Goal: Task Accomplishment & Management: Complete application form

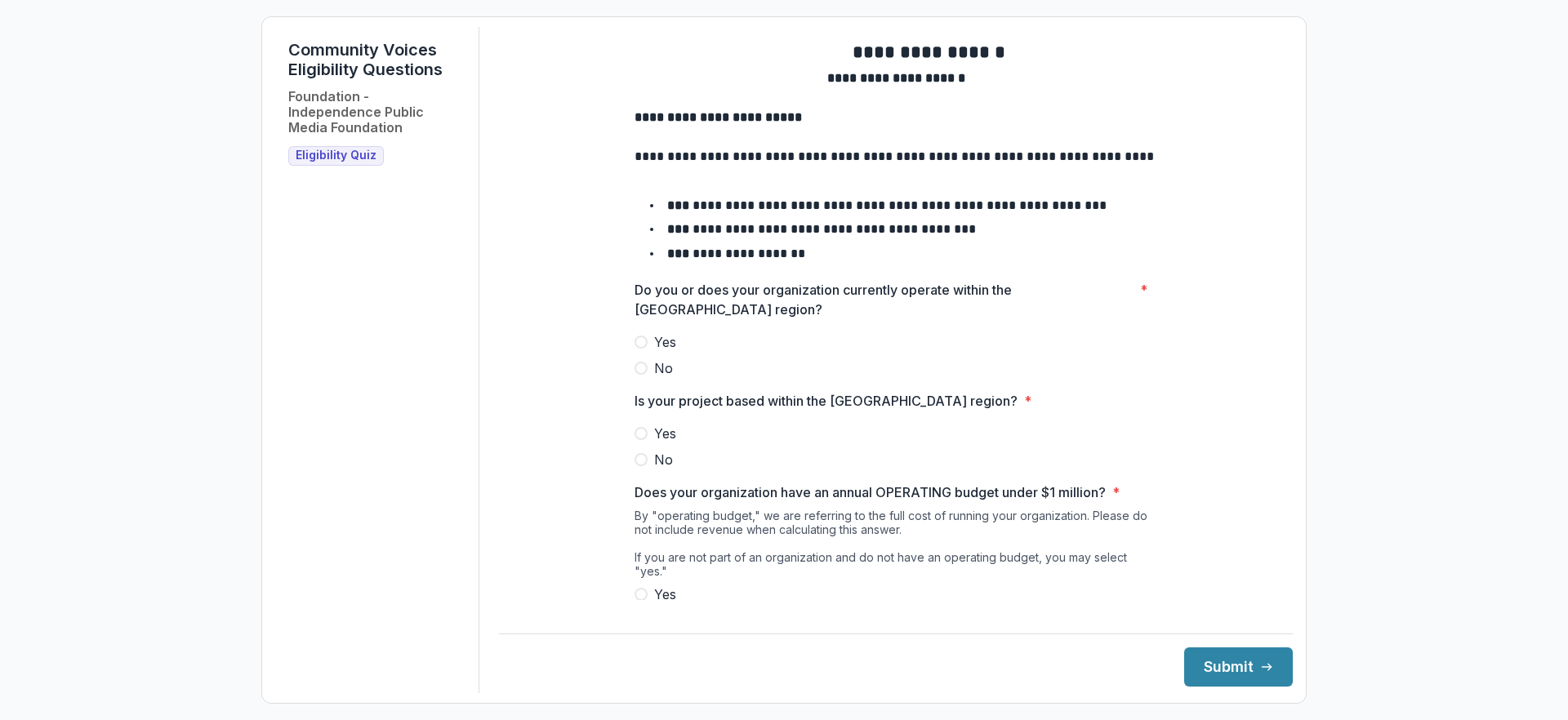
click at [654, 352] on span "Yes" at bounding box center [664, 342] width 22 height 20
click at [635, 127] on p "**********" at bounding box center [895, 117] width 523 height 20
drag, startPoint x: 598, startPoint y: 146, endPoint x: 794, endPoint y: 361, distance: 290.9
click at [794, 361] on div "**********" at bounding box center [895, 387] width 549 height 721
copy div "**********"
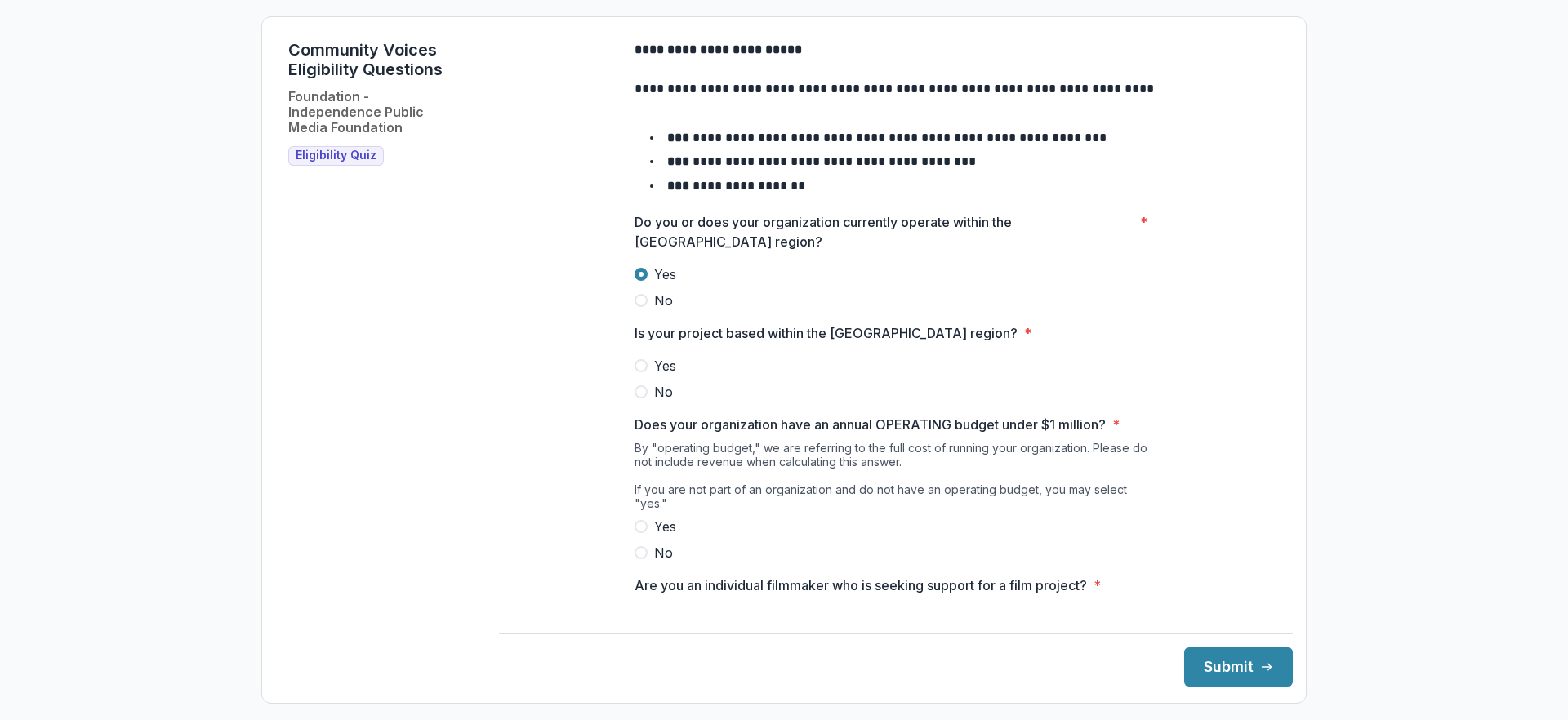
scroll to position [78, 0]
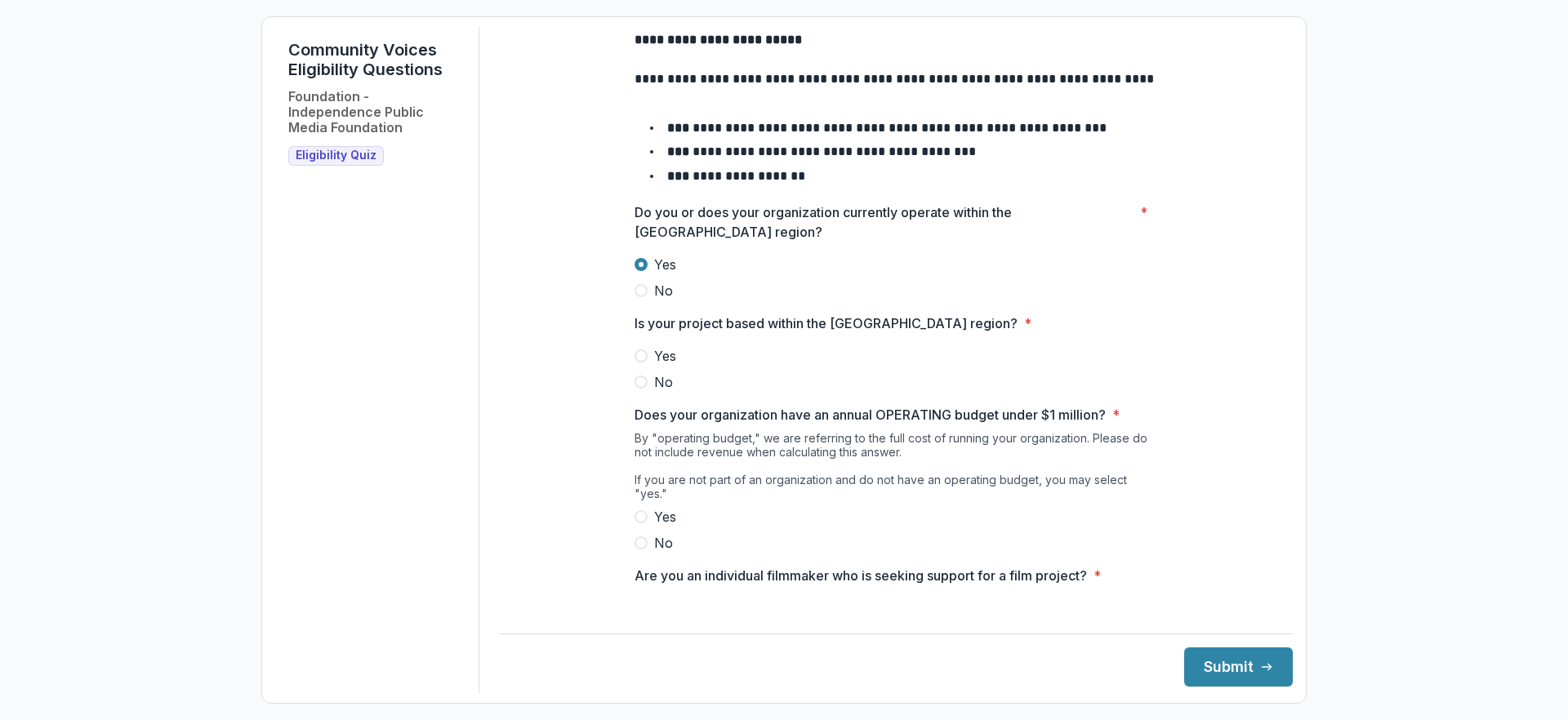
click at [759, 295] on div "Do you or does your organization currently operate within the Greater Philadelp…" at bounding box center [895, 251] width 523 height 98
click at [743, 242] on p "Do you or does your organization currently operate within the Greater Philadelp…" at bounding box center [884, 221] width 499 height 39
drag, startPoint x: 682, startPoint y: 281, endPoint x: 587, endPoint y: 261, distance: 97.1
click at [621, 261] on div "**********" at bounding box center [895, 309] width 549 height 721
copy p "Do you or does your organization currently operate within the Greater Philadelp…"
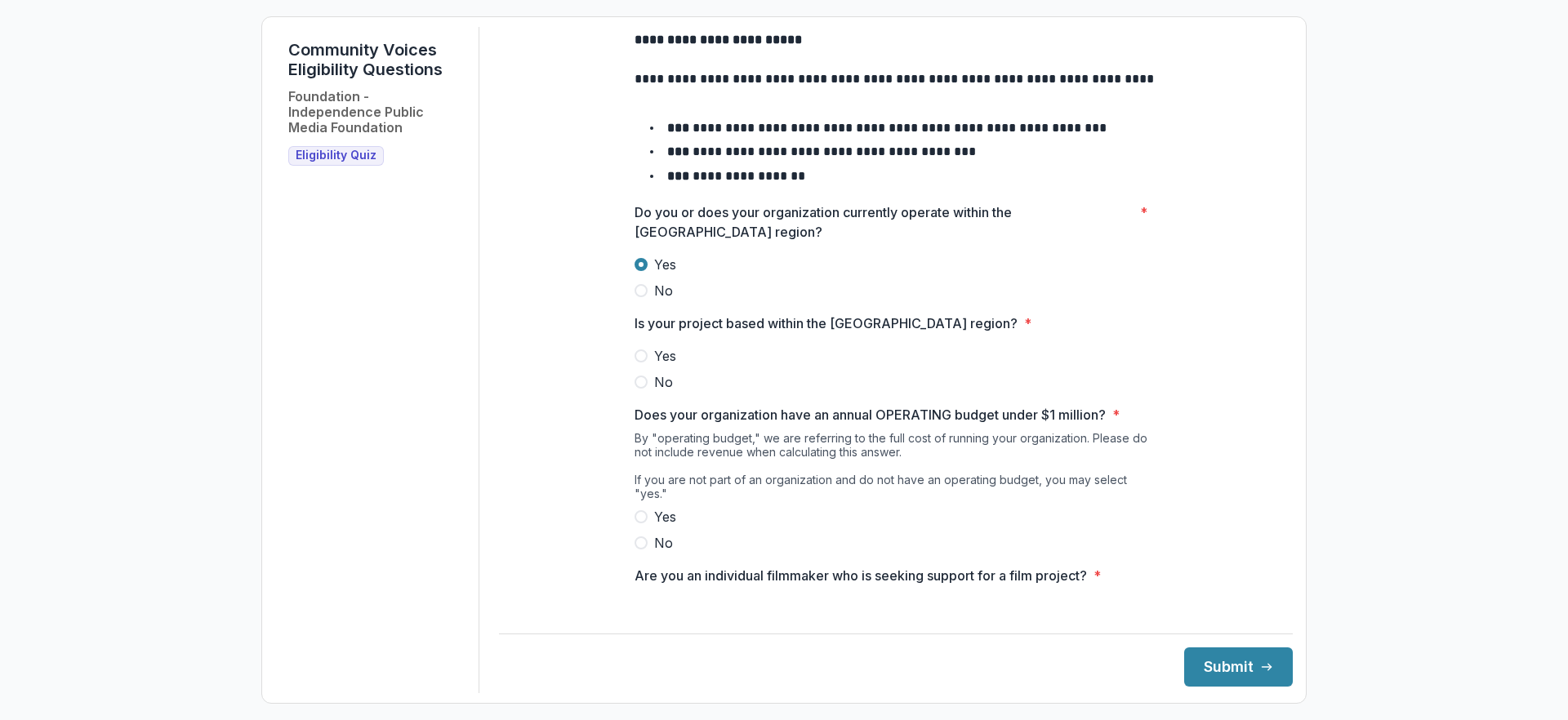
drag, startPoint x: 1022, startPoint y: 383, endPoint x: 597, endPoint y: 387, distance: 425.0
click at [621, 387] on div "**********" at bounding box center [895, 309] width 549 height 721
copy p "Is your project based within the Greater Philadelphia region?"
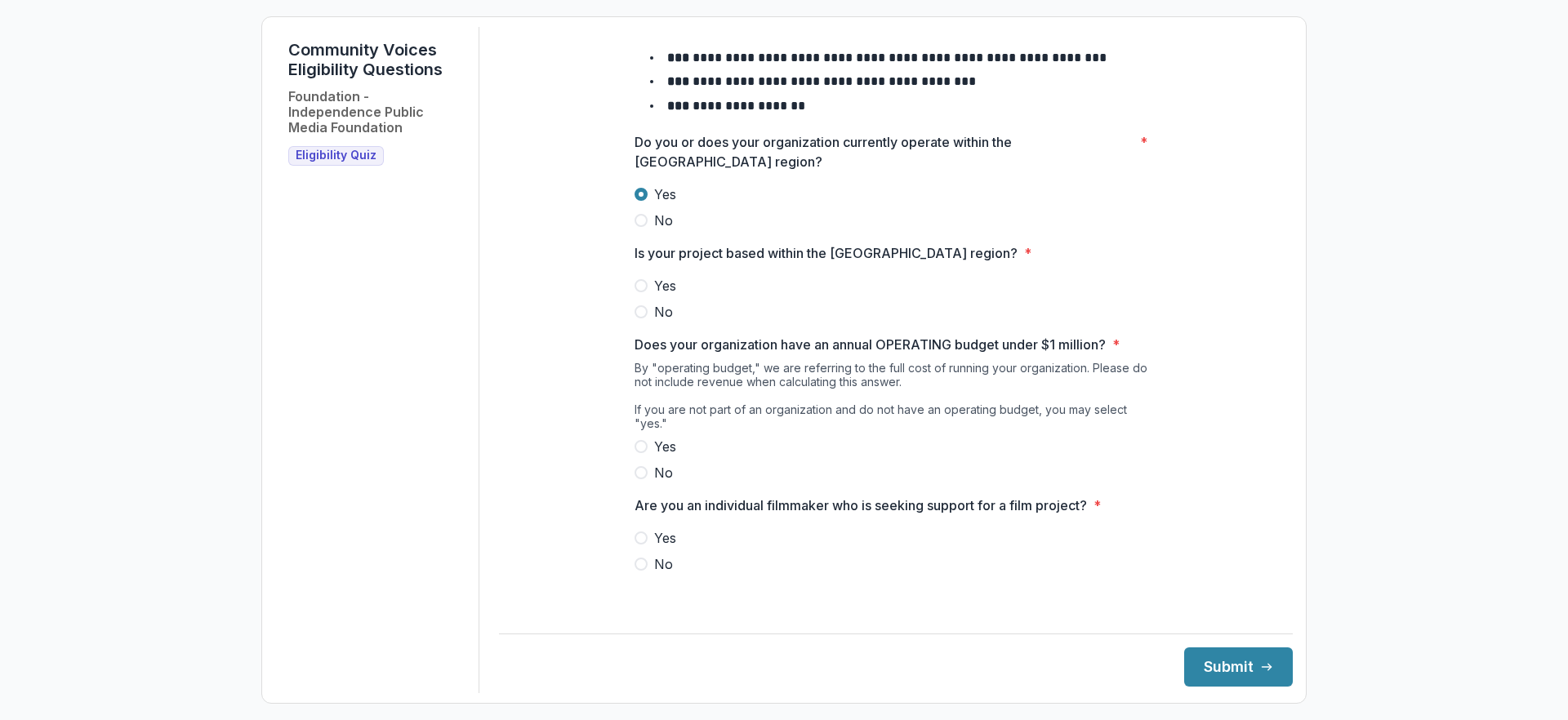
scroll to position [217, 0]
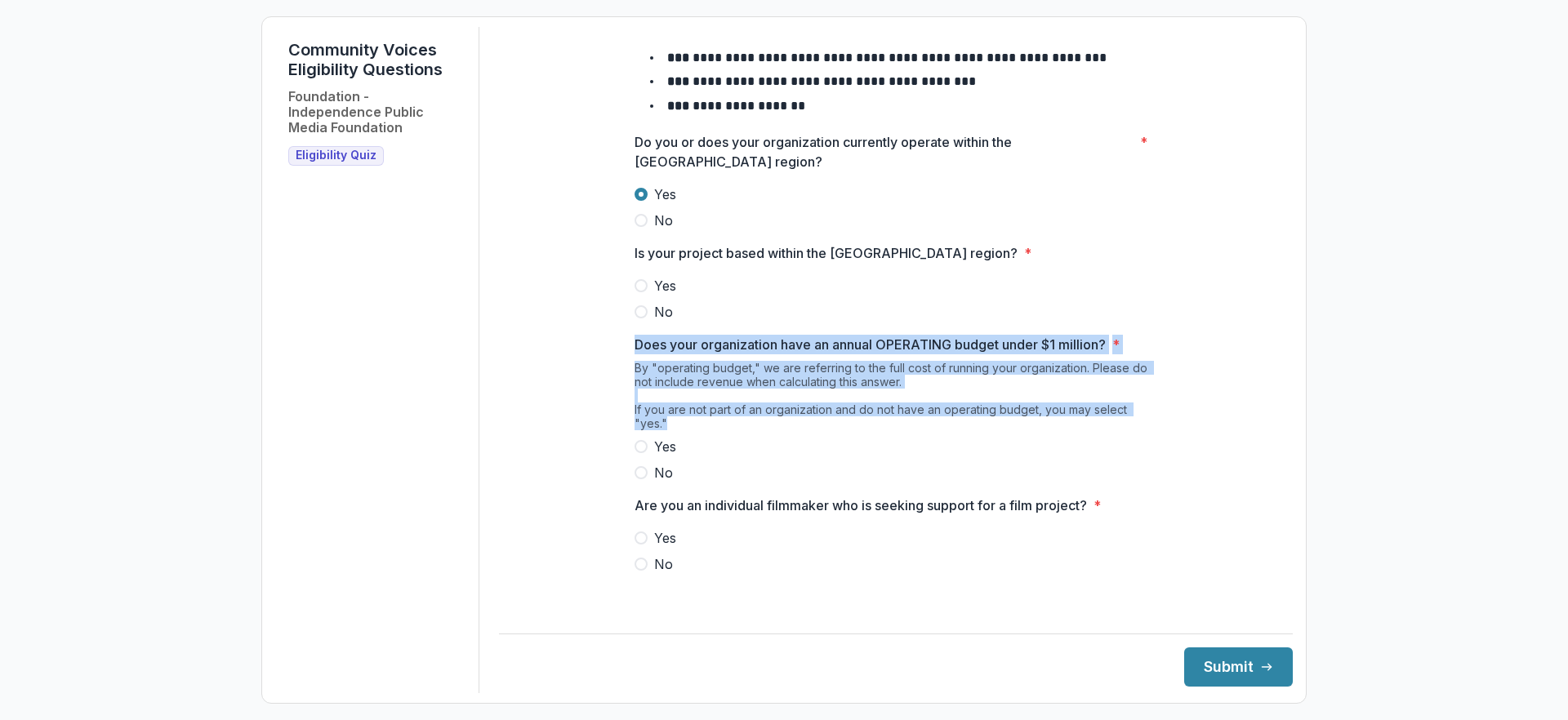
drag, startPoint x: 595, startPoint y: 348, endPoint x: 1219, endPoint y: 430, distance: 629.4
click at [1219, 430] on div "**********" at bounding box center [895, 239] width 793 height 721
copy div "Does your organization have an annual OPERATING budget under $1 million? * By "…"
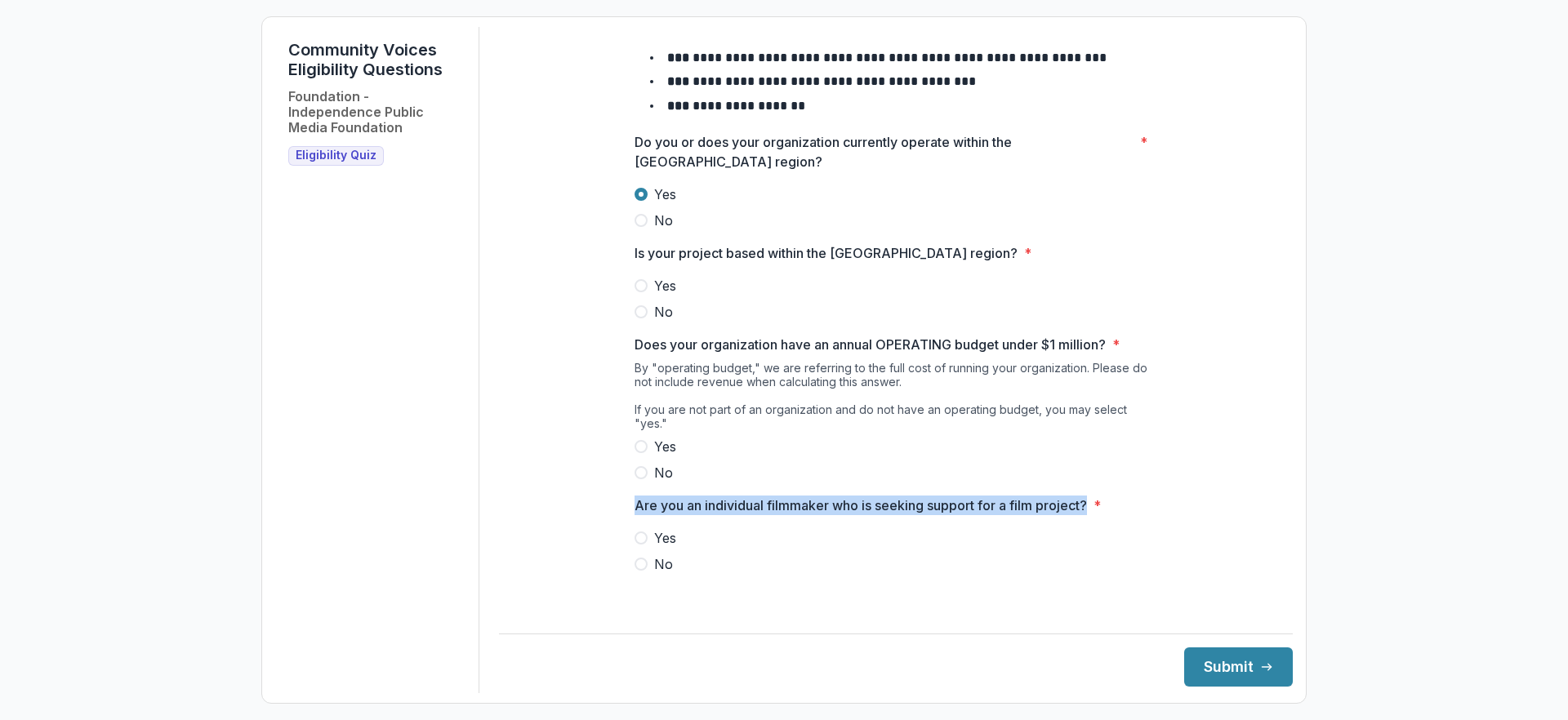
drag, startPoint x: 596, startPoint y: 509, endPoint x: 1116, endPoint y: 510, distance: 520.0
click at [1116, 510] on div "**********" at bounding box center [895, 239] width 549 height 721
copy p "Are you an individual filmmaker who is seeking support for a film project?"
click at [654, 276] on span "Yes" at bounding box center [664, 286] width 22 height 20
click at [654, 448] on span "Yes" at bounding box center [664, 447] width 22 height 20
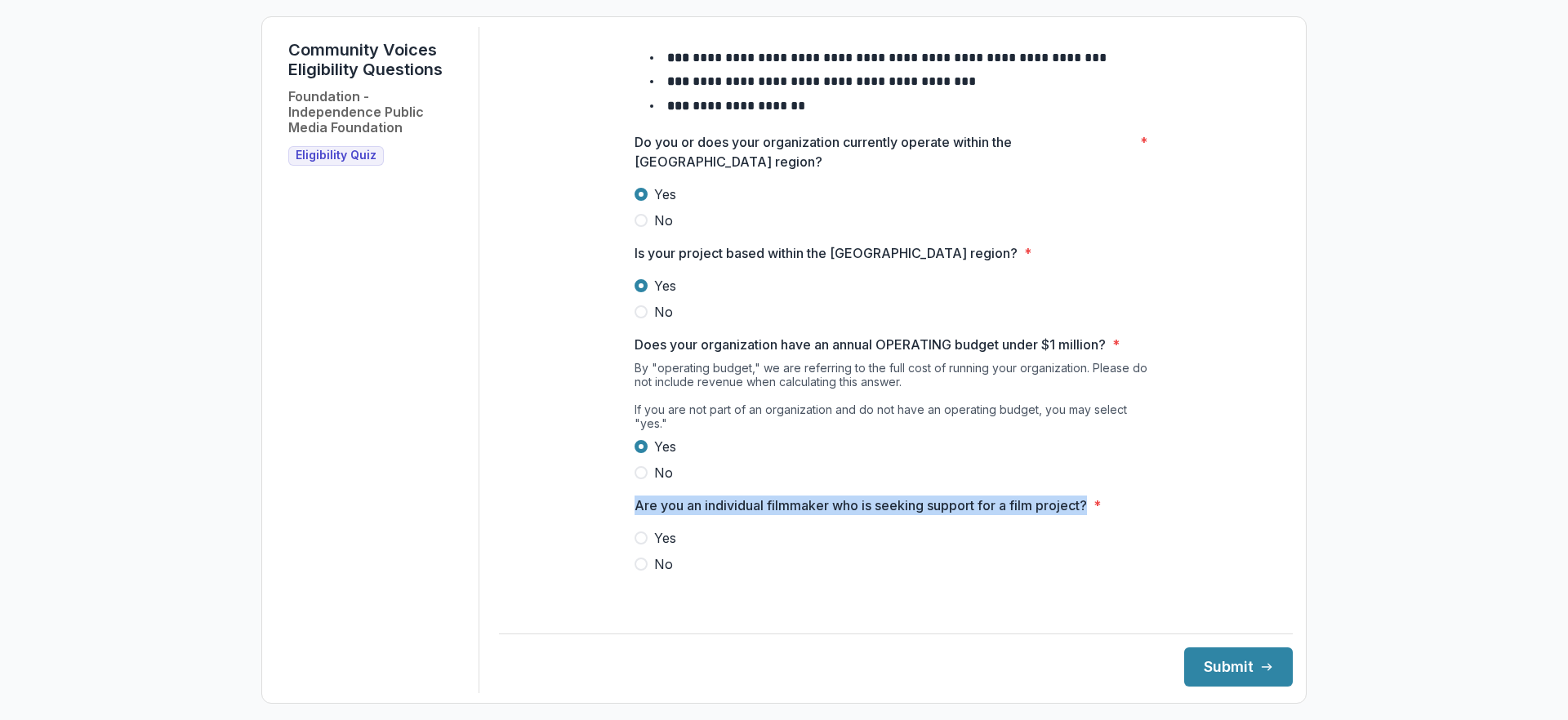
click at [654, 573] on span "No" at bounding box center [663, 564] width 19 height 20
click at [1224, 651] on button "Submit" at bounding box center [1238, 666] width 108 height 39
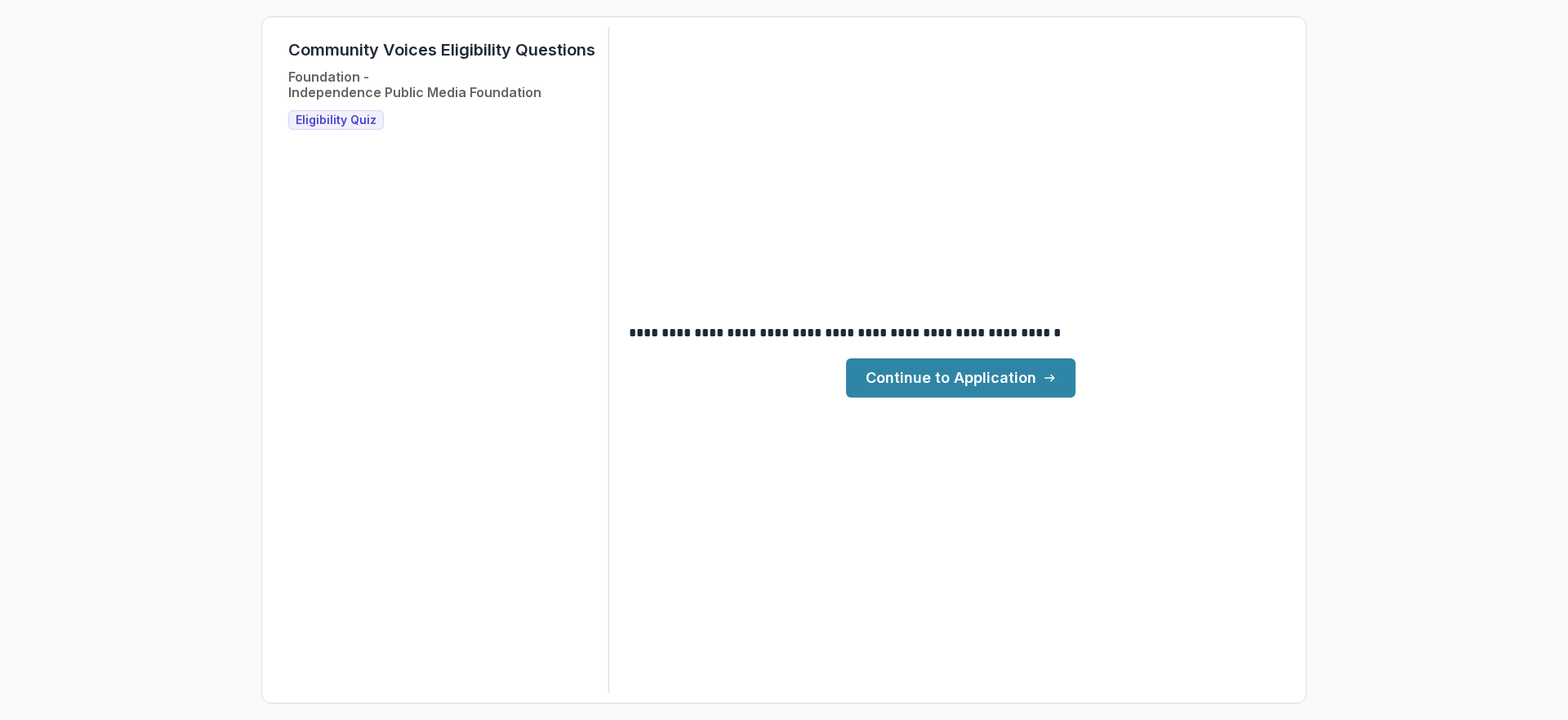
click at [943, 383] on link "Continue to Application" at bounding box center [960, 377] width 229 height 39
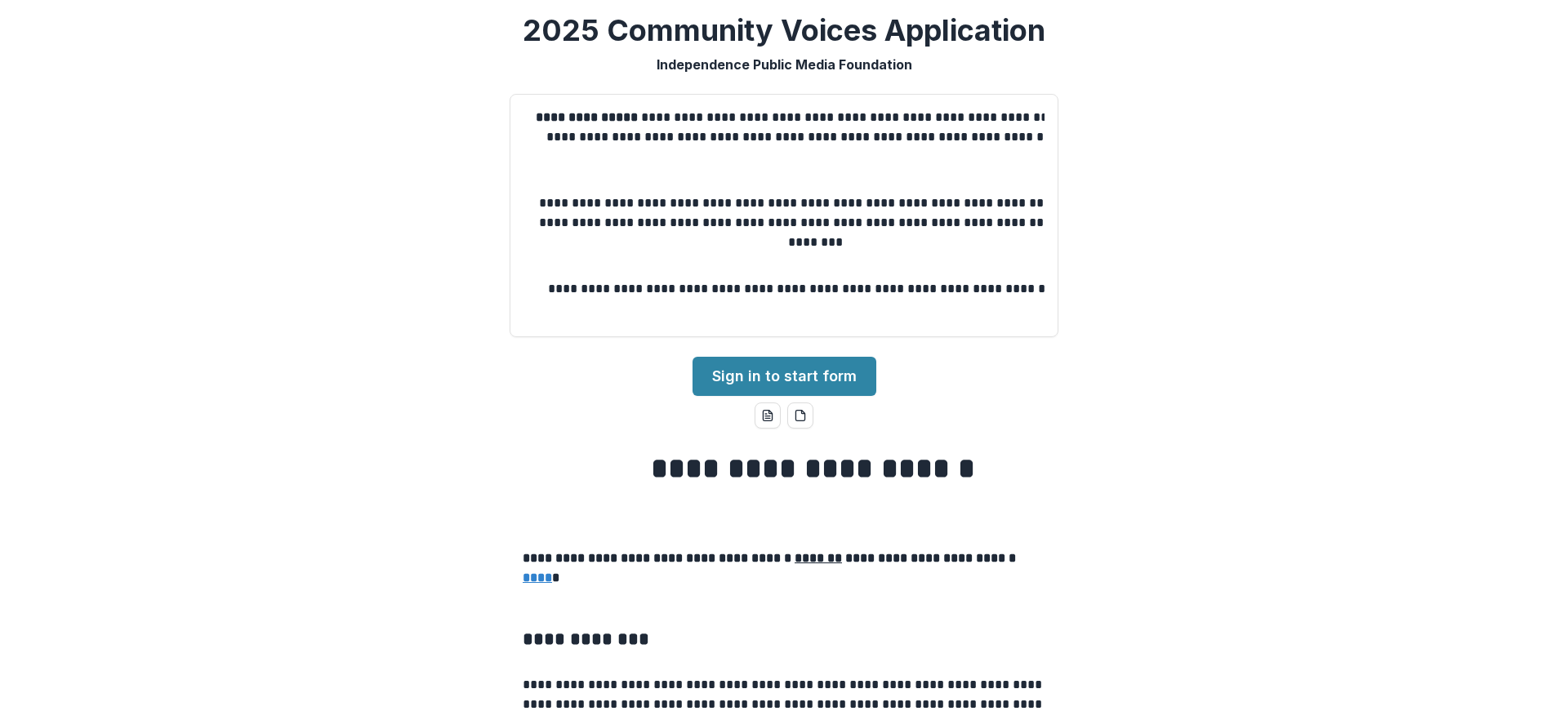
click at [1008, 436] on div "**********" at bounding box center [784, 360] width 1568 height 720
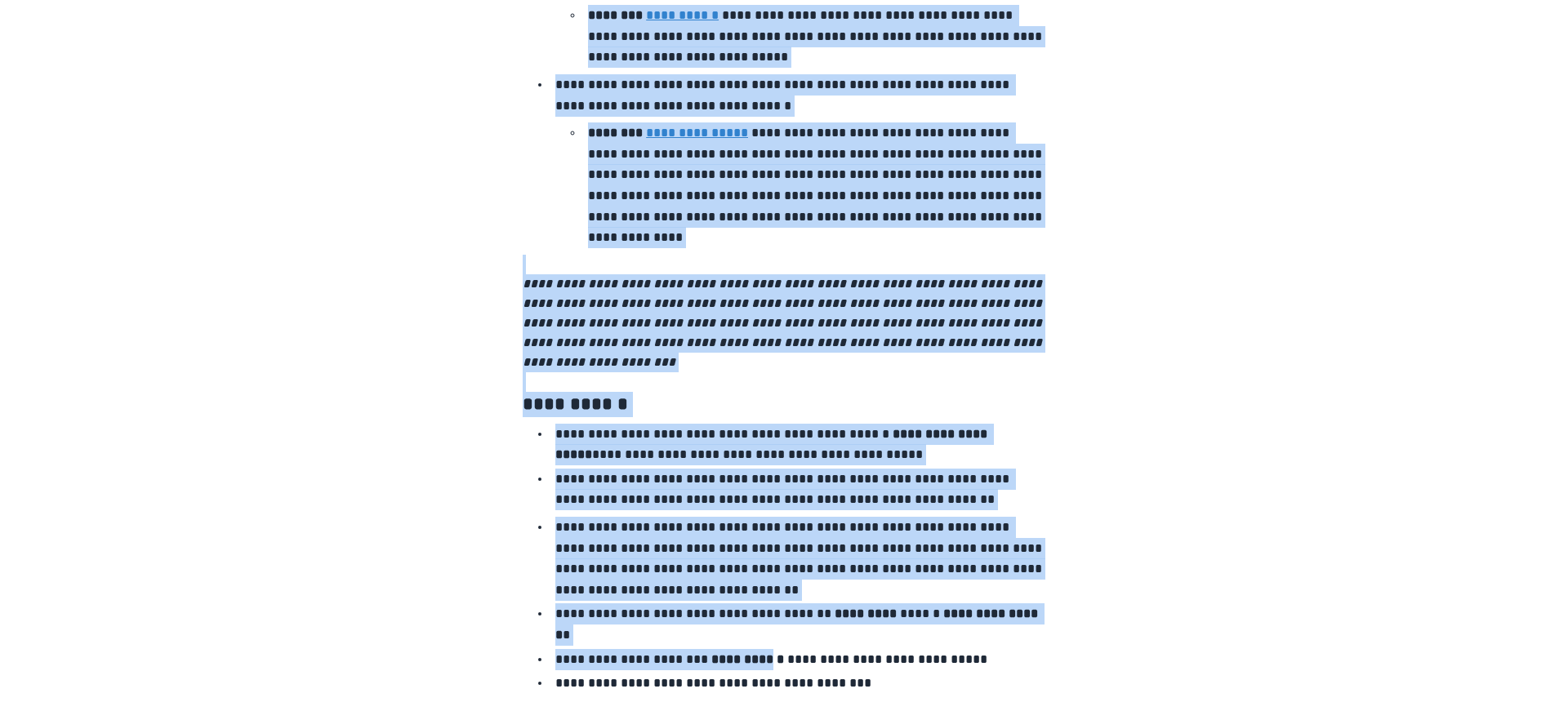
scroll to position [1238, 0]
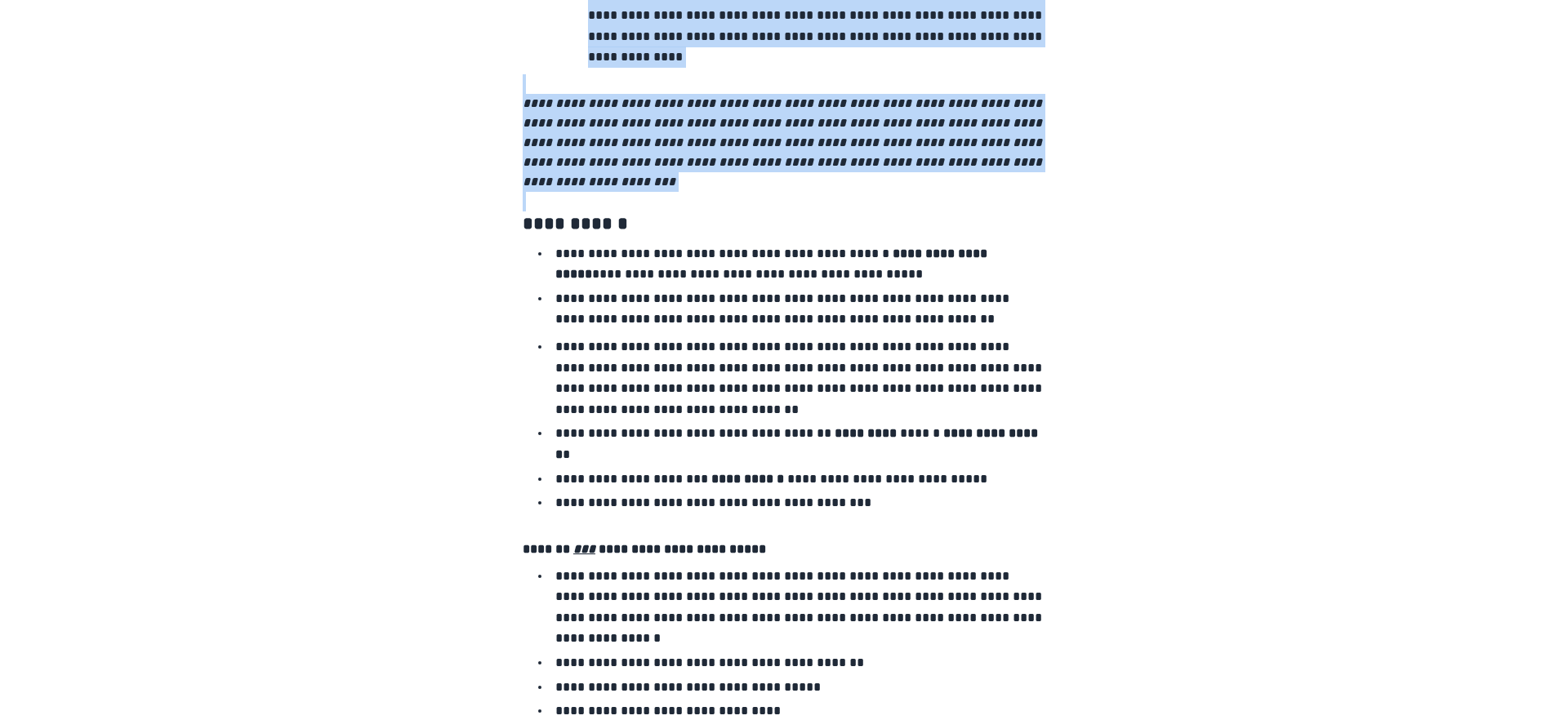
drag, startPoint x: 485, startPoint y: 451, endPoint x: 849, endPoint y: 278, distance: 403.0
copy div "**********"
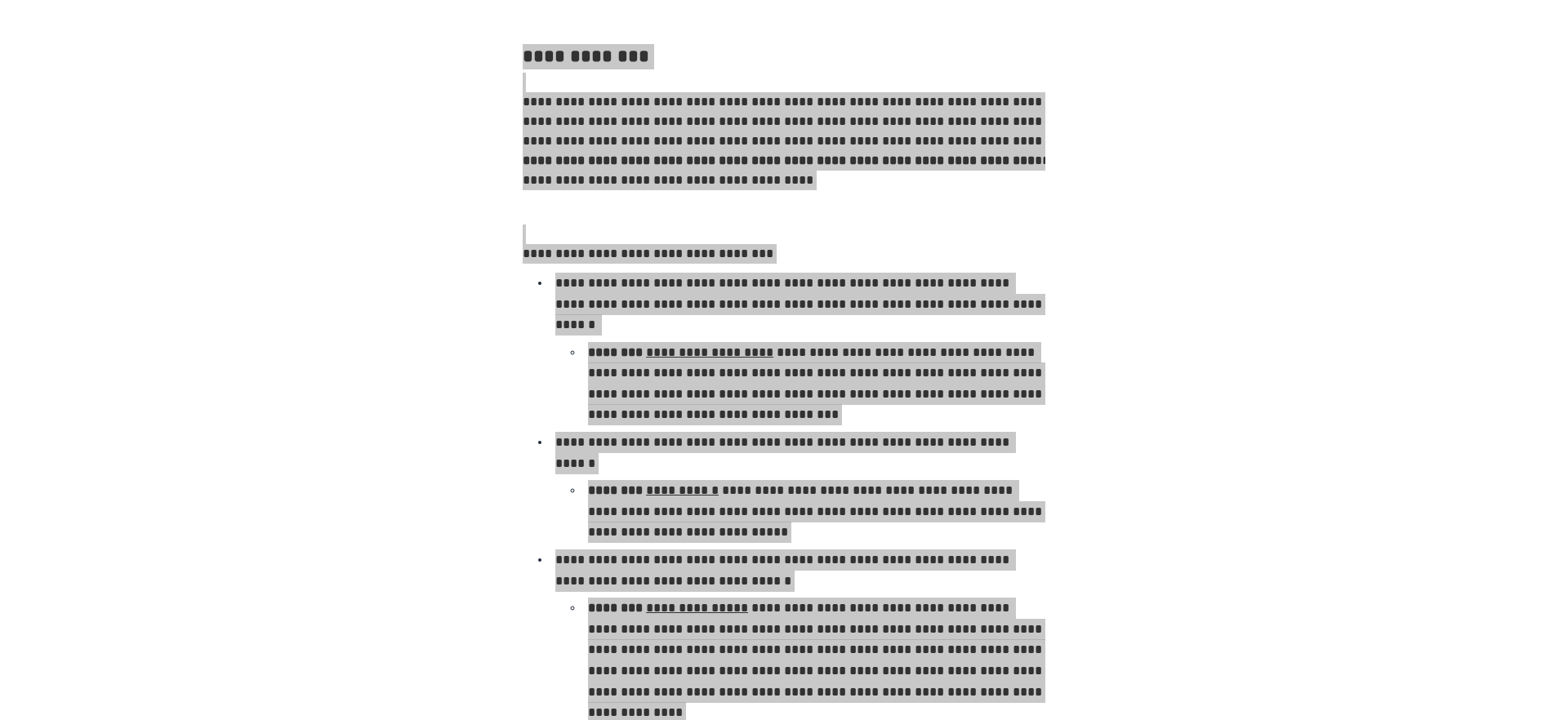
scroll to position [605, 0]
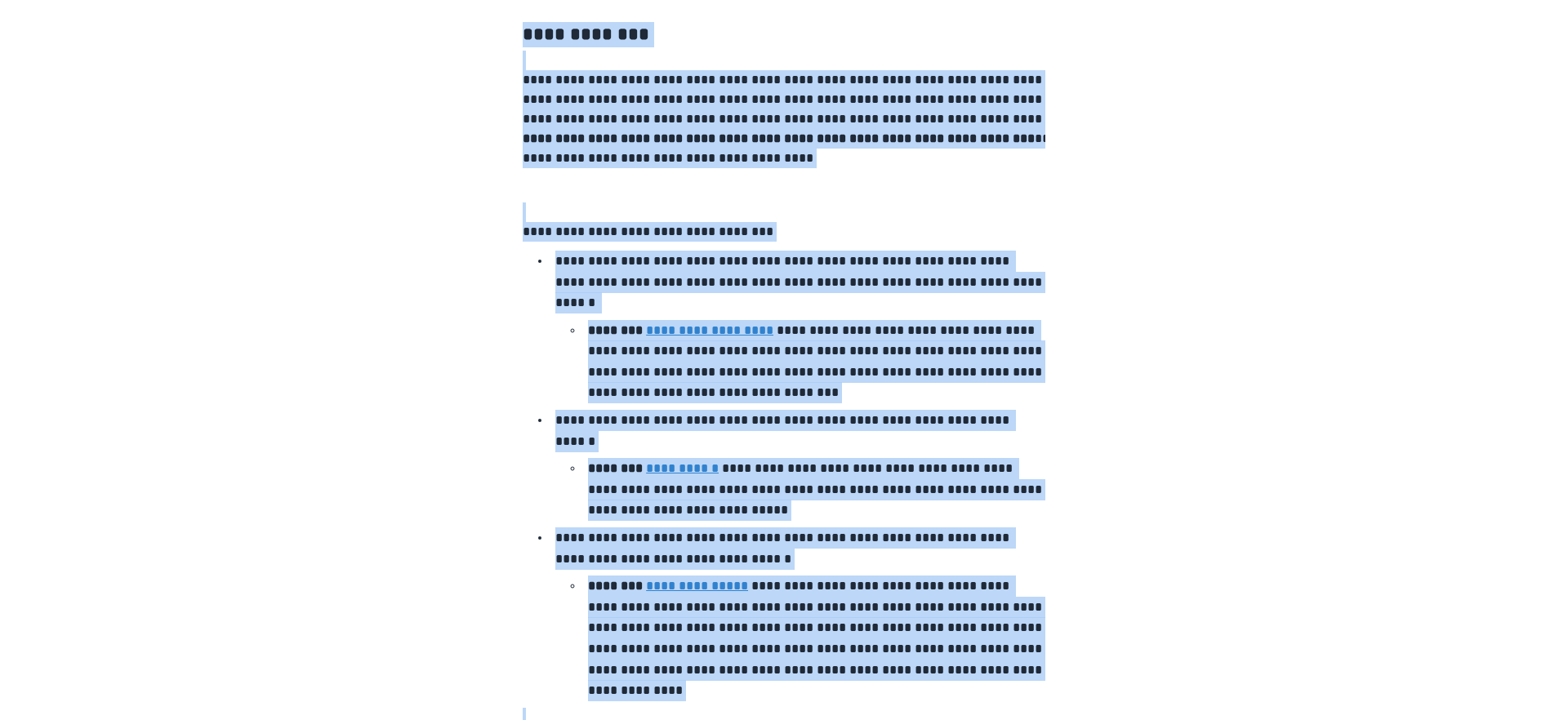
click at [575, 517] on li "**********" at bounding box center [810, 489] width 470 height 63
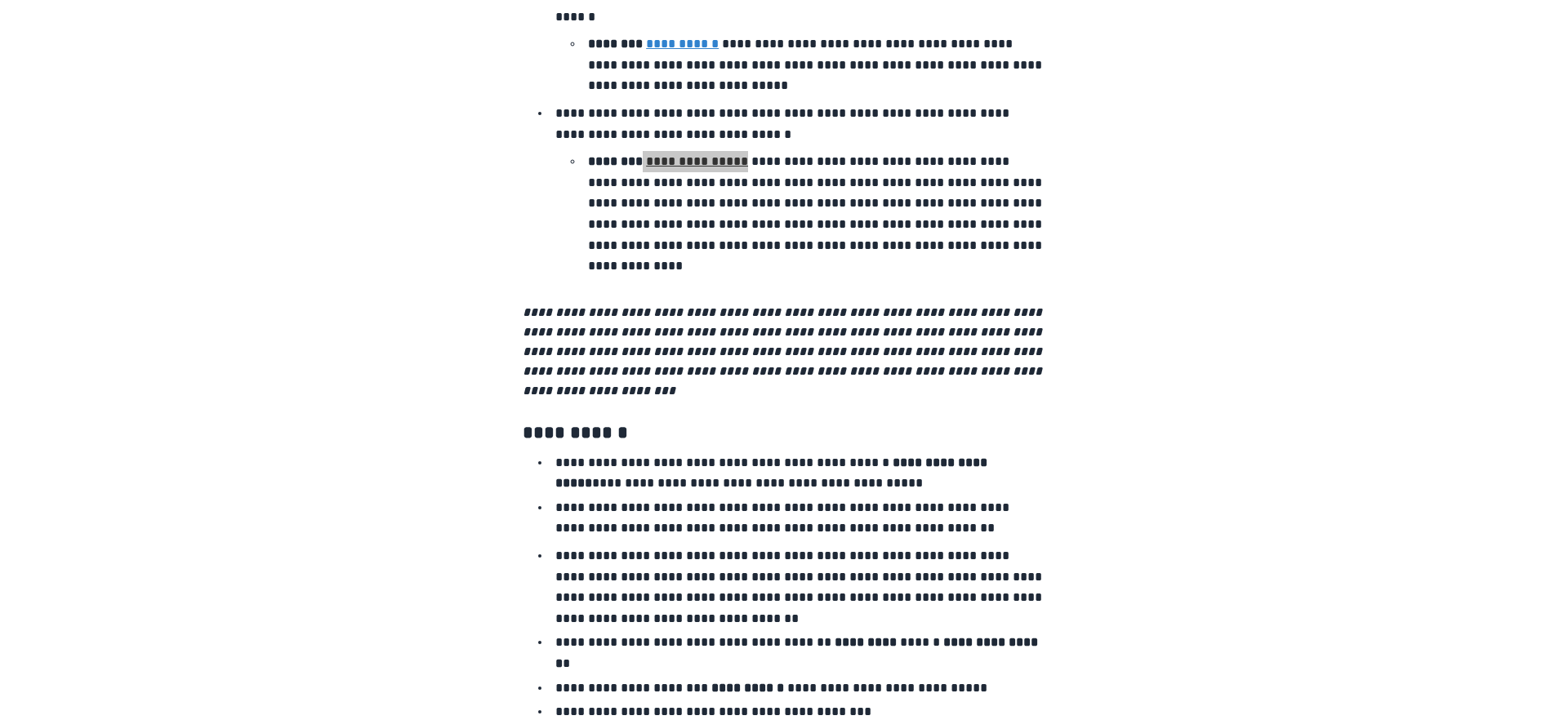
scroll to position [1306, 0]
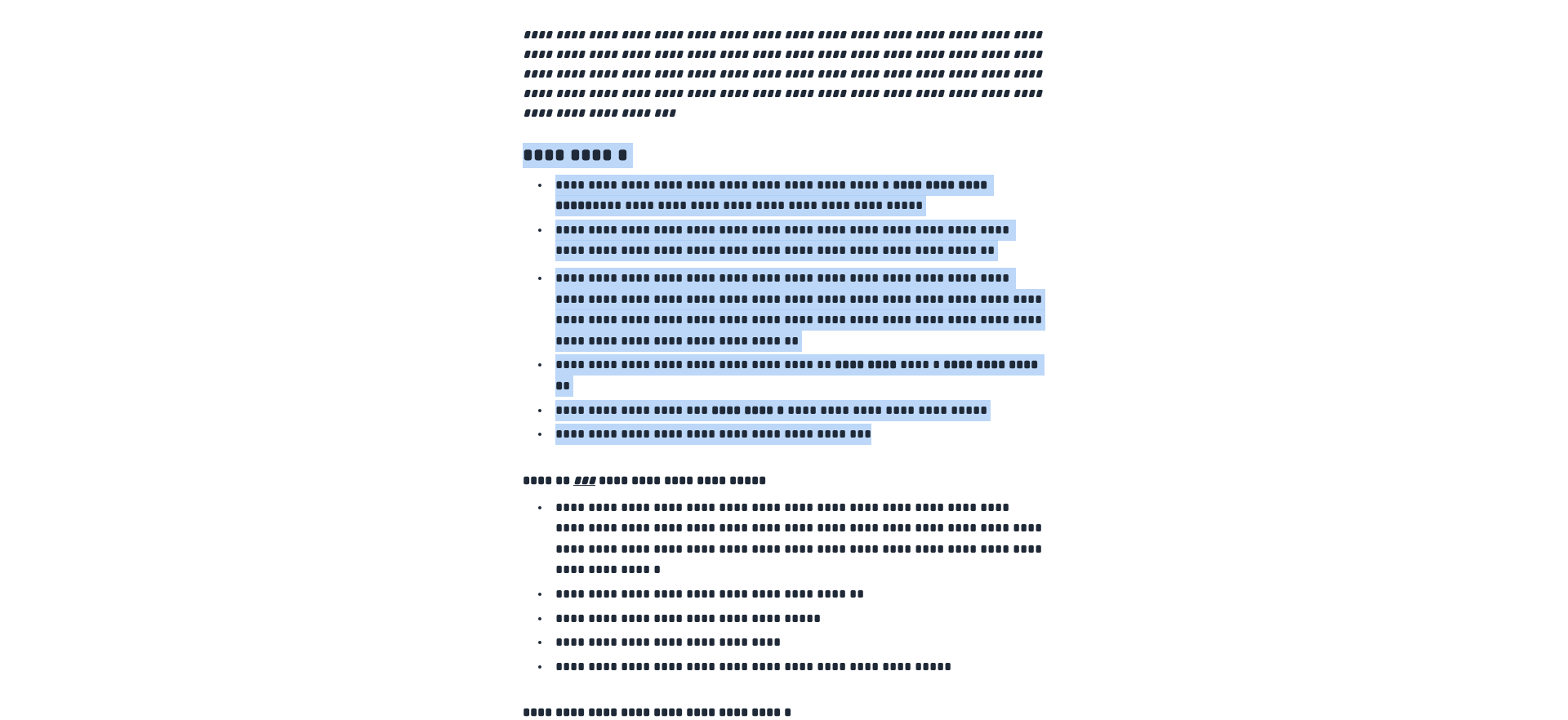
drag, startPoint x: 485, startPoint y: 249, endPoint x: 905, endPoint y: 556, distance: 520.2
click at [874, 559] on div "**********" at bounding box center [784, 685] width 549 height 3113
copy div "**********"
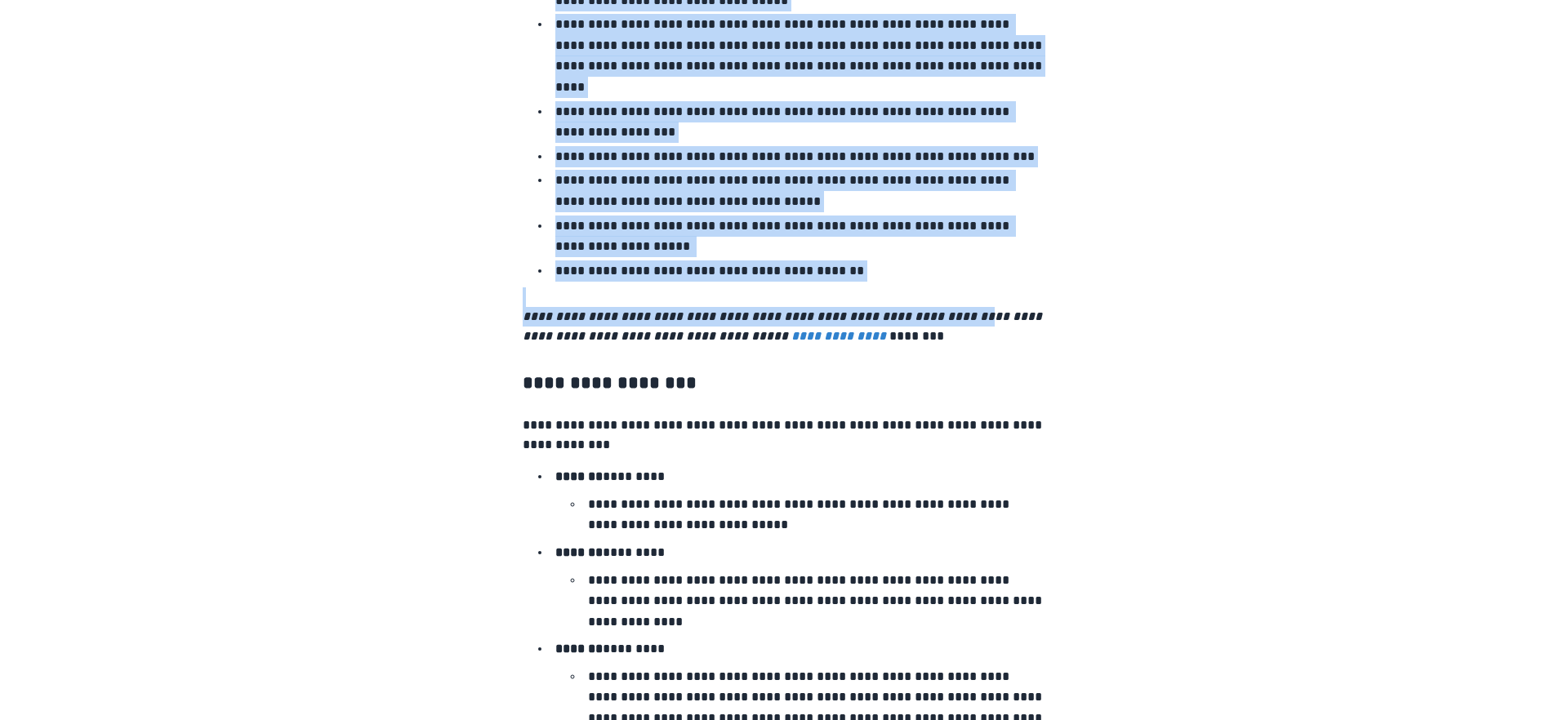
scroll to position [2276, 0]
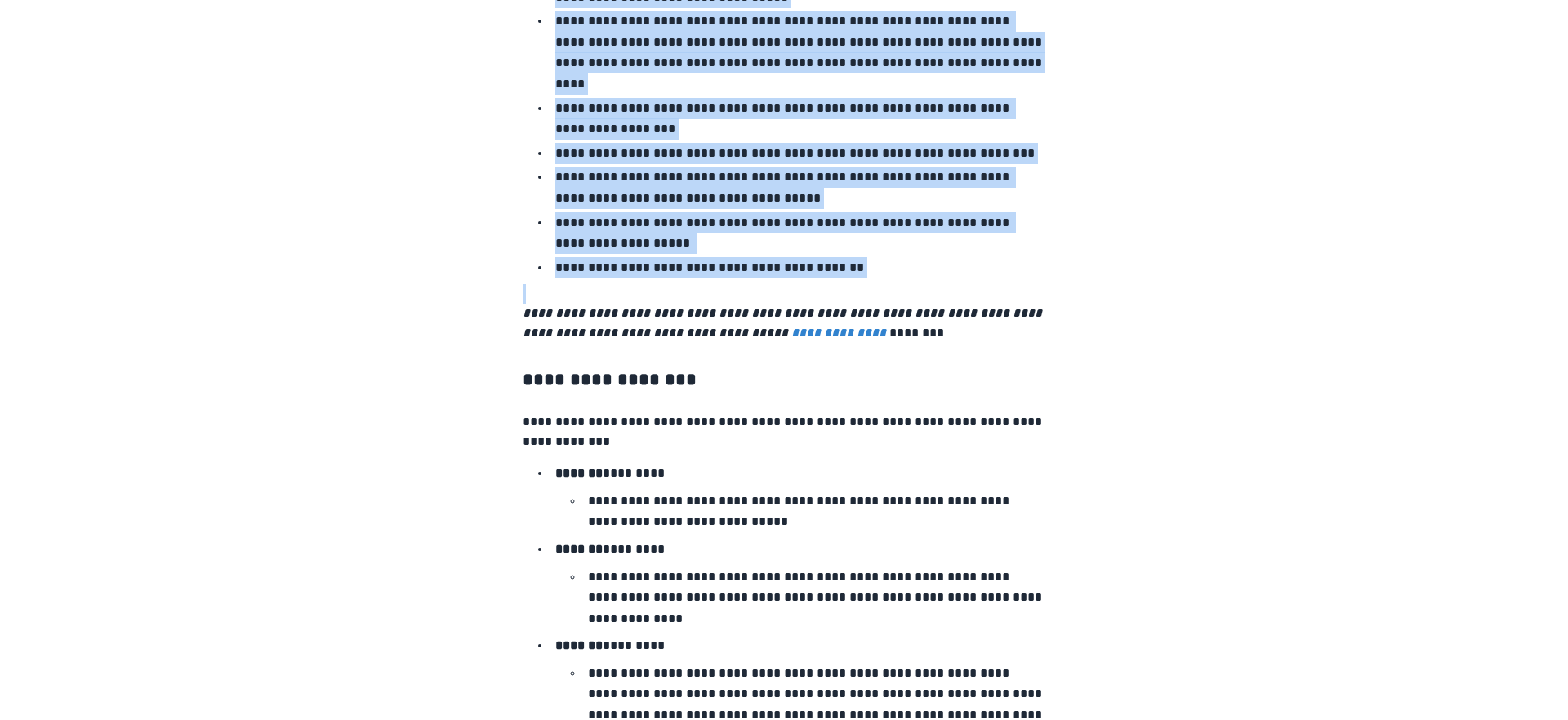
drag, startPoint x: 470, startPoint y: 115, endPoint x: 955, endPoint y: 467, distance: 599.3
copy div "**********"
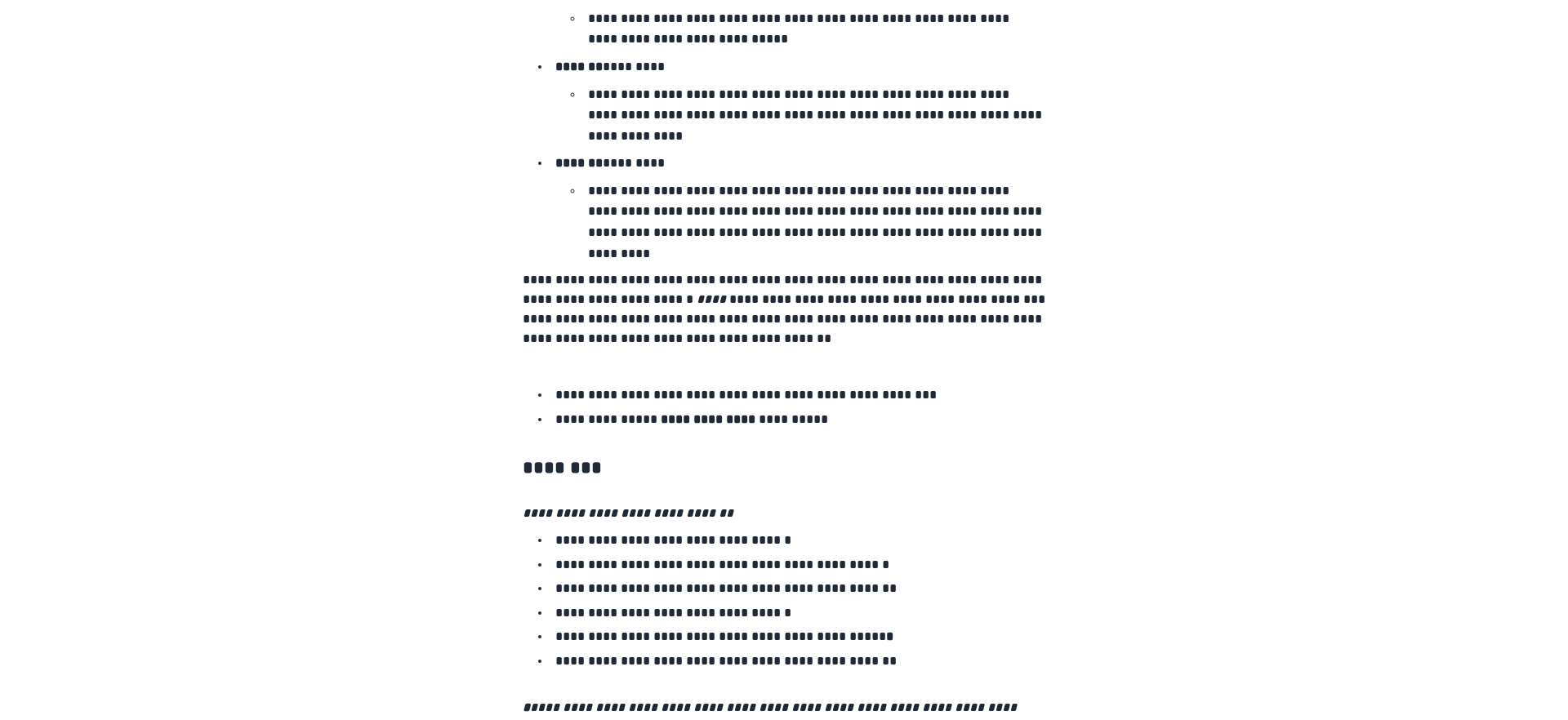
scroll to position [2755, 0]
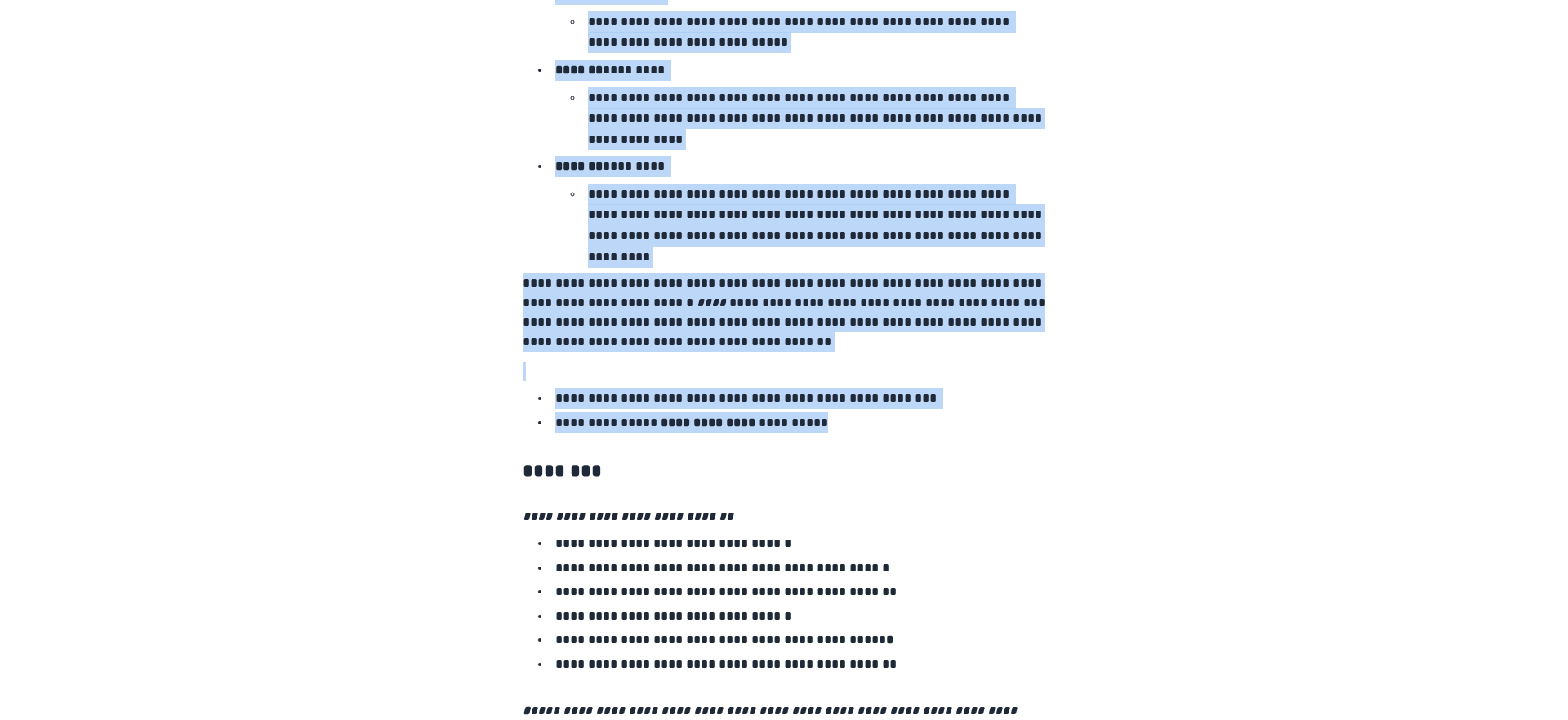
drag, startPoint x: 484, startPoint y: 73, endPoint x: 902, endPoint y: 638, distance: 702.8
copy div "**********"
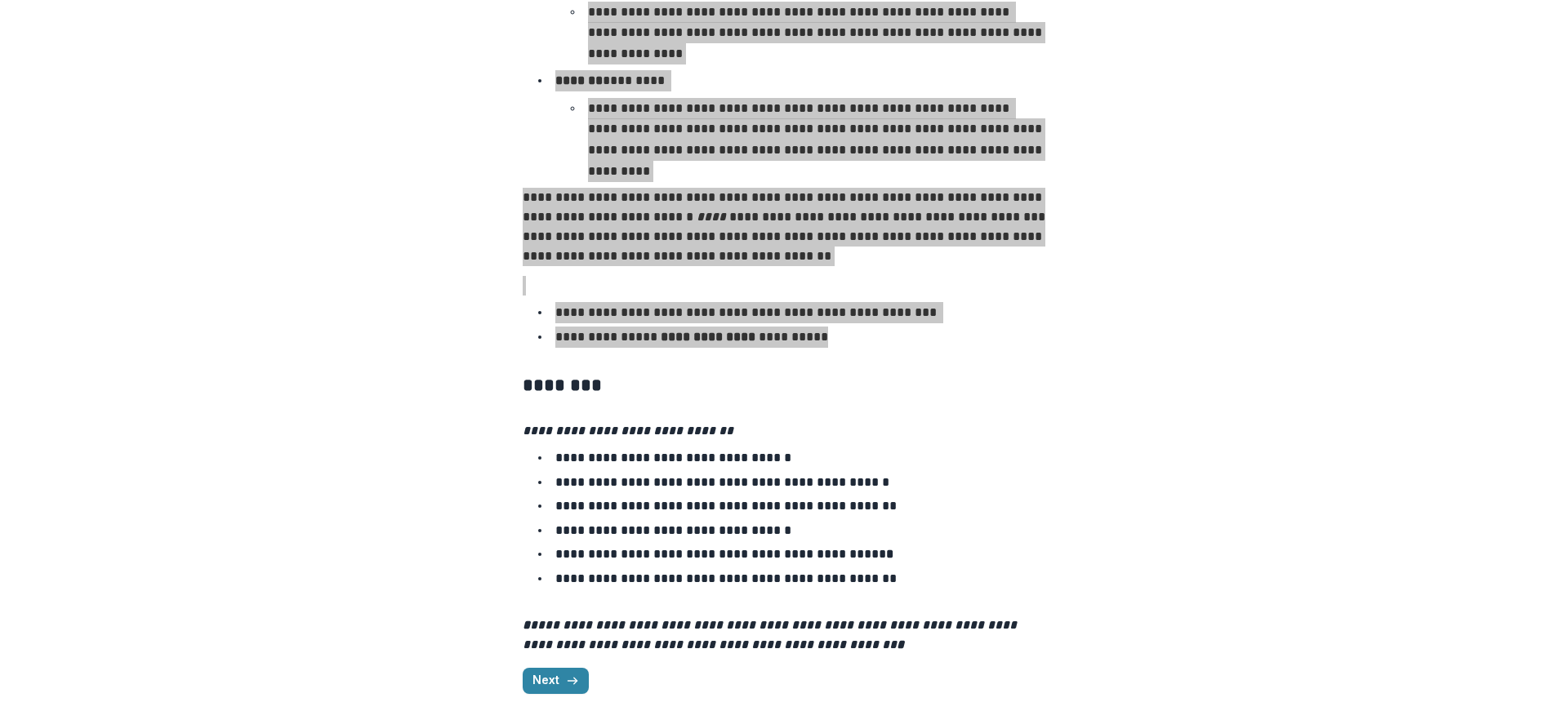
scroll to position [3095, 0]
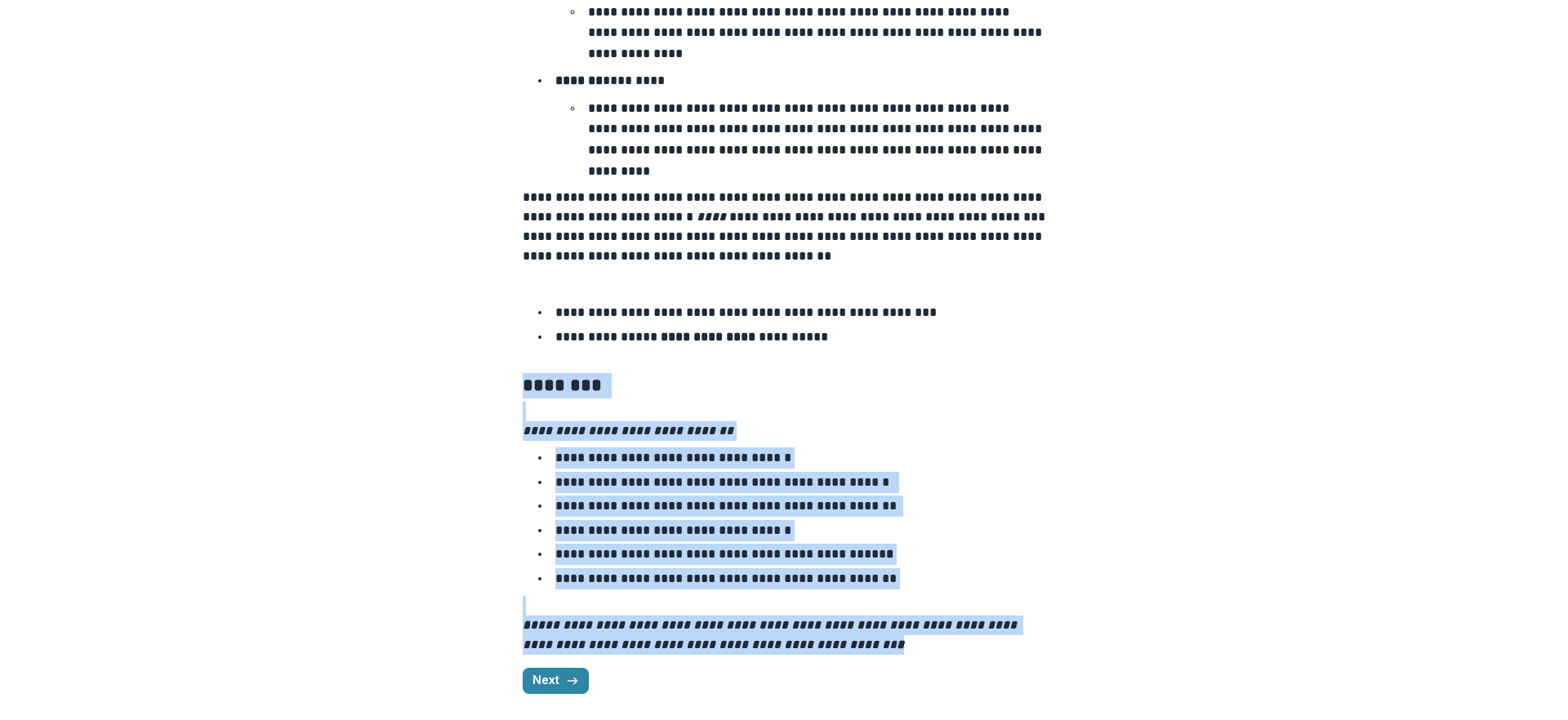
drag, startPoint x: 483, startPoint y: 353, endPoint x: 1011, endPoint y: 648, distance: 604.8
copy div "**********"
click at [566, 674] on icon "button" at bounding box center [572, 680] width 13 height 13
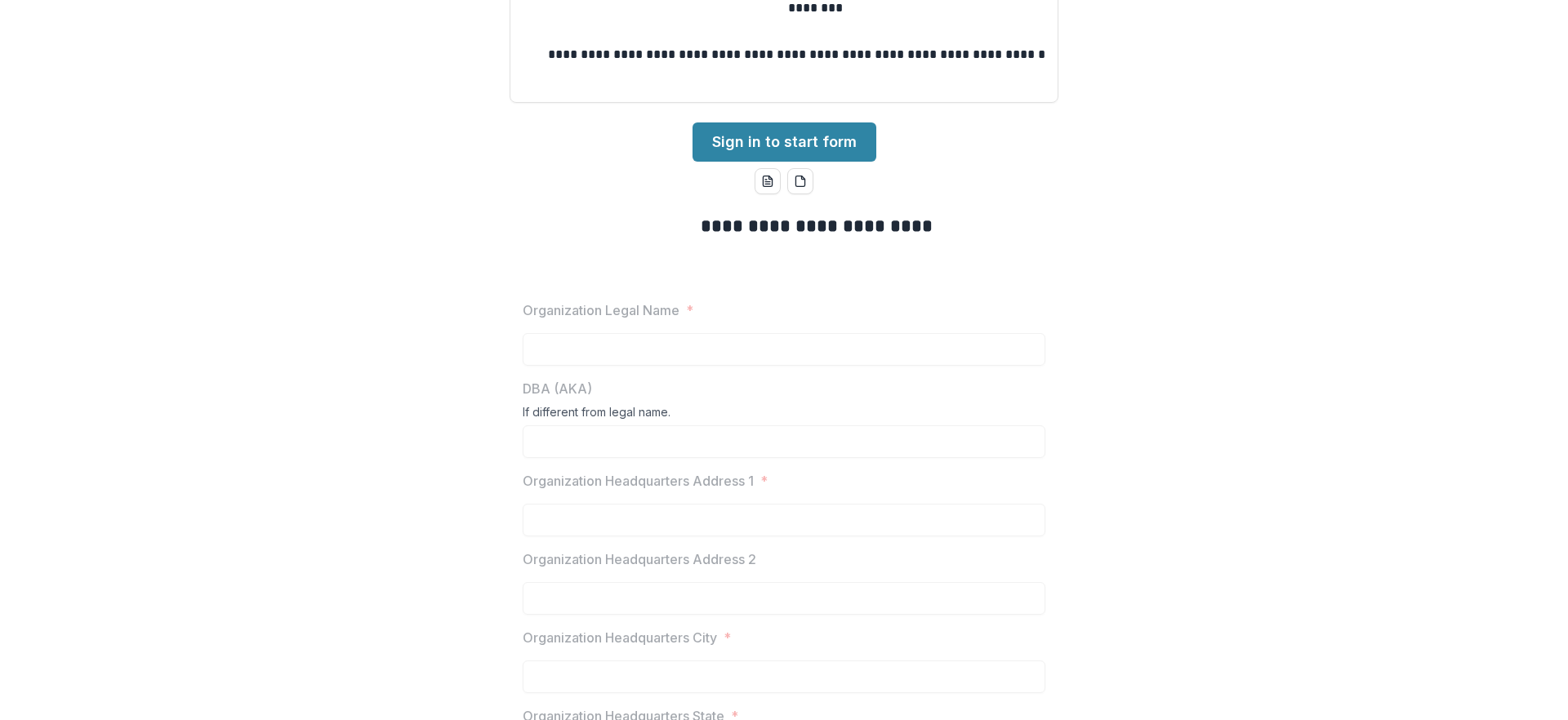
scroll to position [0, 0]
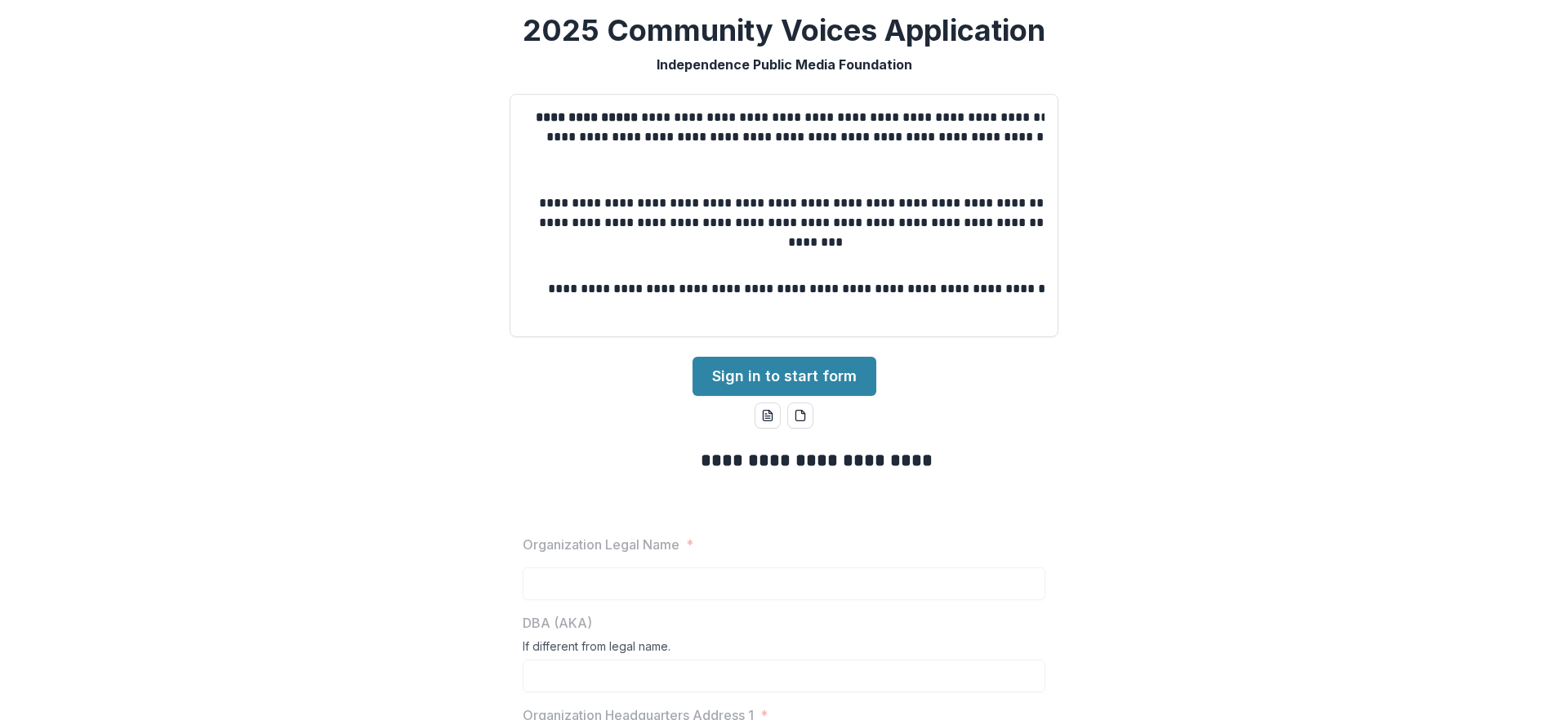
click at [970, 422] on div "**********" at bounding box center [784, 360] width 1568 height 720
click at [837, 396] on link "Sign in to start form" at bounding box center [784, 375] width 184 height 39
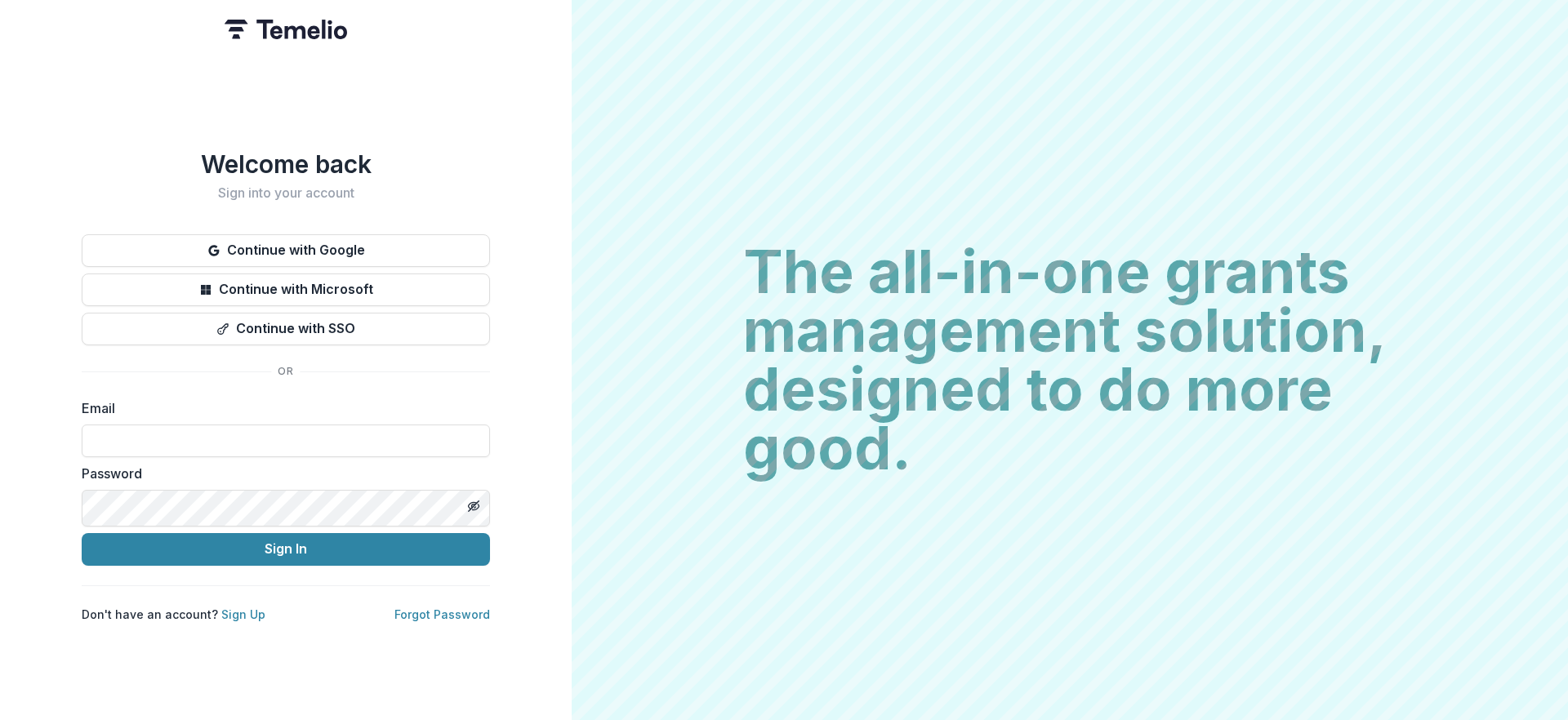
type input "**********"
click at [265, 621] on link "Sign Up" at bounding box center [243, 614] width 44 height 14
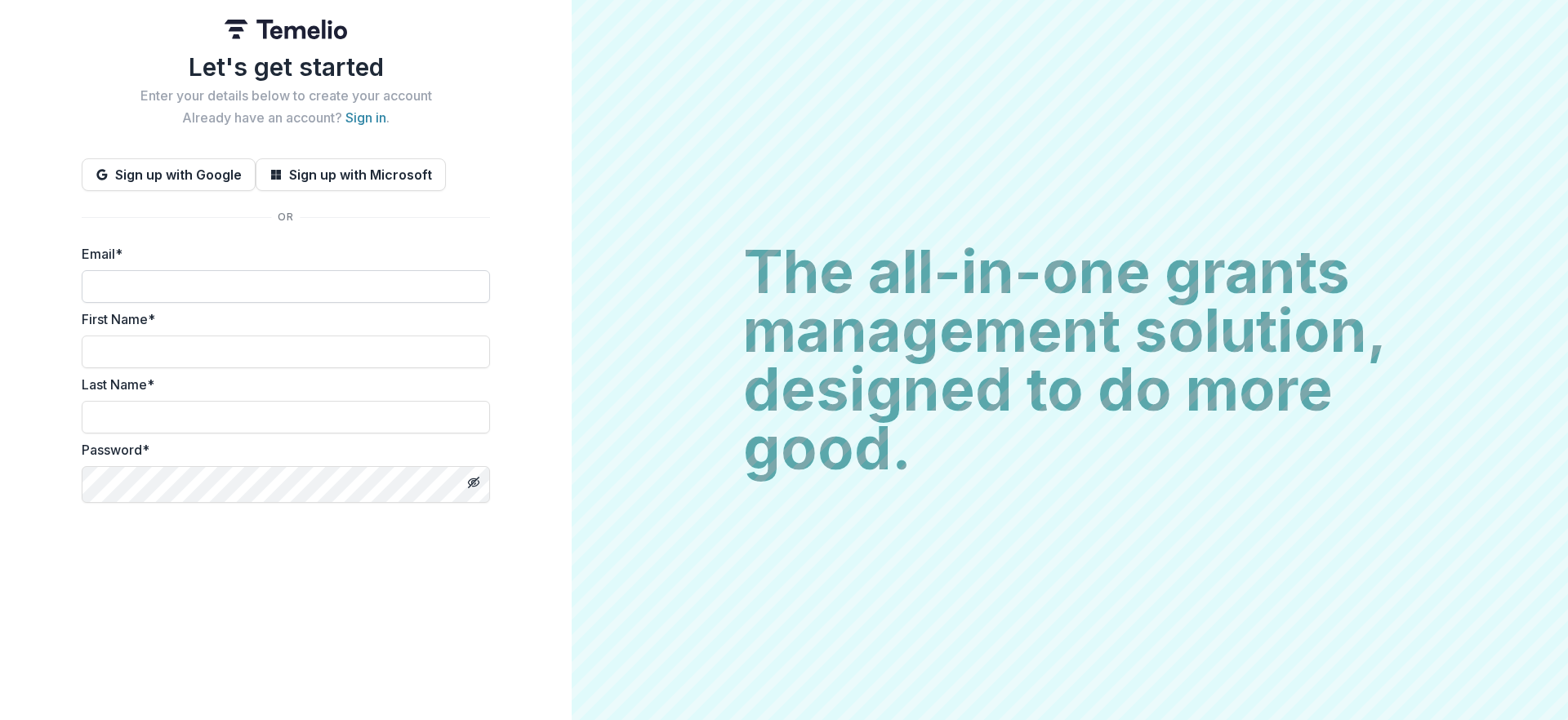
click at [185, 303] on input "Email *" at bounding box center [285, 286] width 408 height 32
paste input "**********"
type input "**********"
click at [215, 368] on input "First Name *" at bounding box center [285, 352] width 408 height 32
type input "***"
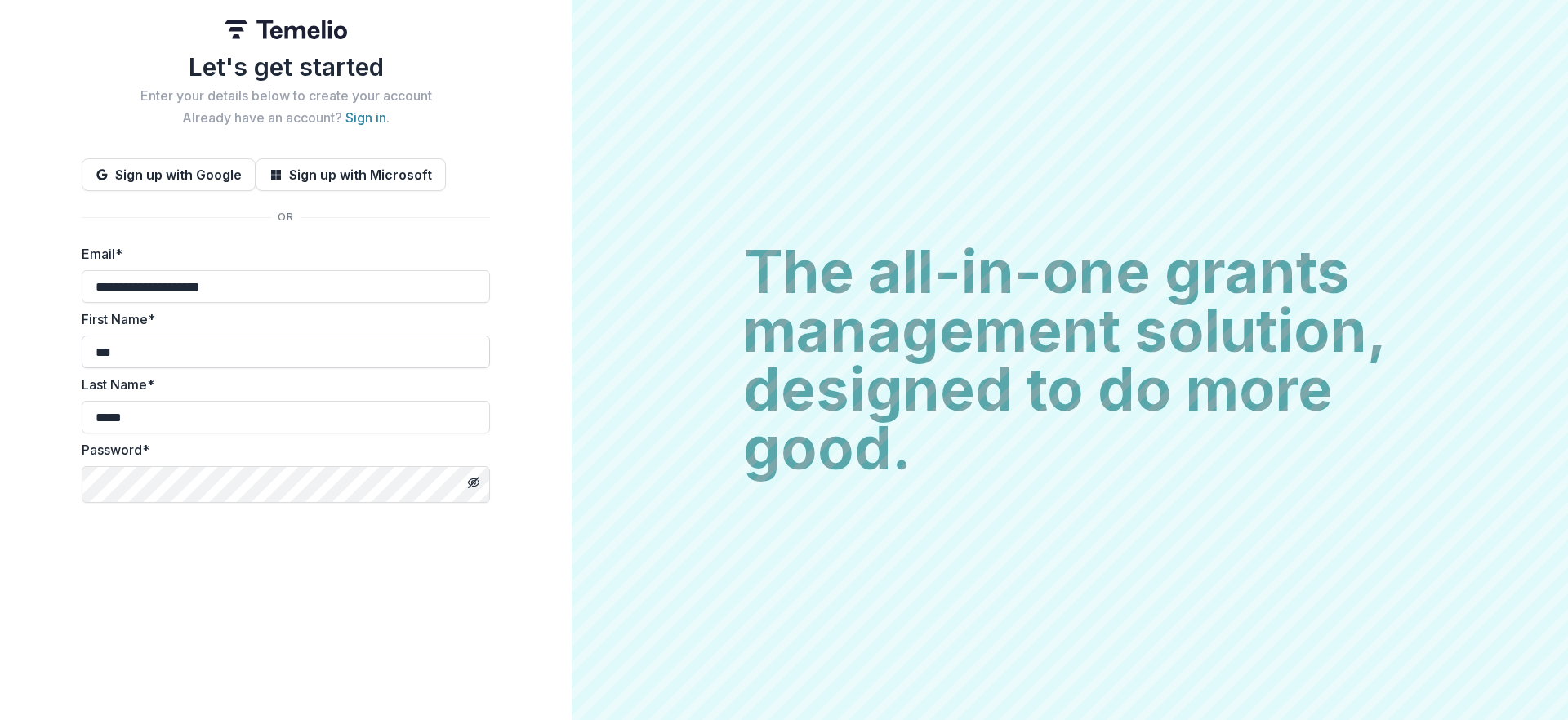
type input "*****"
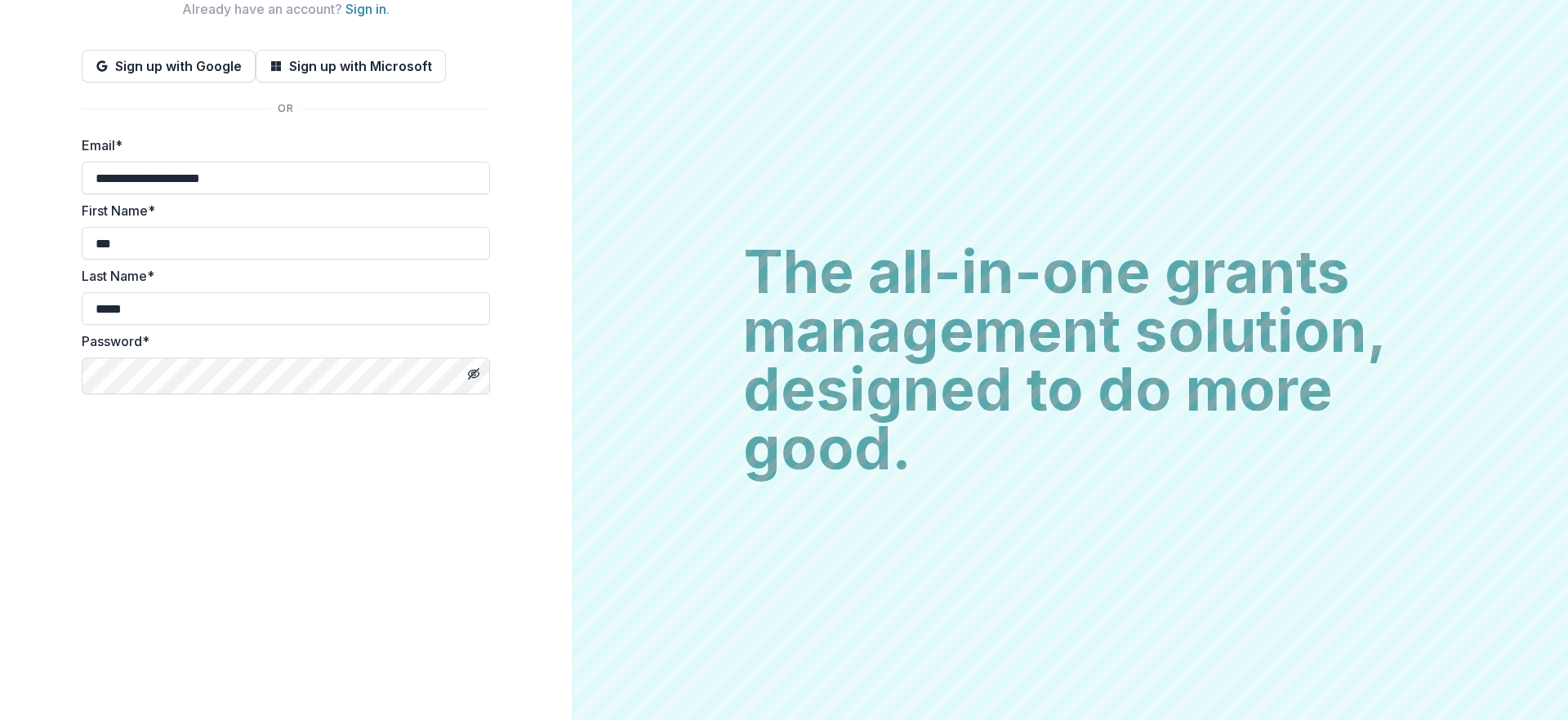
scroll to position [115, 0]
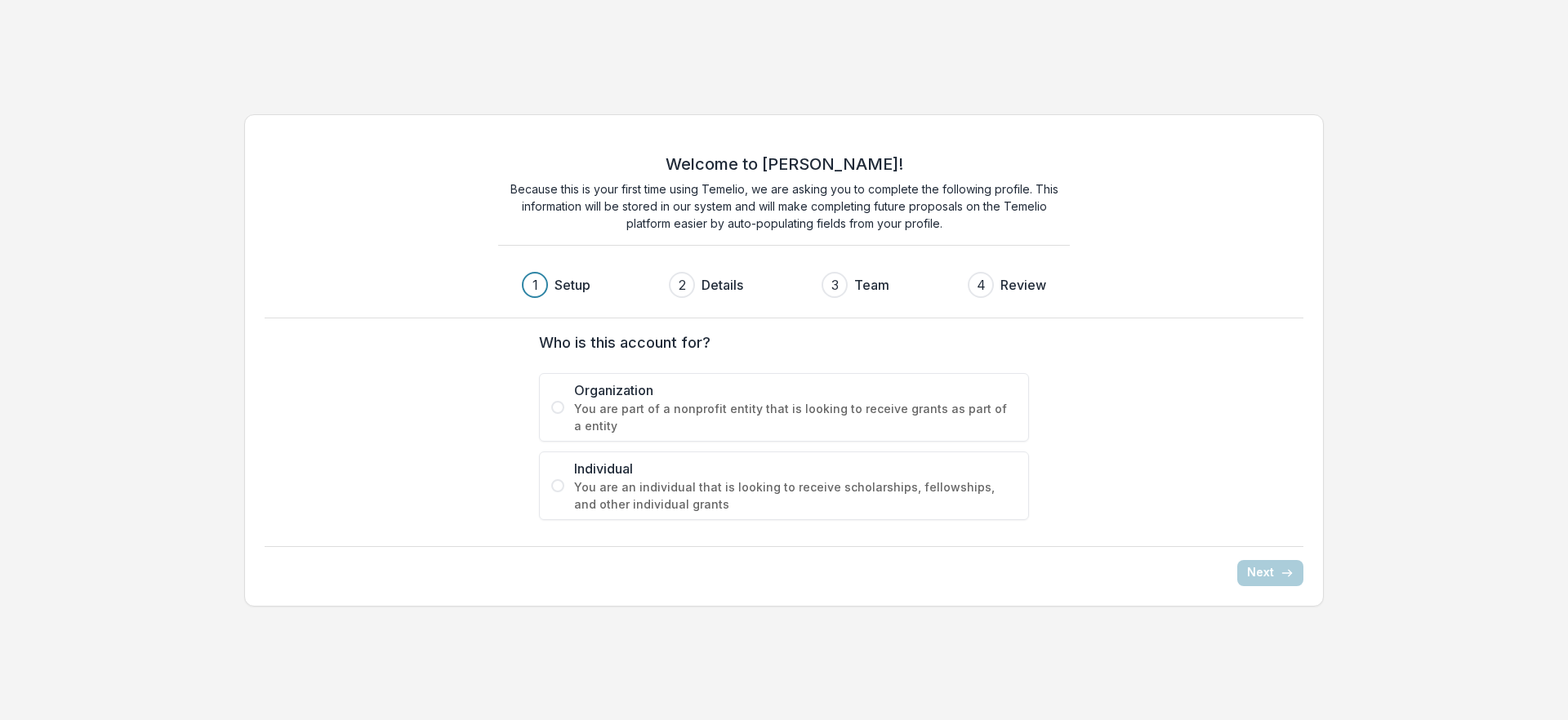
click at [781, 180] on p "Because this is your first time using Temelio, we are asking you to complete th…" at bounding box center [784, 206] width 571 height 51
click at [669, 359] on div "Who is this account for? Organization You are part of a nonprofit entity that i…" at bounding box center [784, 425] width 490 height 189
click at [646, 424] on span "You are part of a nonprofit entity that is looking to receive grants as part of…" at bounding box center [795, 417] width 442 height 34
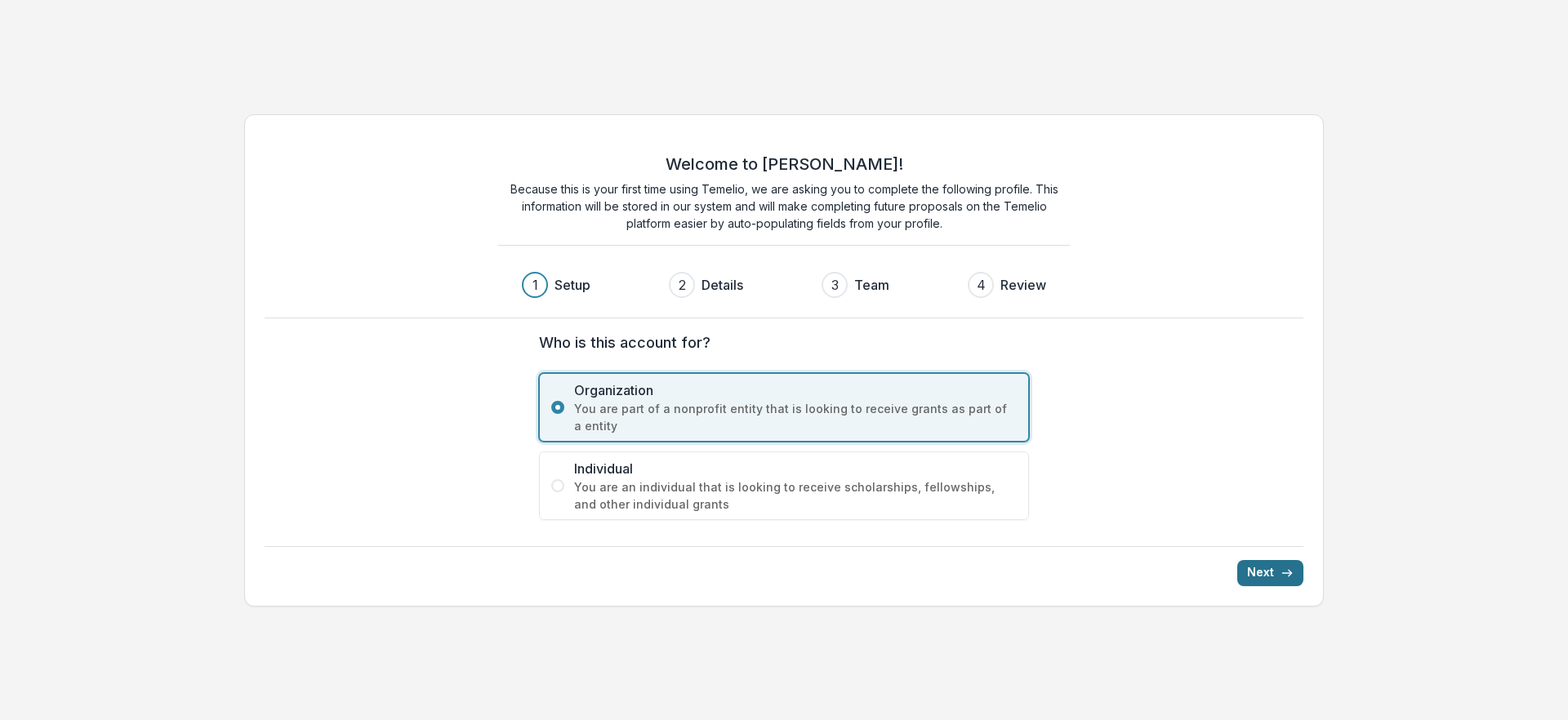
click at [1256, 586] on button "Next" at bounding box center [1269, 572] width 66 height 26
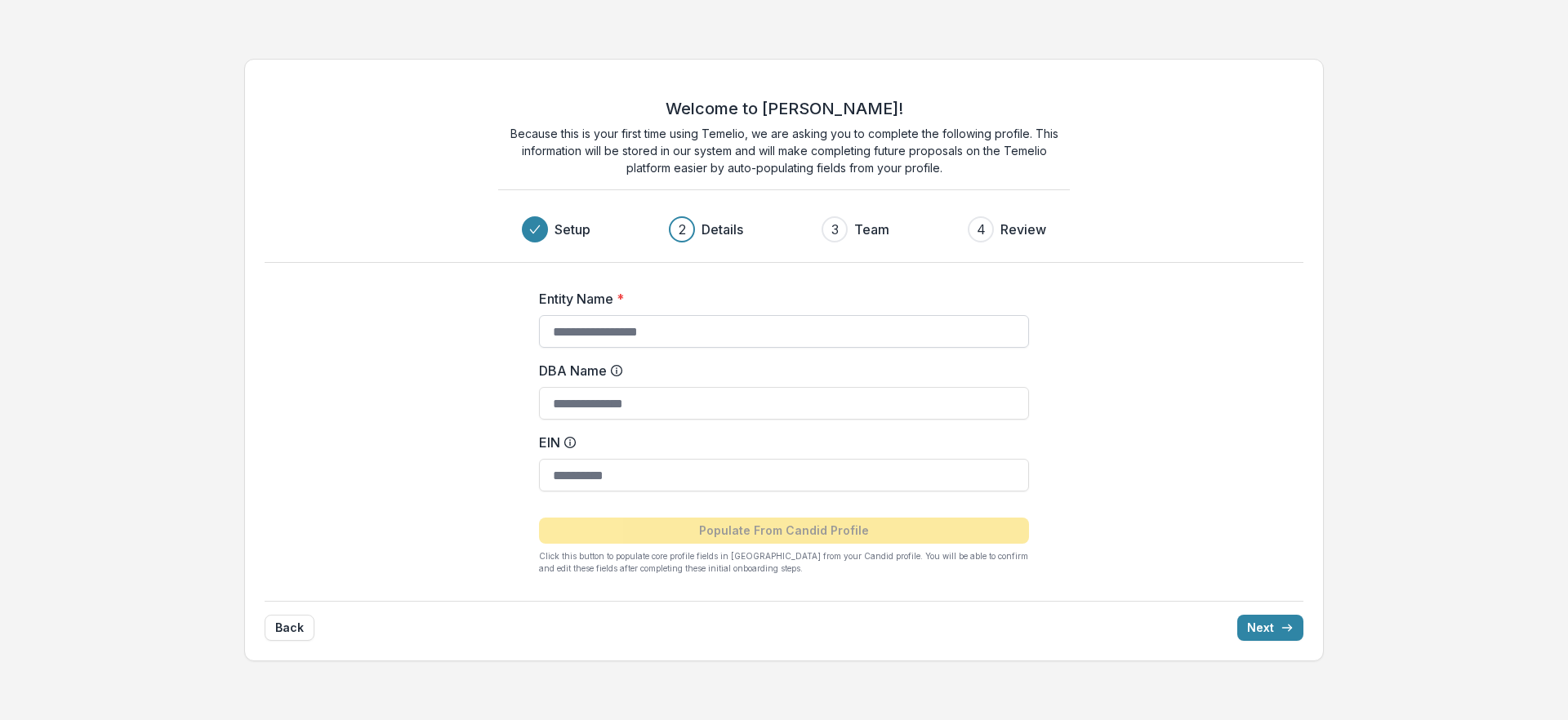
click at [719, 321] on input "Entity Name *" at bounding box center [784, 331] width 490 height 32
type input "**********"
click at [626, 420] on input "DBA Name" at bounding box center [784, 403] width 490 height 32
click at [618, 483] on input "EIN" at bounding box center [784, 475] width 490 height 32
paste input "**********"
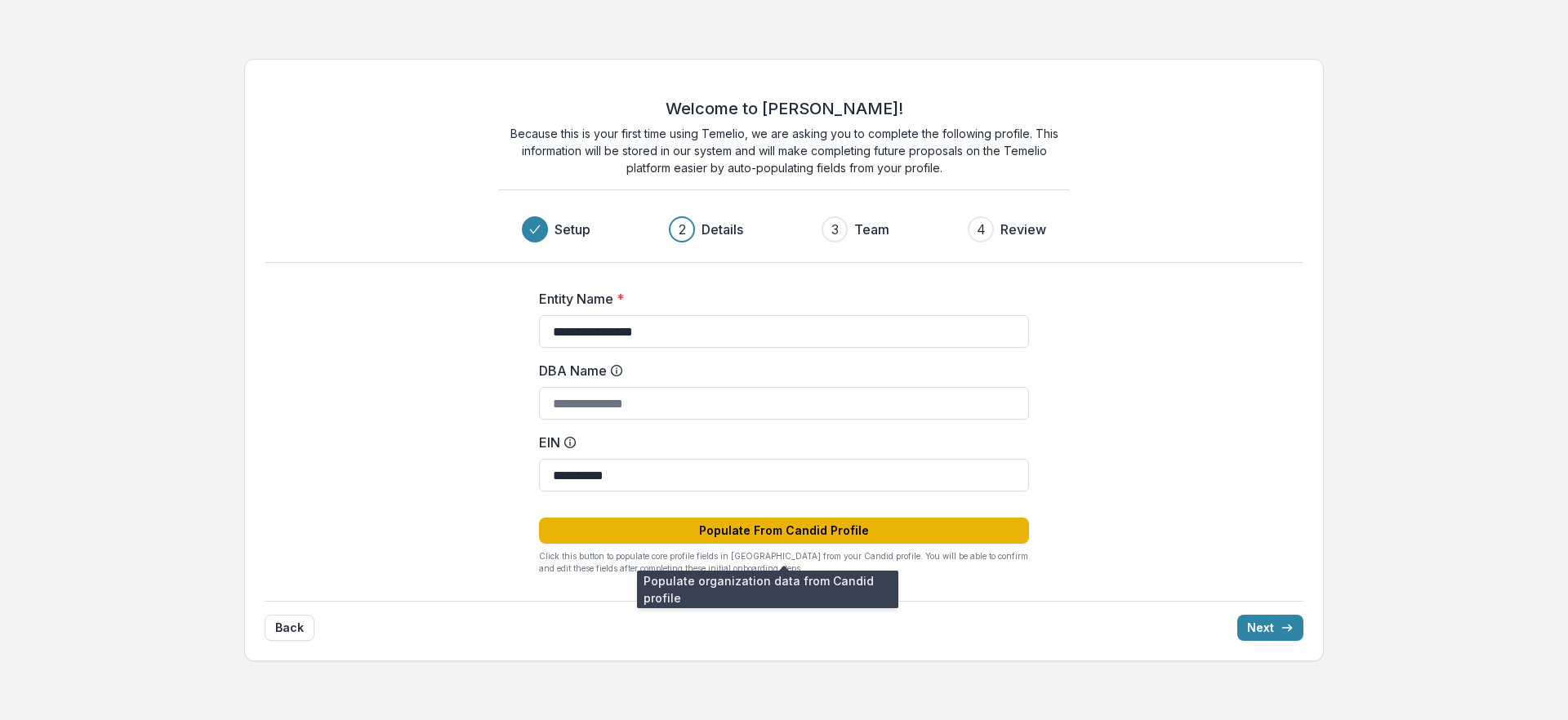
type input "**********"
click at [901, 542] on button "Populate From Candid Profile" at bounding box center [784, 530] width 490 height 26
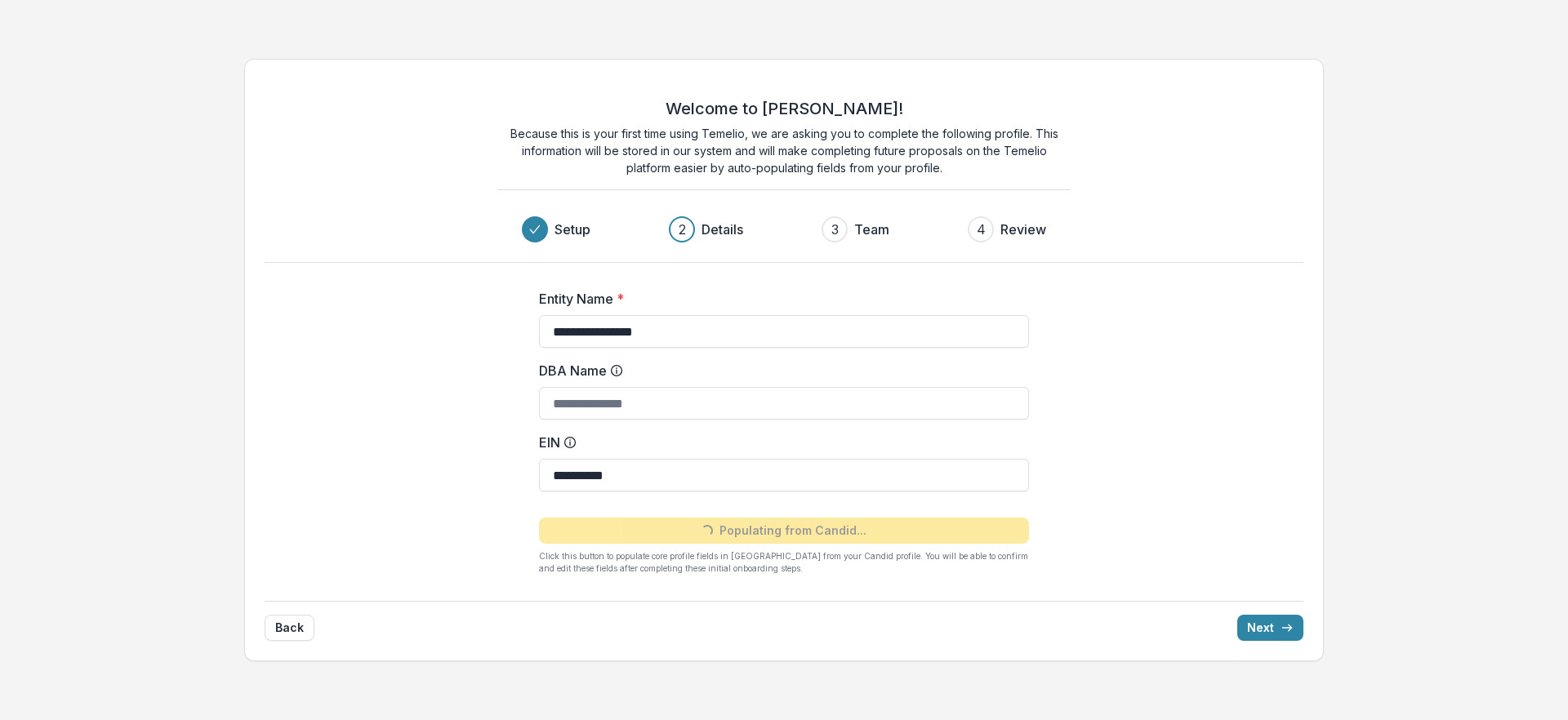
type input "**********"
click at [1254, 641] on button "Next" at bounding box center [1269, 627] width 66 height 26
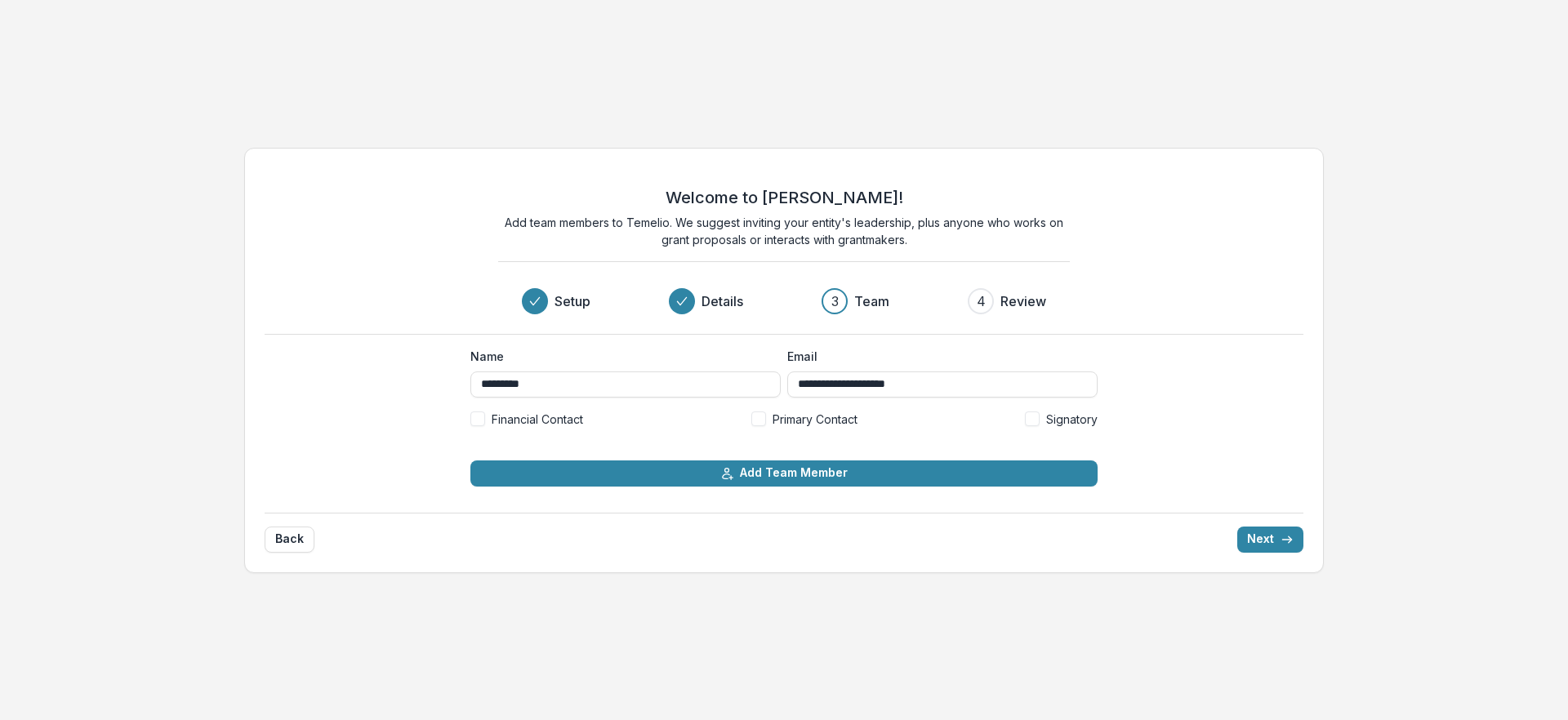
click at [830, 415] on span "Primary Contact" at bounding box center [815, 419] width 85 height 17
click at [1030, 421] on label "Signatory" at bounding box center [1061, 419] width 72 height 17
click at [543, 414] on div "**********" at bounding box center [784, 393] width 627 height 93
click at [552, 420] on span "Financial Contact" at bounding box center [536, 419] width 91 height 17
click at [1269, 573] on div "**********" at bounding box center [784, 360] width 1080 height 425
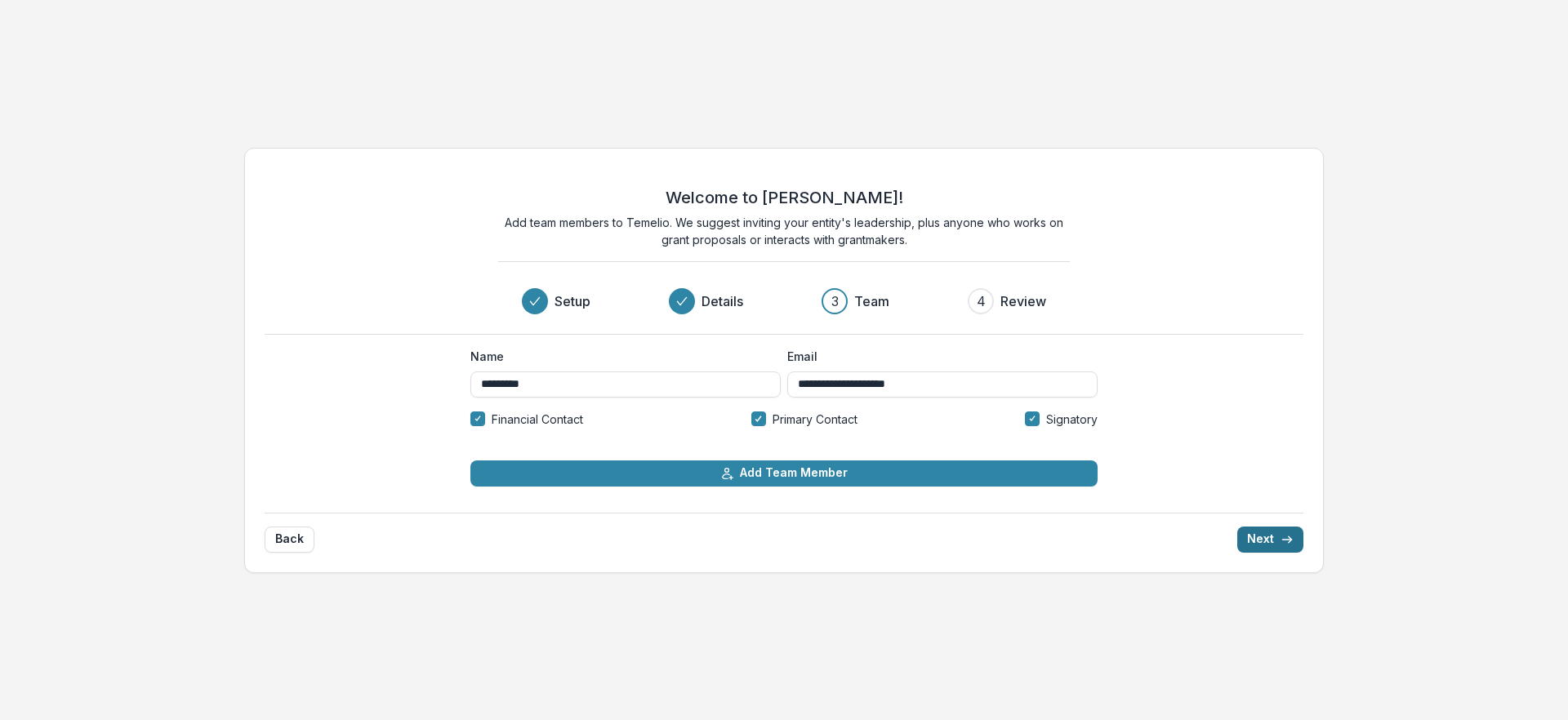
click at [1274, 552] on button "Next" at bounding box center [1269, 539] width 66 height 26
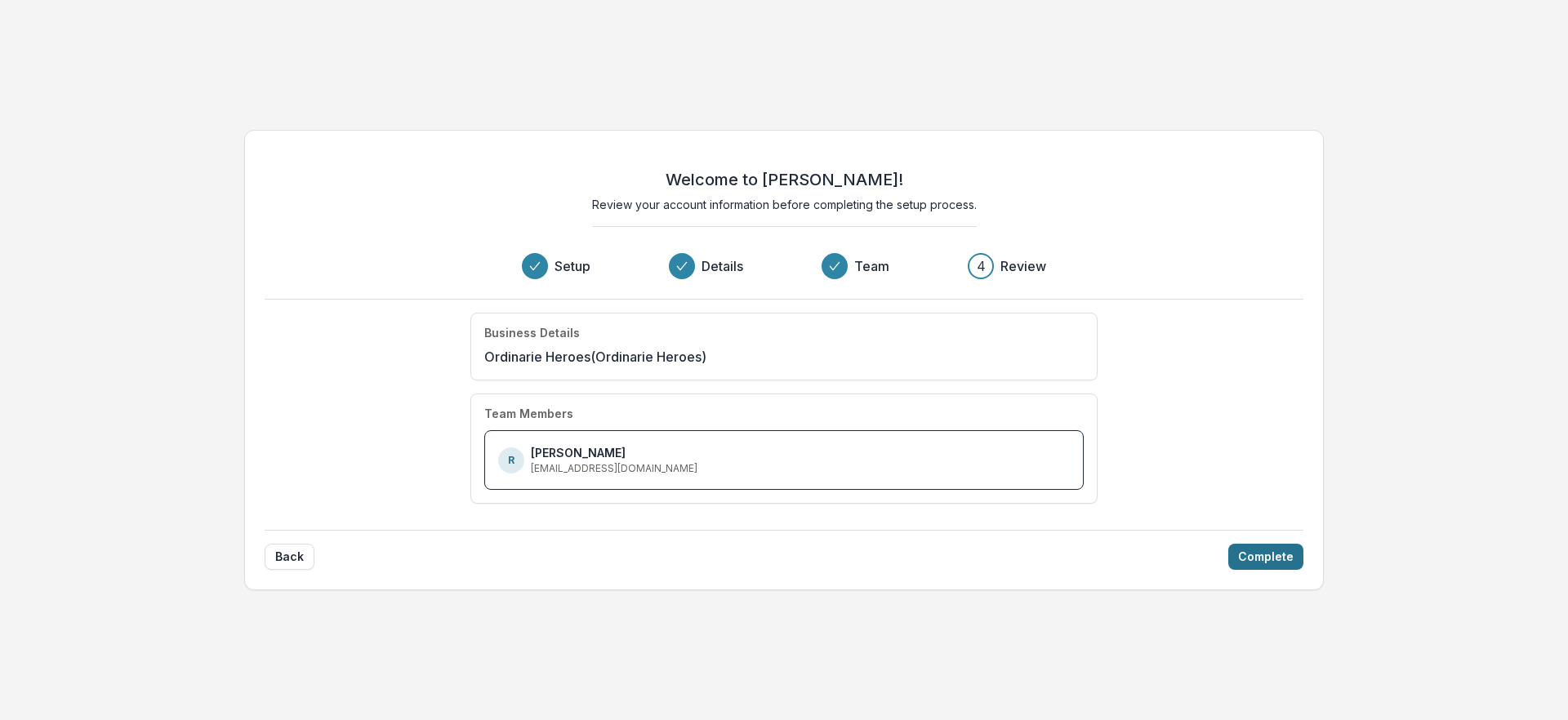
click at [1234, 569] on button "Complete" at bounding box center [1265, 556] width 75 height 26
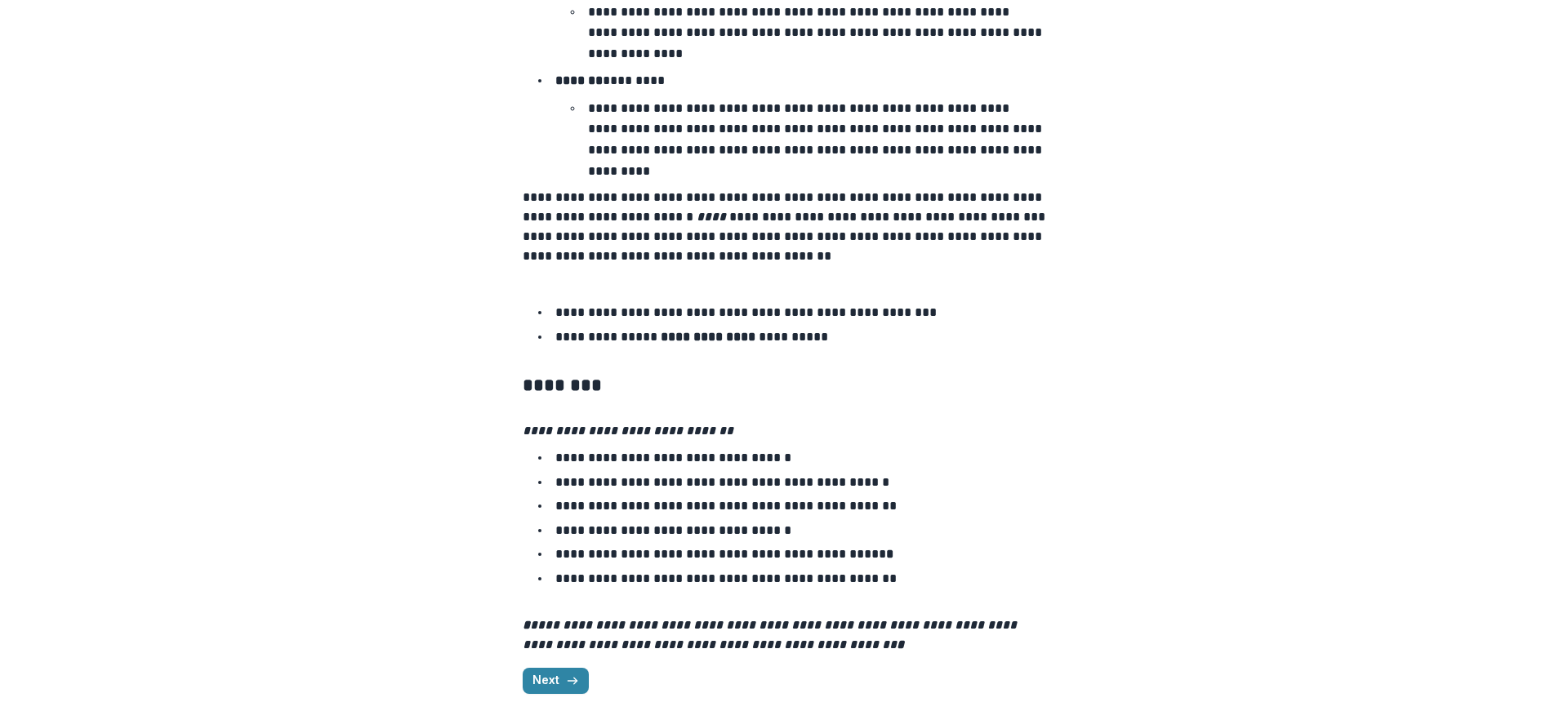
scroll to position [3131, 0]
click at [566, 674] on icon "button" at bounding box center [572, 680] width 13 height 13
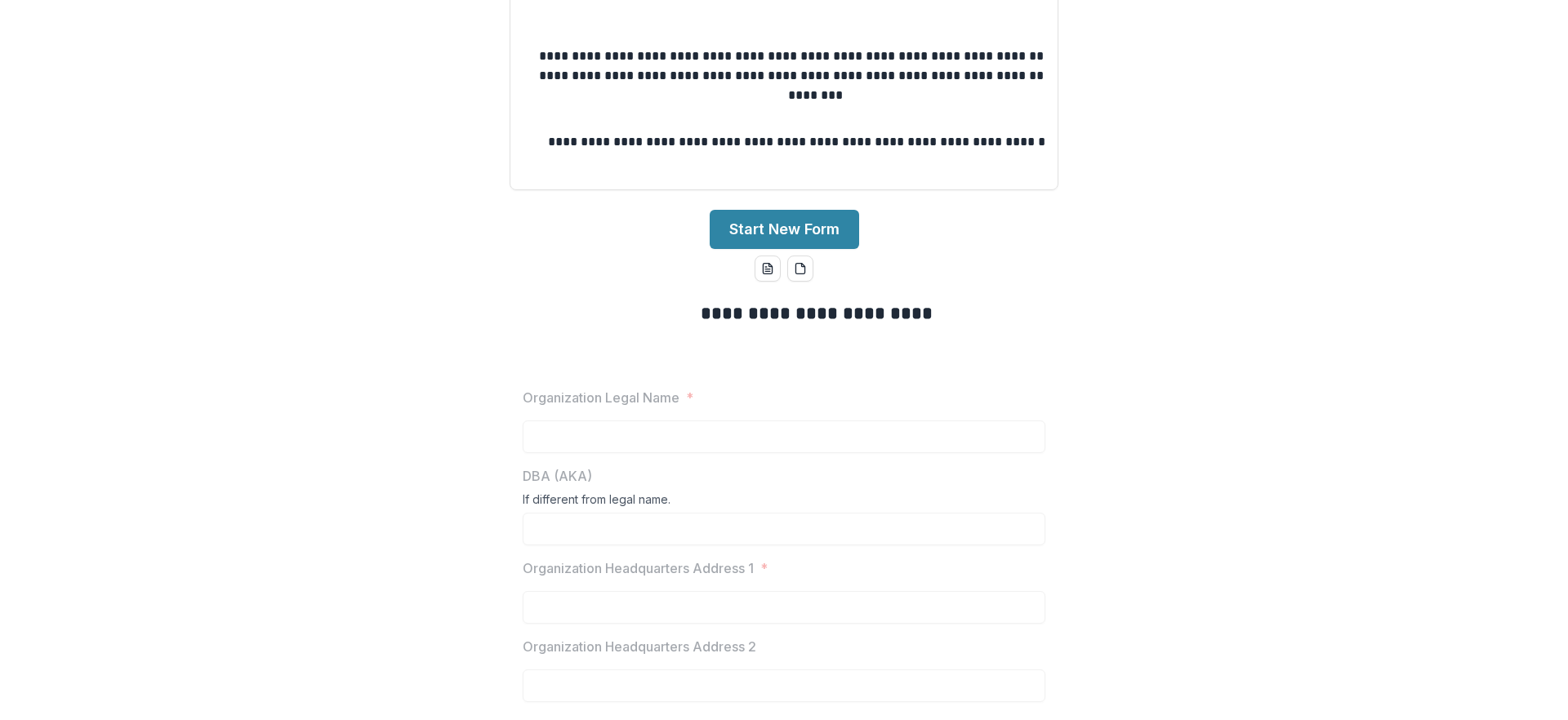
scroll to position [0, 0]
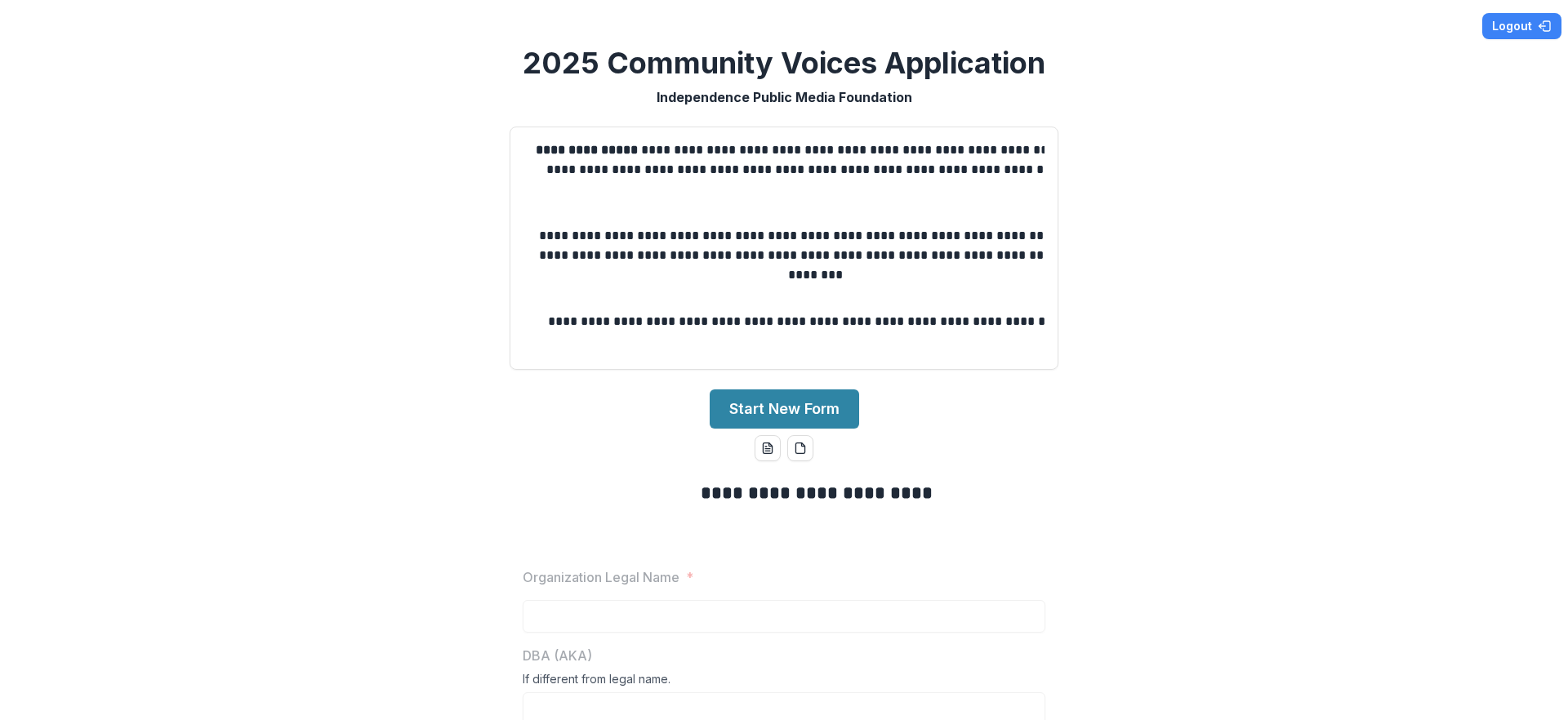
click at [1030, 425] on div "**********" at bounding box center [784, 360] width 1568 height 720
click at [803, 447] on icon "pdf-download" at bounding box center [803, 445] width 4 height 4
click at [810, 429] on button "Start New Form" at bounding box center [784, 408] width 150 height 39
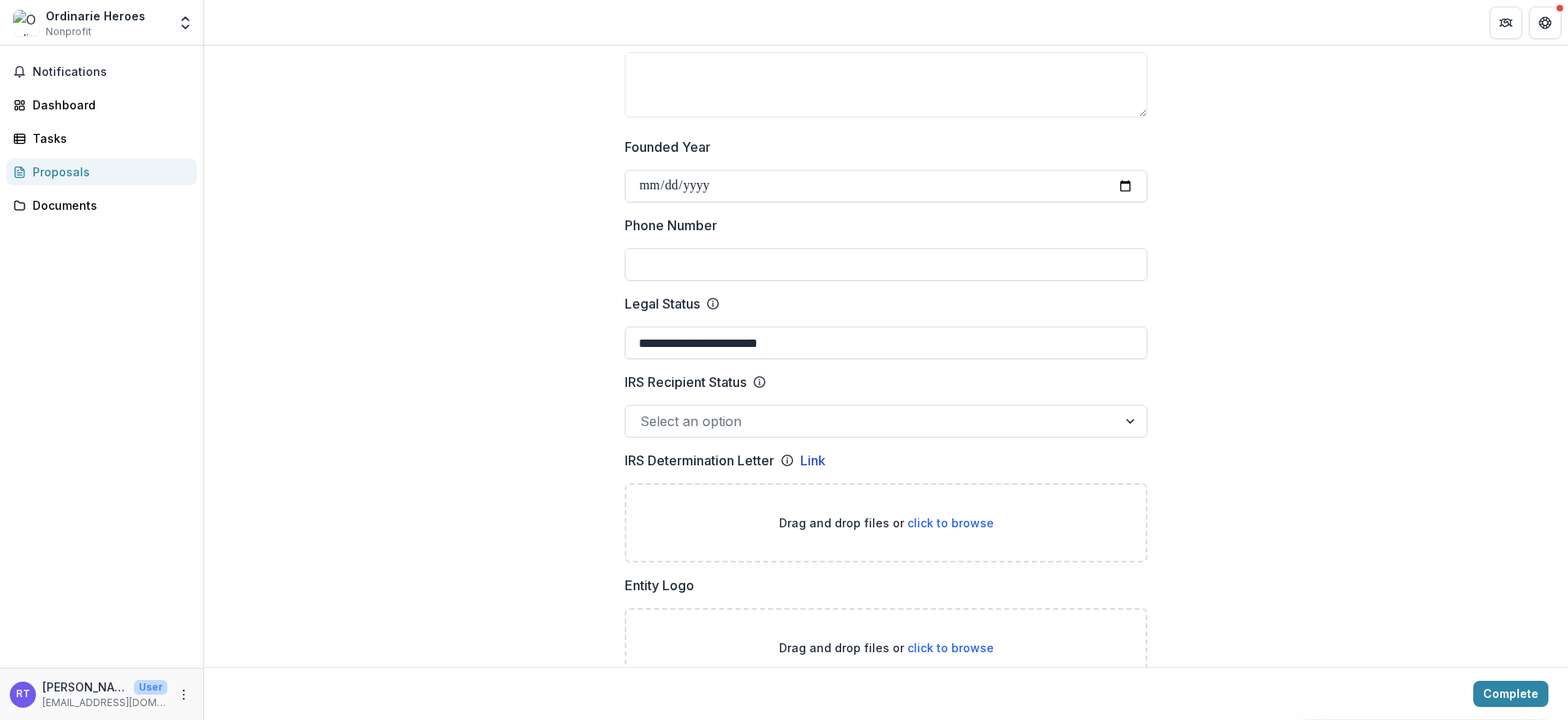
scroll to position [607, 0]
click at [107, 185] on link "Proposals" at bounding box center [101, 171] width 190 height 27
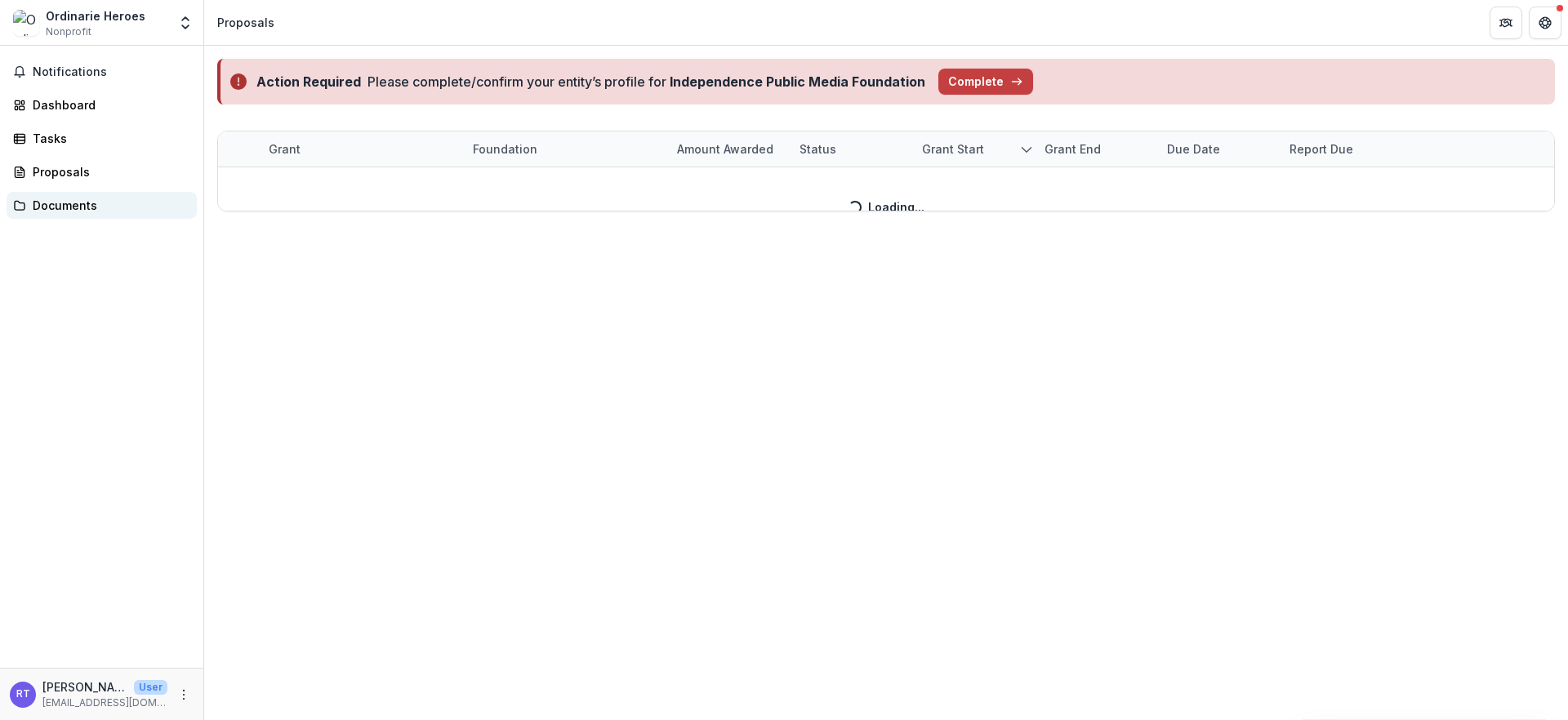
click at [105, 214] on div "Documents" at bounding box center [107, 205] width 151 height 17
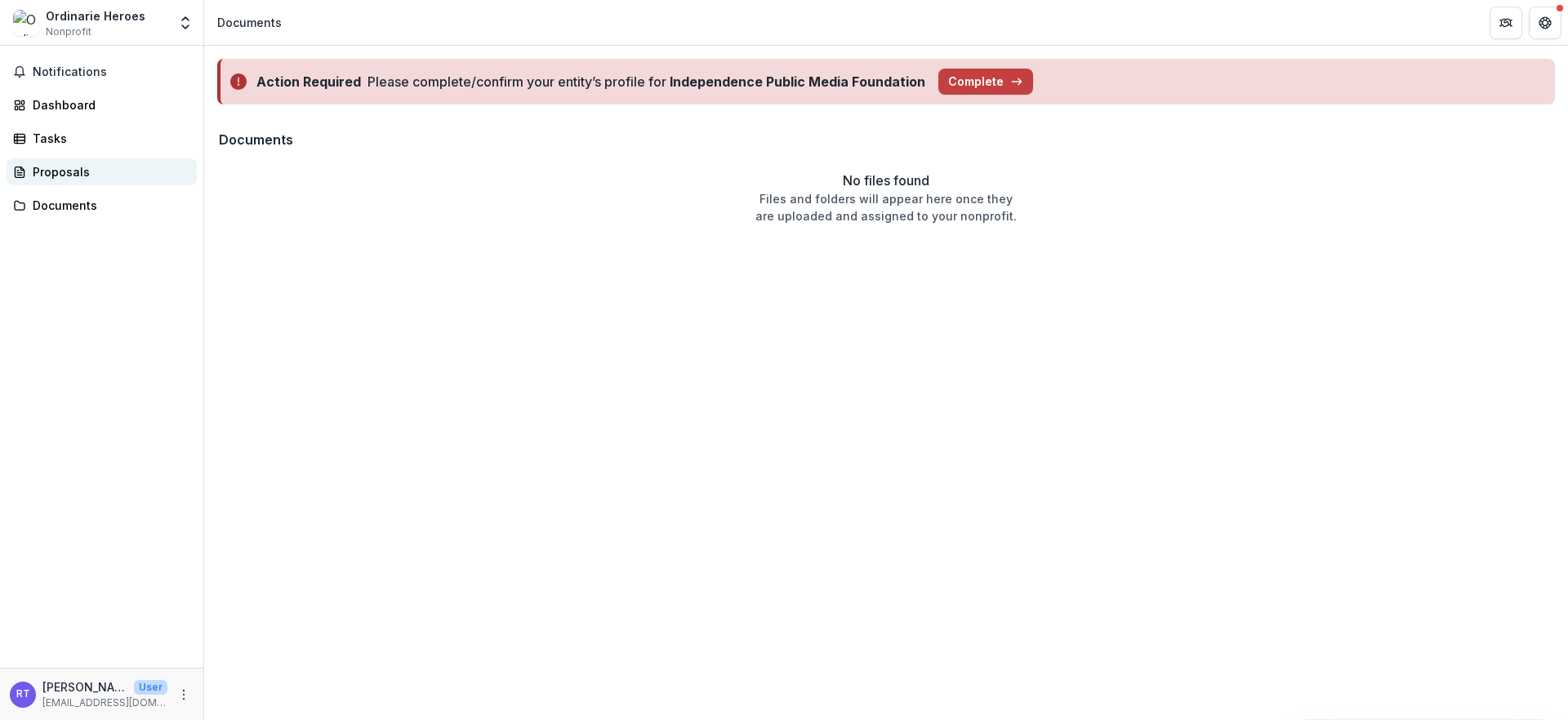
click at [99, 180] on div "Proposals" at bounding box center [107, 171] width 151 height 17
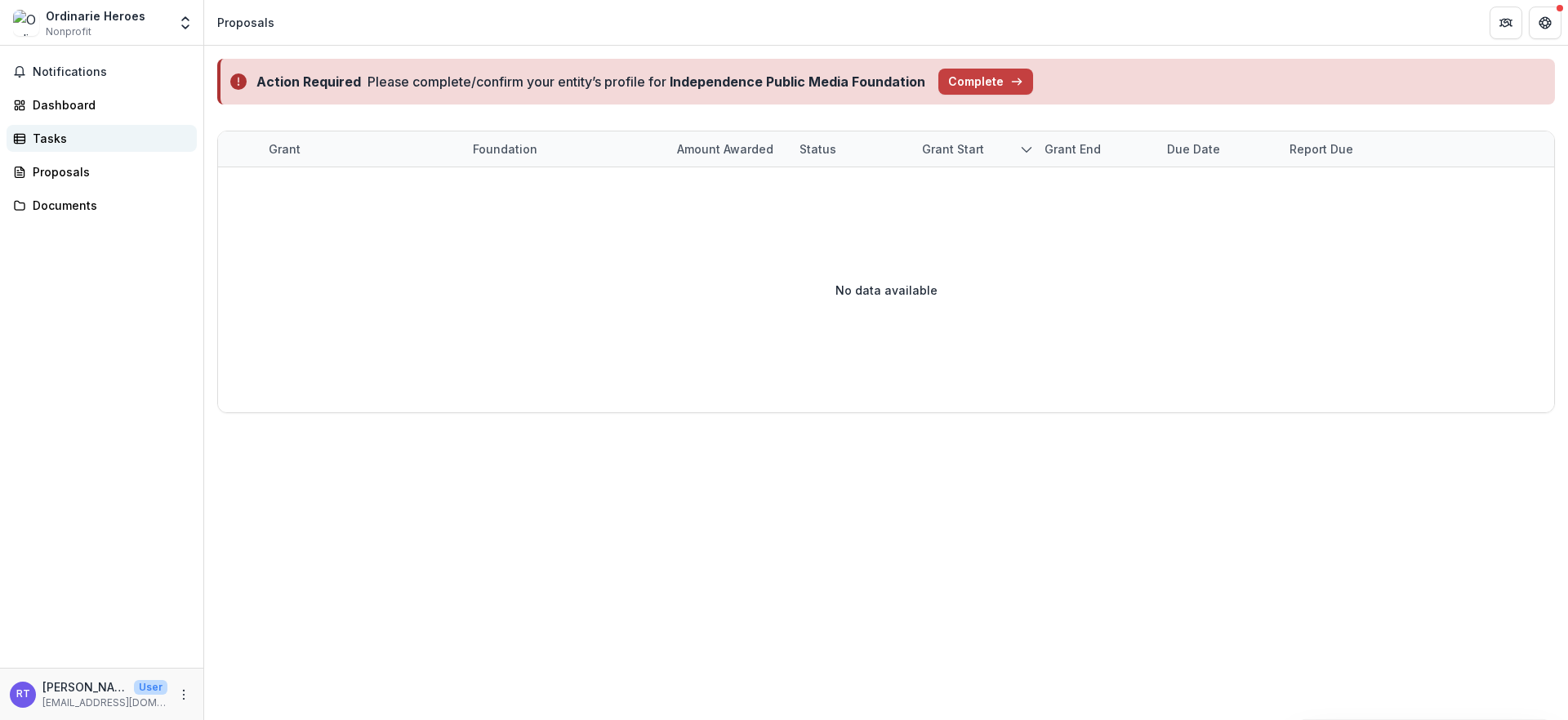
click at [89, 147] on div "Tasks" at bounding box center [107, 138] width 151 height 17
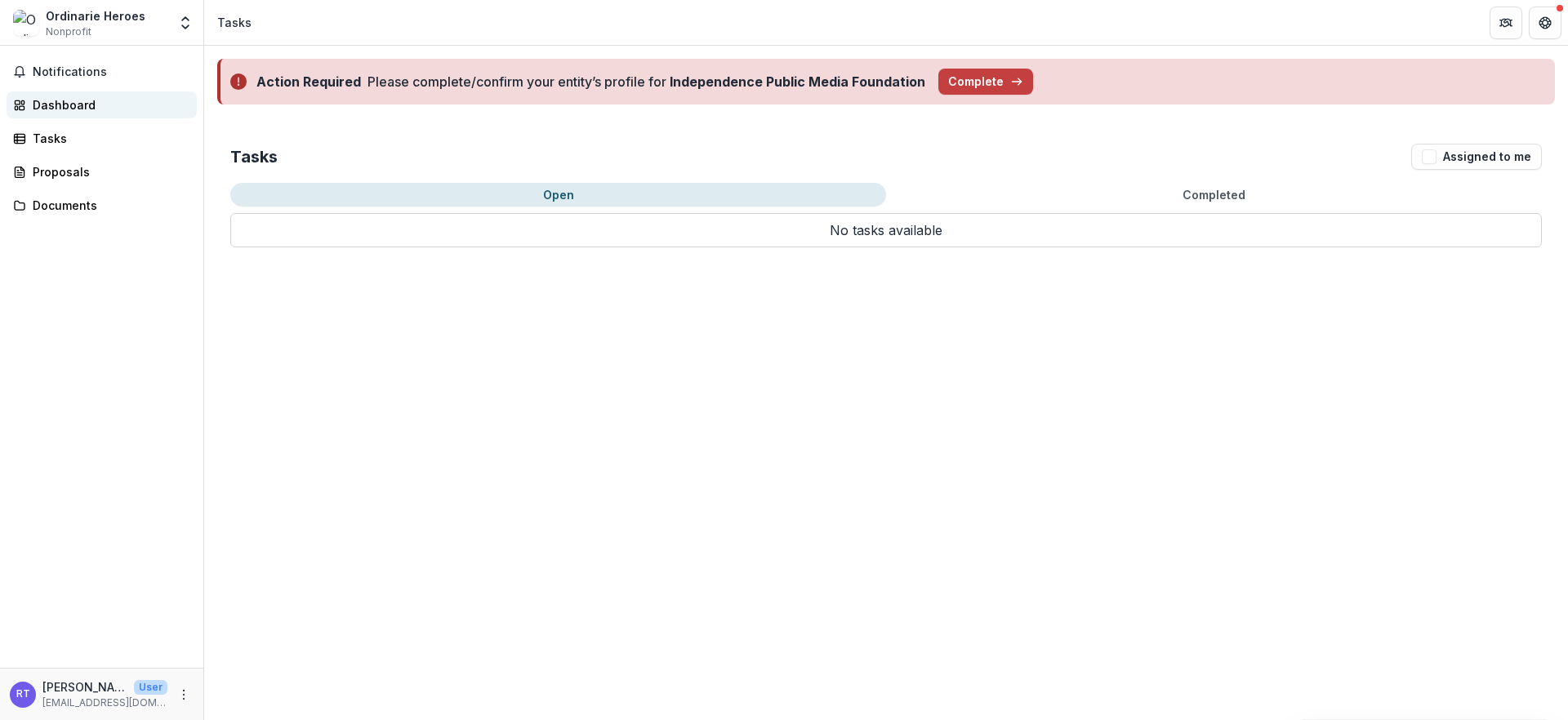
click at [115, 114] on div "Dashboard" at bounding box center [107, 105] width 151 height 17
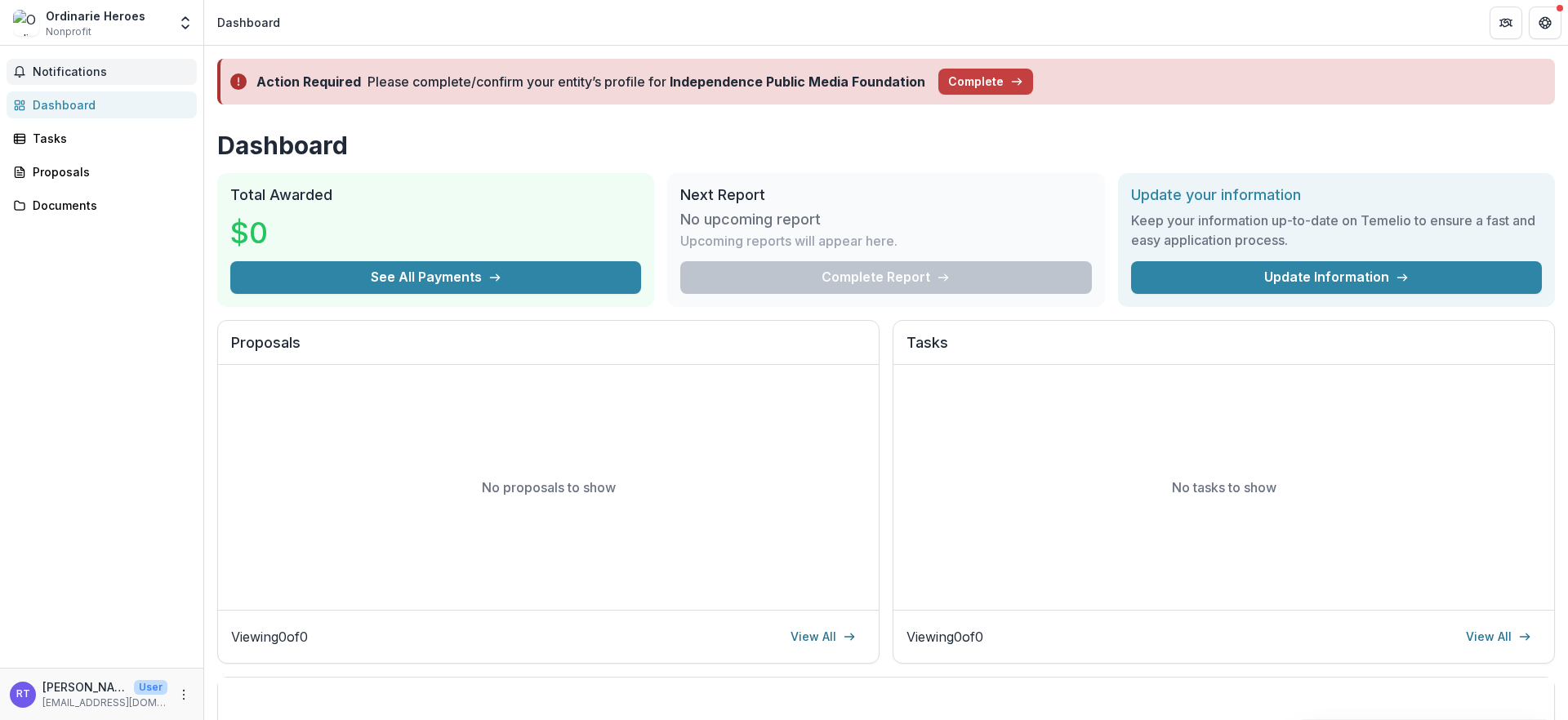
click at [116, 79] on span "Notifications" at bounding box center [111, 71] width 158 height 14
click at [98, 175] on link "Proposals" at bounding box center [101, 171] width 190 height 27
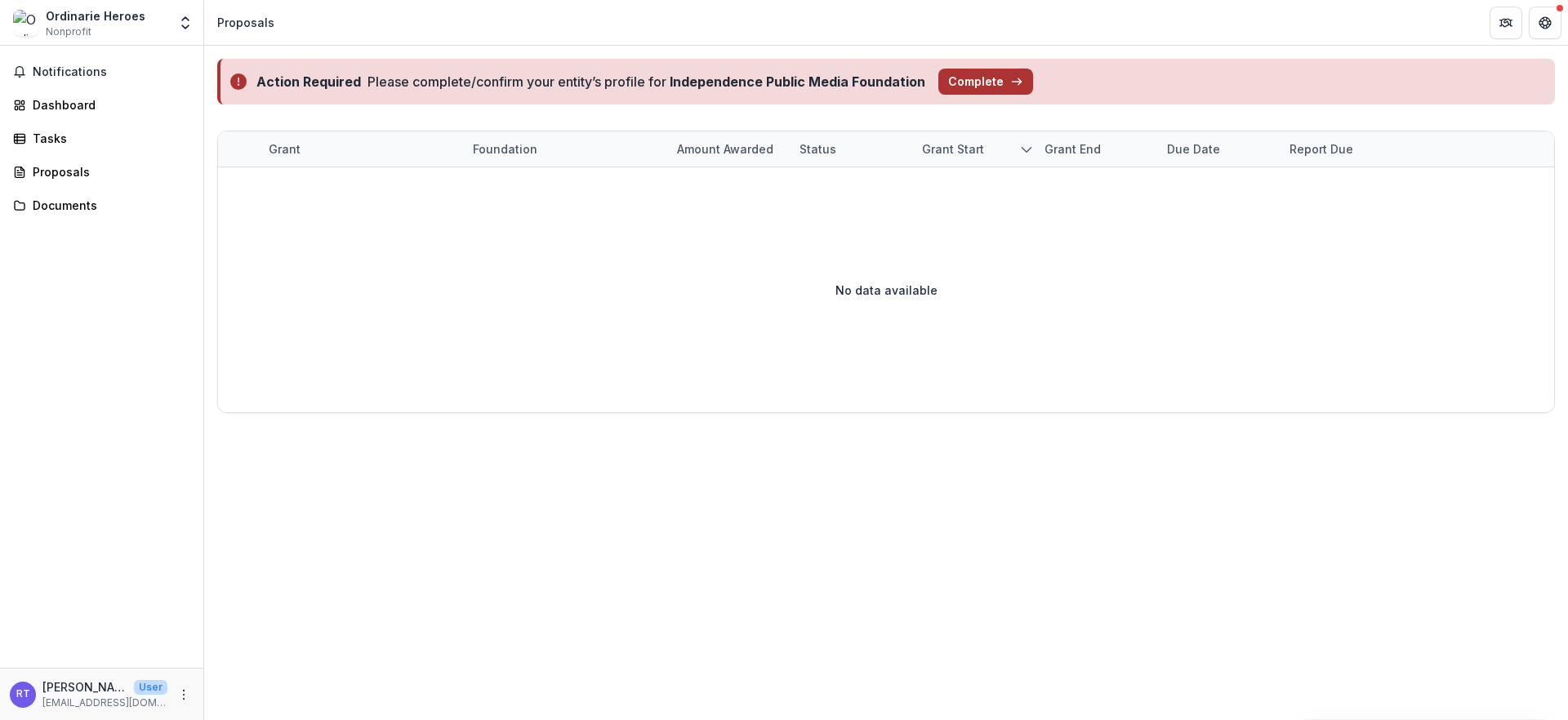
click at [1033, 73] on button "Complete" at bounding box center [985, 81] width 95 height 26
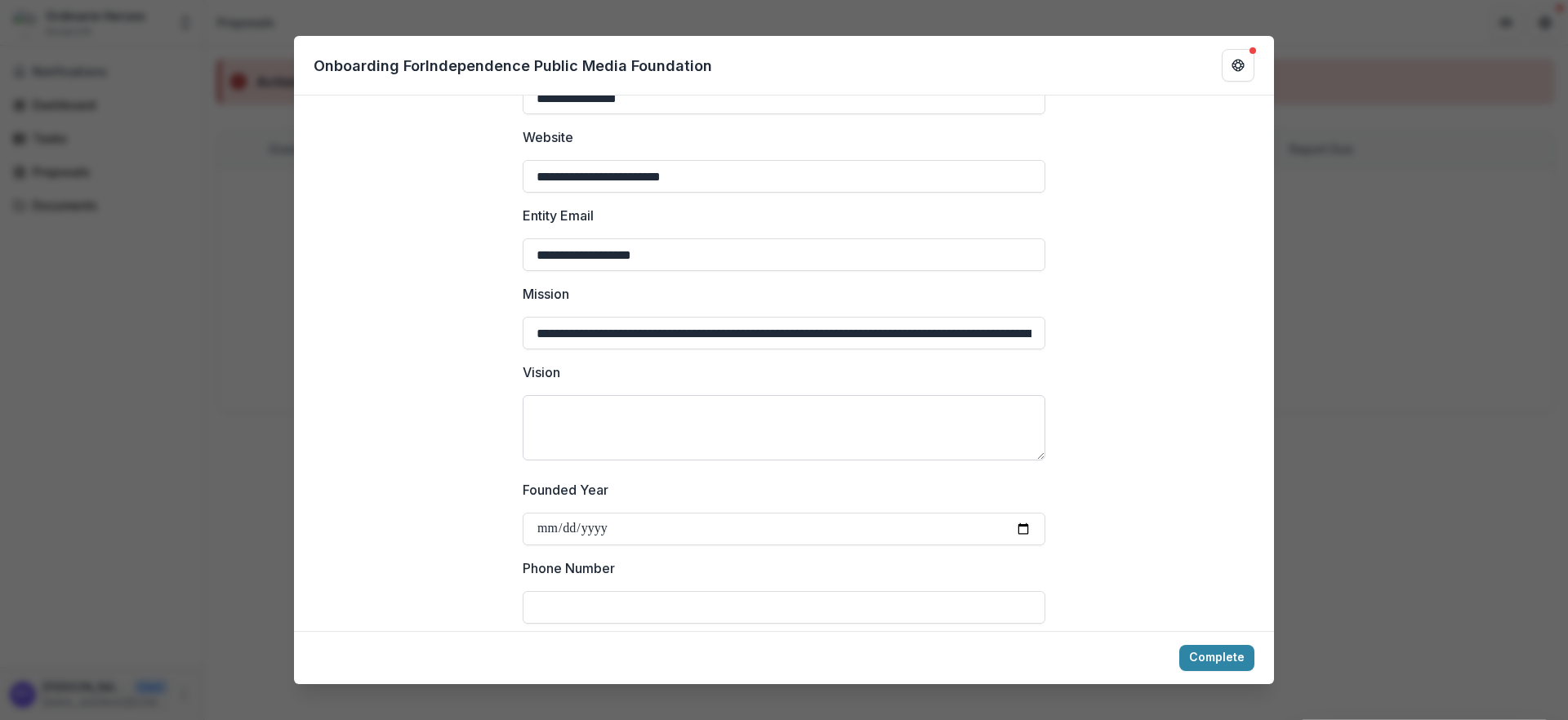
scroll to position [277, 0]
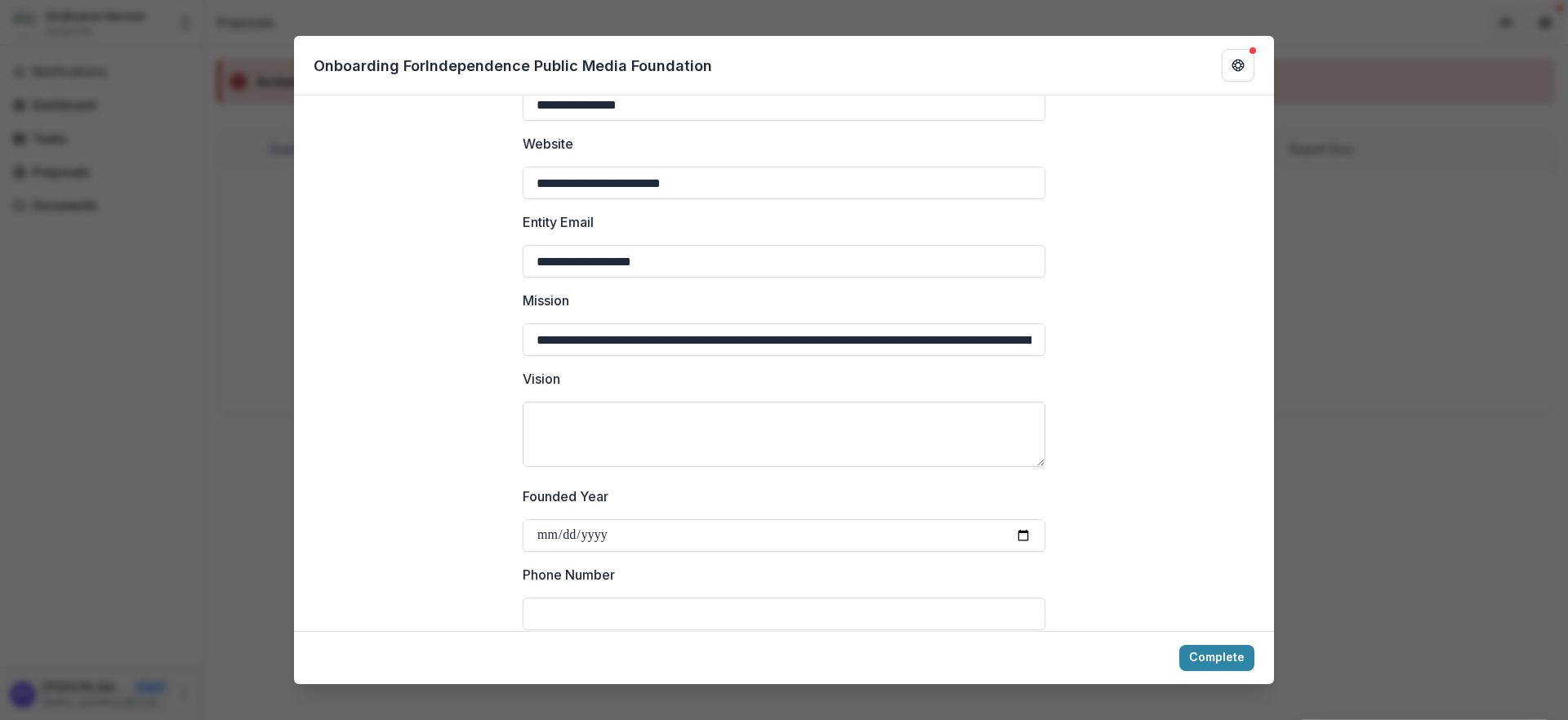
click at [705, 466] on textarea "Vision" at bounding box center [784, 434] width 523 height 65
paste textarea "**********"
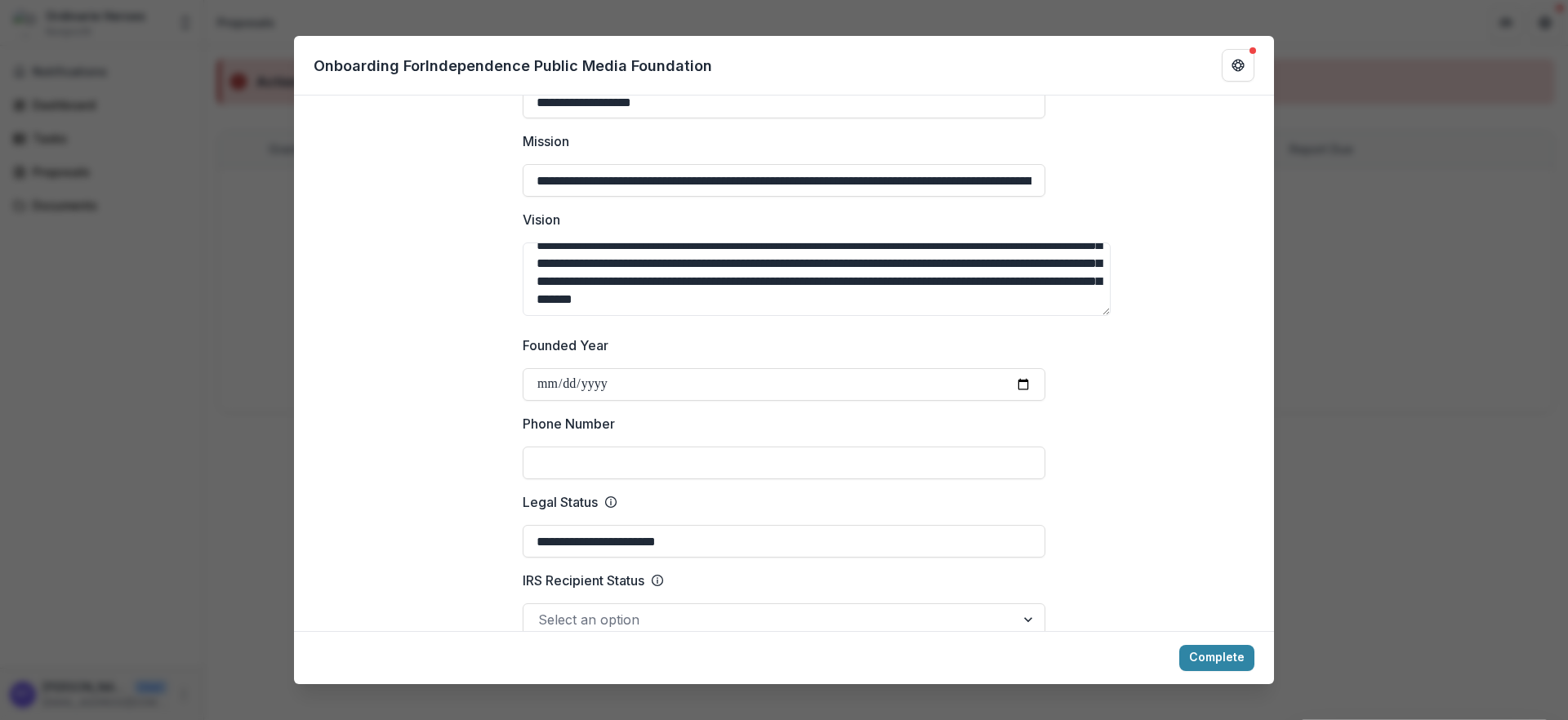
scroll to position [494, 0]
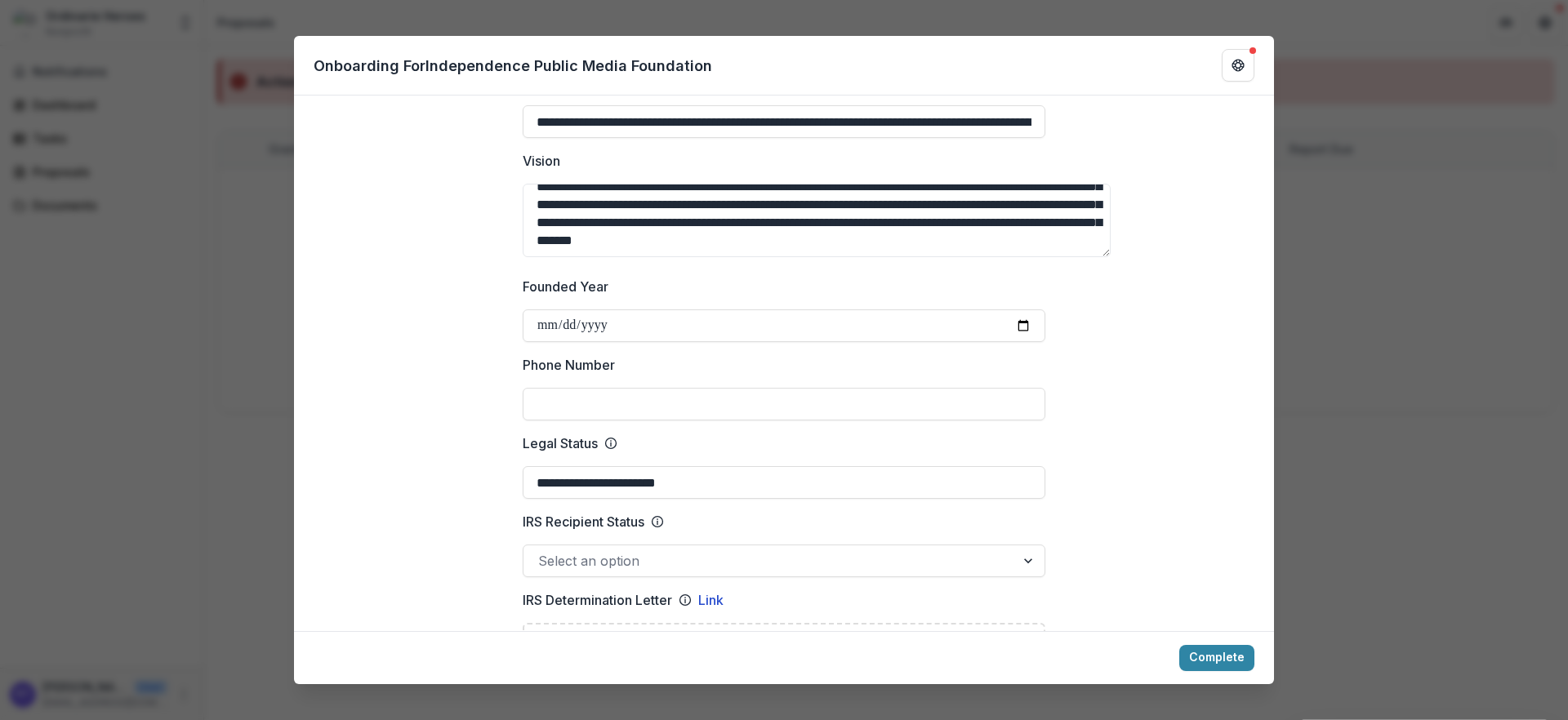
type textarea "**********"
click at [798, 420] on input "Phone Number" at bounding box center [784, 404] width 523 height 32
paste input "**********"
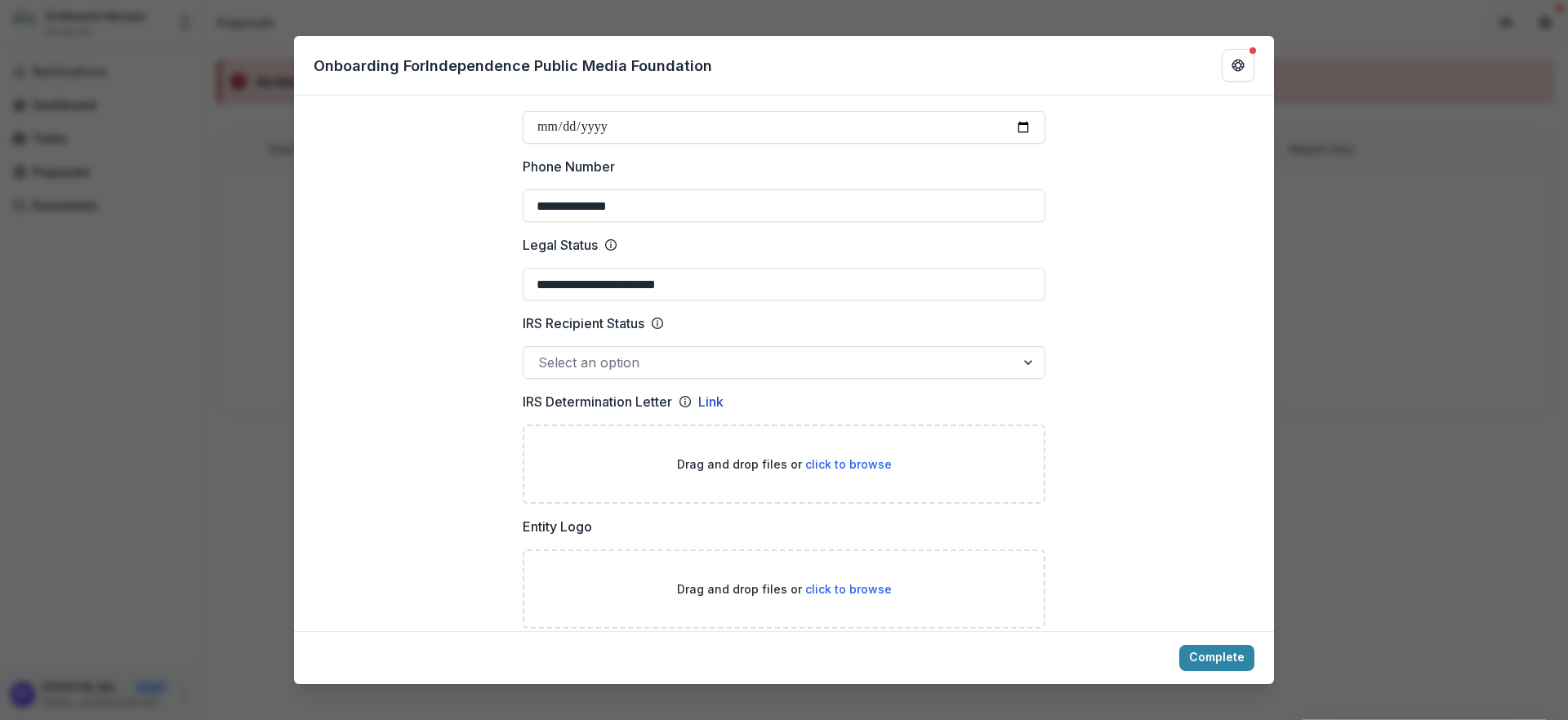
scroll to position [708, 0]
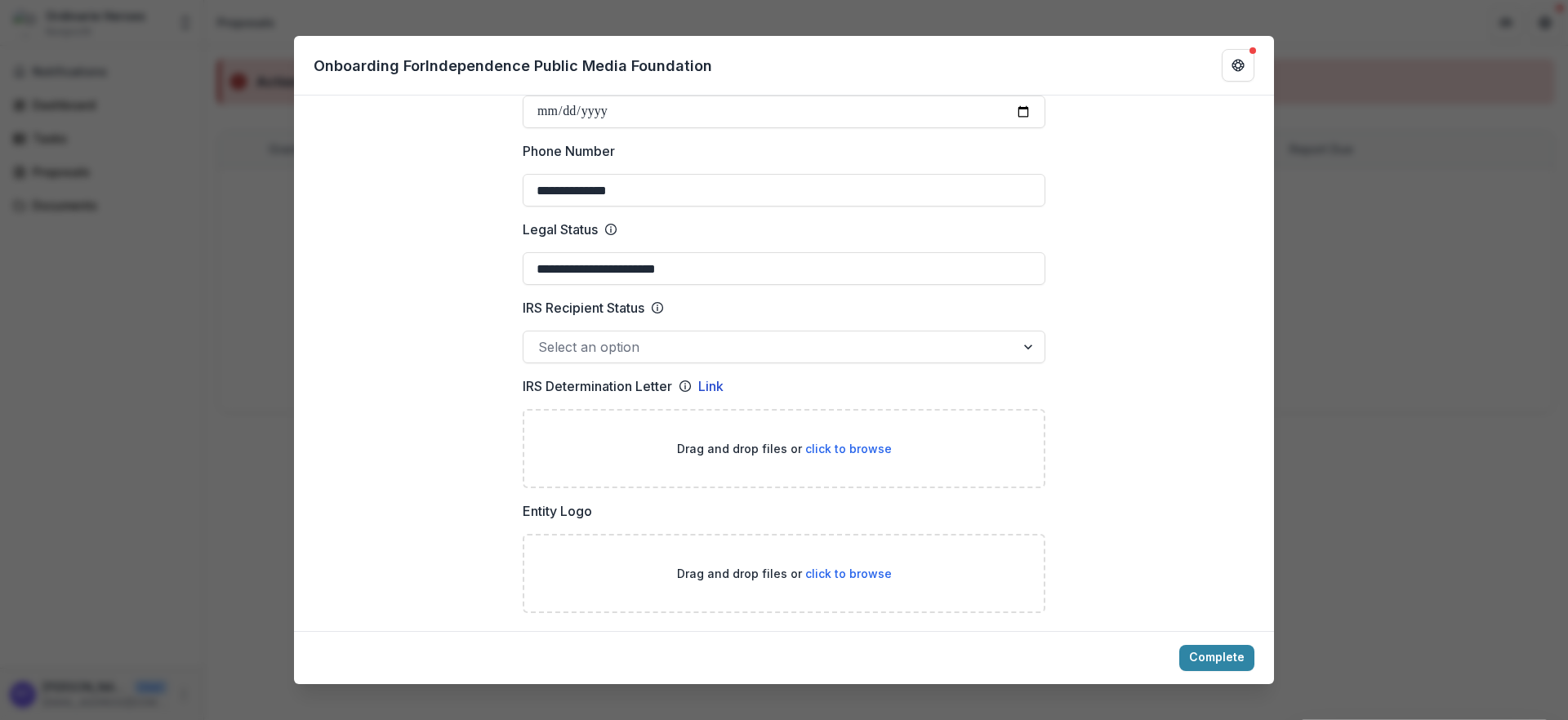
type input "**********"
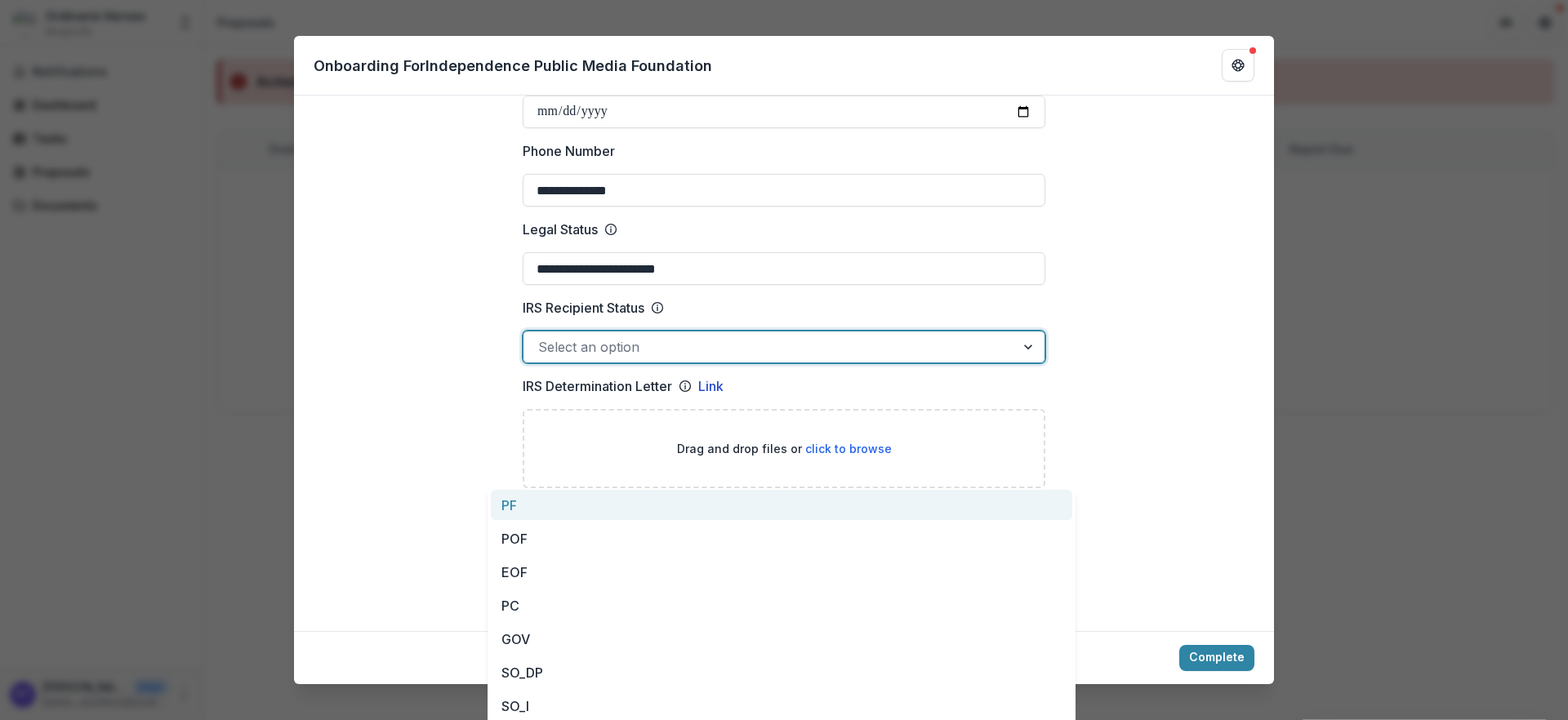
click at [703, 358] on div at bounding box center [769, 346] width 462 height 23
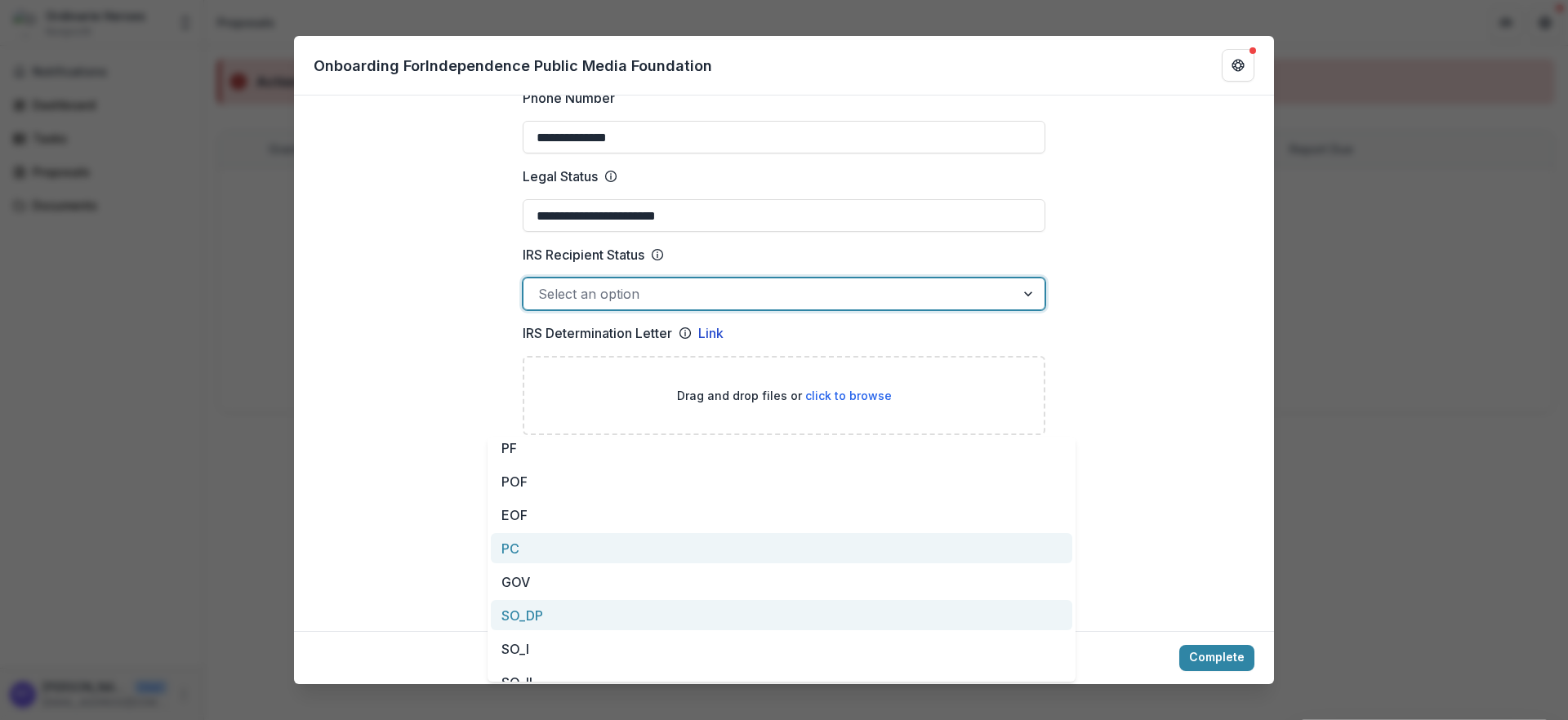
scroll to position [0, 0]
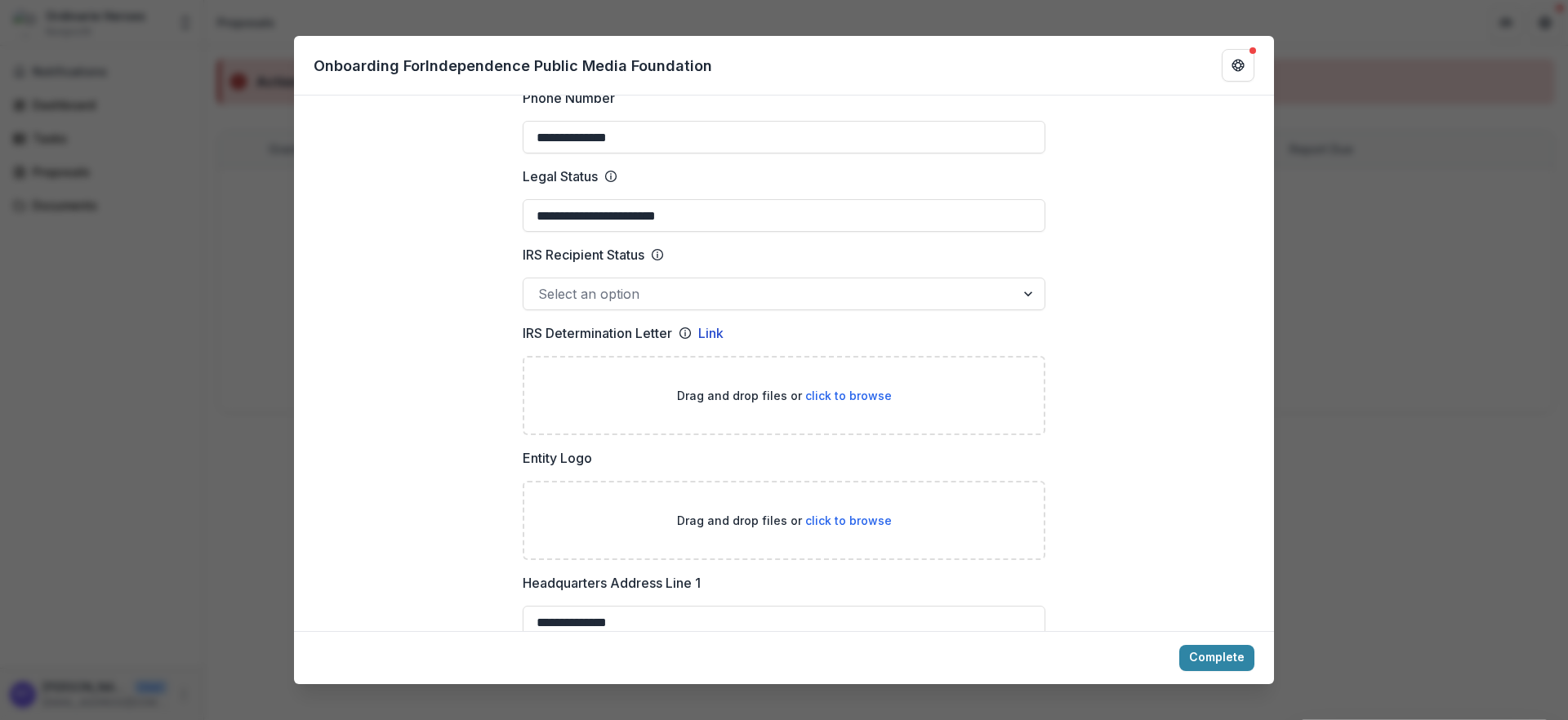
click at [858, 402] on span "click to browse" at bounding box center [849, 395] width 87 height 14
type input "**********"
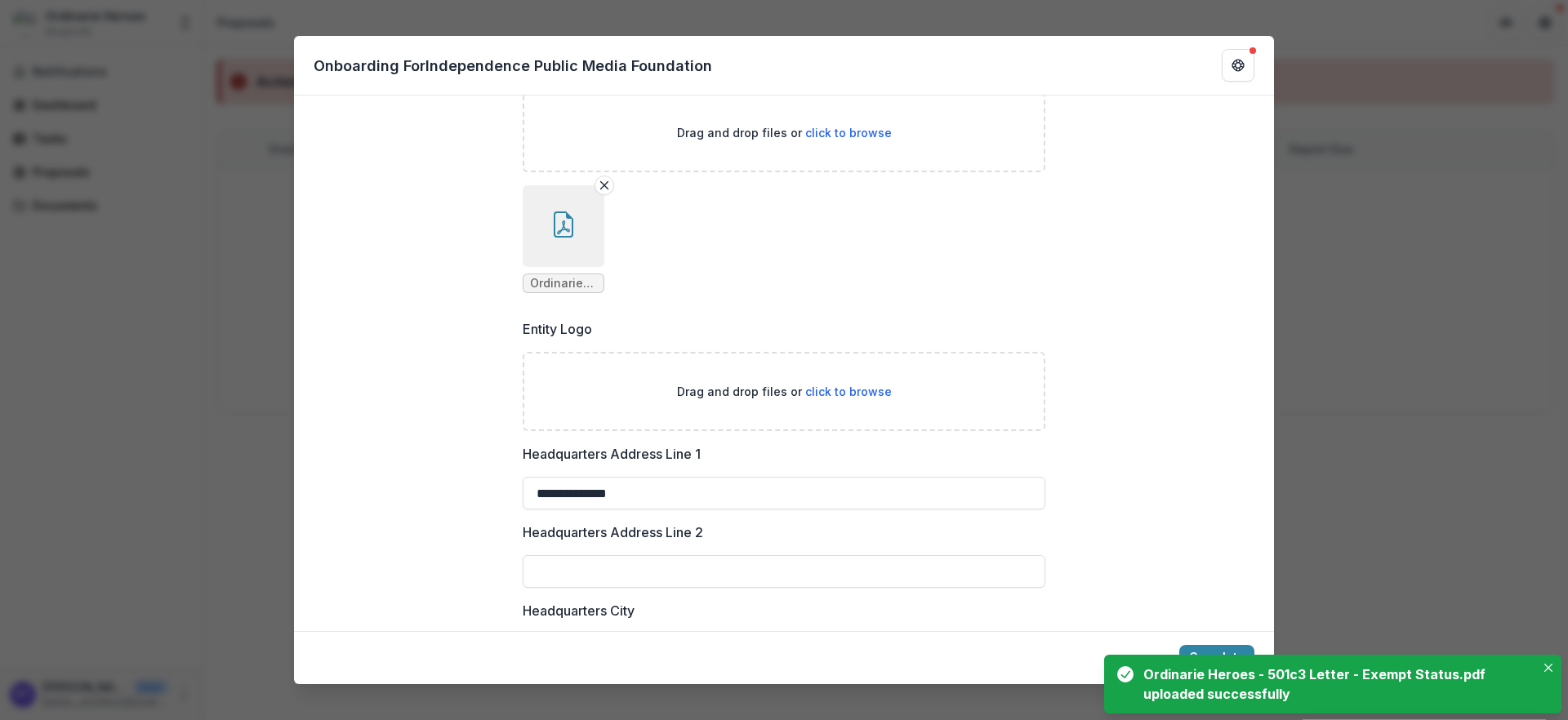
scroll to position [1027, 0]
click at [857, 396] on span "click to browse" at bounding box center [849, 388] width 87 height 14
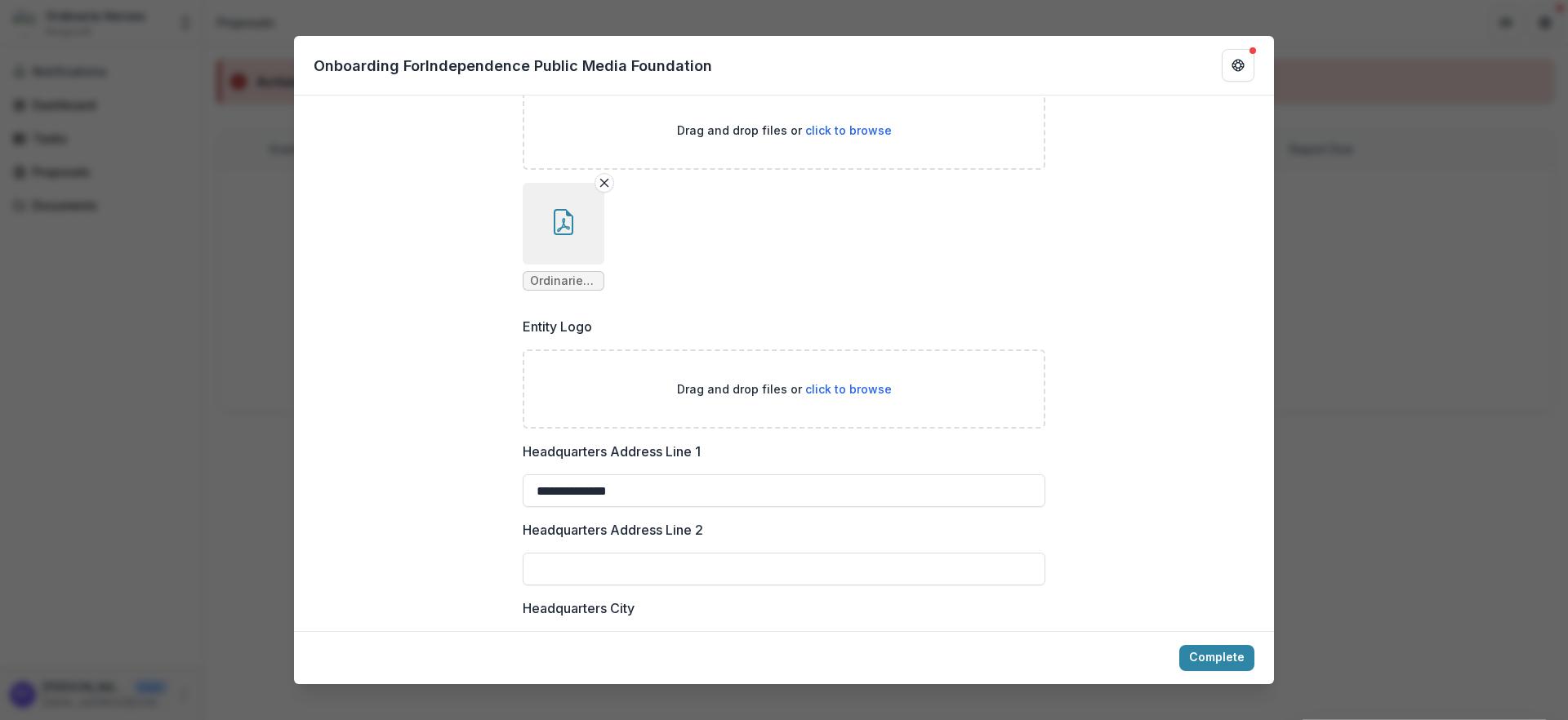
type input "**********"
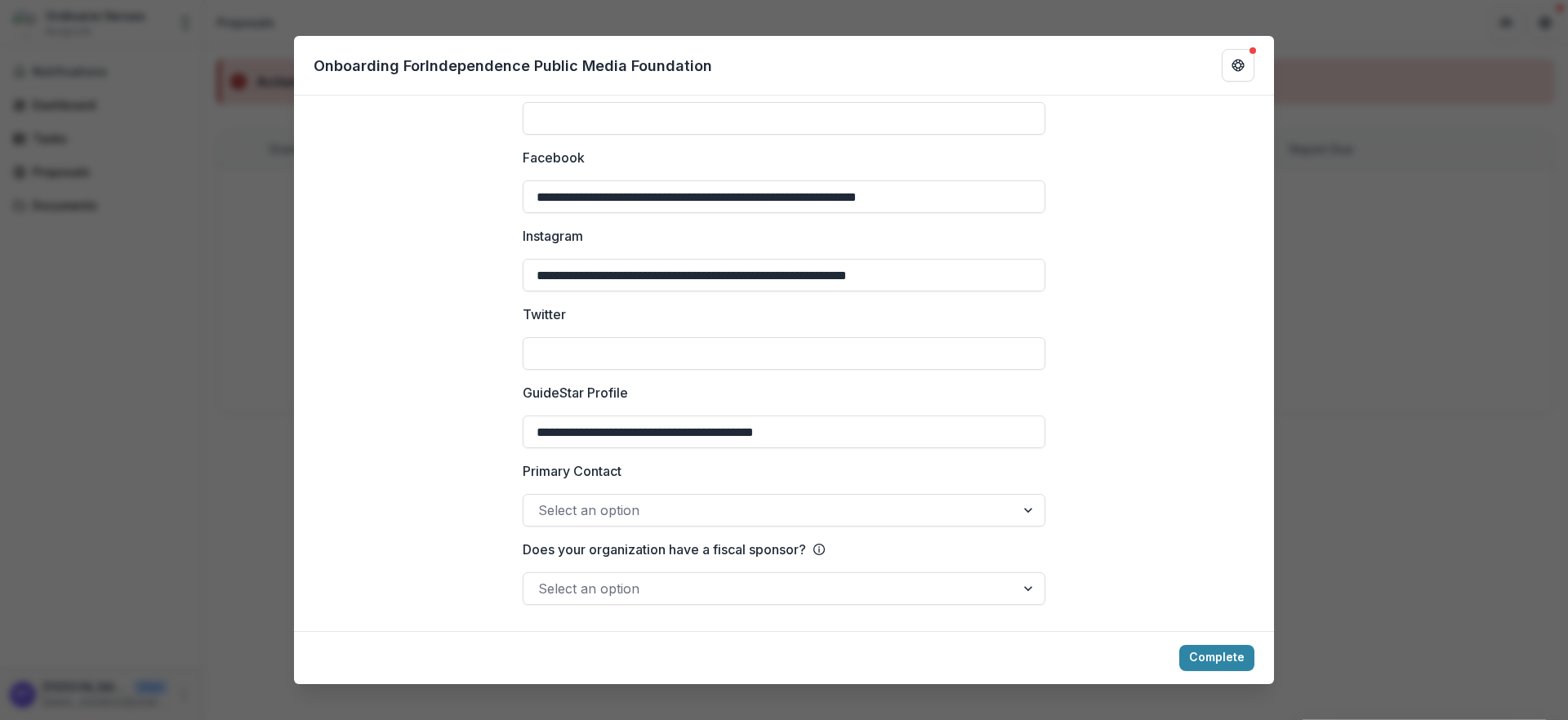
scroll to position [2832, 0]
click at [644, 487] on div at bounding box center [784, 490] width 523 height 6
click at [659, 505] on div "Select an option" at bounding box center [784, 510] width 523 height 32
click at [673, 501] on div "Select an option" at bounding box center [769, 510] width 491 height 26
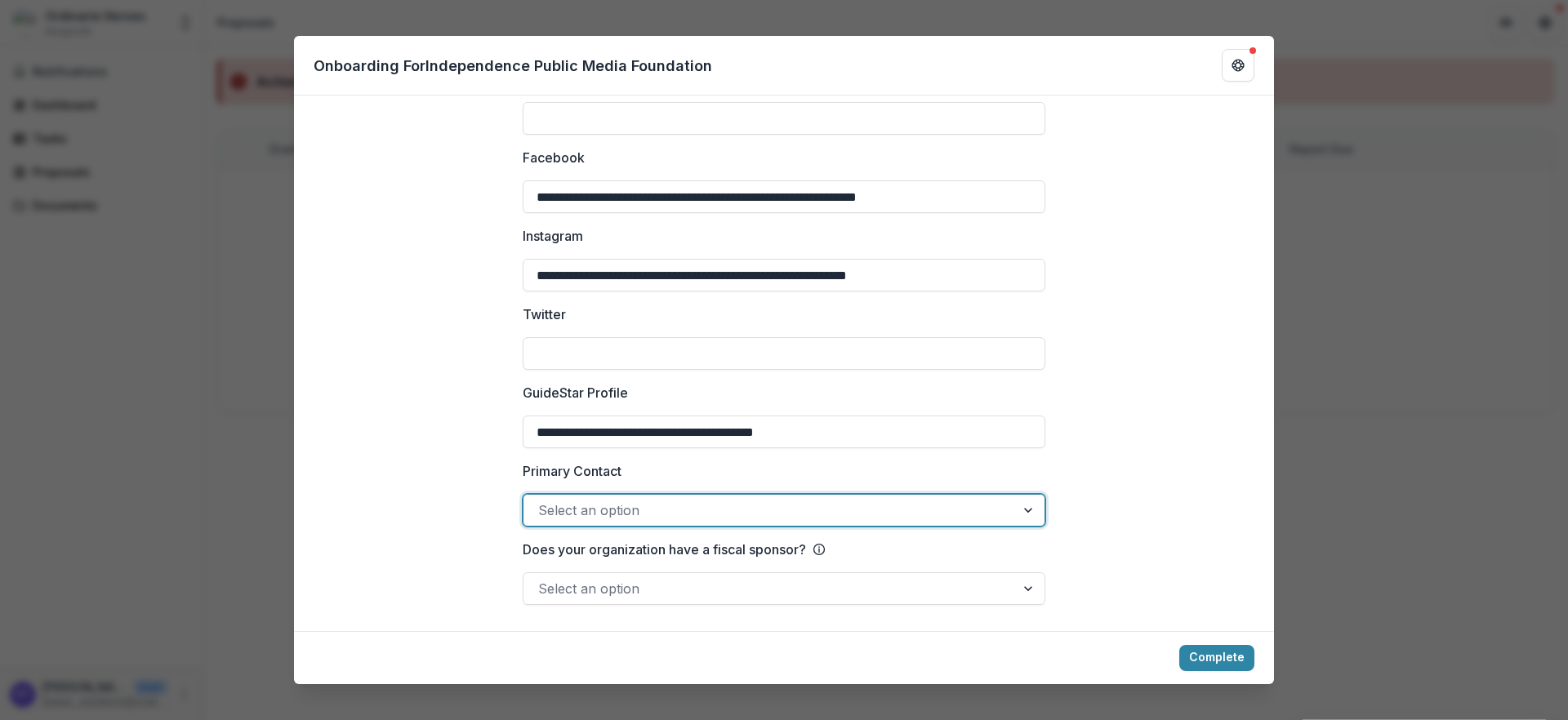
click at [675, 500] on div at bounding box center [769, 510] width 462 height 23
click at [682, 533] on div "No options" at bounding box center [782, 530] width 581 height 32
click at [817, 531] on div "No options" at bounding box center [782, 530] width 581 height 32
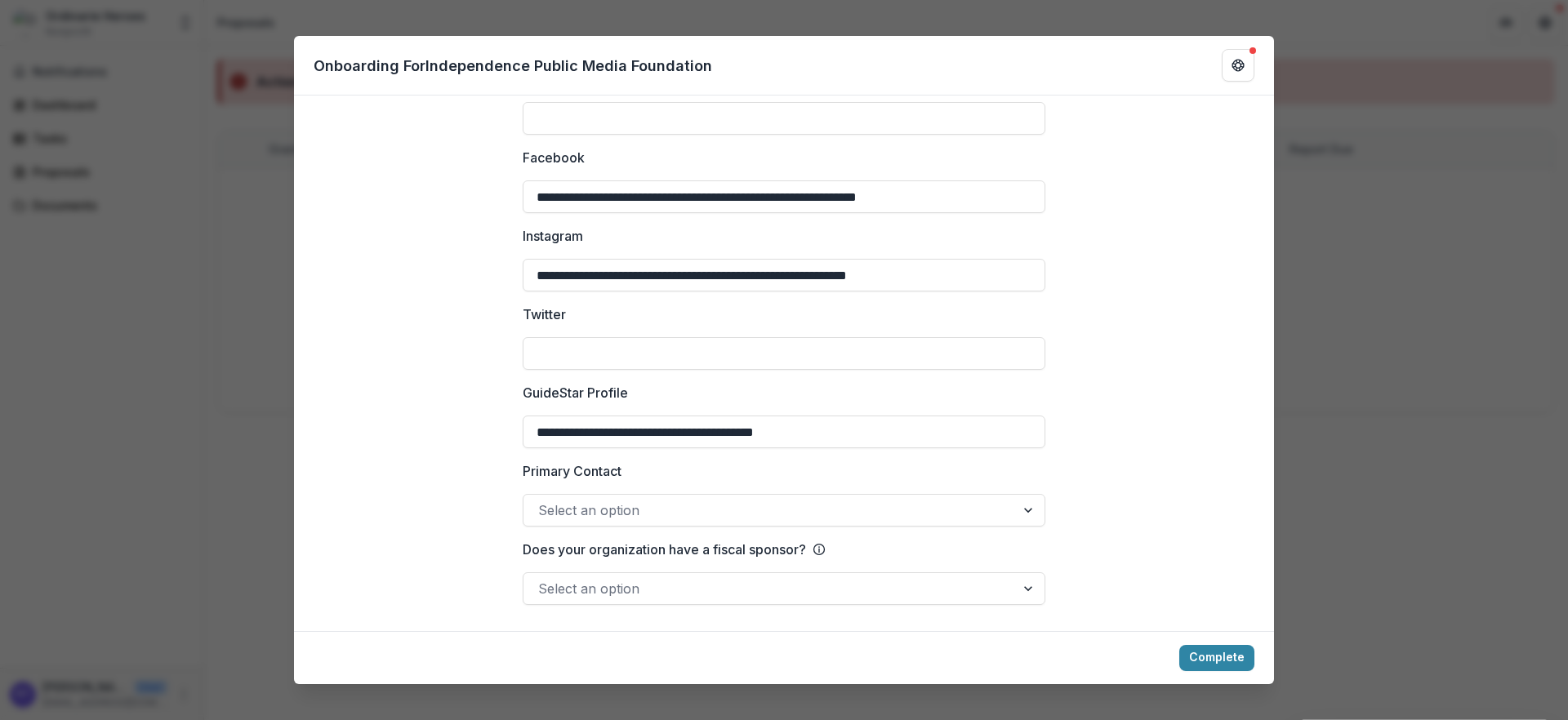
click at [895, 577] on div at bounding box center [769, 587] width 462 height 23
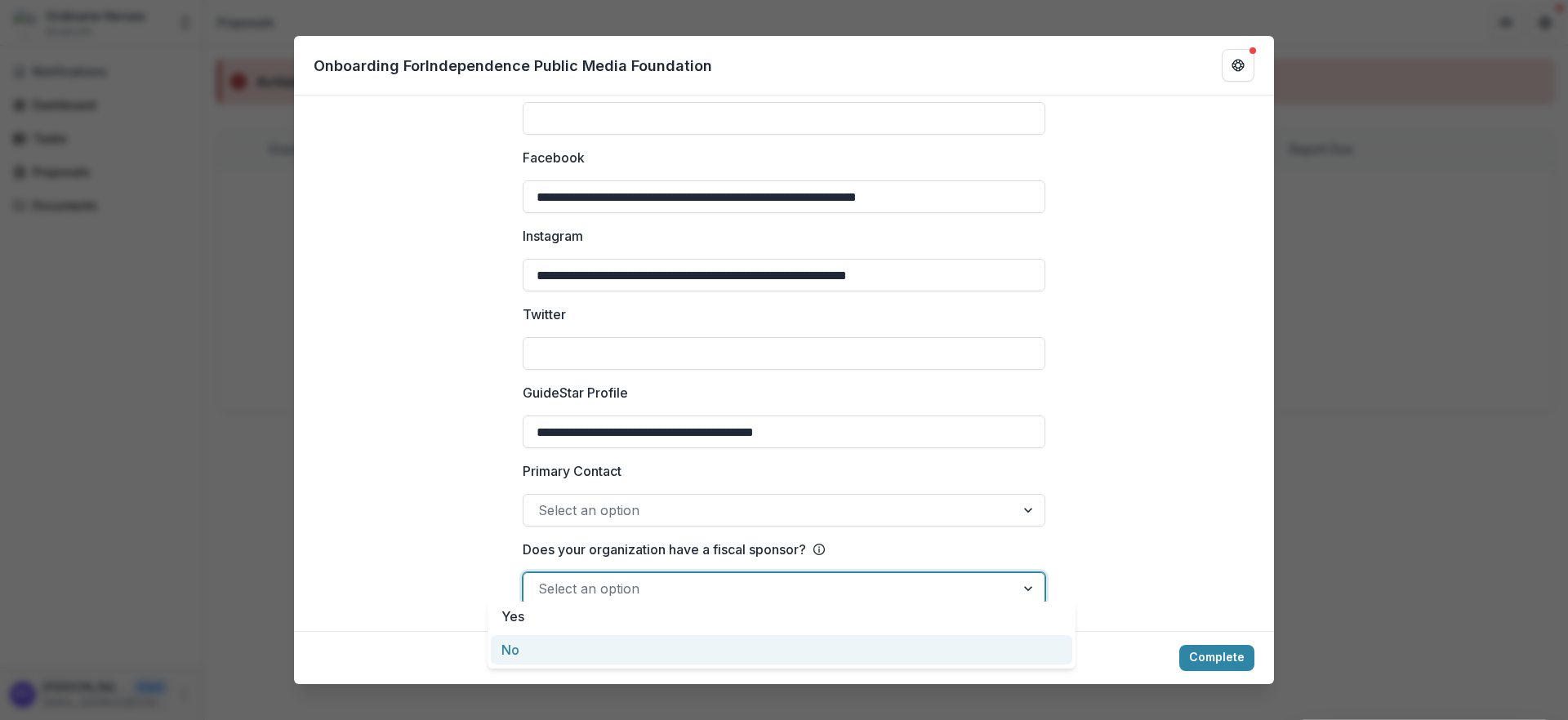
click at [707, 651] on div "No" at bounding box center [782, 650] width 581 height 30
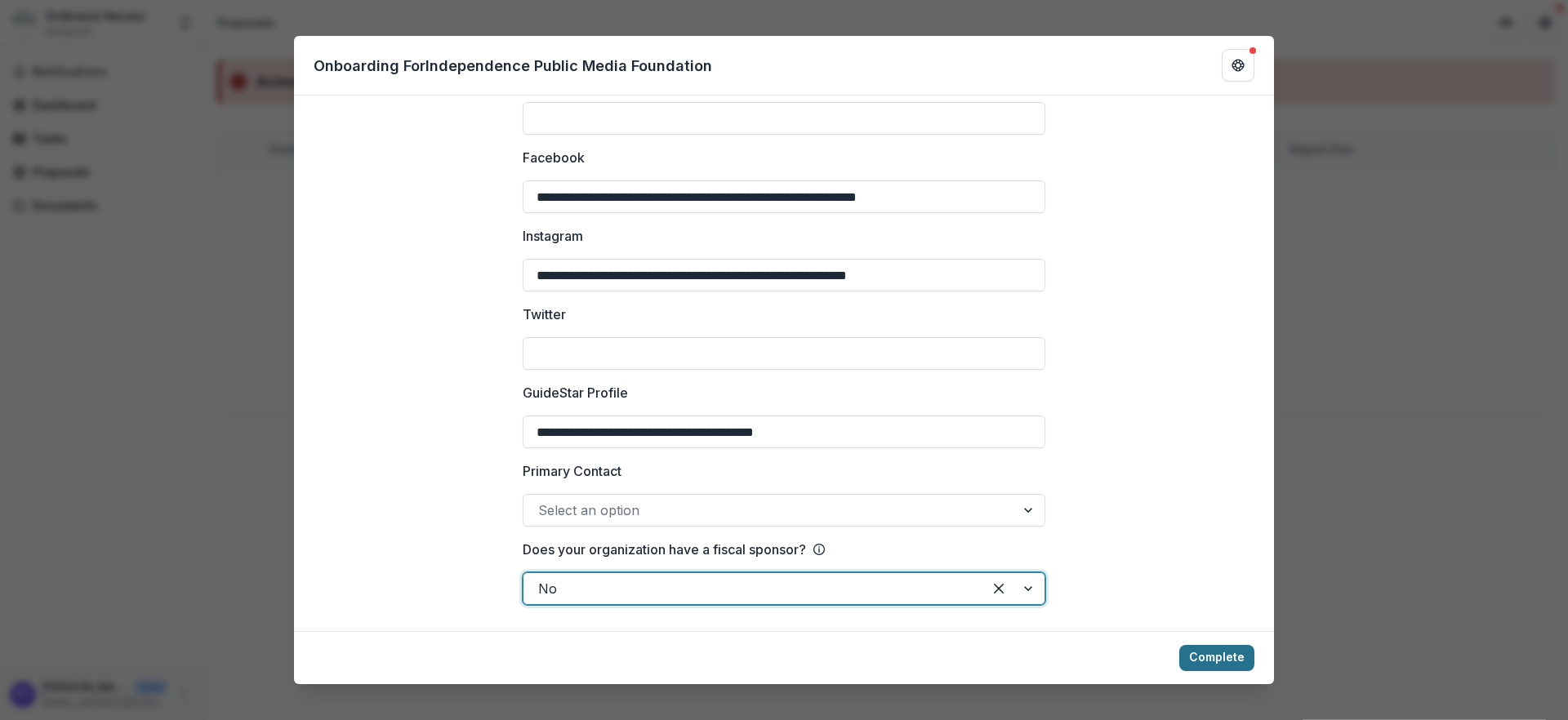
click at [1195, 645] on button "Complete" at bounding box center [1216, 658] width 75 height 26
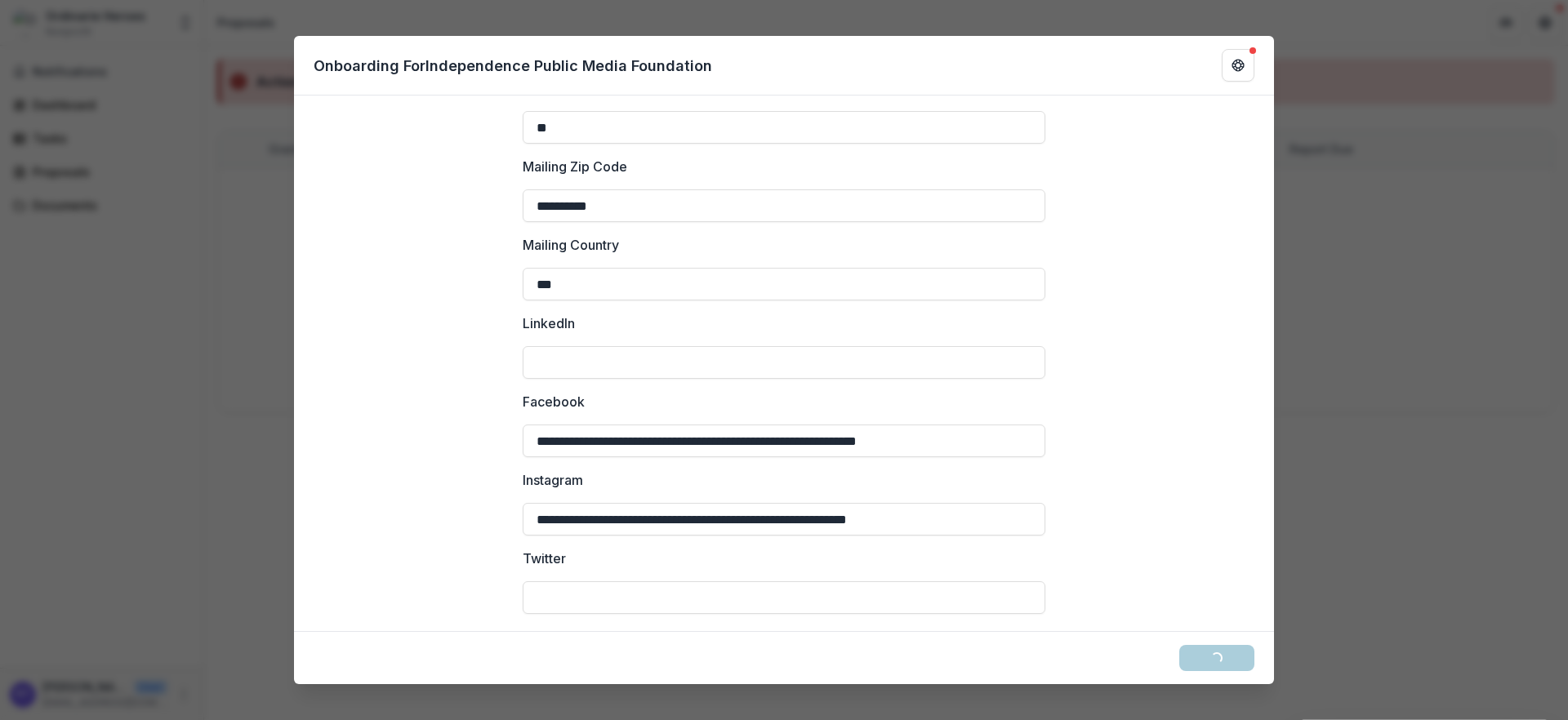
scroll to position [1402, 0]
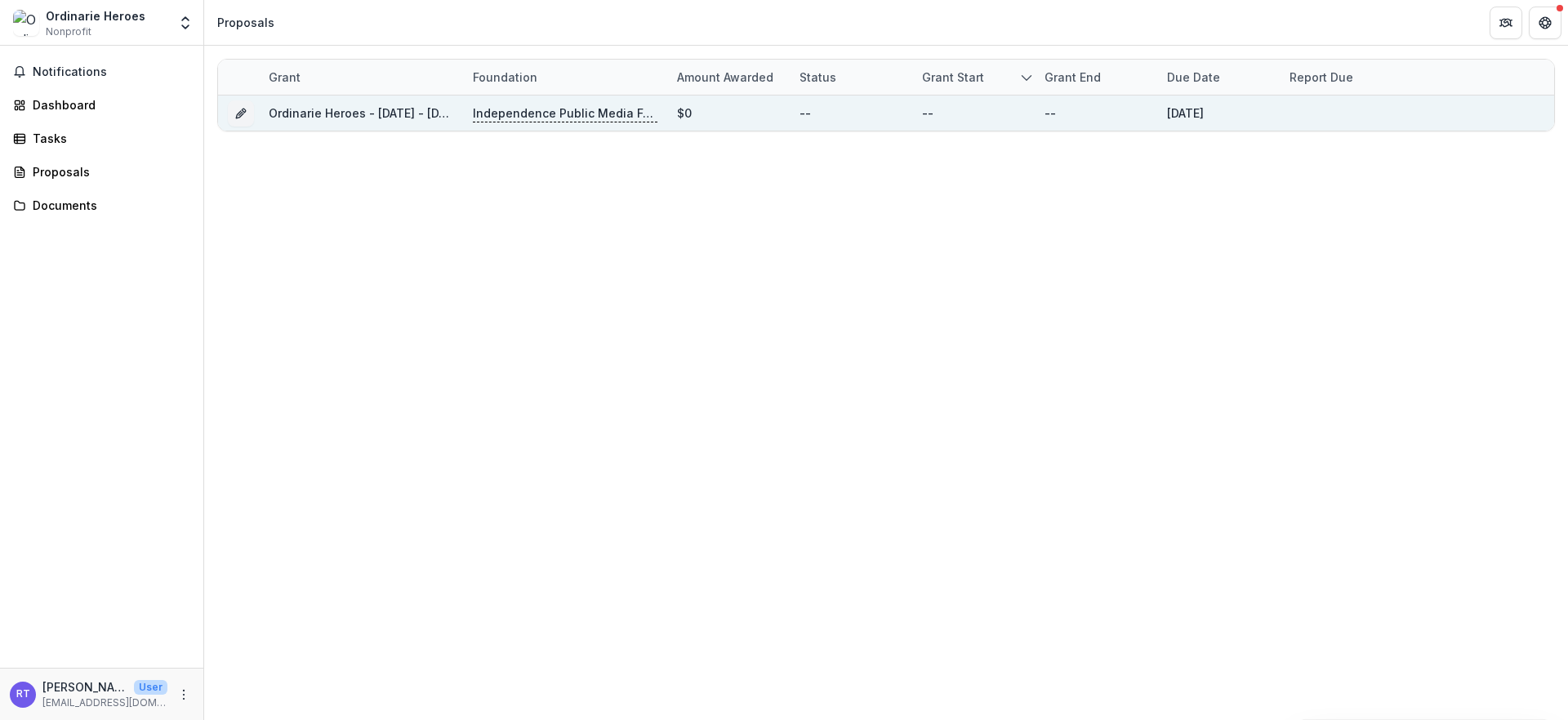
click at [593, 128] on div "Independence Public Media Foundation" at bounding box center [565, 113] width 184 height 35
click at [587, 114] on p "Independence Public Media Foundation" at bounding box center [565, 114] width 184 height 18
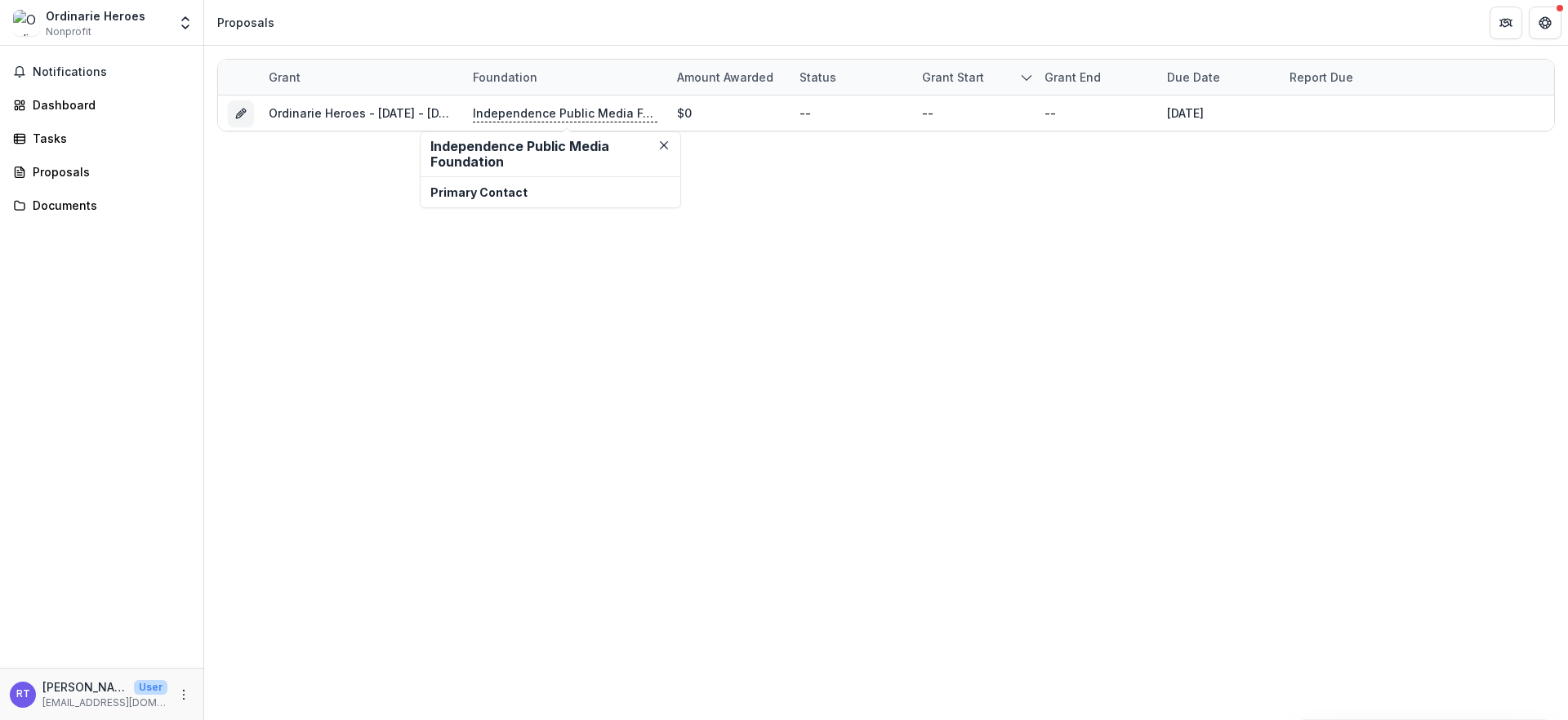
click at [566, 154] on h2 "Independence Public Media Foundation" at bounding box center [551, 154] width 240 height 31
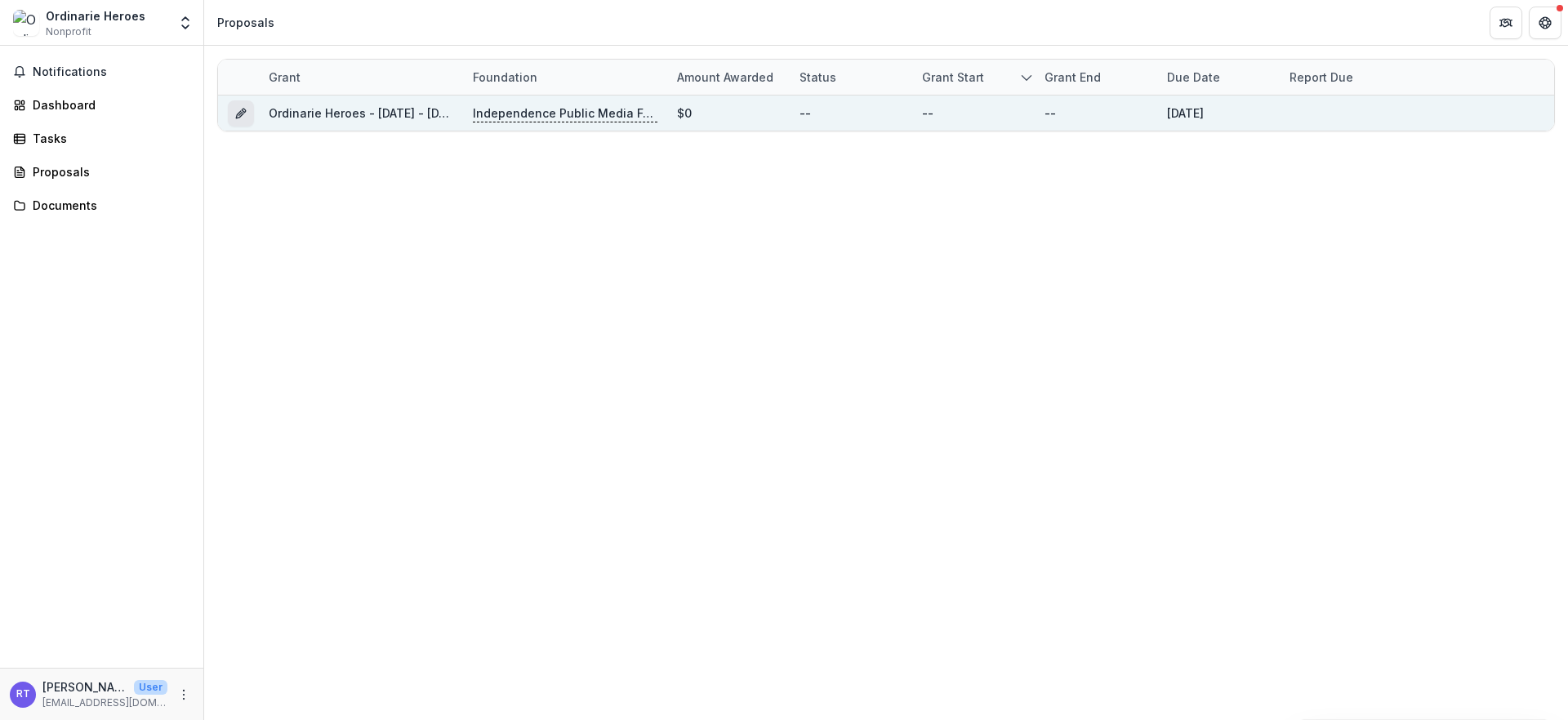
click at [246, 108] on icon "Grant d4c74e70-2d11-4dec-b148-a3e85eaa3330" at bounding box center [241, 113] width 13 height 13
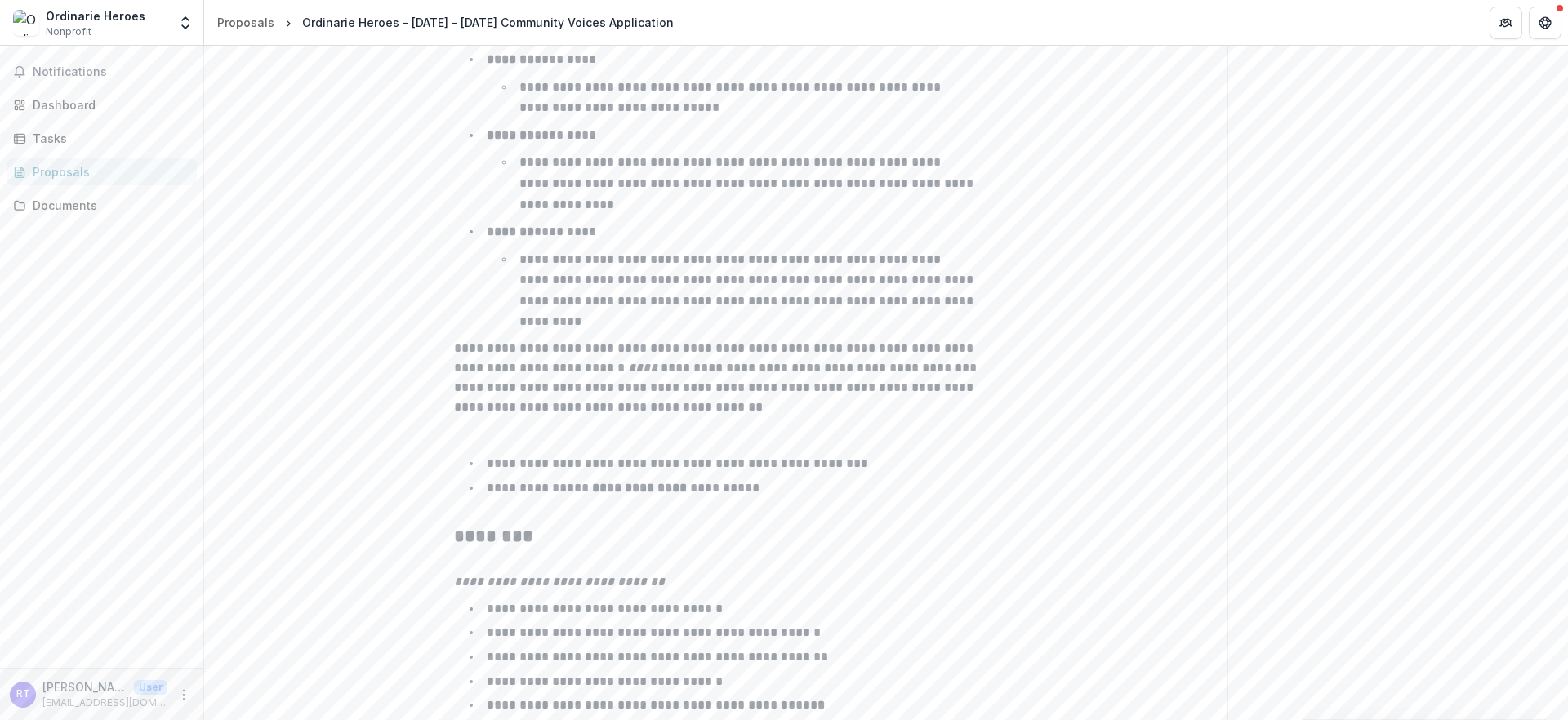
scroll to position [2943, 0]
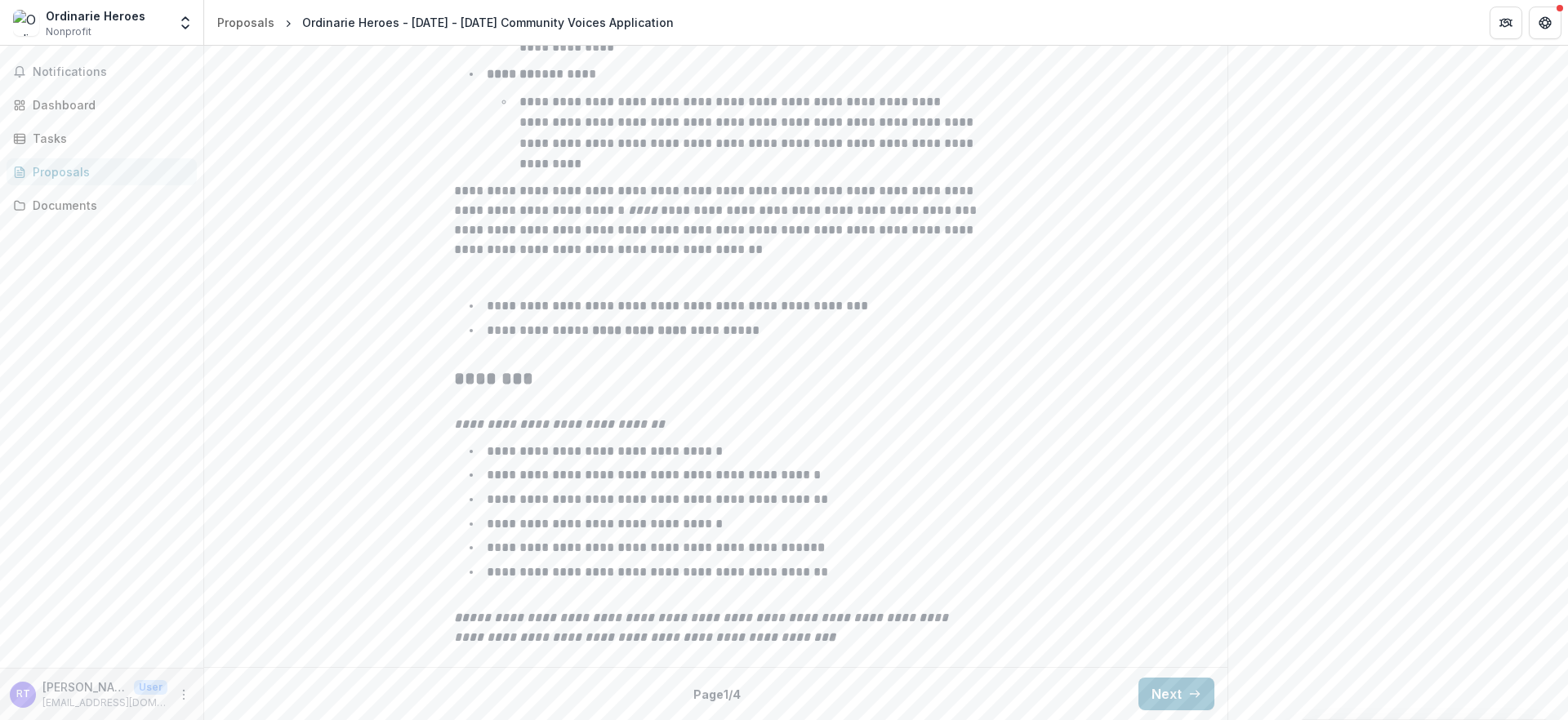
click at [1155, 680] on button "Next" at bounding box center [1176, 694] width 76 height 32
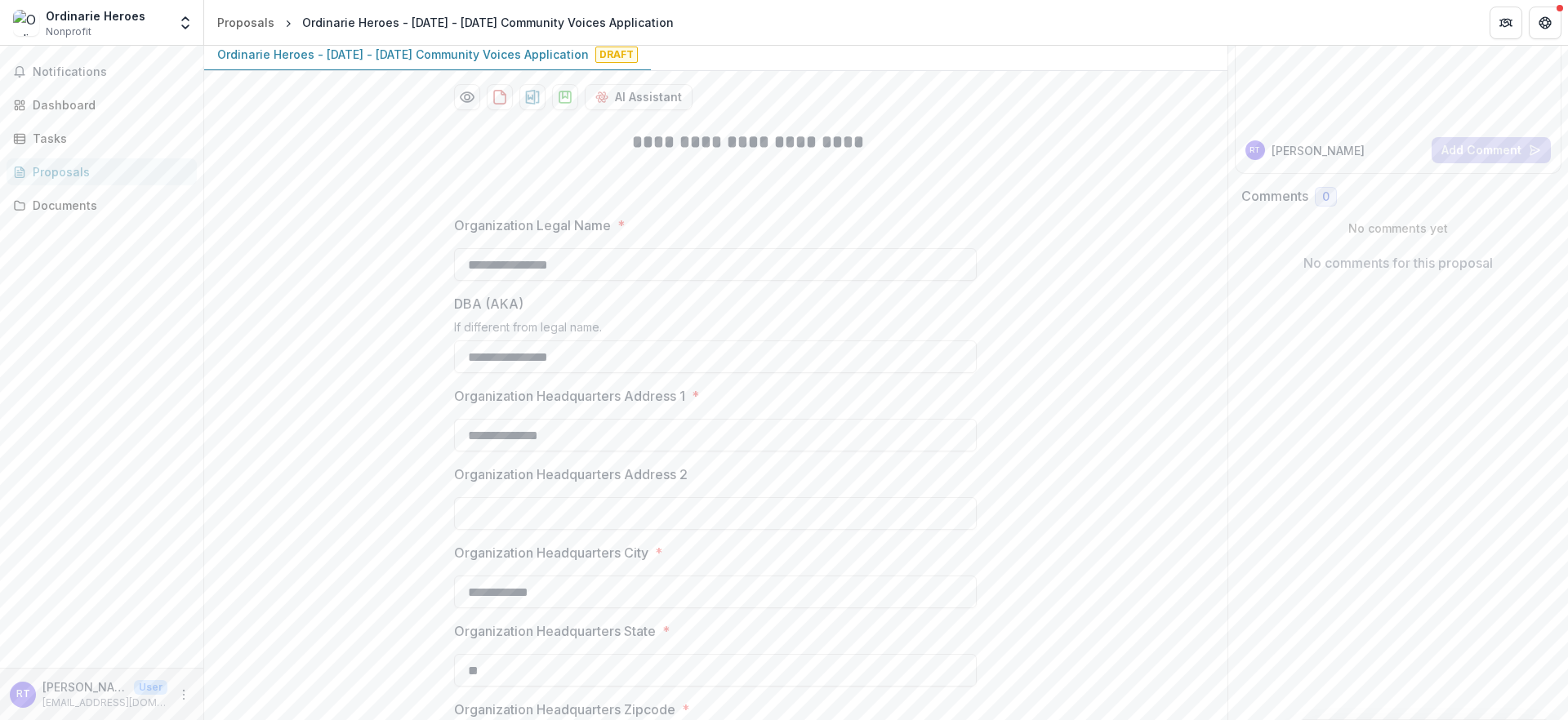
scroll to position [187, 0]
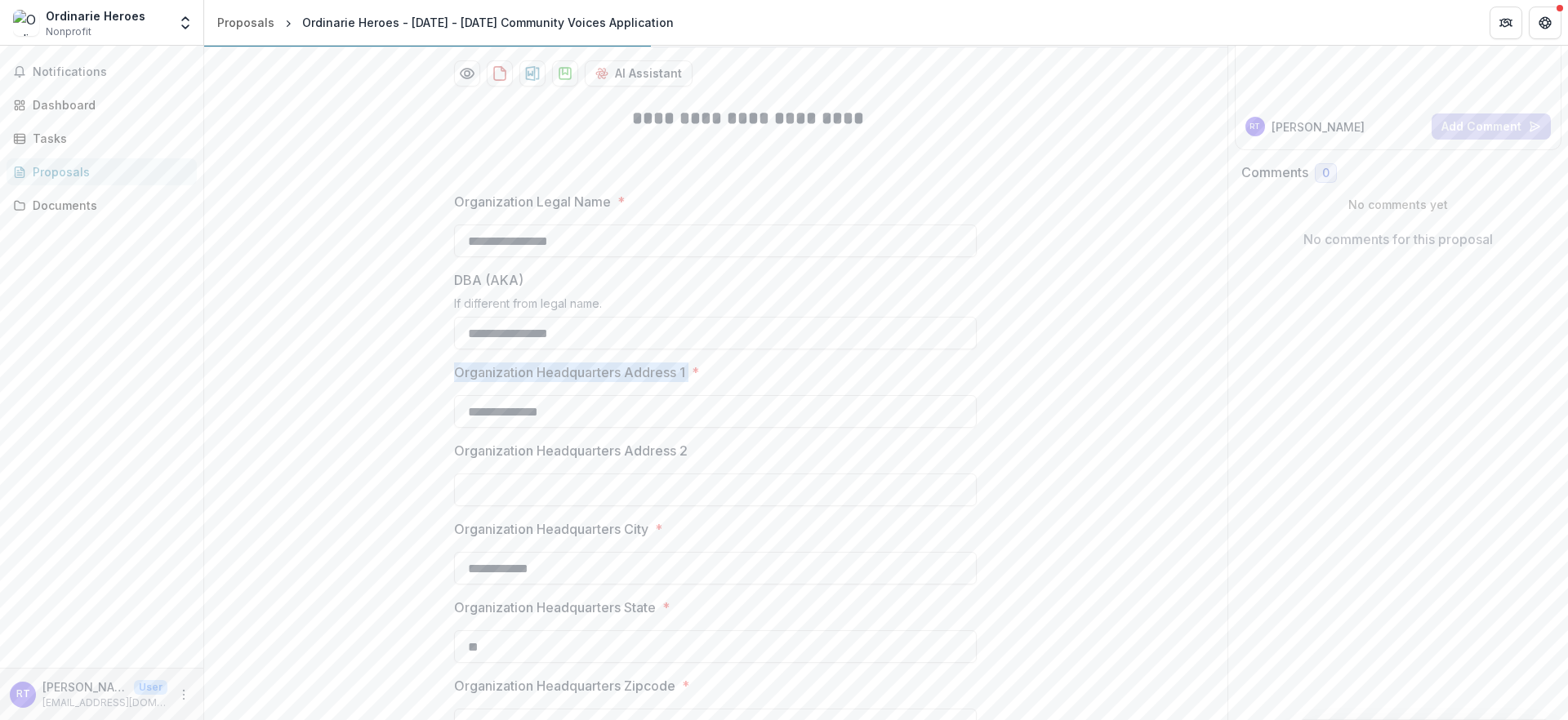
drag, startPoint x: 688, startPoint y: 435, endPoint x: 416, endPoint y: 431, distance: 272.0
copy p "Organization Headquarters Address 1"
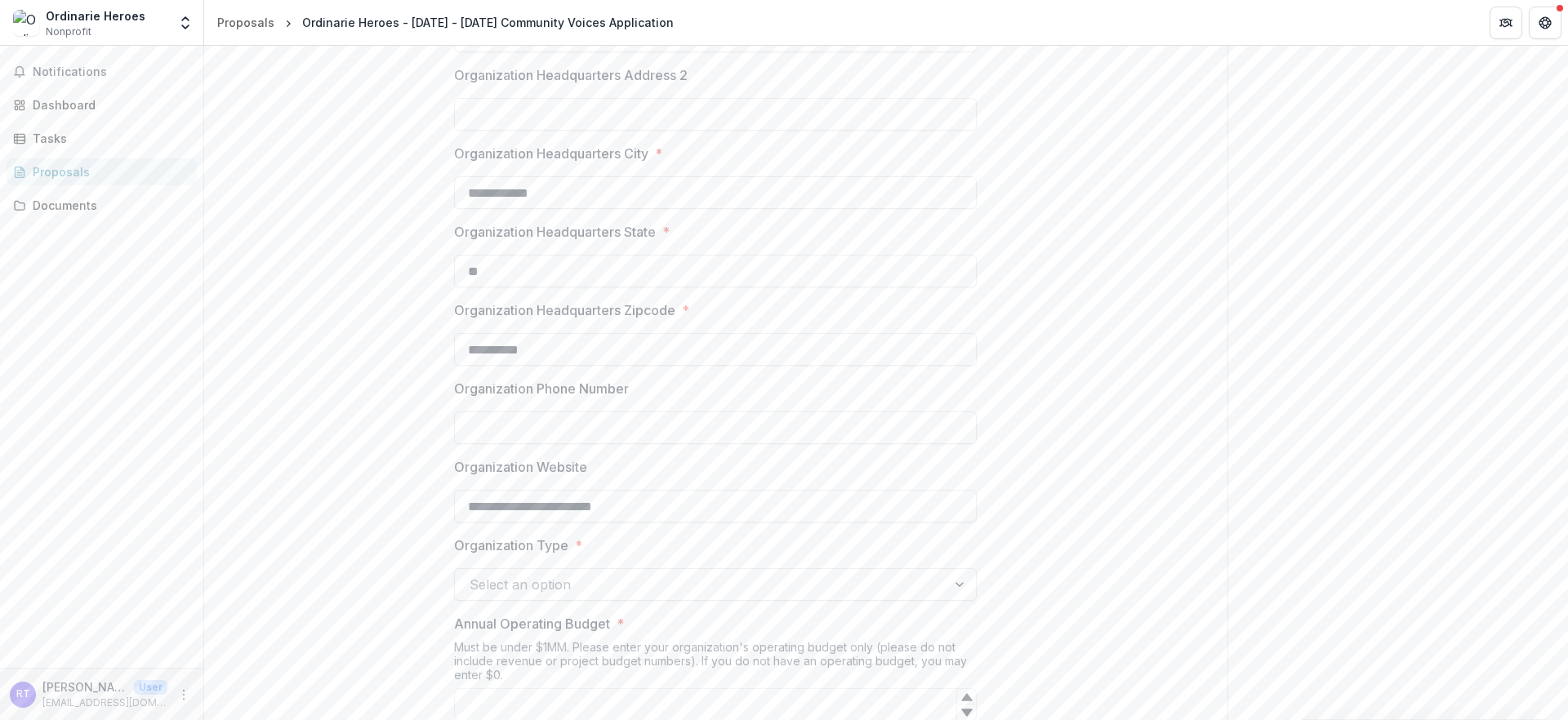
scroll to position [647, 0]
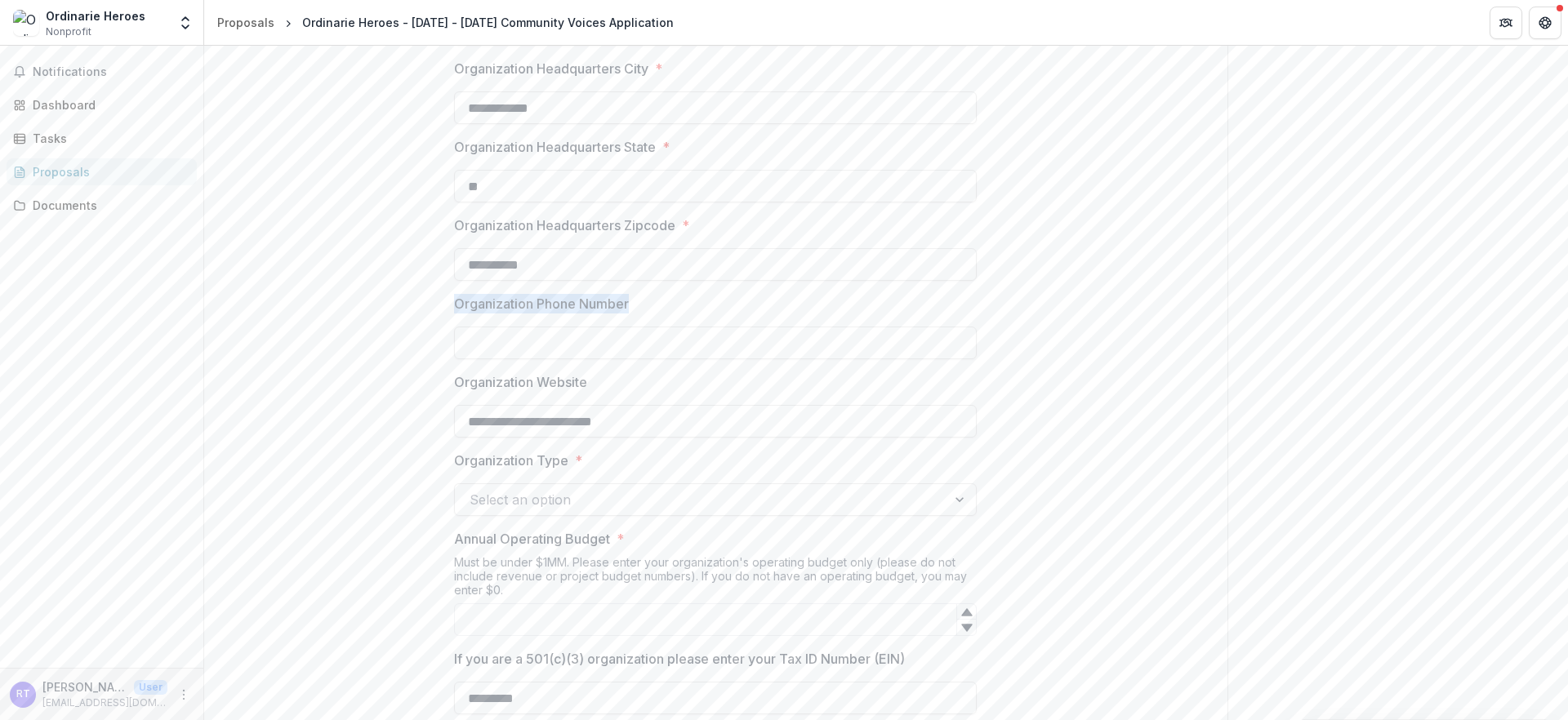
drag, startPoint x: 627, startPoint y: 416, endPoint x: 423, endPoint y: 411, distance: 204.1
click at [454, 313] on label "Organization Phone Number" at bounding box center [710, 304] width 513 height 20
copy p "Organization Phone Number"
drag, startPoint x: 599, startPoint y: 514, endPoint x: 375, endPoint y: 499, distance: 224.5
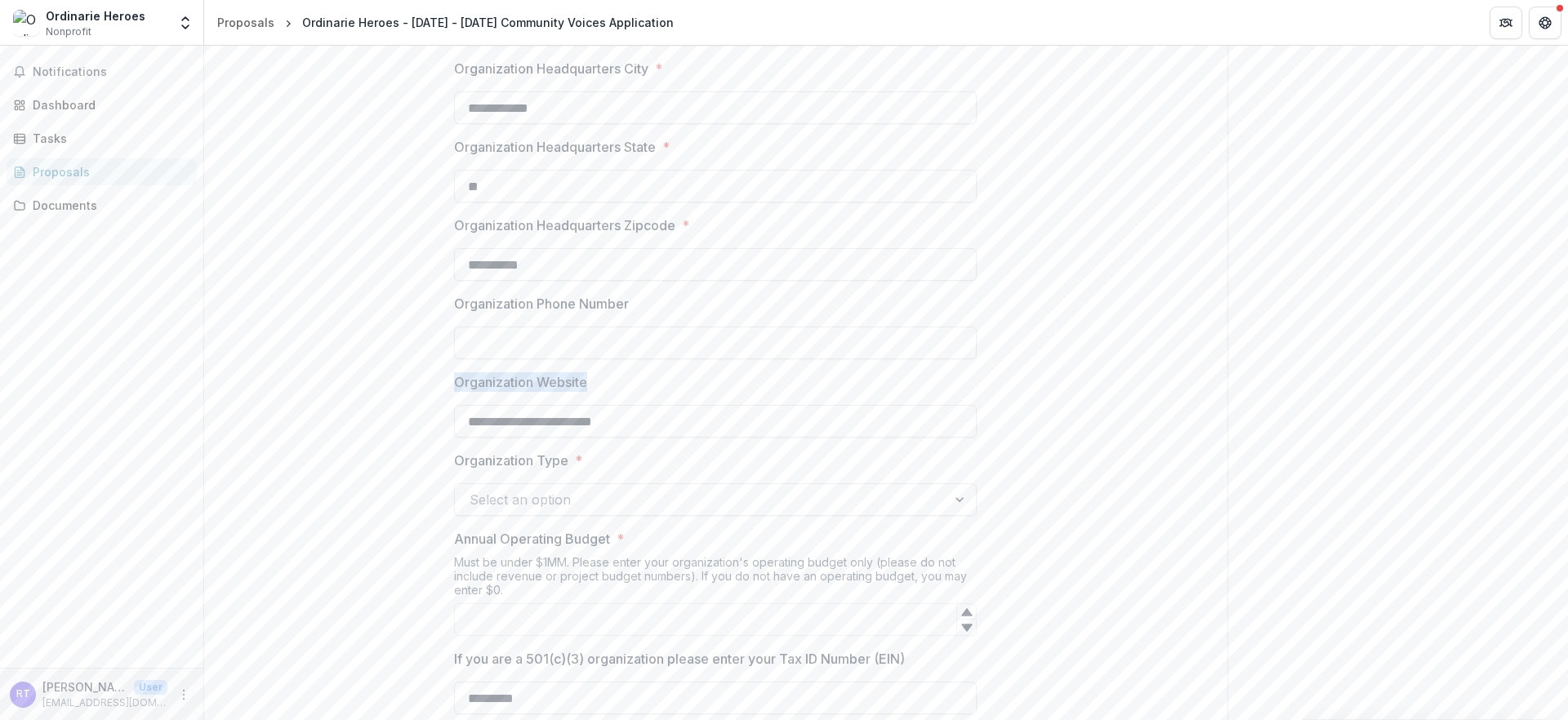
copy p "Organization Website"
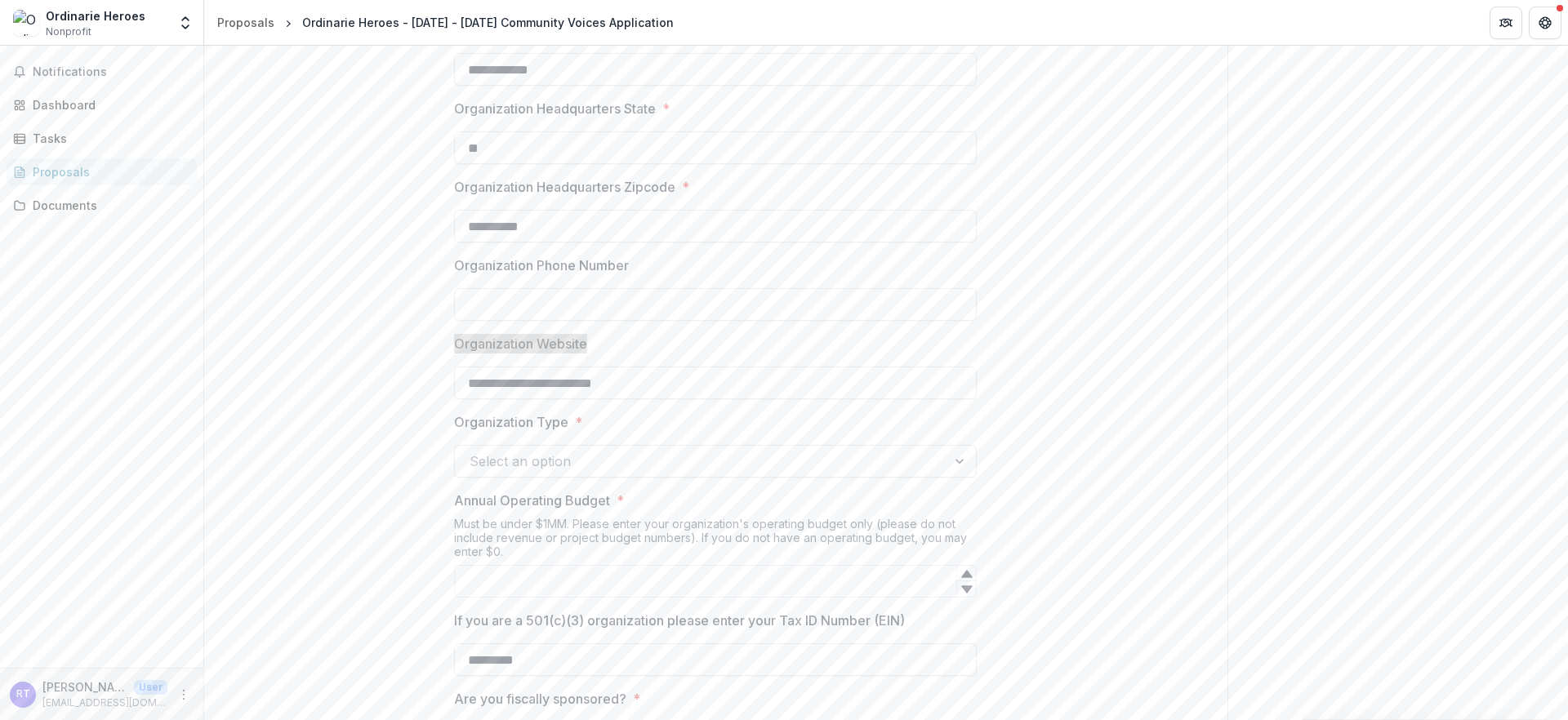
scroll to position [749, 0]
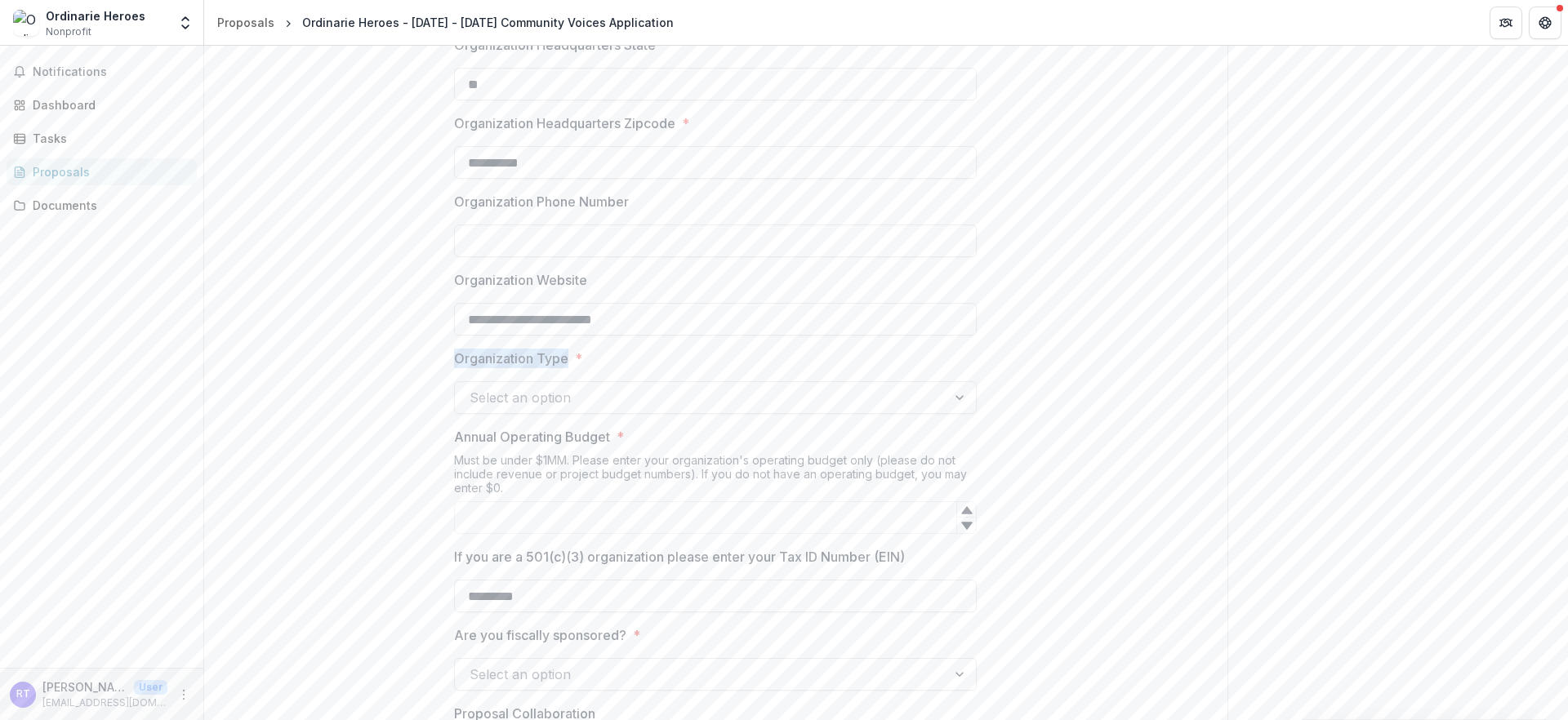
drag, startPoint x: 547, startPoint y: 492, endPoint x: 339, endPoint y: 479, distance: 208.4
copy p "Organization Type"
click at [674, 409] on div at bounding box center [700, 397] width 462 height 23
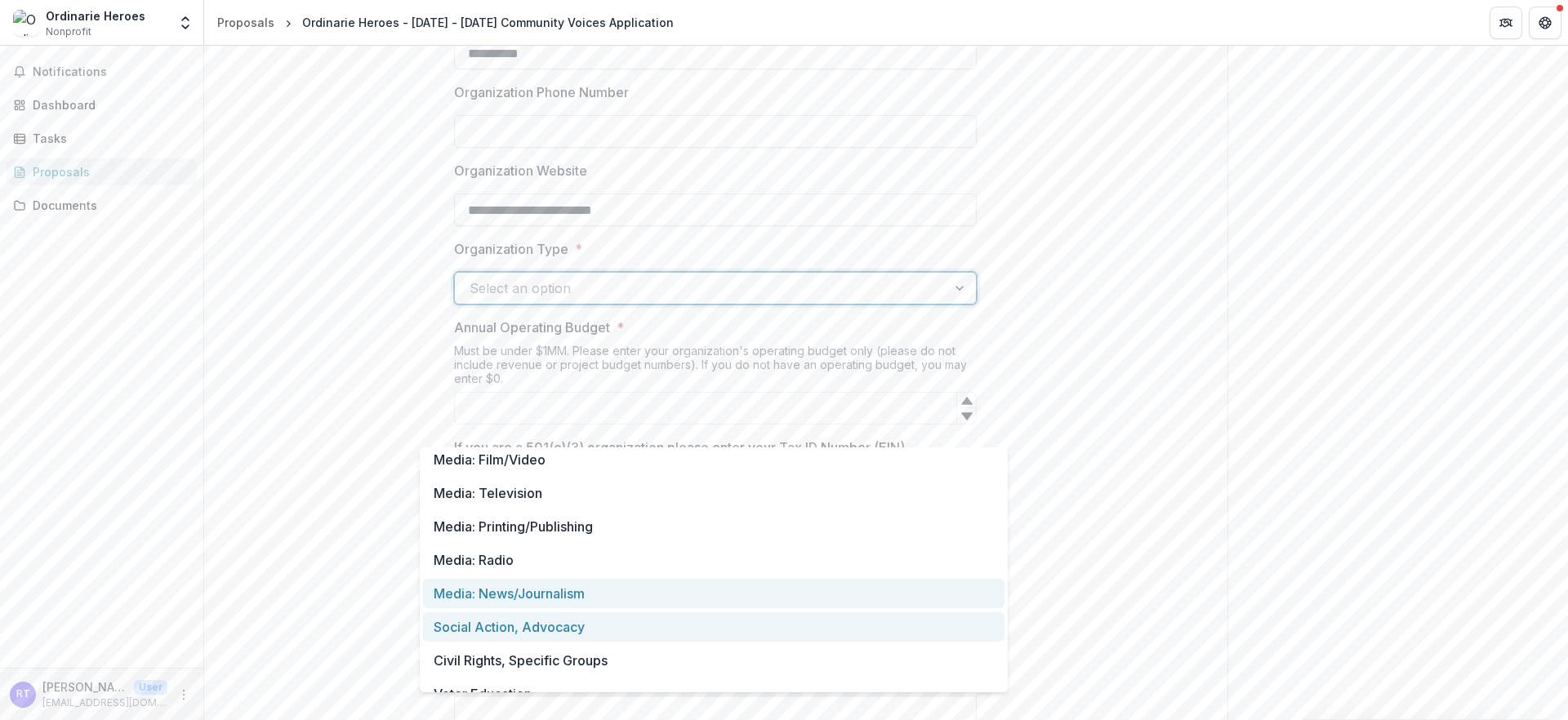
scroll to position [0, 0]
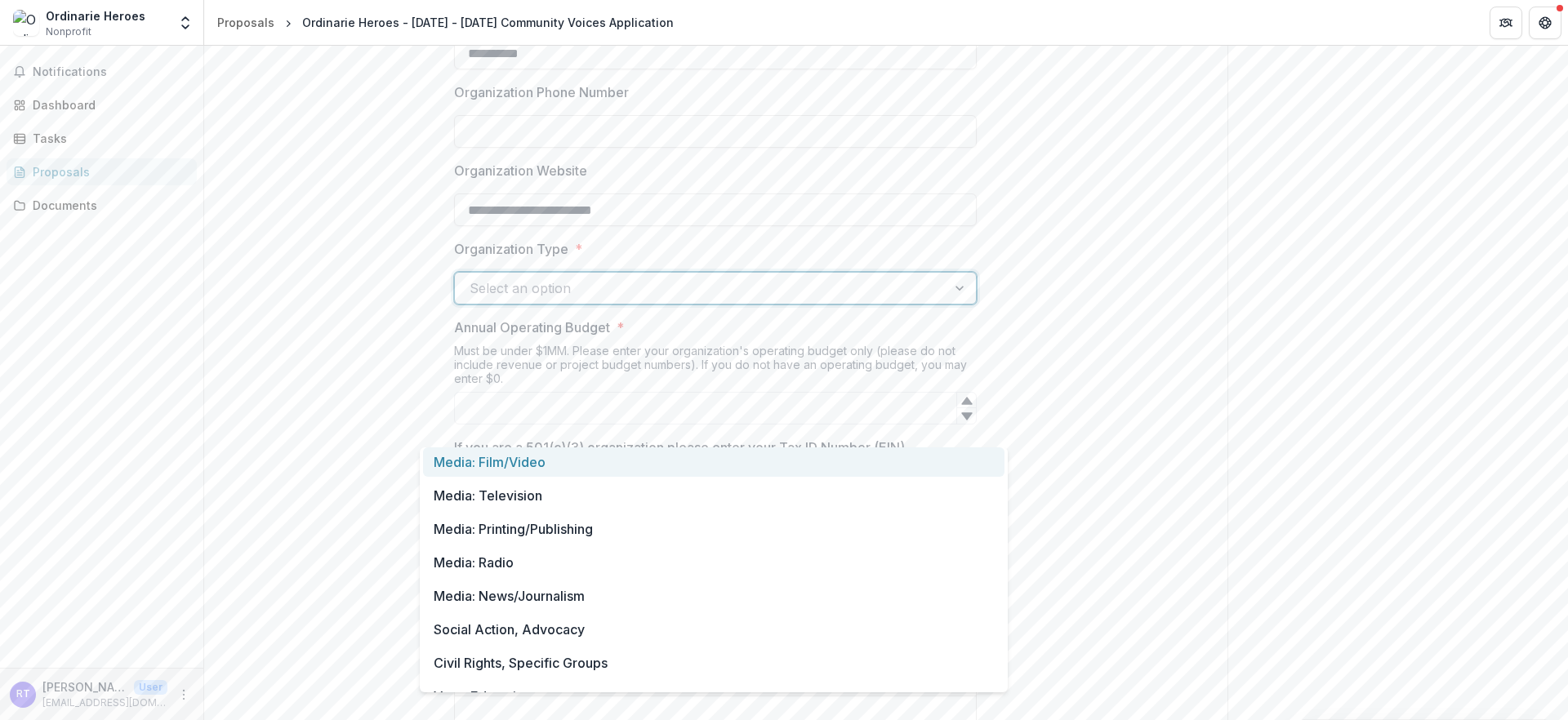
click at [697, 300] on div at bounding box center [700, 288] width 462 height 23
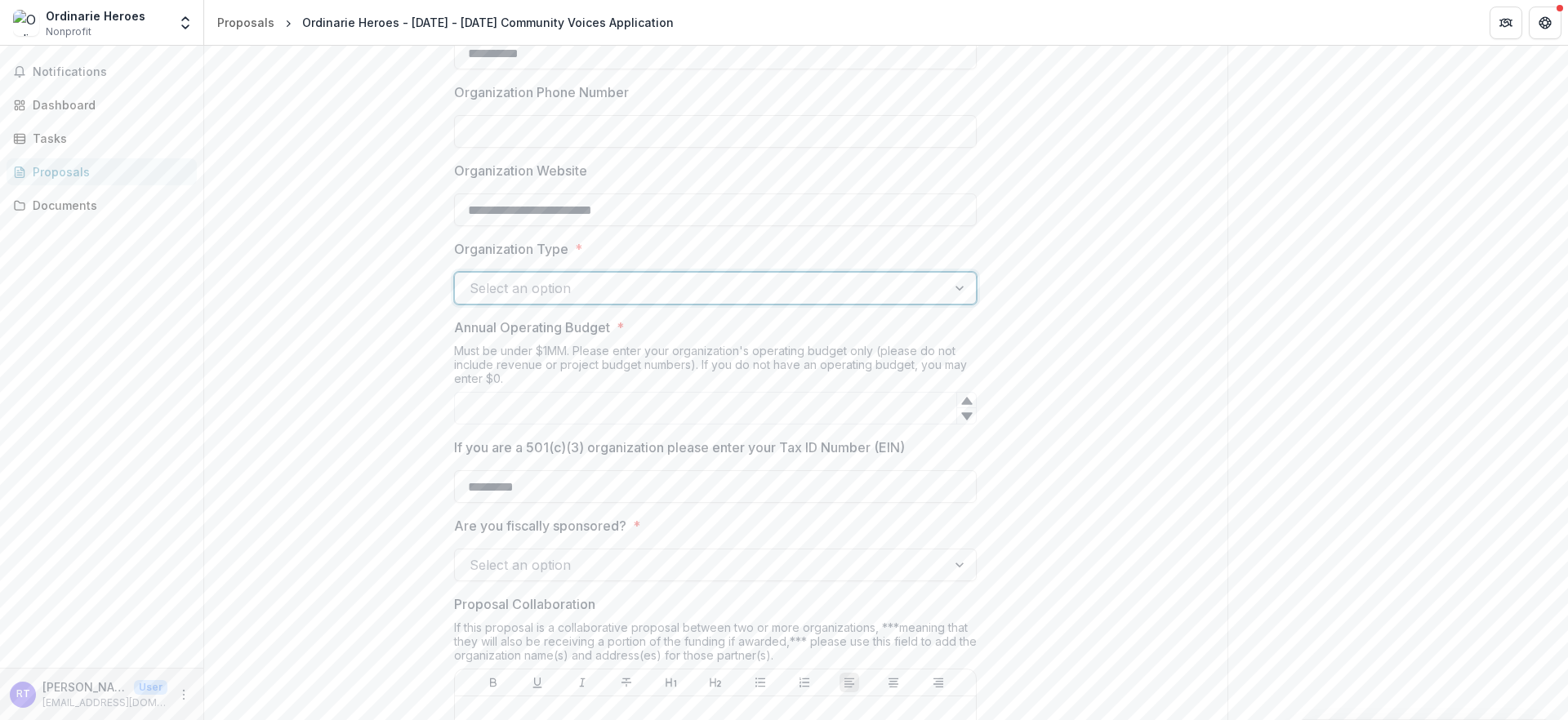
click at [587, 300] on div at bounding box center [700, 288] width 462 height 23
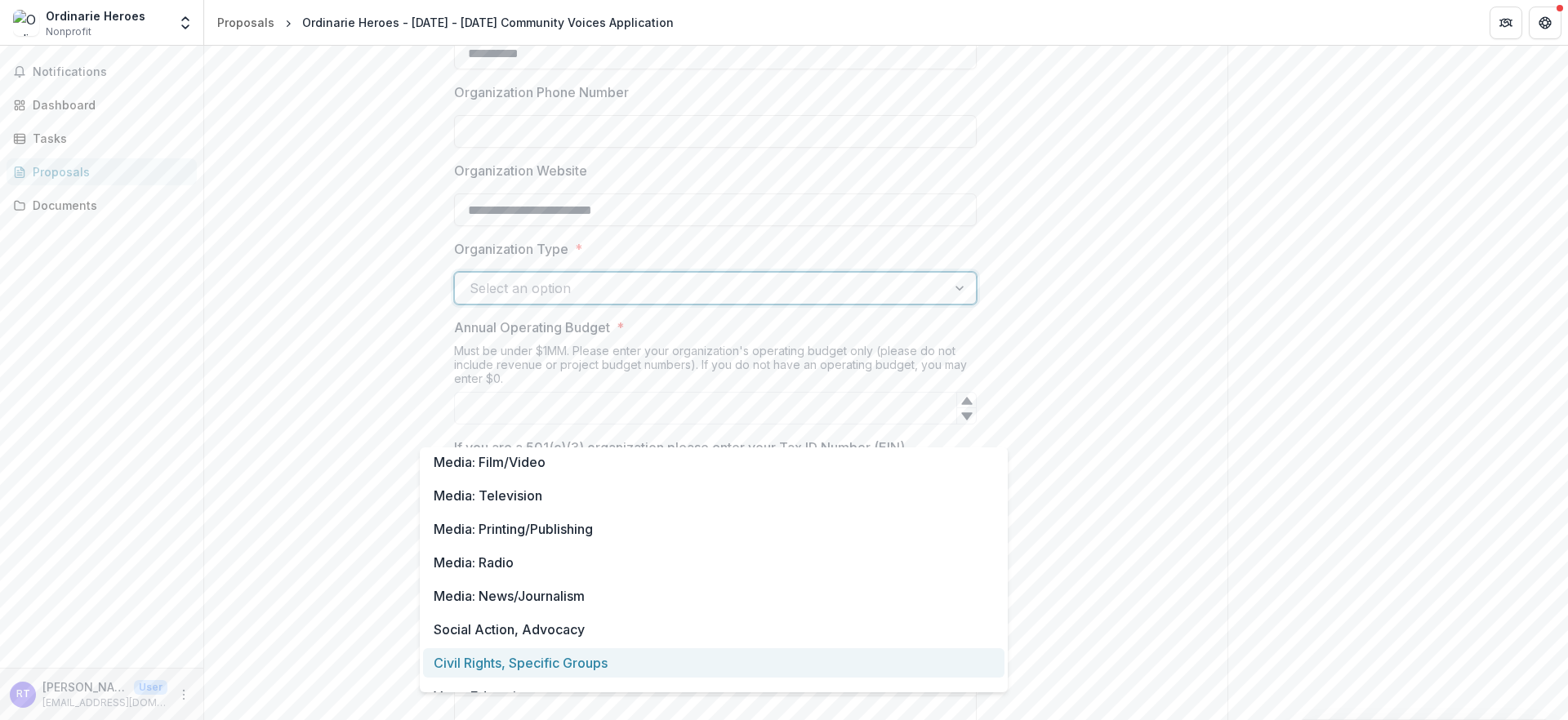
scroll to position [56, 0]
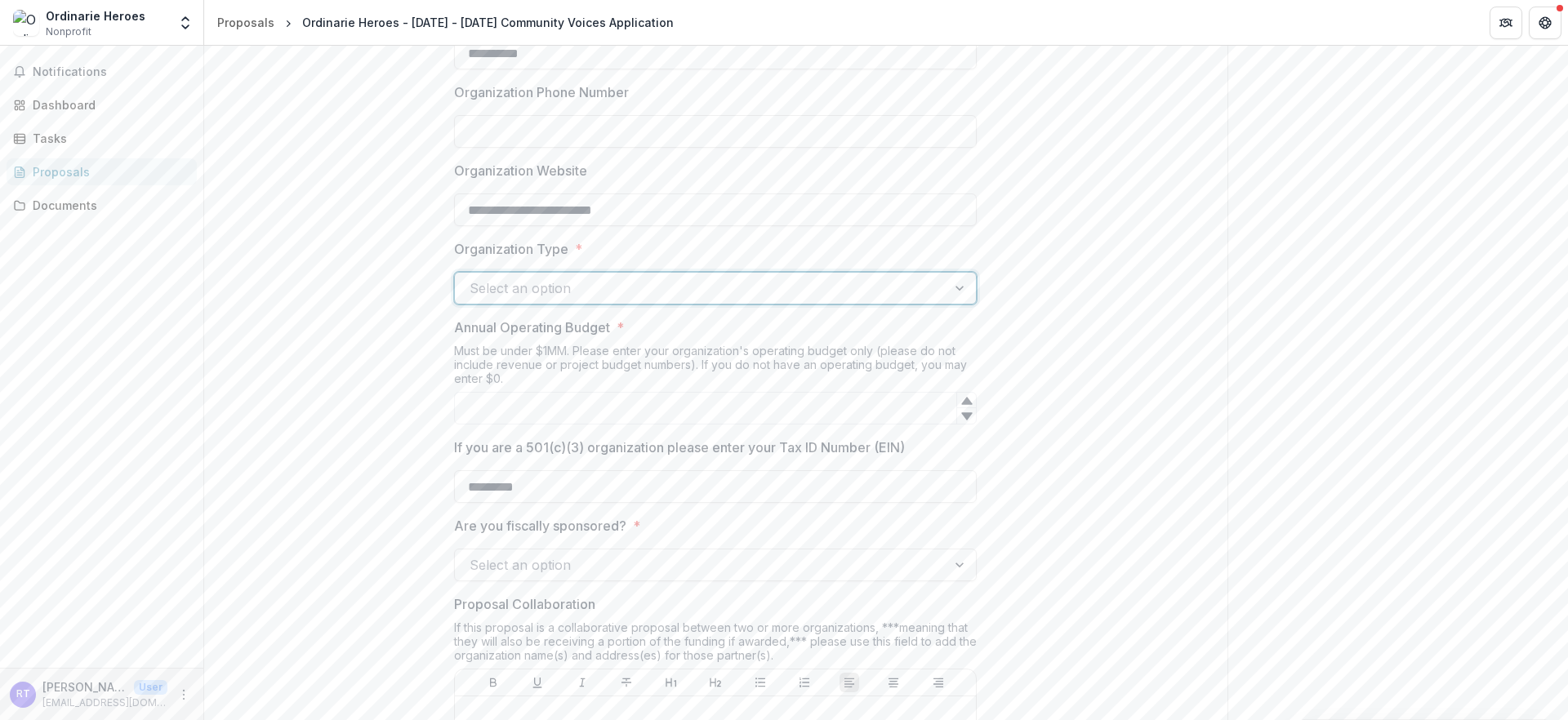
click at [666, 300] on div at bounding box center [700, 288] width 462 height 23
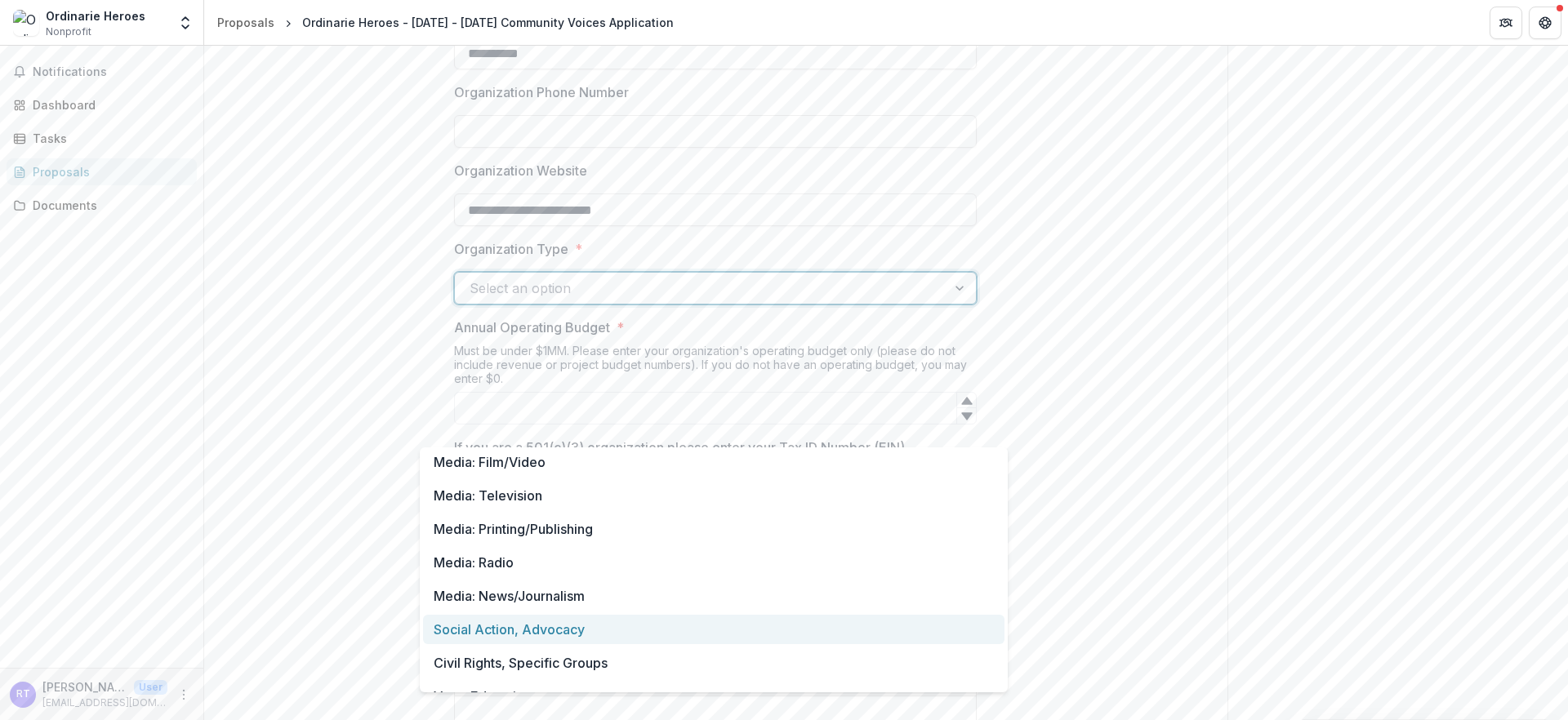
click at [594, 638] on div "Social Action, Advocacy" at bounding box center [714, 629] width 581 height 30
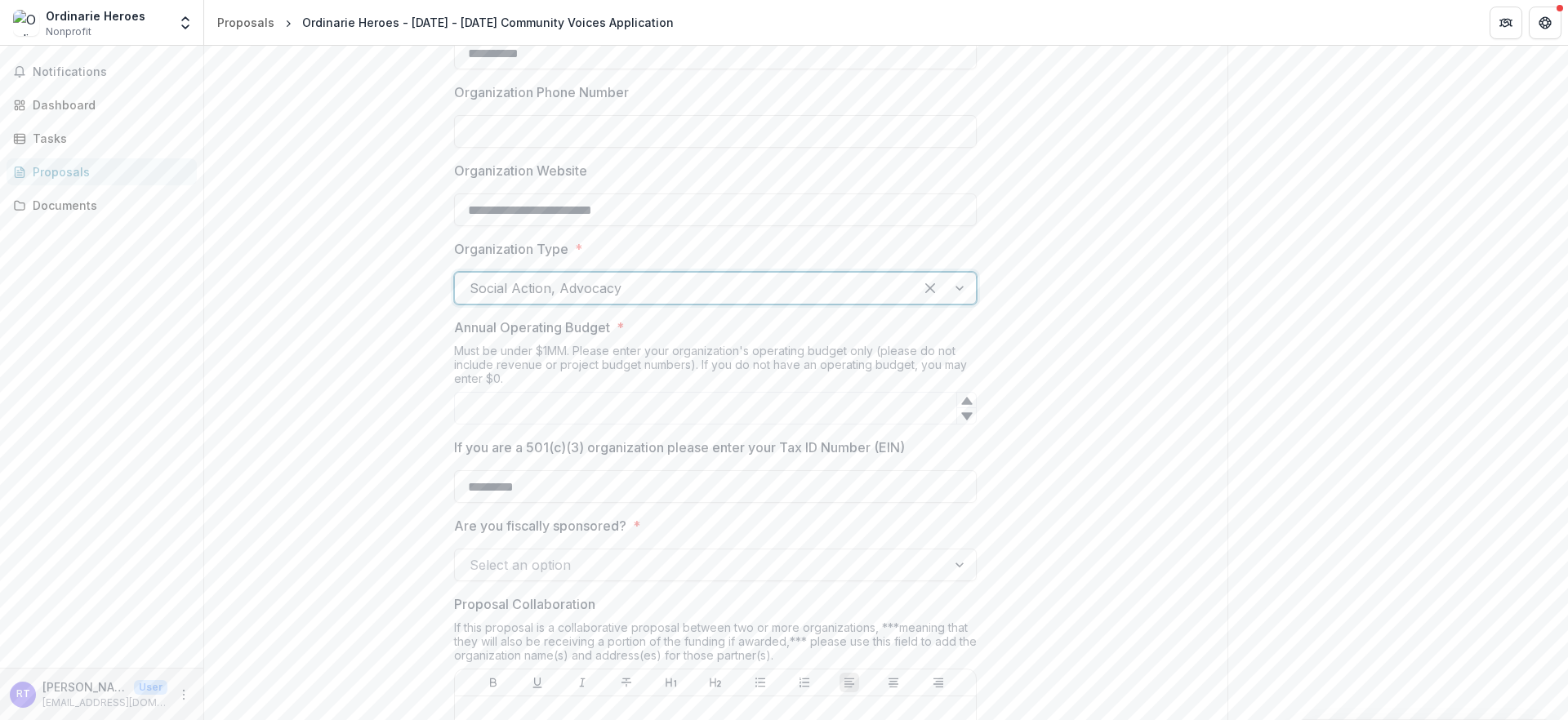
click at [617, 300] on div at bounding box center [684, 288] width 430 height 23
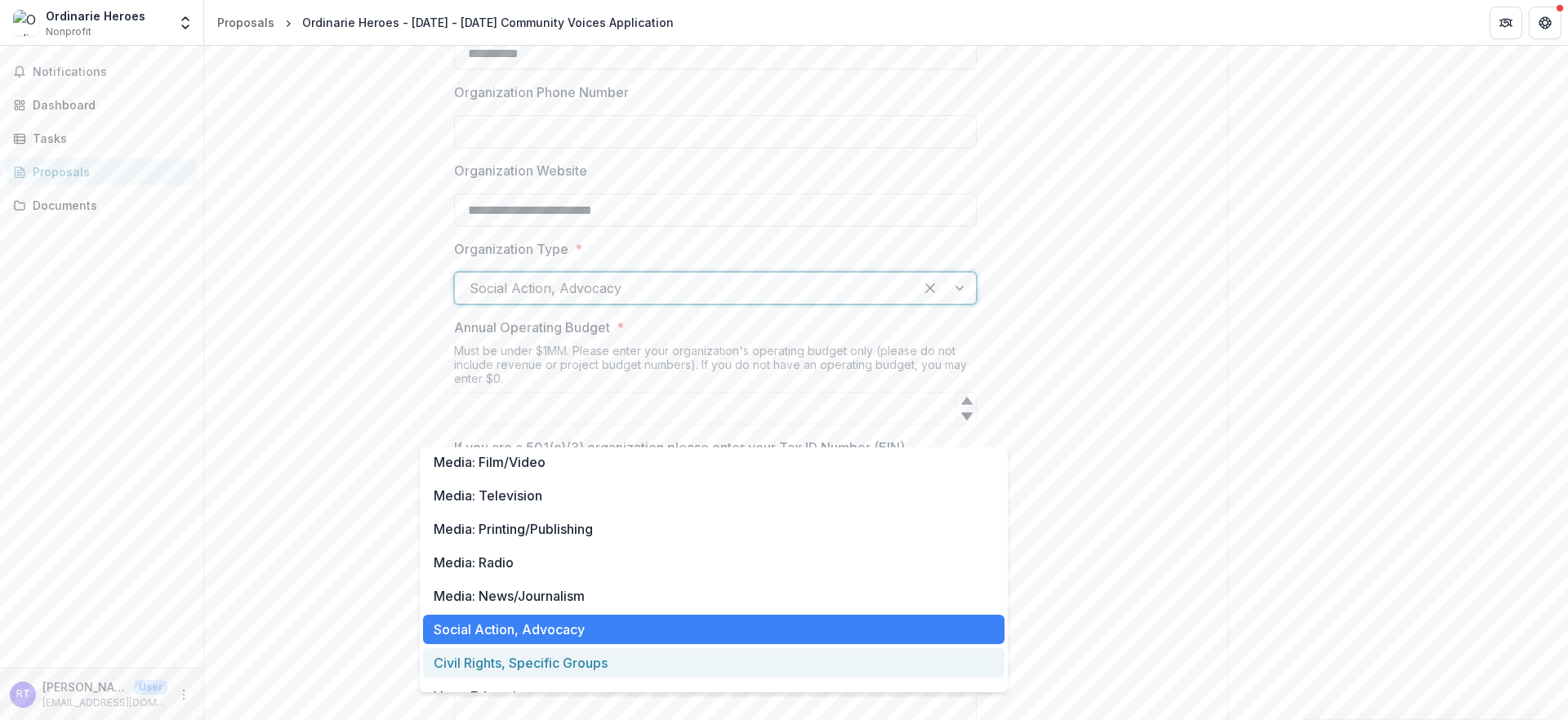
click at [573, 663] on div "Civil Rights, Specific Groups" at bounding box center [714, 662] width 581 height 30
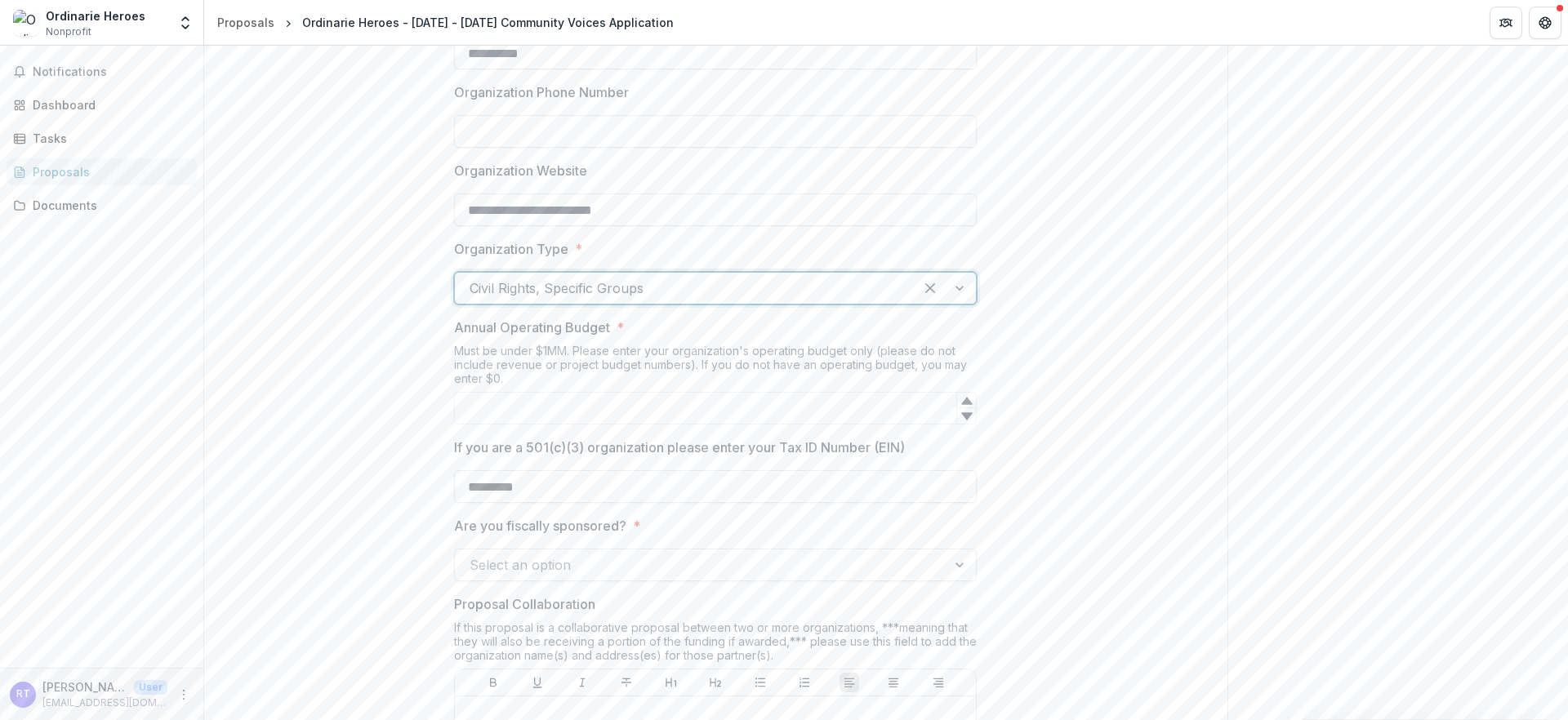
click at [631, 300] on div at bounding box center [684, 288] width 430 height 23
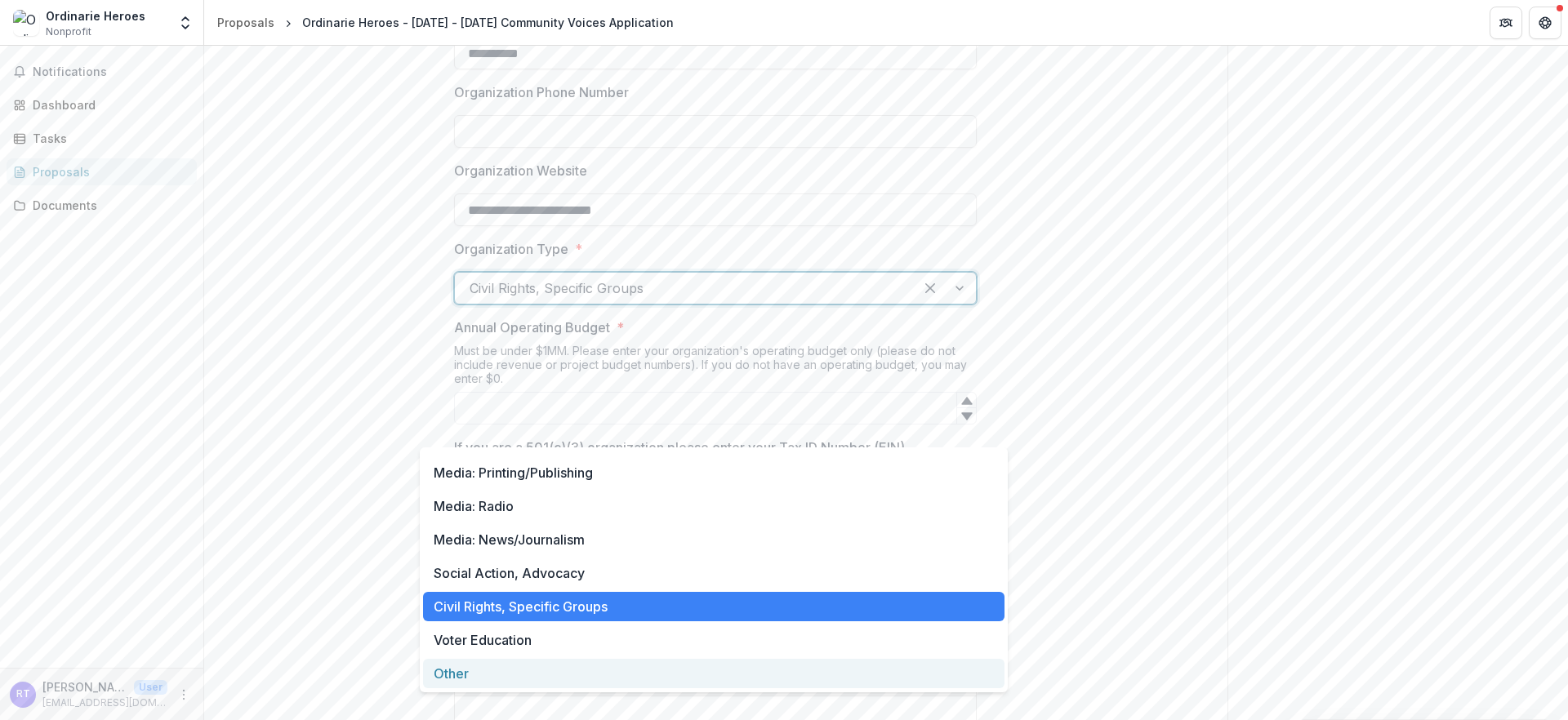
click at [578, 666] on div "Other" at bounding box center [714, 673] width 581 height 30
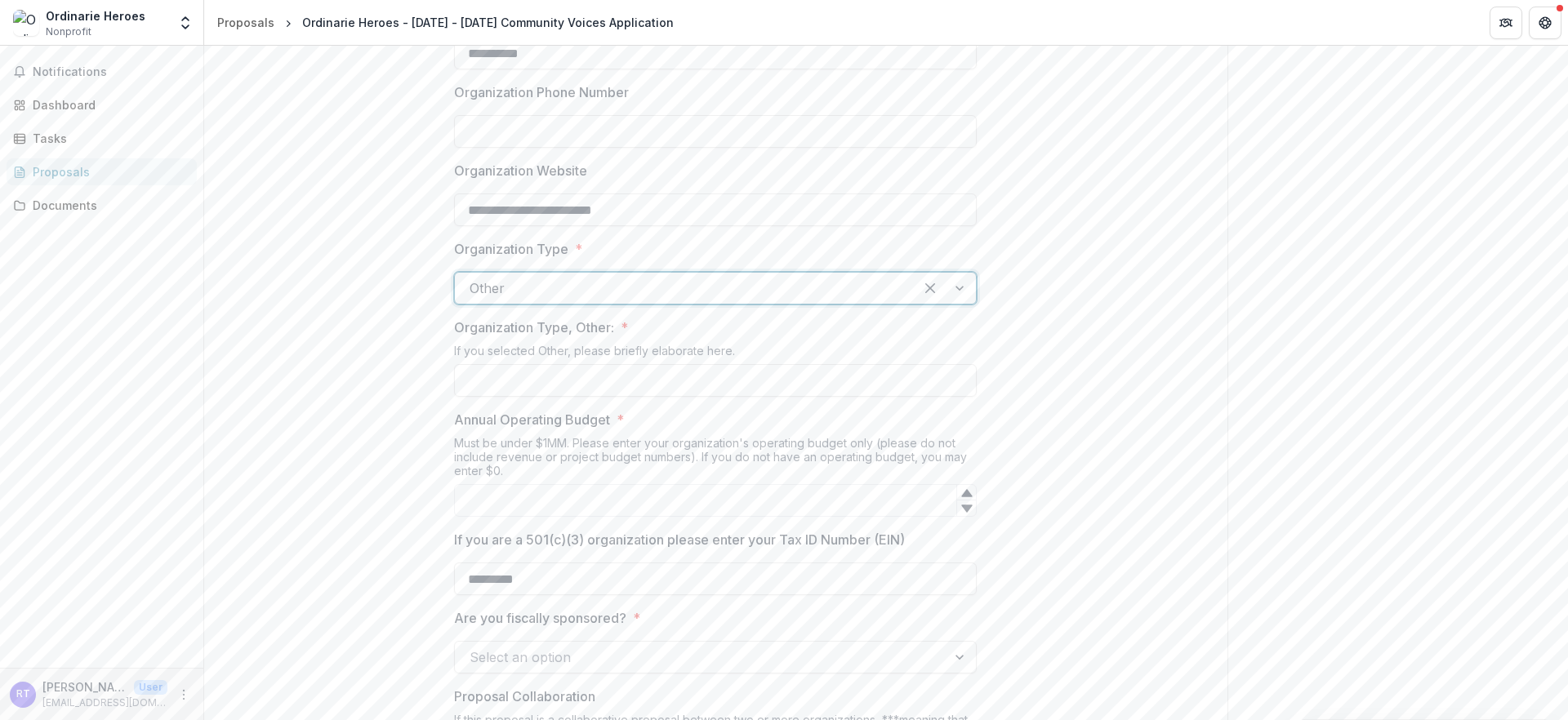
click at [664, 301] on div "Other" at bounding box center [684, 288] width 459 height 26
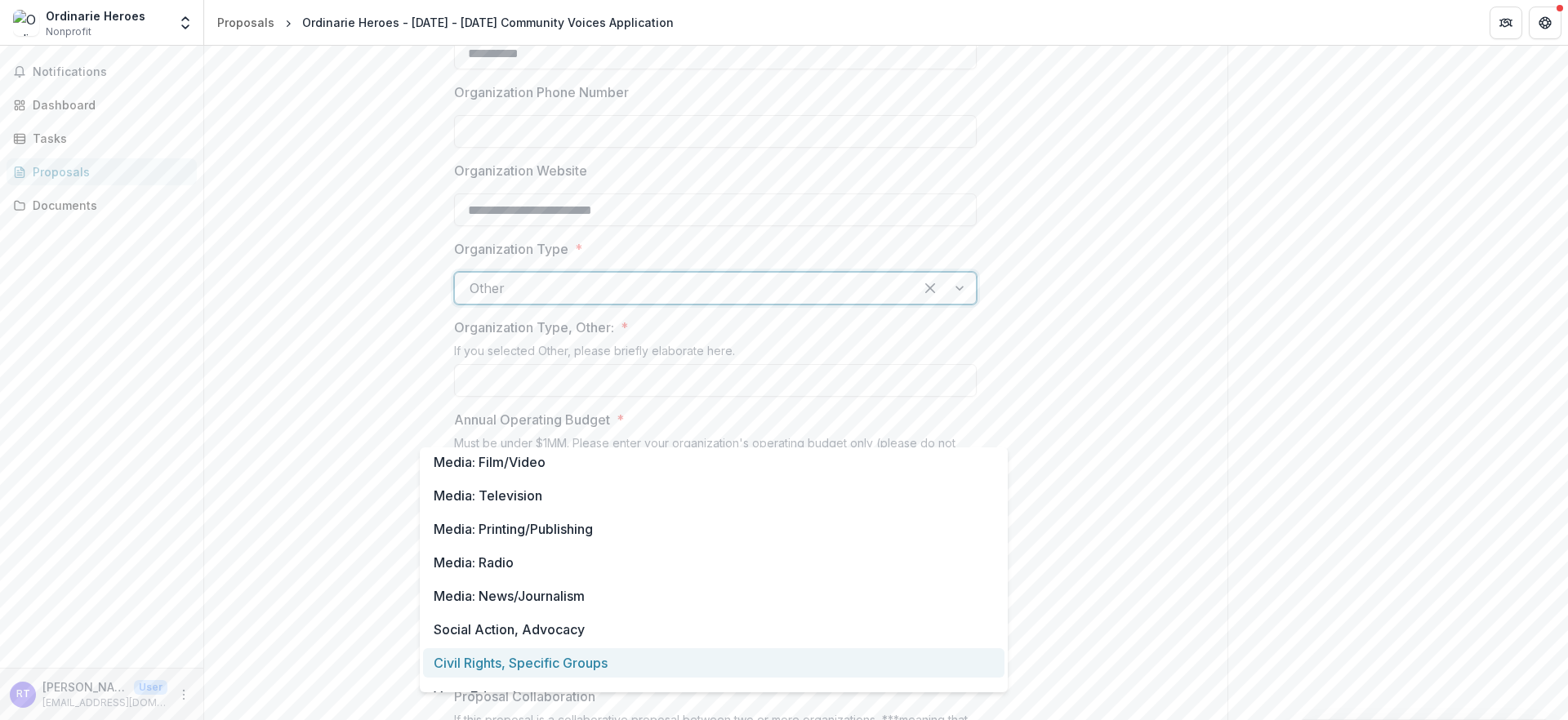
click at [574, 650] on div "Civil Rights, Specific Groups" at bounding box center [714, 662] width 581 height 30
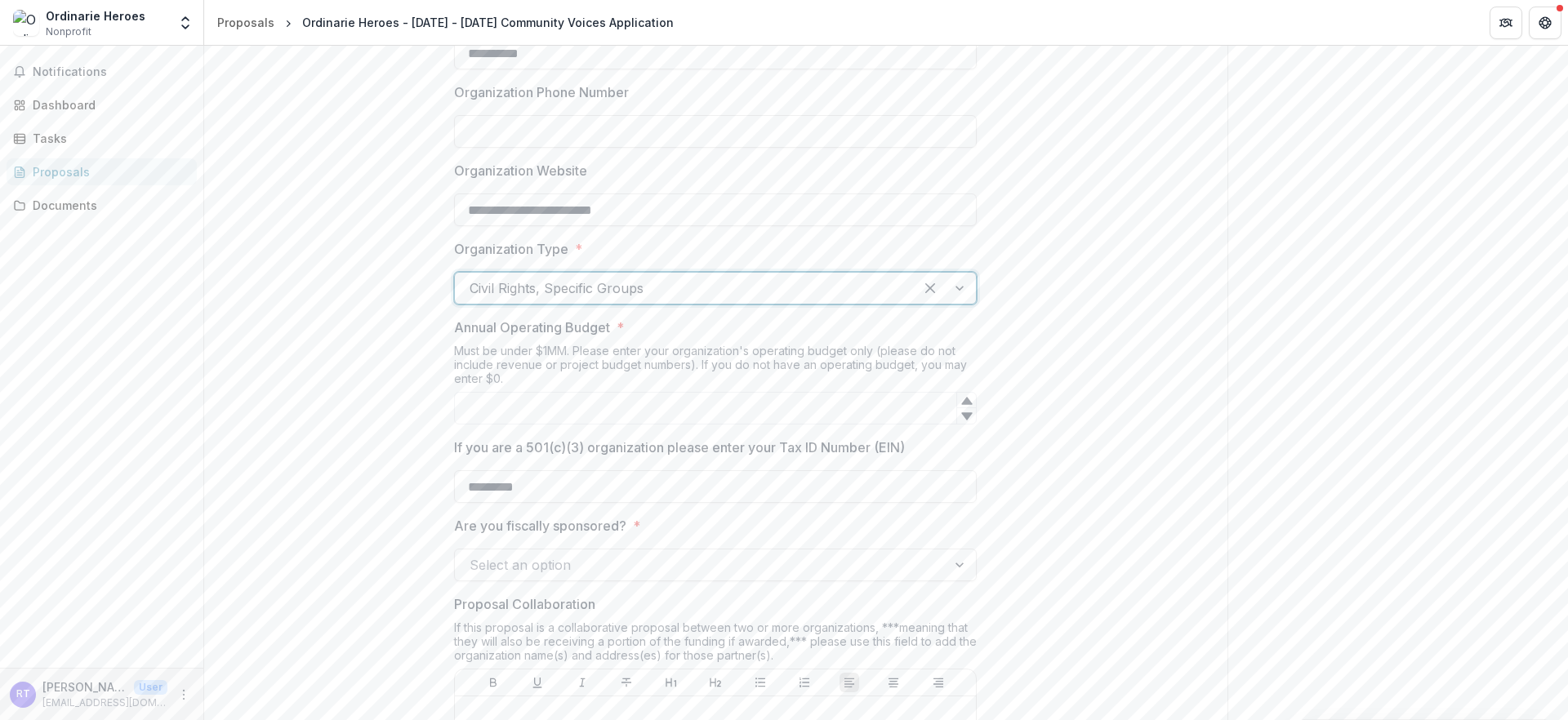
click at [664, 300] on div at bounding box center [684, 288] width 430 height 23
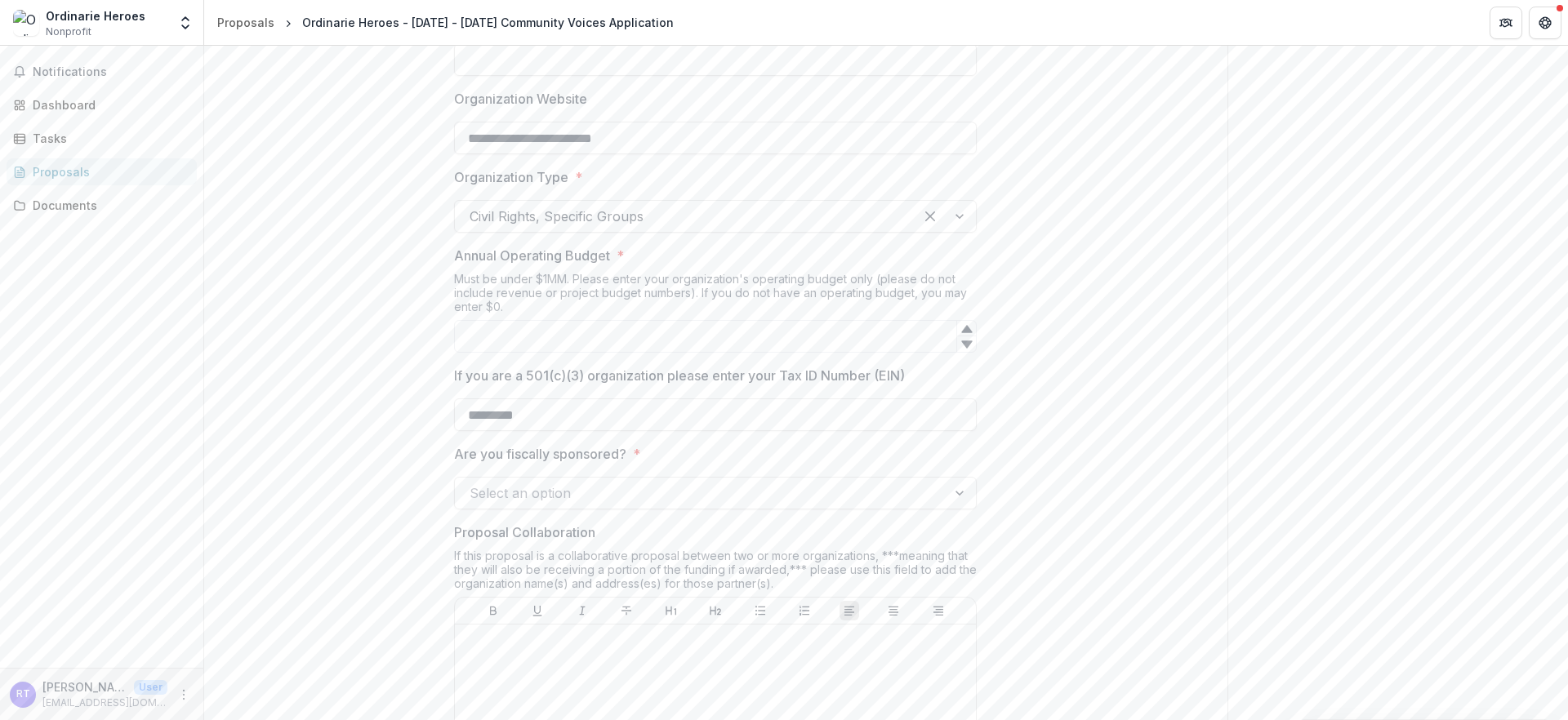
scroll to position [937, 0]
click at [615, 259] on label "Annual Operating Budget *" at bounding box center [710, 249] width 513 height 20
click at [615, 346] on input "Annual Operating Budget *" at bounding box center [715, 329] width 523 height 32
drag, startPoint x: 600, startPoint y: 387, endPoint x: 354, endPoint y: 385, distance: 246.0
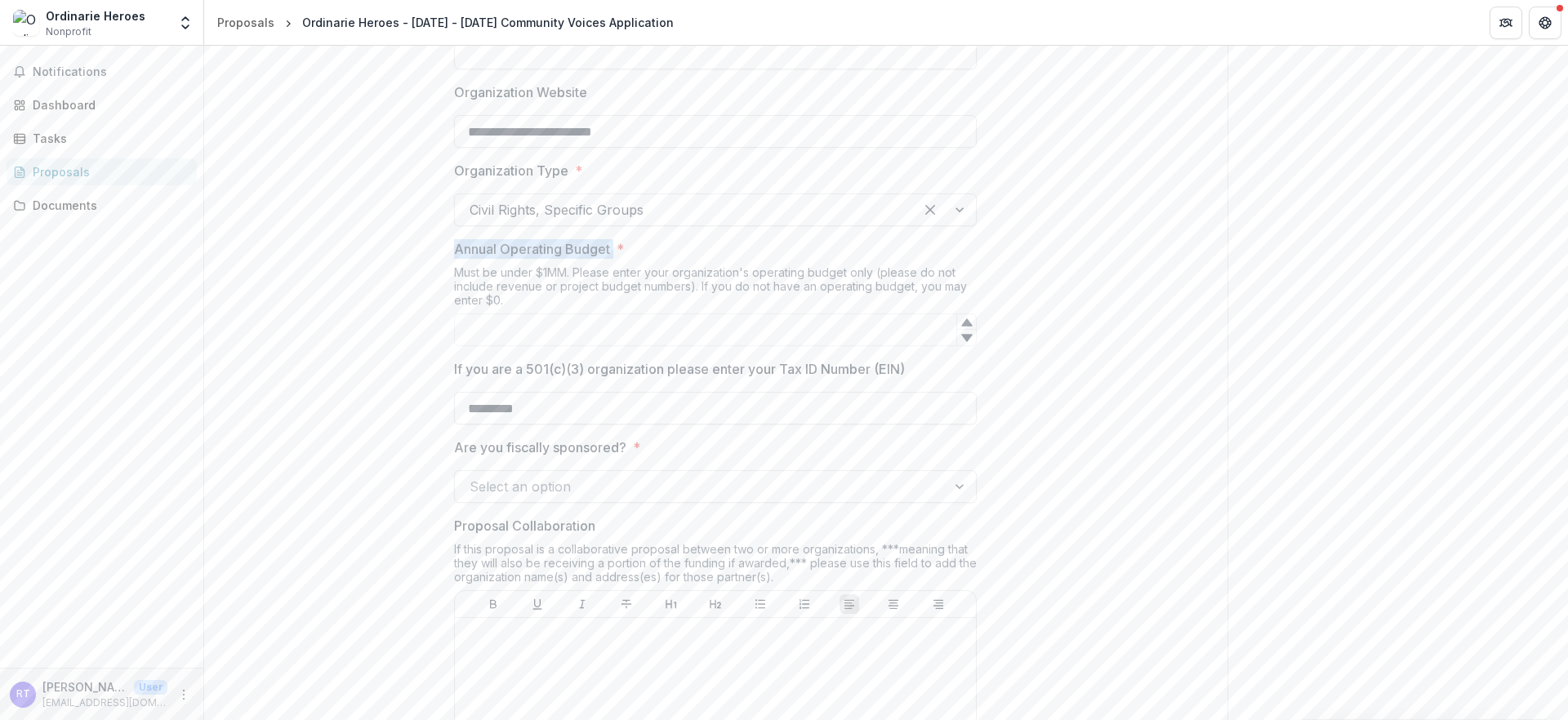
copy p "Annual Operating Budget"
click at [538, 313] on div "Must be under $1MM. Please enter your organization's operating budget only (ple…" at bounding box center [715, 289] width 523 height 48
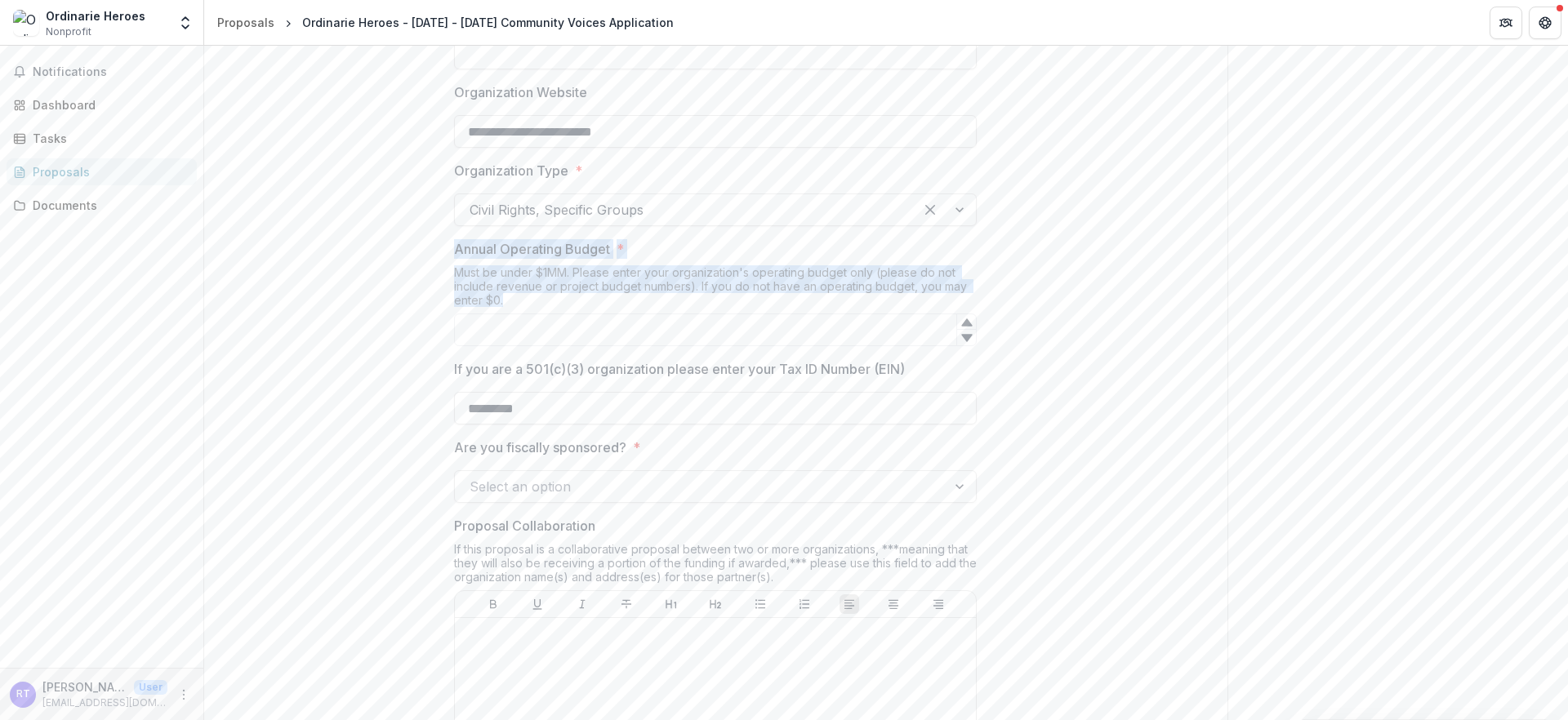
drag, startPoint x: 487, startPoint y: 447, endPoint x: 376, endPoint y: 395, distance: 122.6
copy div "Annual Operating Budget * Must be under $1MM. Please enter your organization's …"
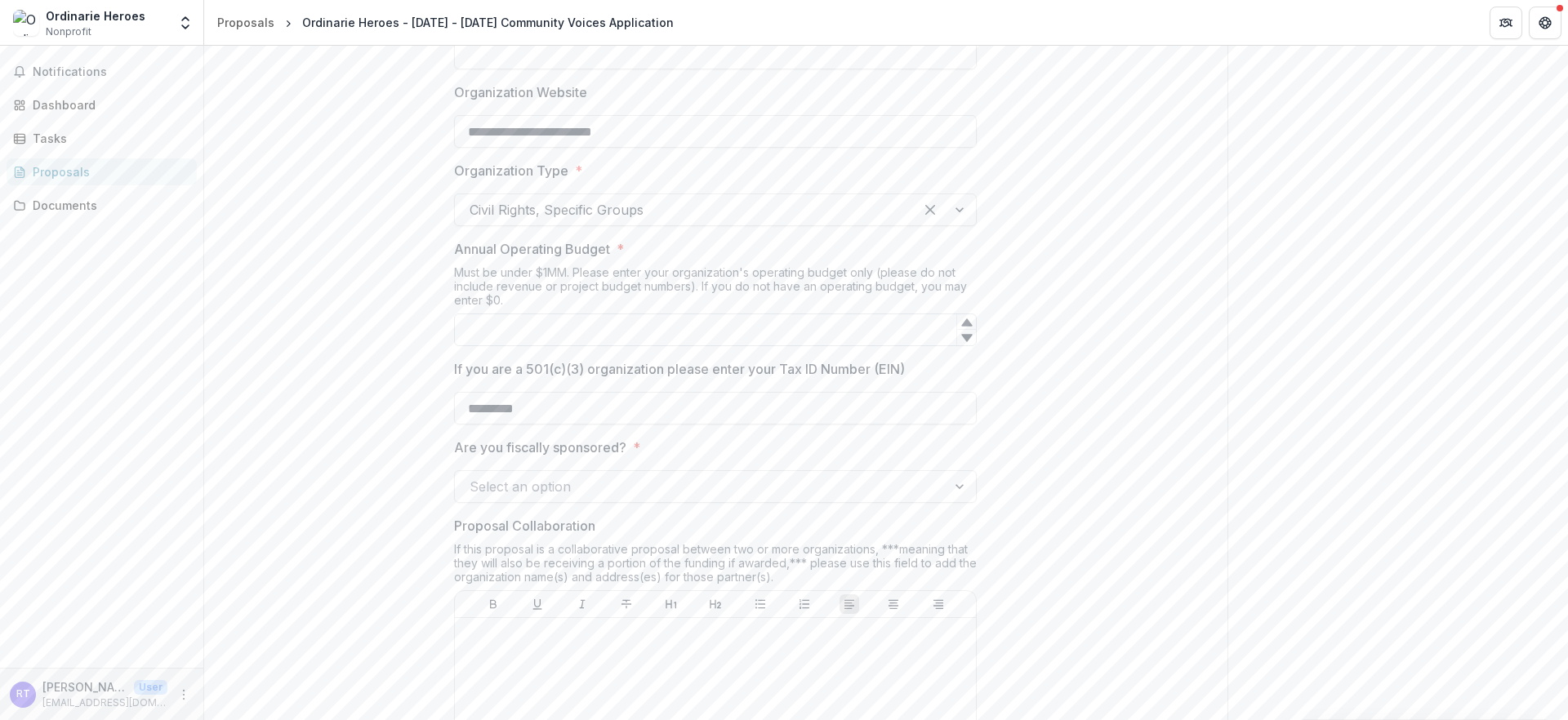
click at [916, 346] on input "Annual Operating Budget *" at bounding box center [715, 329] width 523 height 32
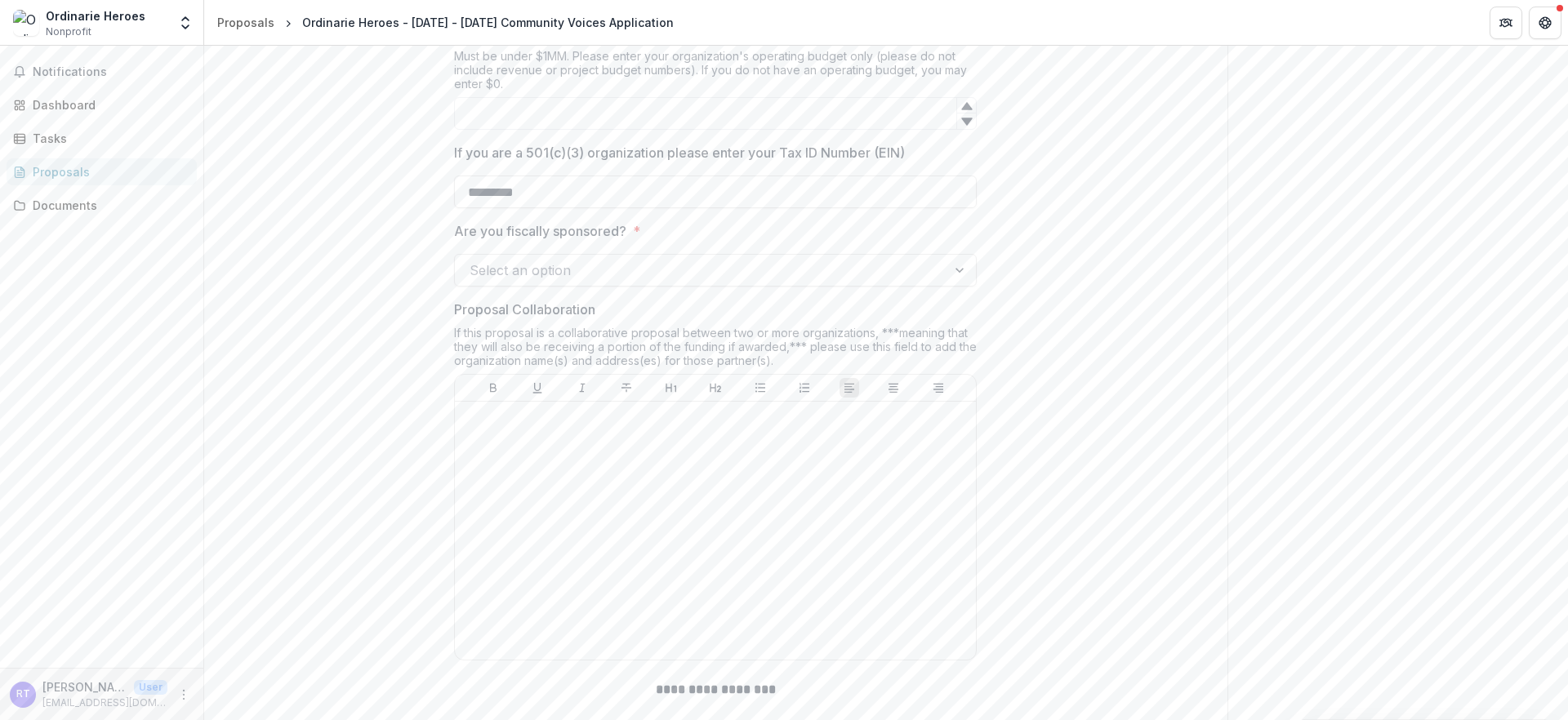
scroll to position [1158, 0]
drag, startPoint x: 950, startPoint y: 298, endPoint x: 441, endPoint y: 289, distance: 509.1
click at [454, 157] on label "If you are a 501(c)(3) organization please enter your Tax ID Number (EIN)" at bounding box center [710, 147] width 513 height 20
copy p "If you are a 501(c)(3) organization please enter your Tax ID Number (EIN)"
drag, startPoint x: 614, startPoint y: 395, endPoint x: 366, endPoint y: 382, distance: 248.3
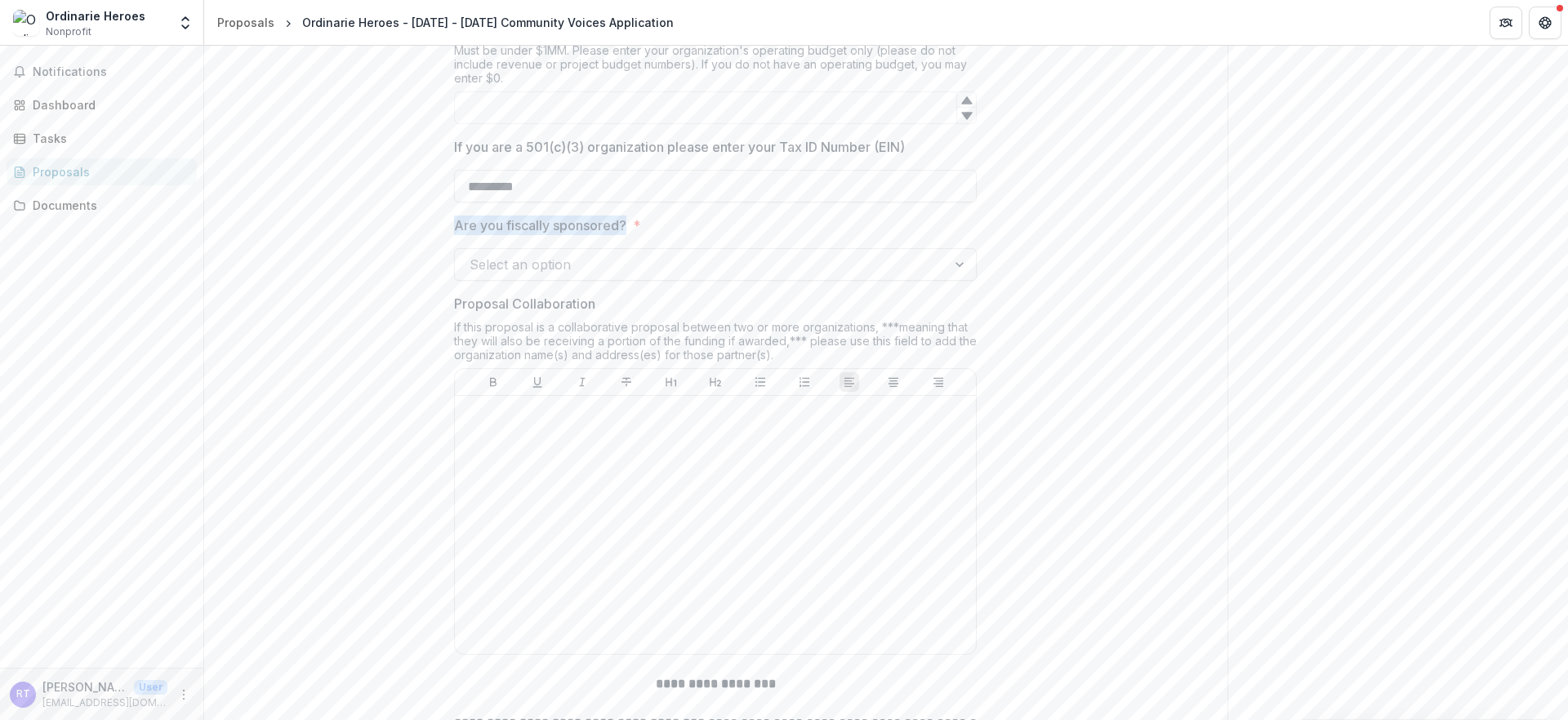
copy p "Are you fiscally sponsored?"
click at [580, 276] on div at bounding box center [700, 263] width 462 height 23
click at [558, 500] on div "No" at bounding box center [714, 505] width 581 height 30
click at [564, 281] on div "No" at bounding box center [715, 264] width 523 height 32
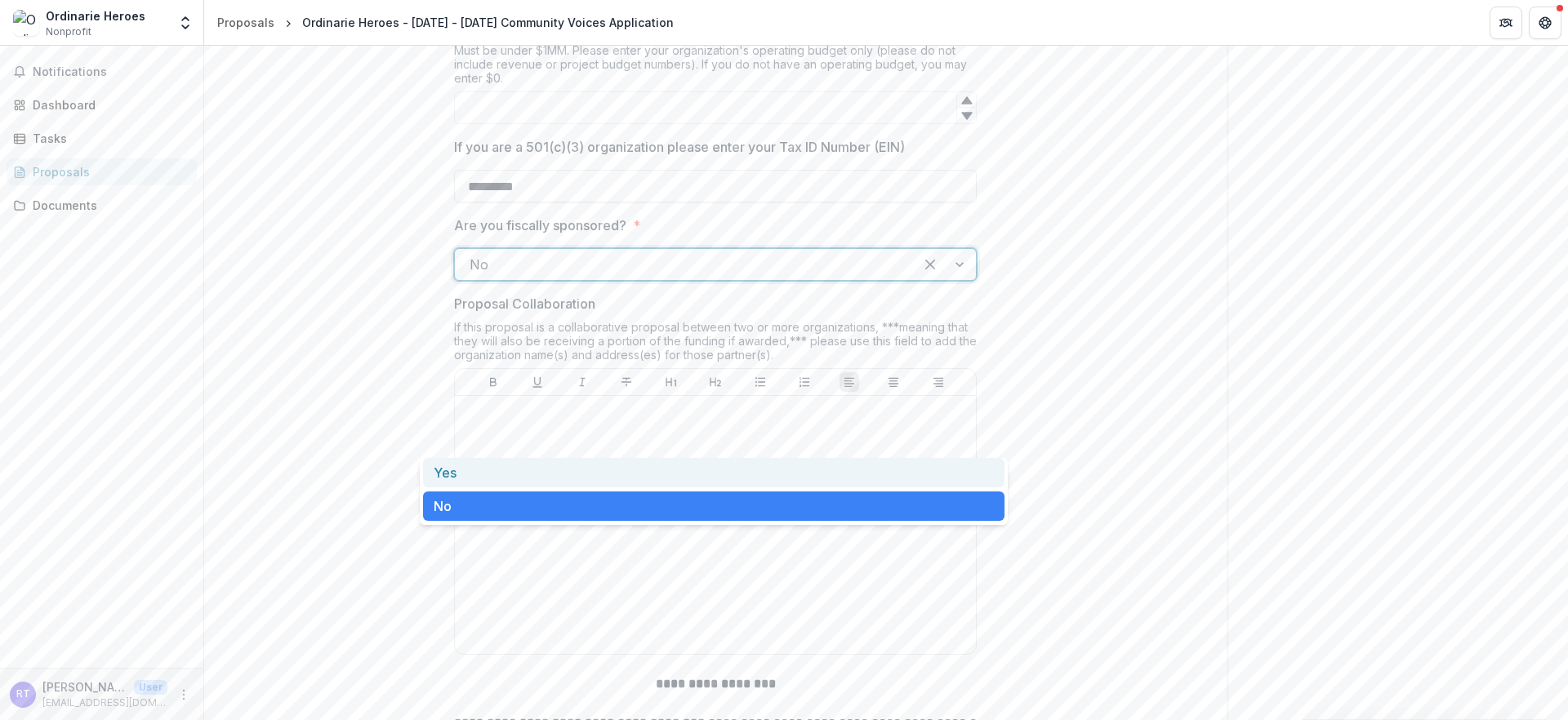
click at [551, 480] on div "Yes" at bounding box center [714, 472] width 581 height 30
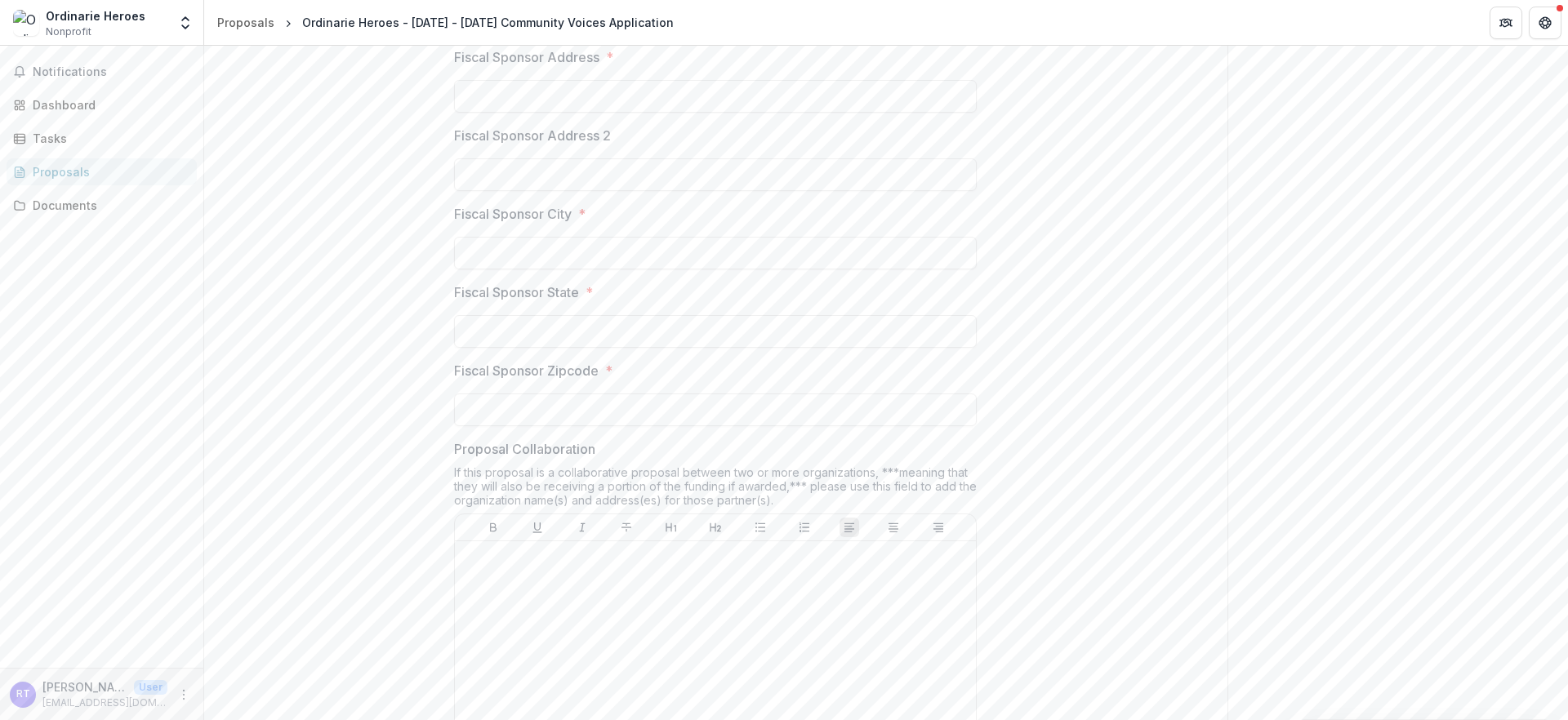
scroll to position [1482, 0]
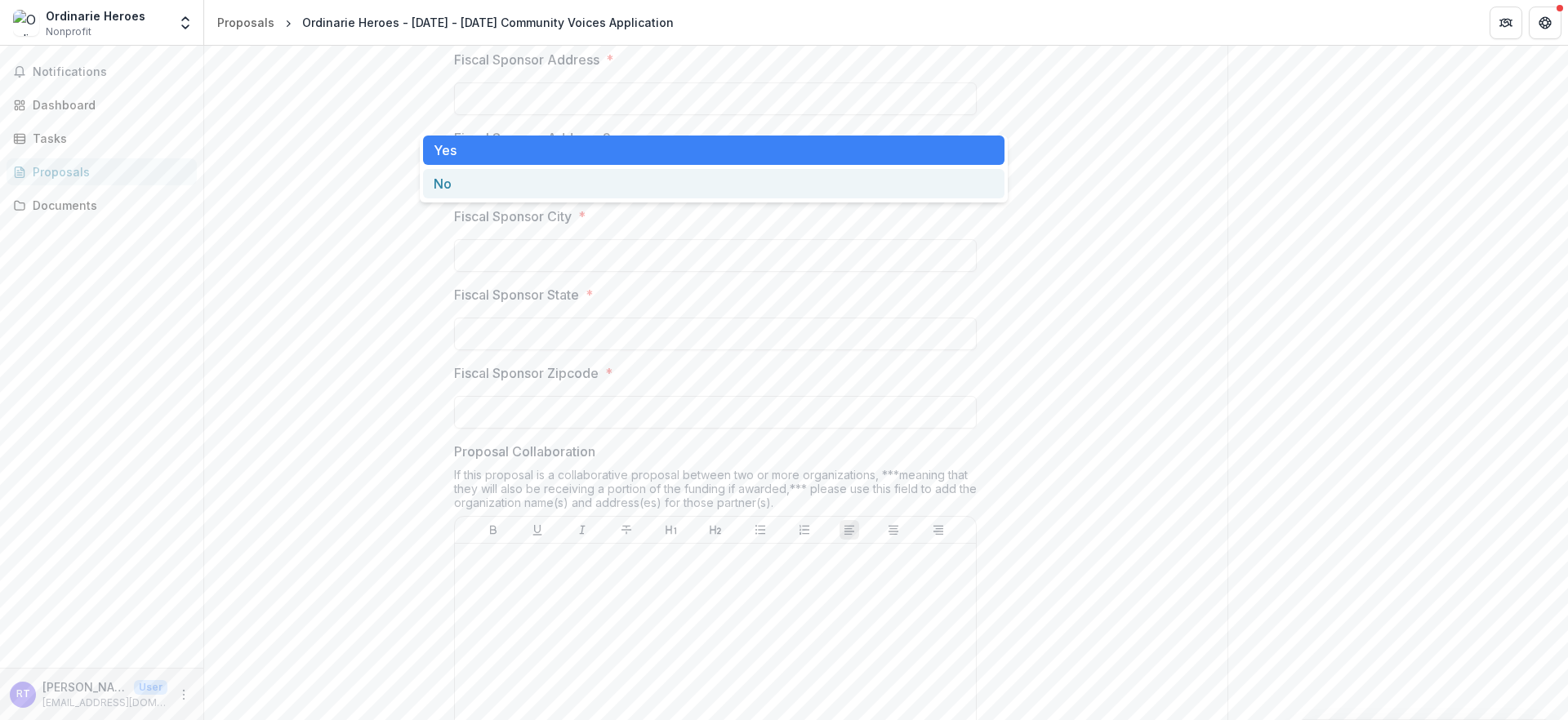
click at [556, 175] on div "No" at bounding box center [714, 183] width 581 height 30
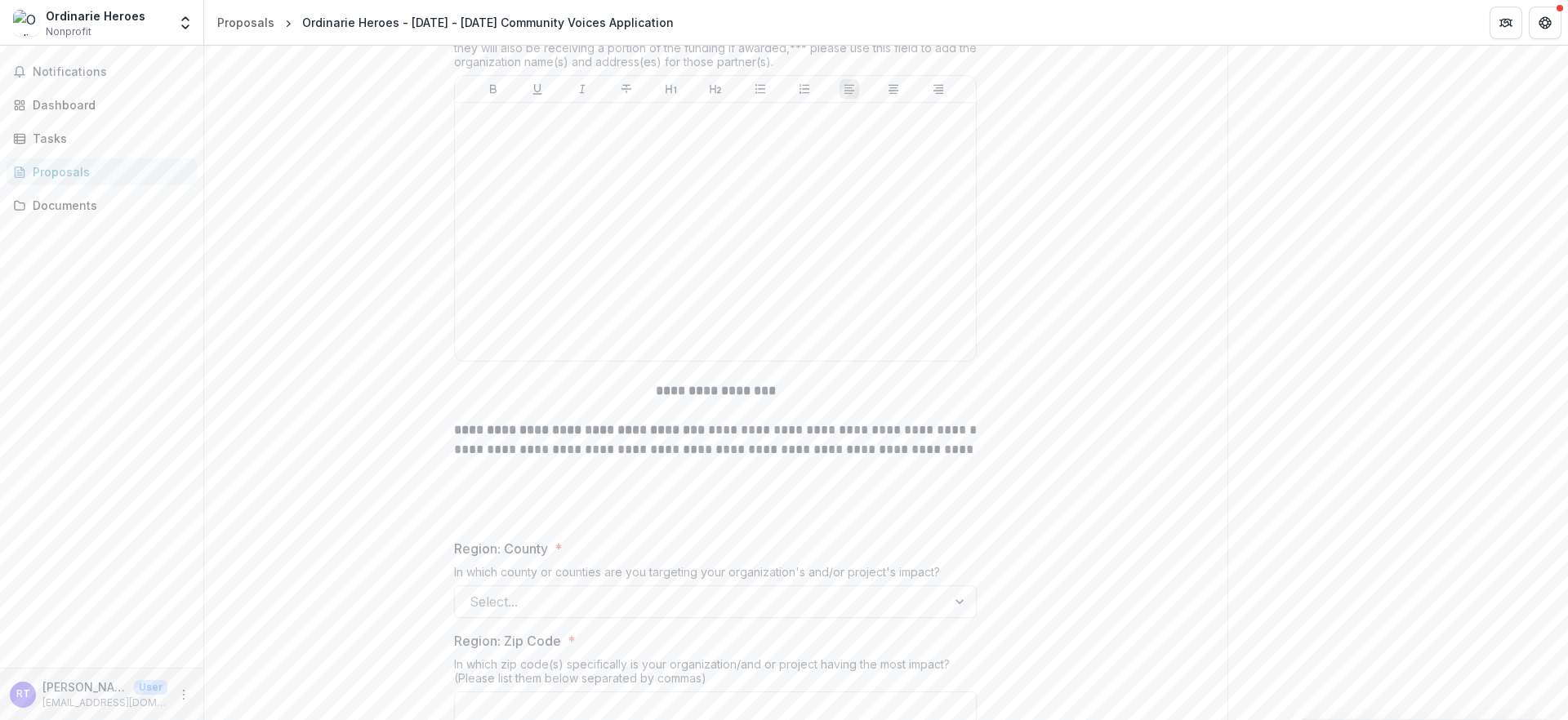
scroll to position [1447, 0]
drag, startPoint x: 405, startPoint y: 183, endPoint x: 808, endPoint y: 246, distance: 407.9
copy div "Proposal Collaboration If this proposal is a collaborative proposal between two…"
click at [573, 359] on div at bounding box center [715, 236] width 508 height 245
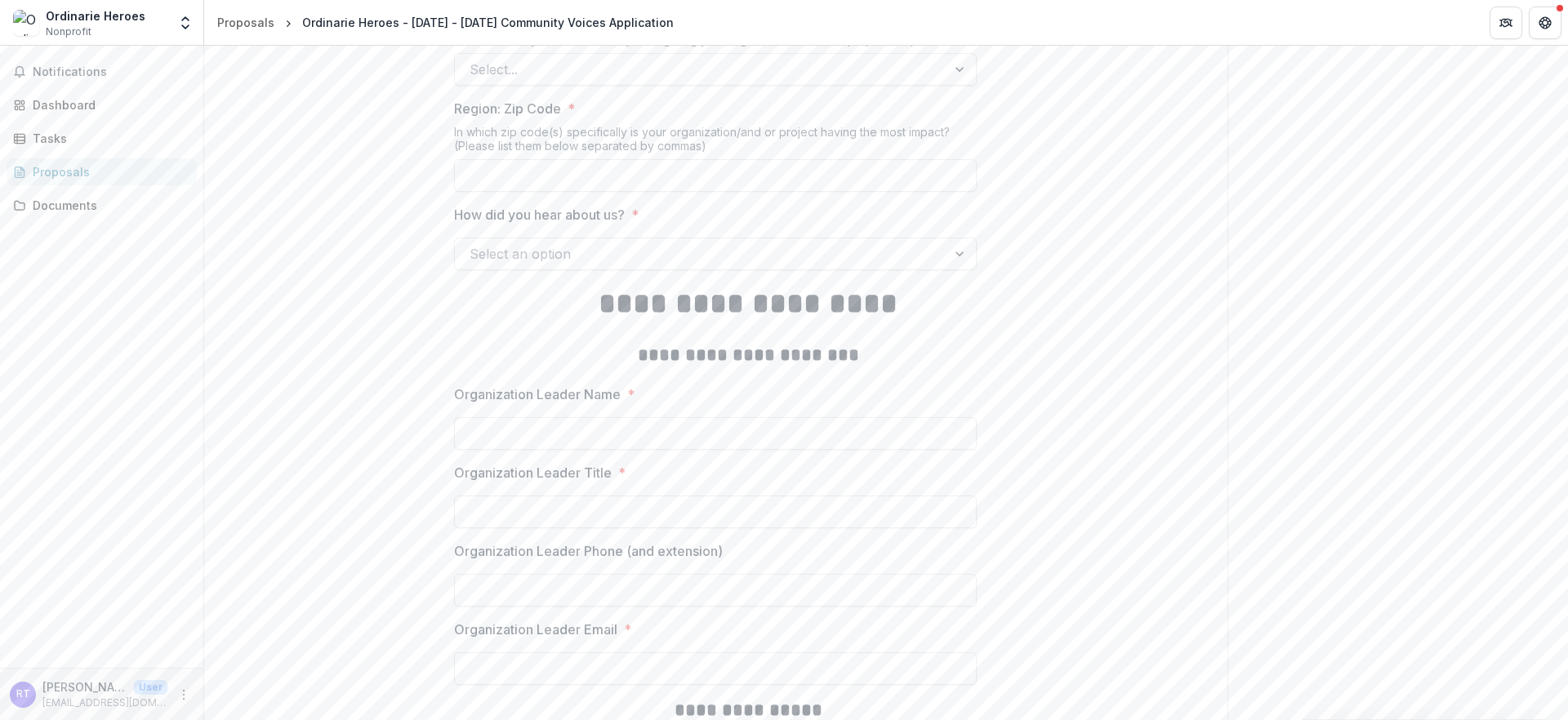
scroll to position [1898, 0]
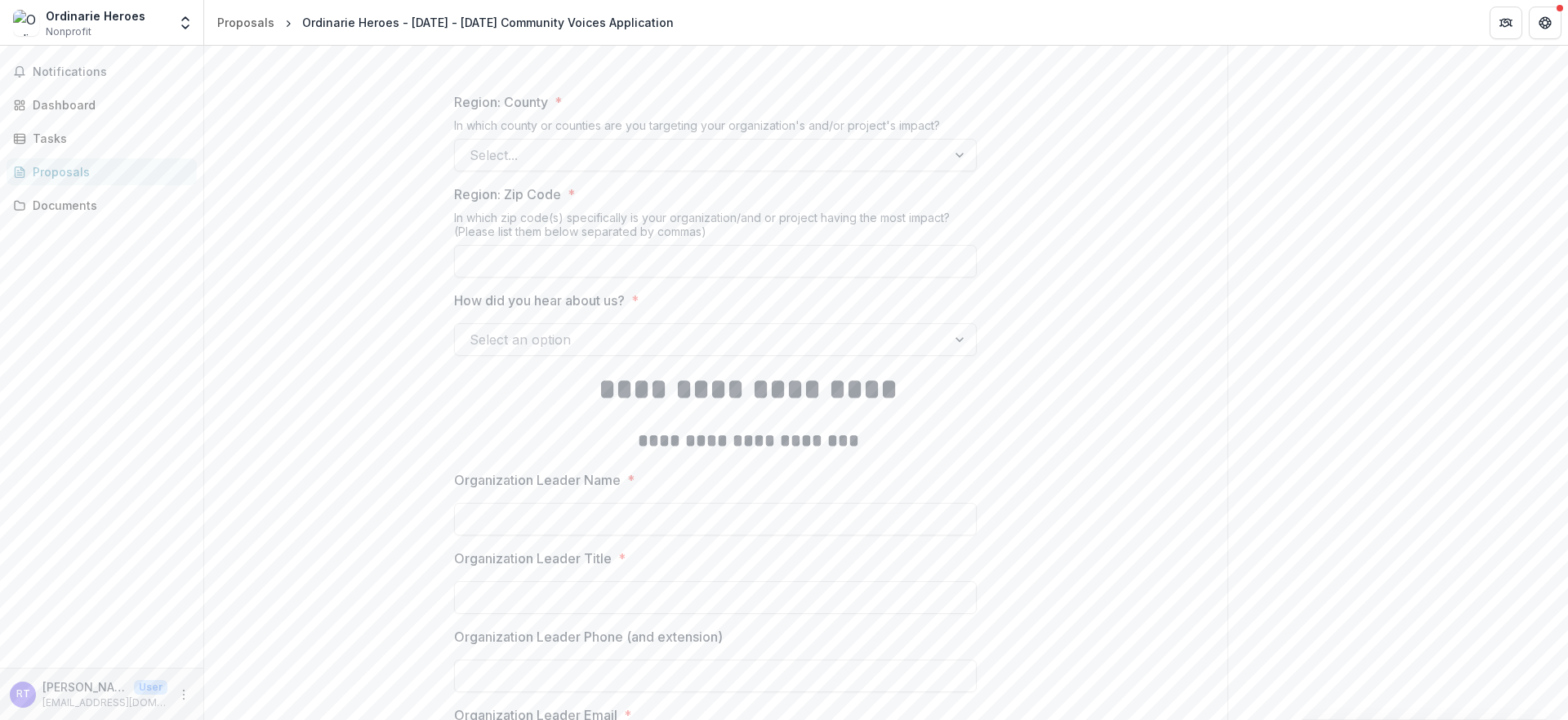
click at [656, 40] on p "**********" at bounding box center [747, 6] width 588 height 66
drag, startPoint x: 641, startPoint y: 142, endPoint x: 988, endPoint y: 323, distance: 391.4
click at [977, 323] on div "**********" at bounding box center [715, 416] width 523 height 4069
copy div "**********"
click at [454, 112] on p "Region: County" at bounding box center [501, 102] width 94 height 20
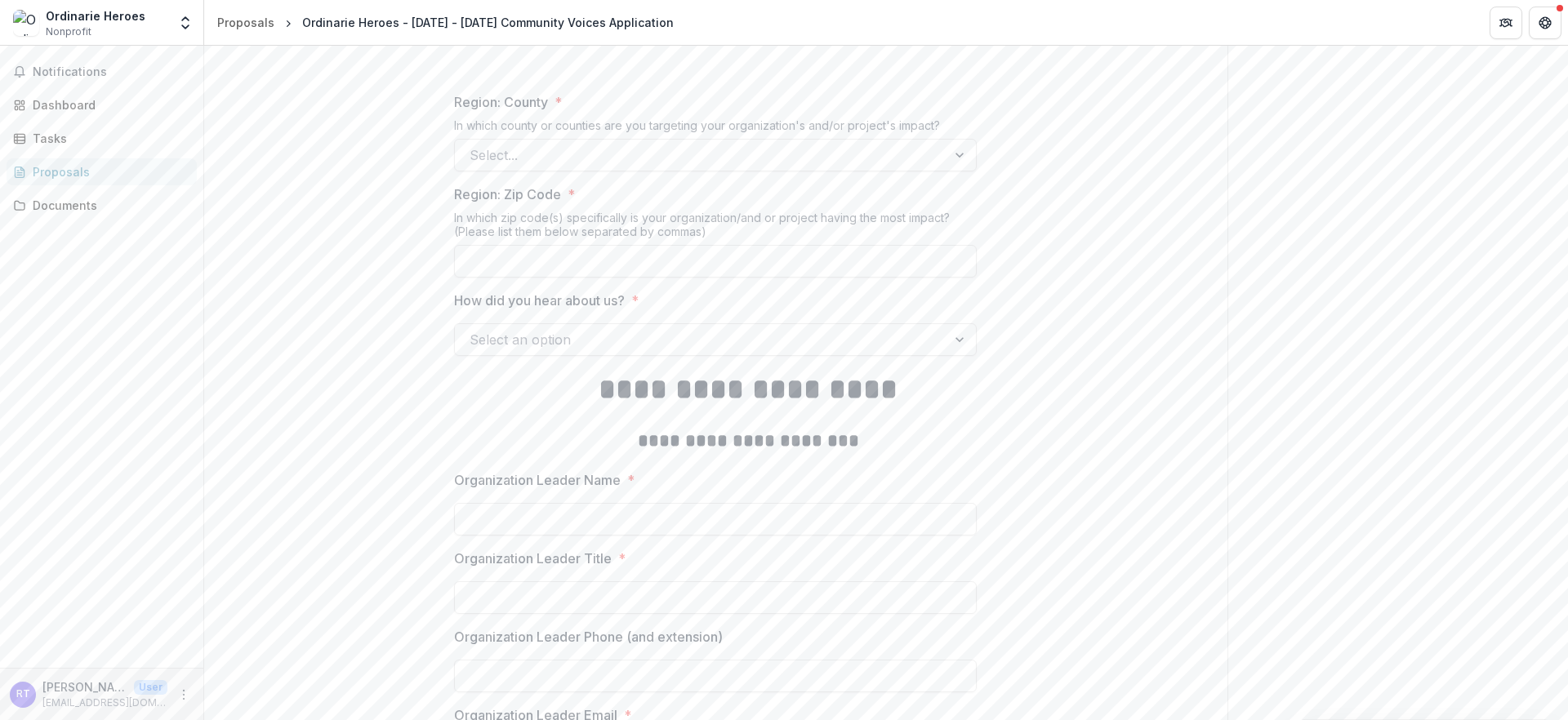
click at [469, 165] on input "Region: County *" at bounding box center [471, 155] width 5 height 20
drag, startPoint x: 418, startPoint y: 306, endPoint x: 1044, endPoint y: 325, distance: 626.3
click at [1045, 325] on div "**********" at bounding box center [715, 416] width 1023 height 4069
click at [704, 167] on div at bounding box center [700, 154] width 462 height 23
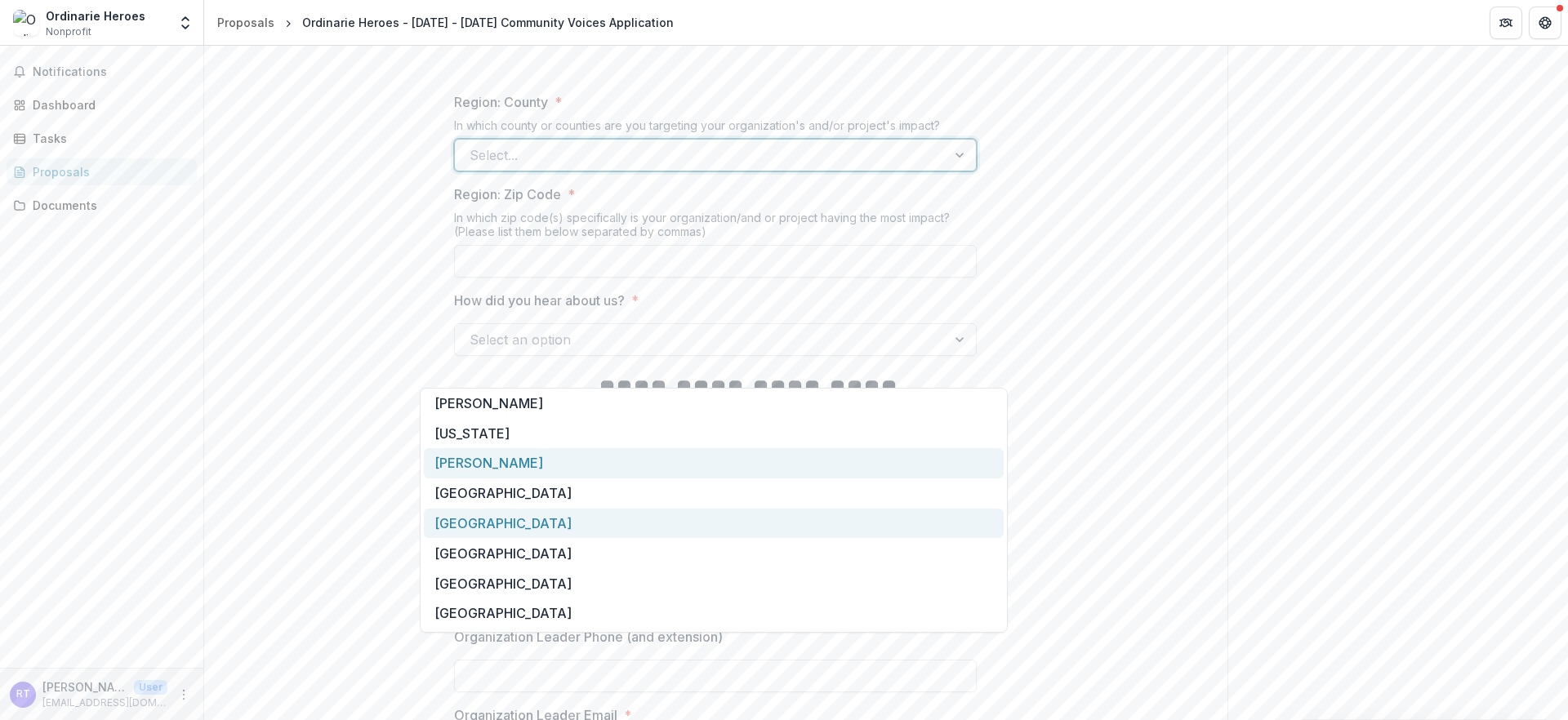
scroll to position [0, 0]
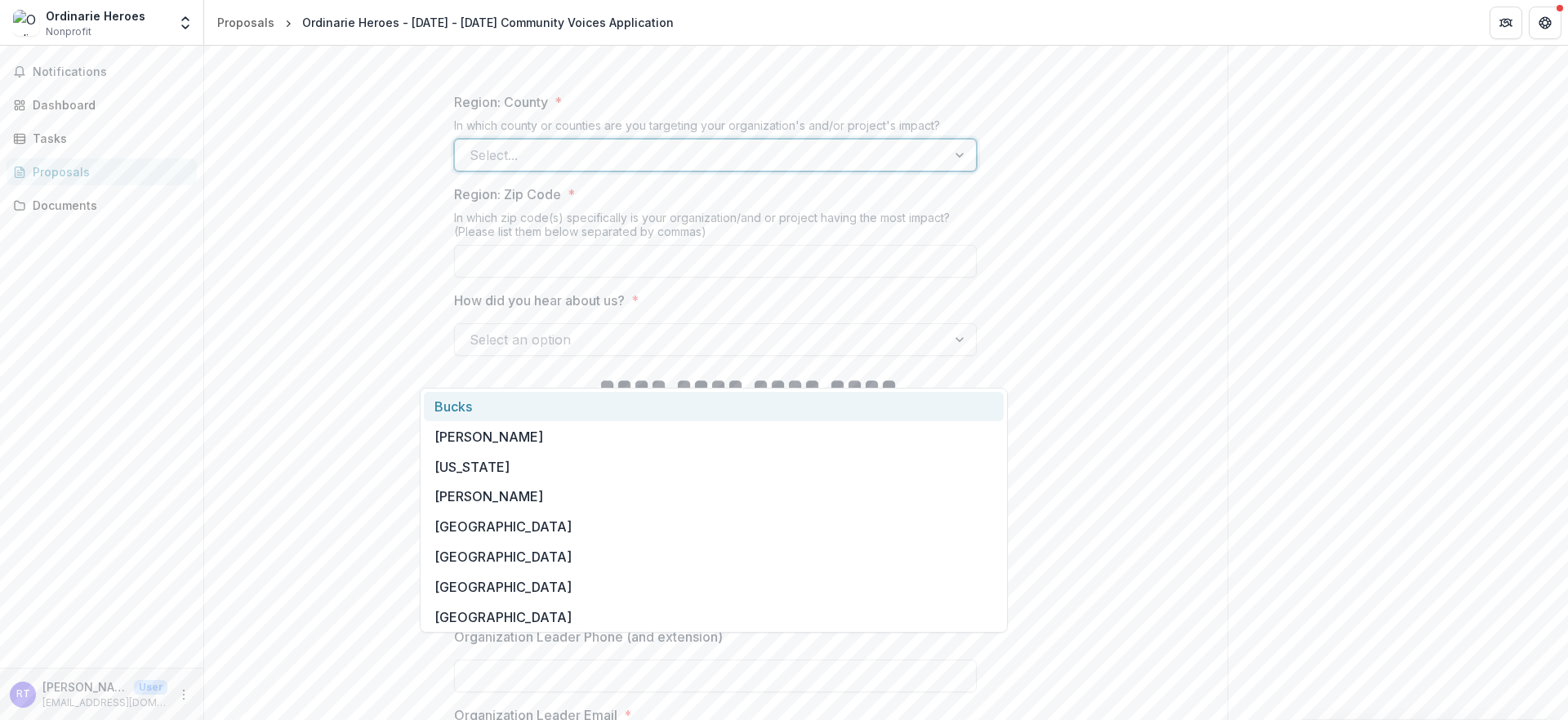
click at [573, 167] on div at bounding box center [700, 154] width 462 height 23
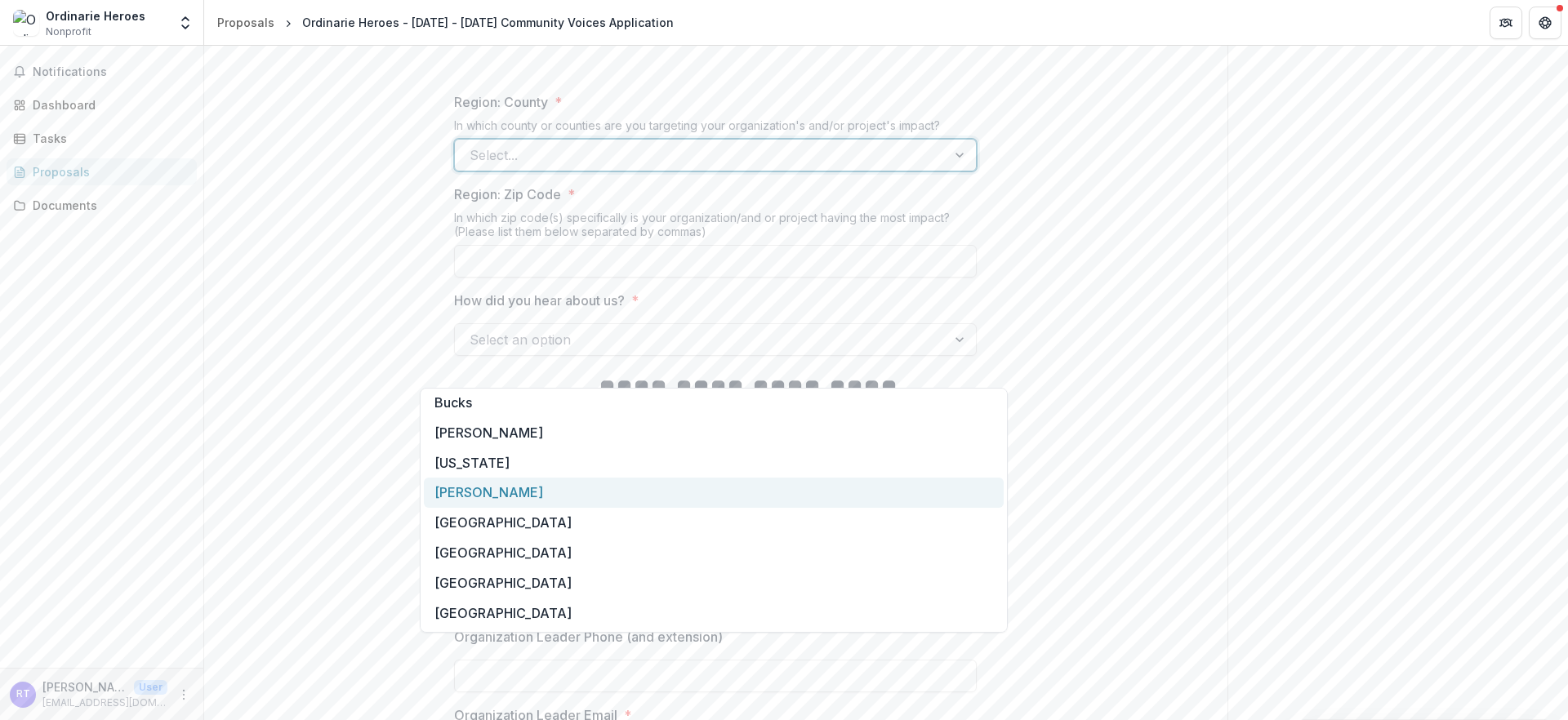
scroll to position [68, 0]
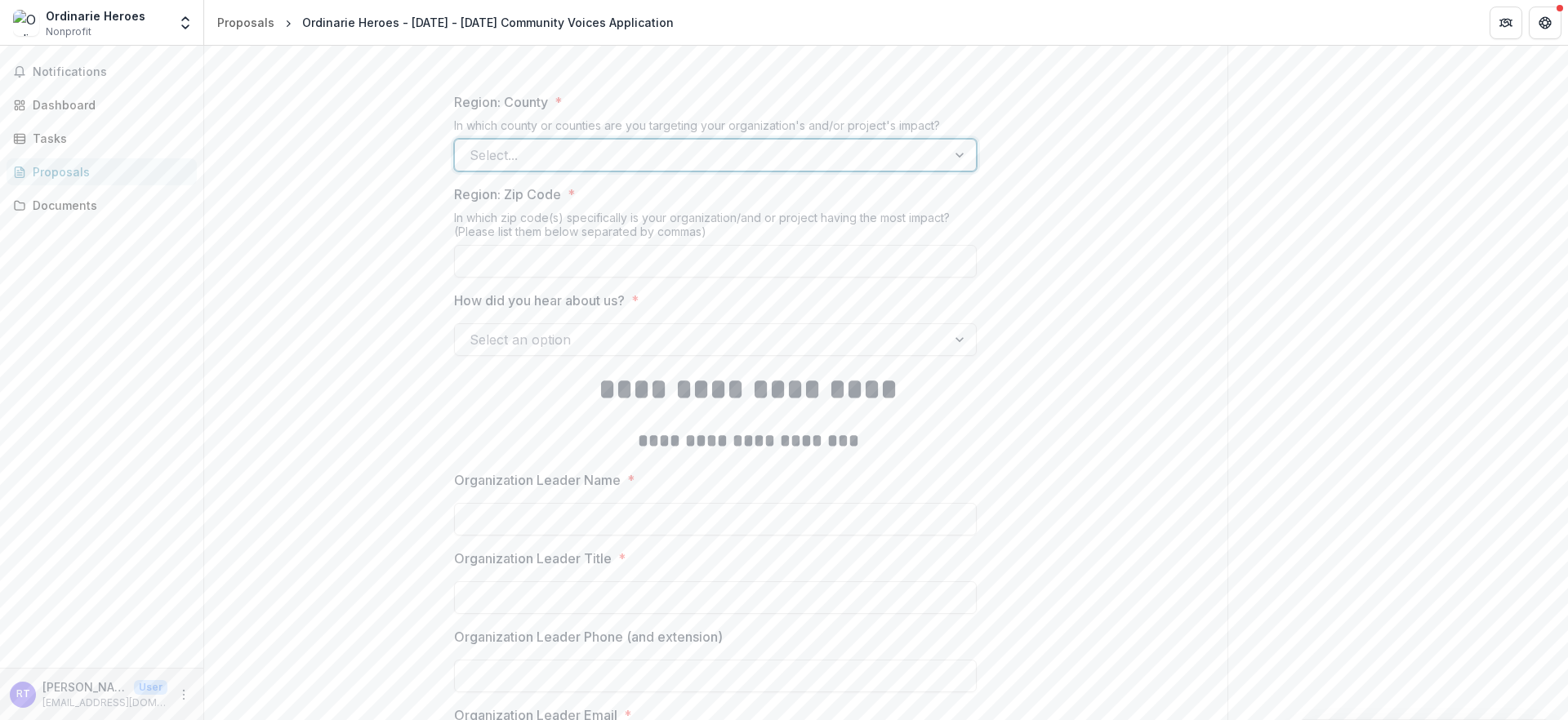
click at [455, 168] on div "Select..." at bounding box center [700, 154] width 491 height 26
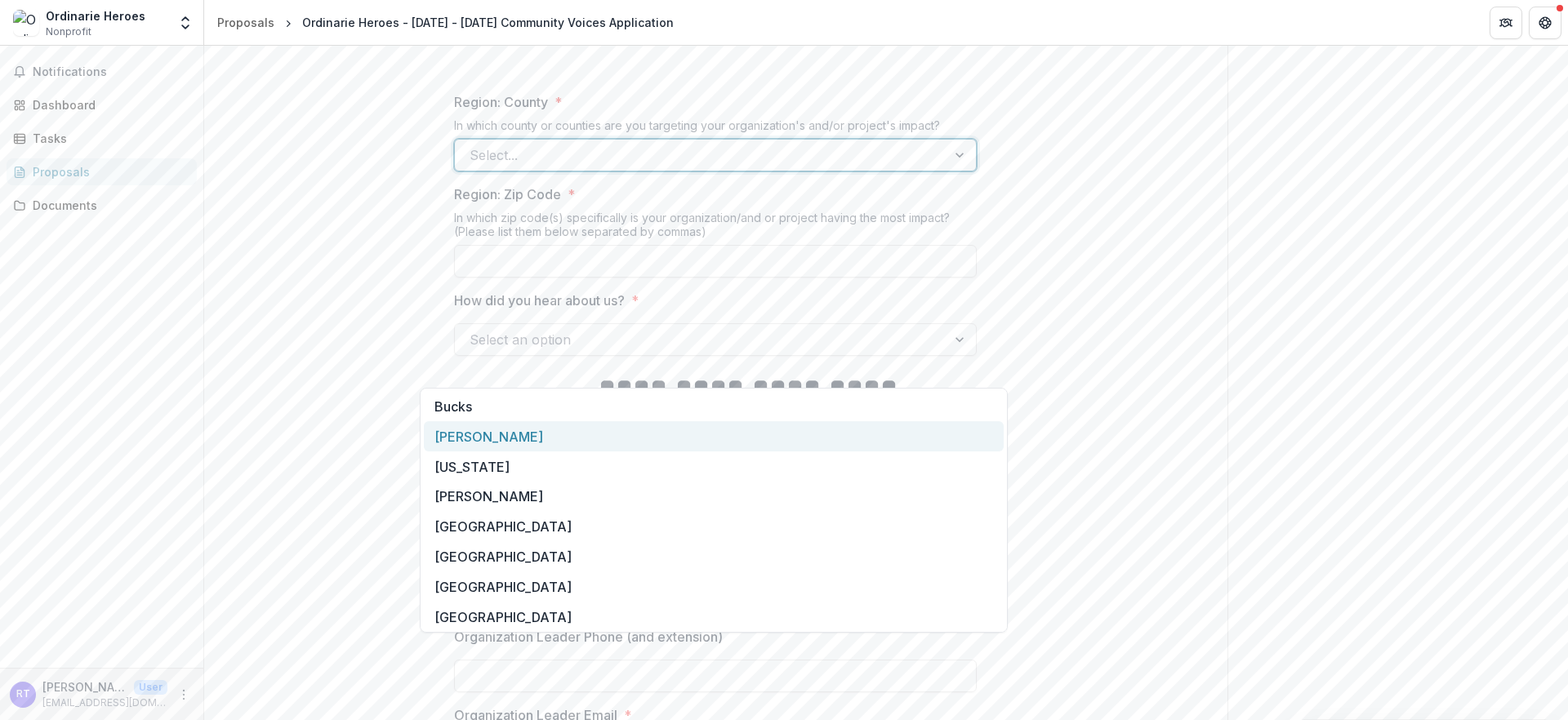
click at [496, 430] on div "[PERSON_NAME]" at bounding box center [713, 436] width 580 height 30
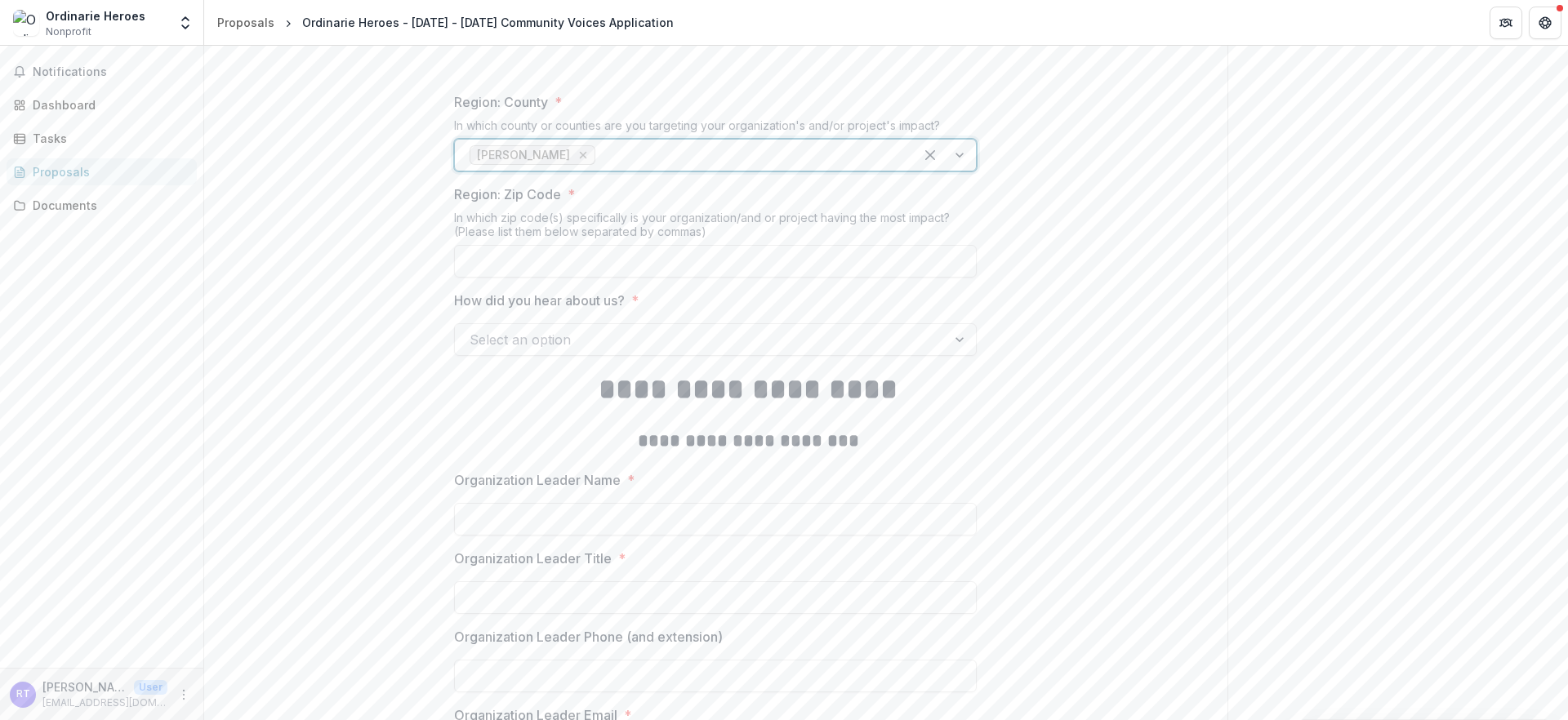
click at [577, 162] on icon "Remove Chester" at bounding box center [583, 155] width 13 height 13
click at [532, 204] on p "Region: Zip Code" at bounding box center [507, 194] width 107 height 20
click at [532, 278] on input "Region: Zip Code *" at bounding box center [715, 261] width 523 height 32
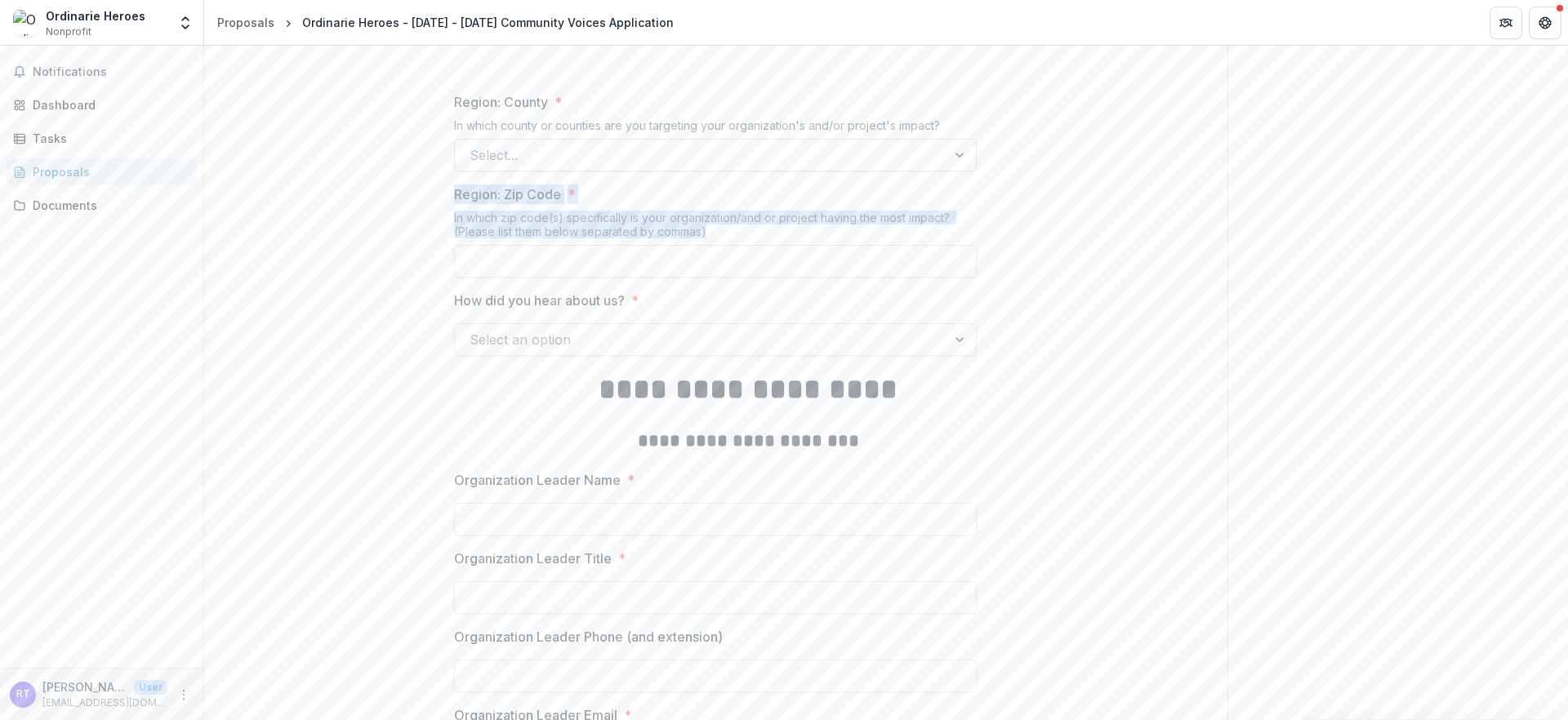
drag, startPoint x: 414, startPoint y: 409, endPoint x: 745, endPoint y: 449, distance: 333.4
click at [745, 449] on div "**********" at bounding box center [715, 416] width 549 height 4069
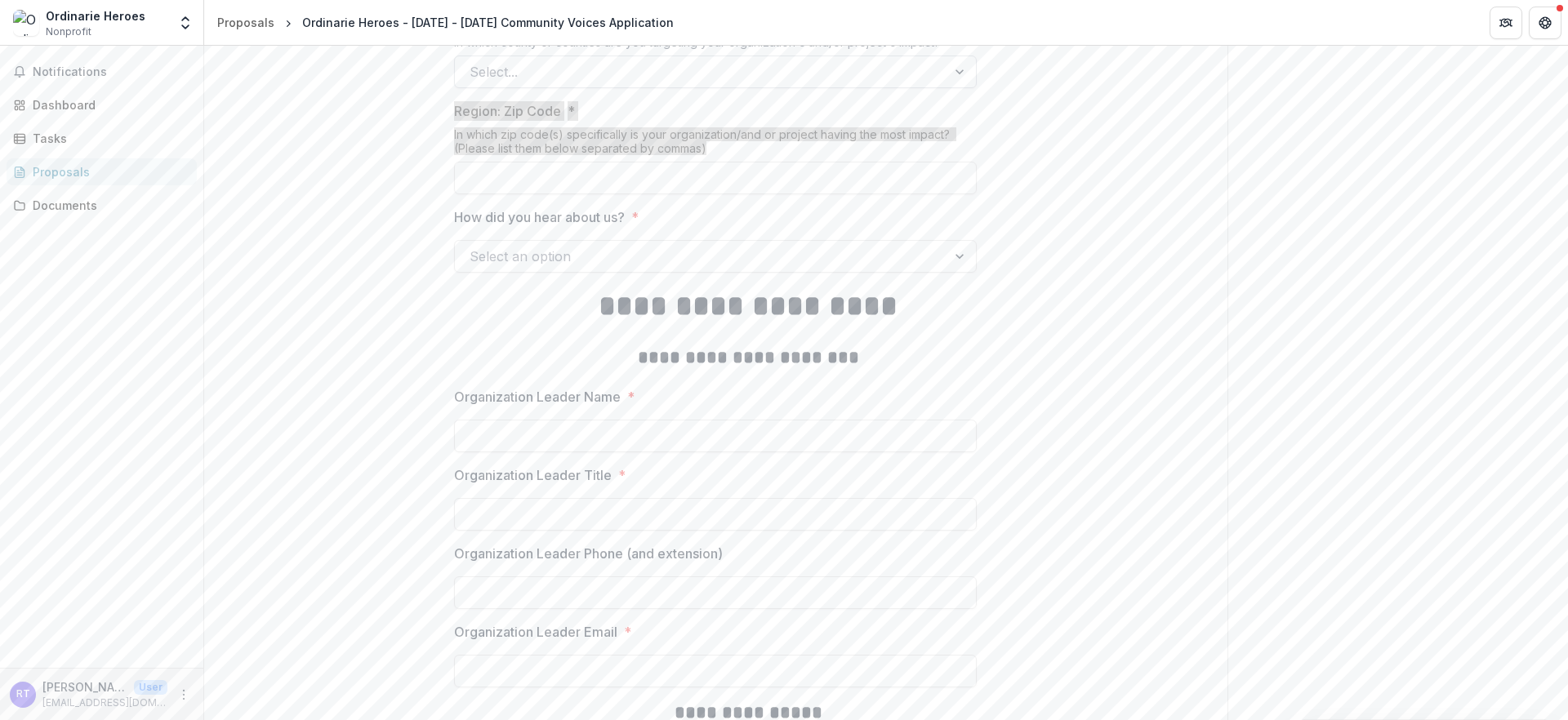
scroll to position [1990, 0]
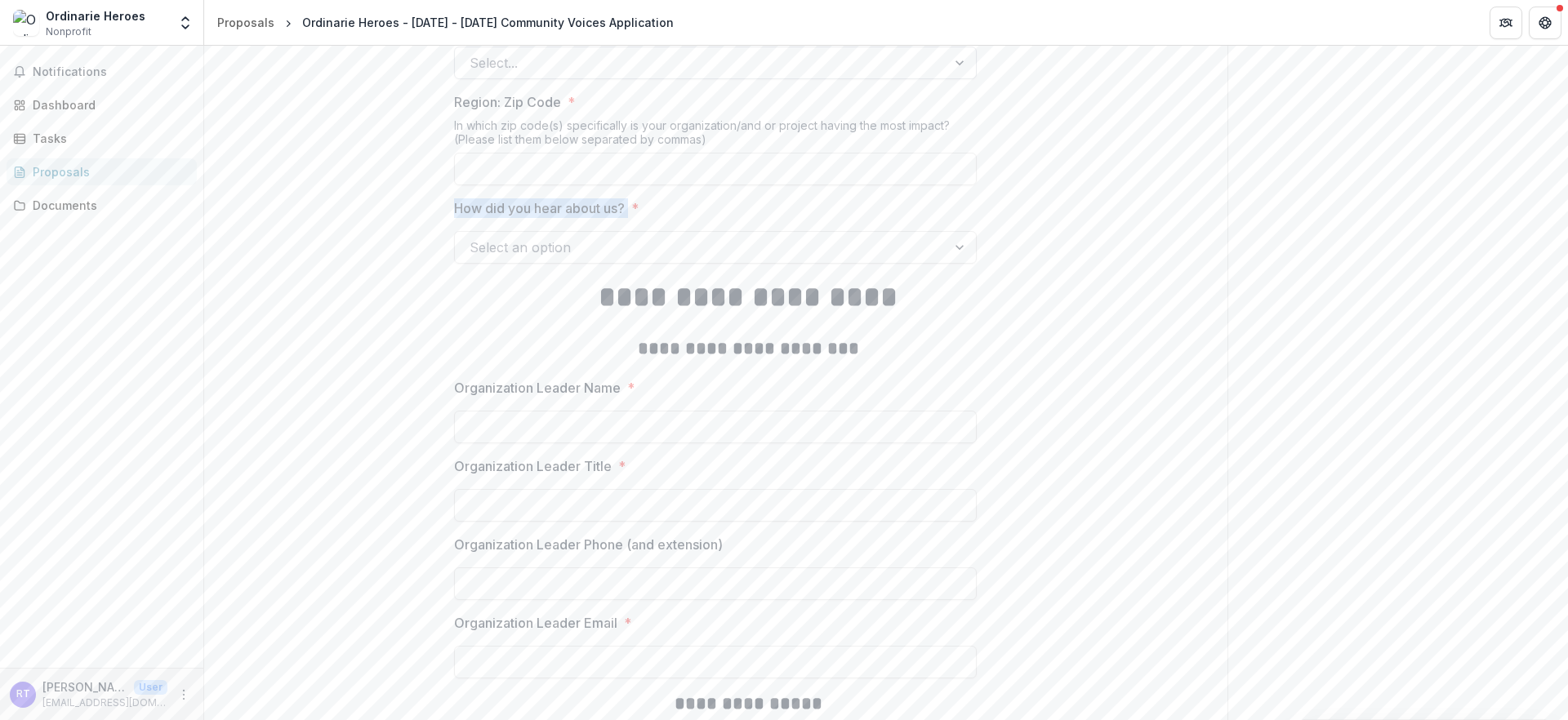
drag, startPoint x: 619, startPoint y: 435, endPoint x: 381, endPoint y: 426, distance: 238.2
click at [381, 426] on div "**********" at bounding box center [715, 324] width 1023 height 4069
click at [663, 263] on div "Select an option" at bounding box center [715, 247] width 523 height 32
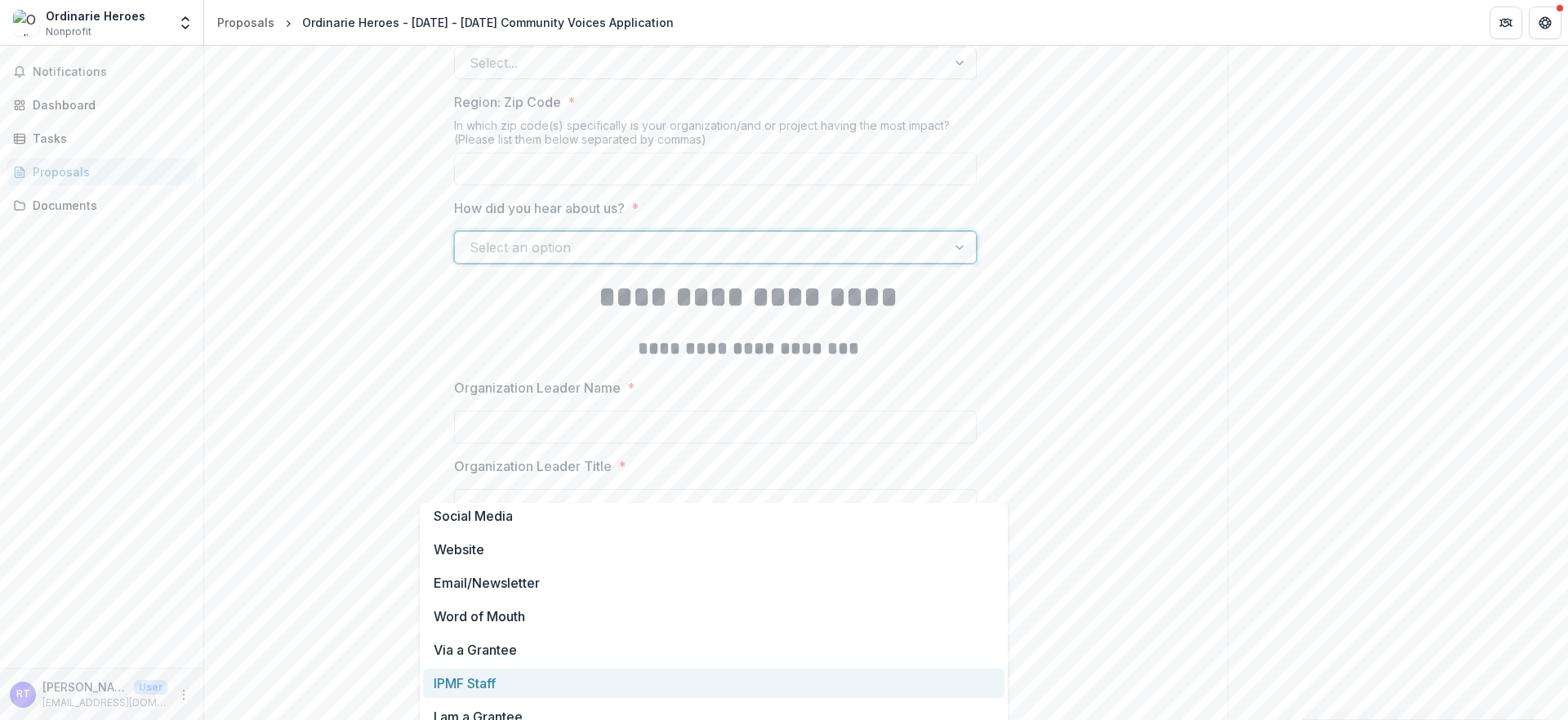
scroll to position [0, 0]
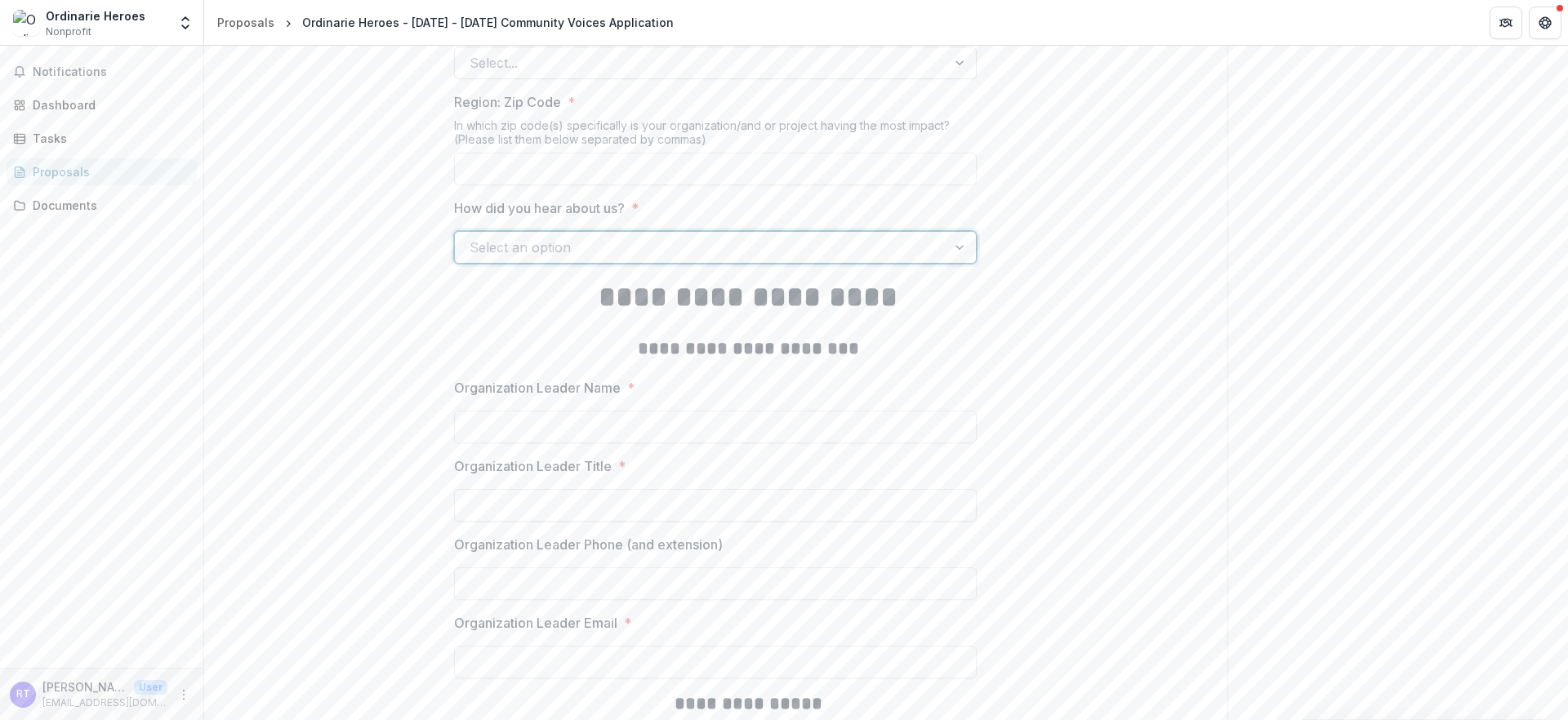
click at [554, 263] on div "Select an option" at bounding box center [715, 247] width 523 height 32
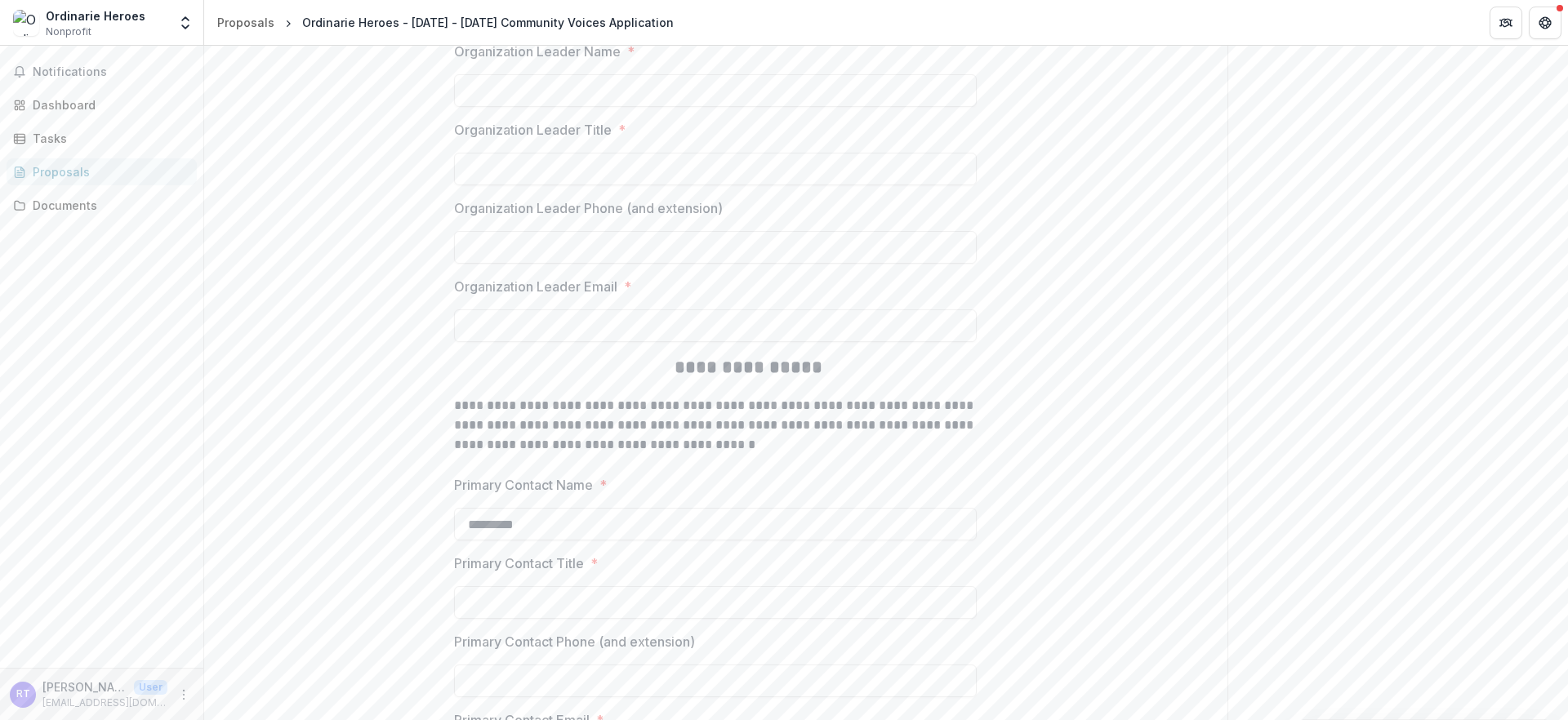
scroll to position [2320, 0]
drag, startPoint x: 601, startPoint y: 389, endPoint x: 397, endPoint y: 383, distance: 204.1
drag, startPoint x: 728, startPoint y: 476, endPoint x: 377, endPoint y: 470, distance: 351.1
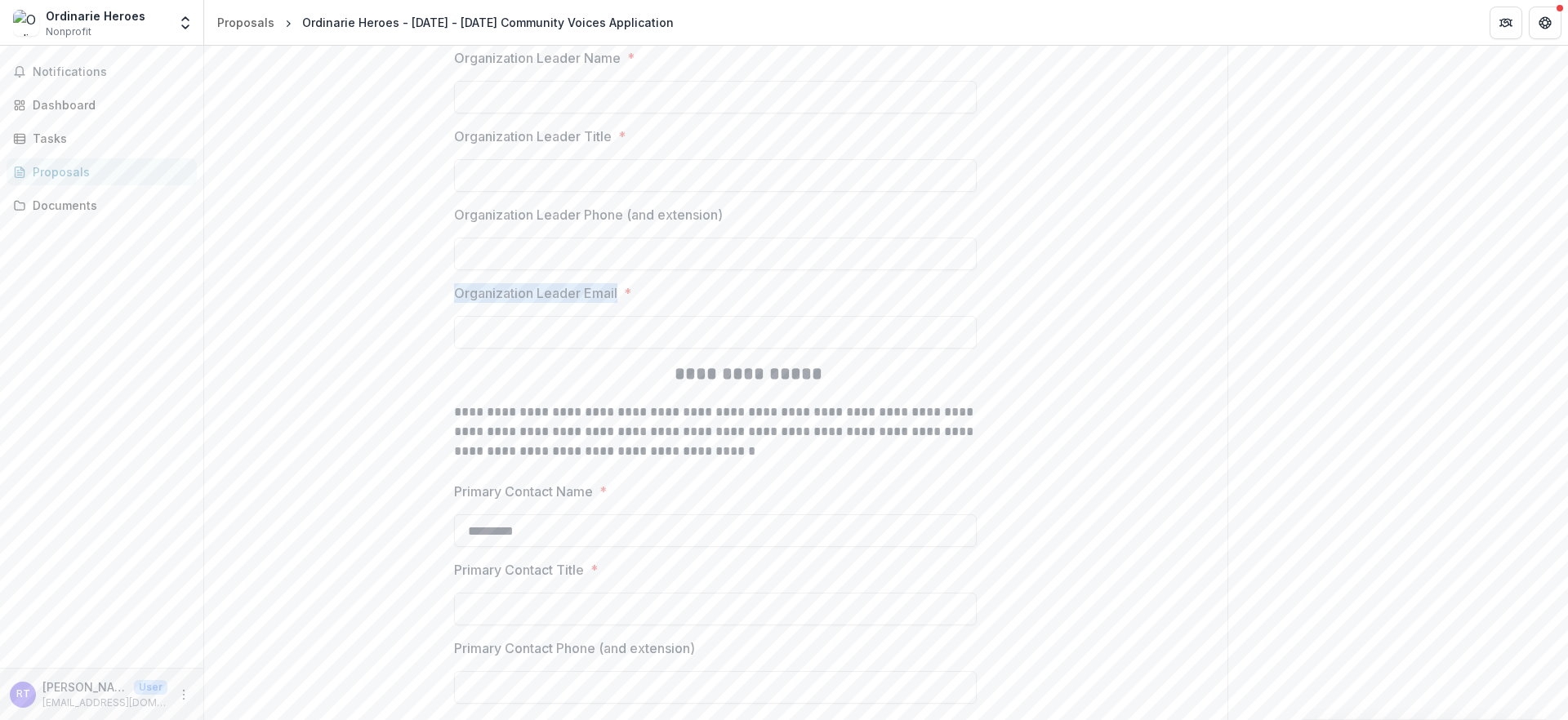
drag, startPoint x: 604, startPoint y: 568, endPoint x: 388, endPoint y: 569, distance: 216.0
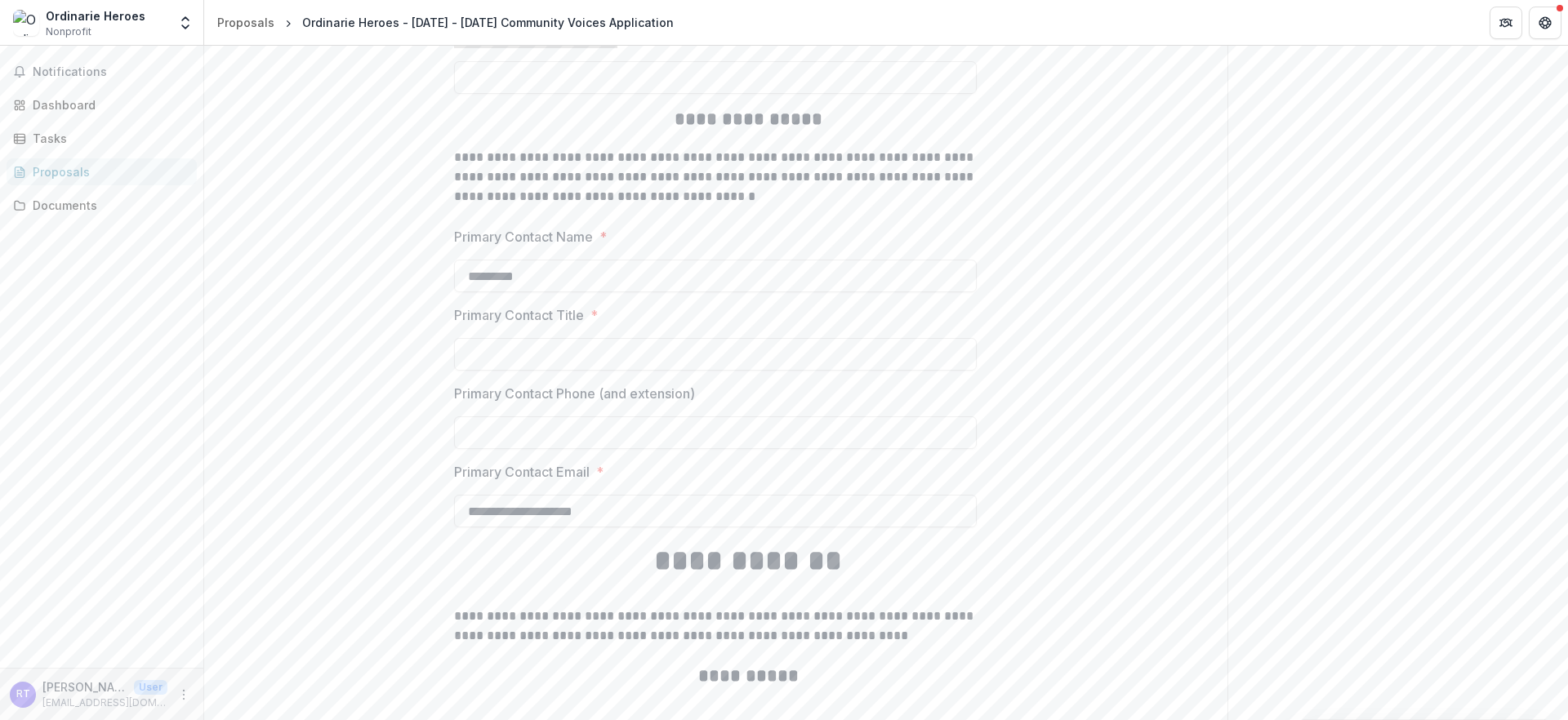
scroll to position [2735, 0]
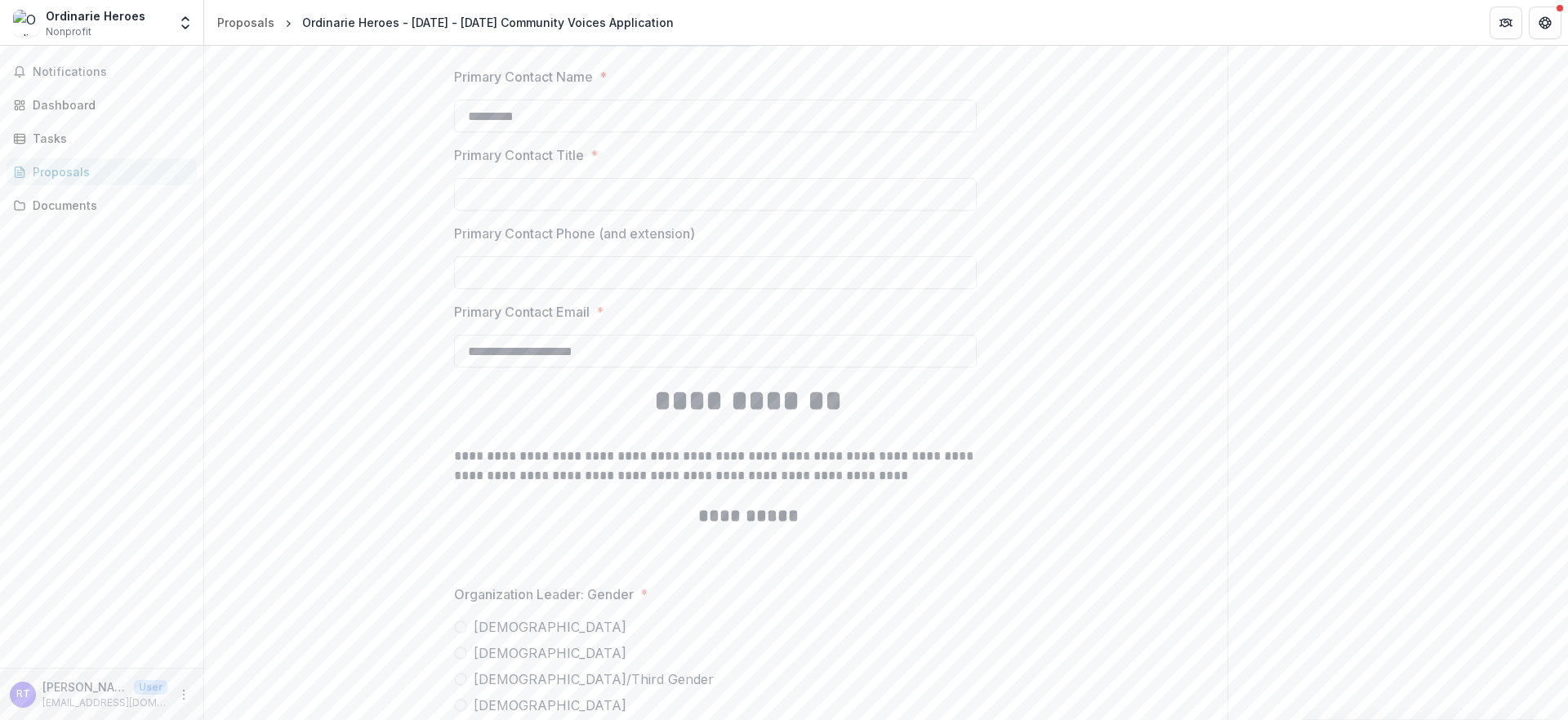
drag, startPoint x: 618, startPoint y: 247, endPoint x: 836, endPoint y: 335, distance: 235.1
click at [836, 54] on p "**********" at bounding box center [747, 20] width 588 height 66
drag, startPoint x: 838, startPoint y: 318, endPoint x: 406, endPoint y: 273, distance: 434.3
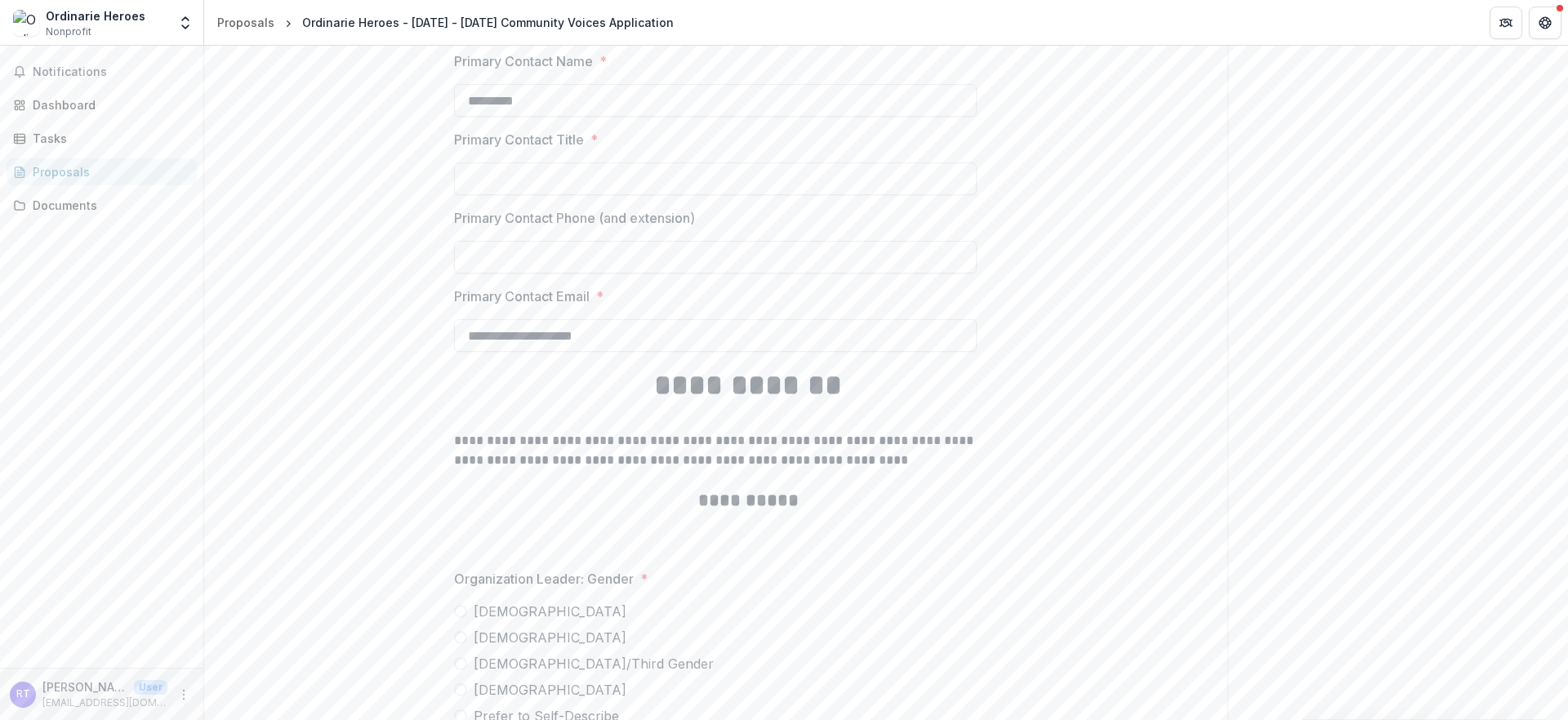
scroll to position [2755, 0]
drag, startPoint x: 574, startPoint y: 345, endPoint x: 390, endPoint y: 328, distance: 184.8
click at [561, 66] on p "Primary Contact Name" at bounding box center [524, 57] width 139 height 20
click at [561, 112] on input "*********" at bounding box center [715, 96] width 523 height 32
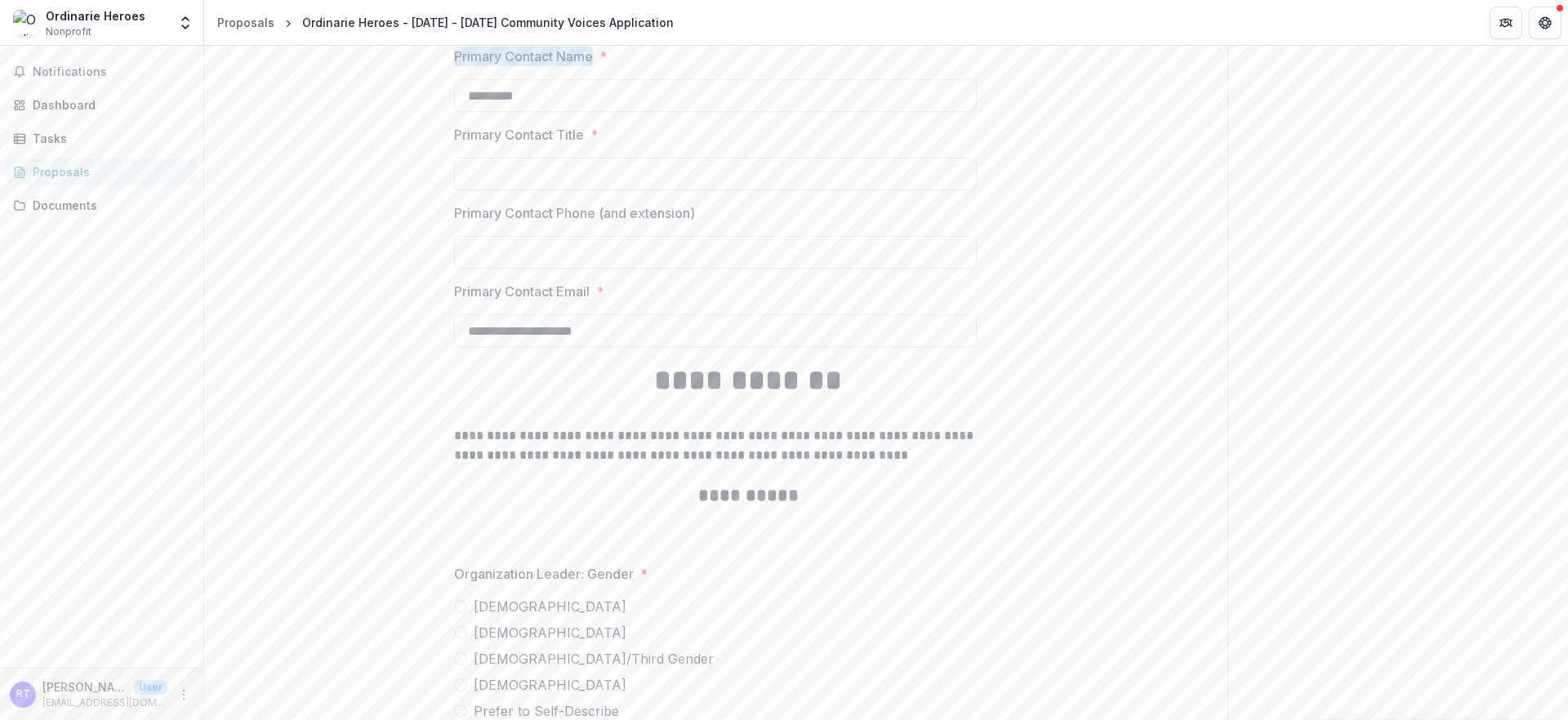
drag, startPoint x: 579, startPoint y: 337, endPoint x: 406, endPoint y: 337, distance: 173.0
drag, startPoint x: 569, startPoint y: 422, endPoint x: 419, endPoint y: 432, distance: 150.3
click at [454, 144] on label "Primary Contact Title *" at bounding box center [710, 134] width 513 height 20
drag, startPoint x: 707, startPoint y: 521, endPoint x: 410, endPoint y: 508, distance: 297.3
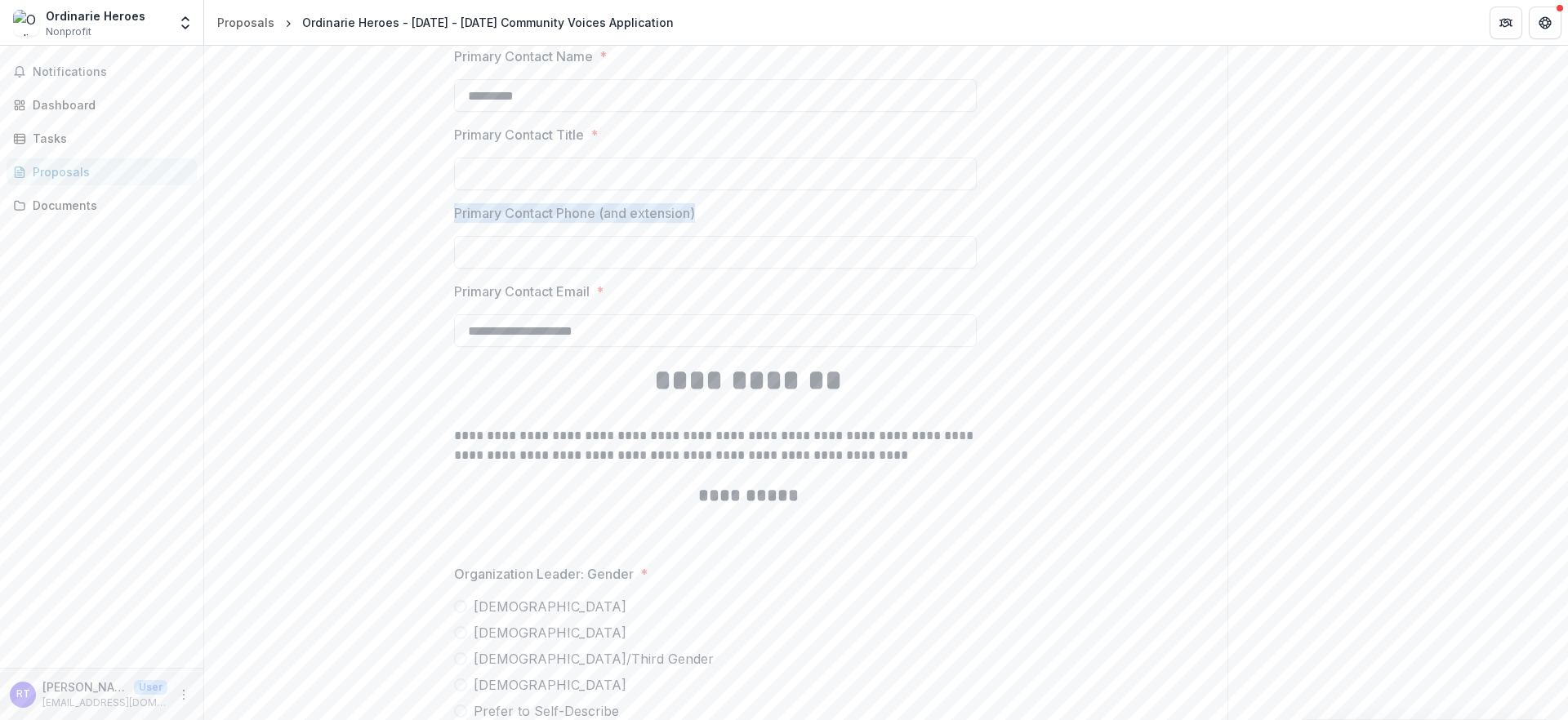
click at [571, 301] on p "Primary Contact Email" at bounding box center [522, 291] width 135 height 20
click at [571, 346] on input "**********" at bounding box center [715, 330] width 523 height 32
drag, startPoint x: 575, startPoint y: 606, endPoint x: 382, endPoint y: 604, distance: 193.0
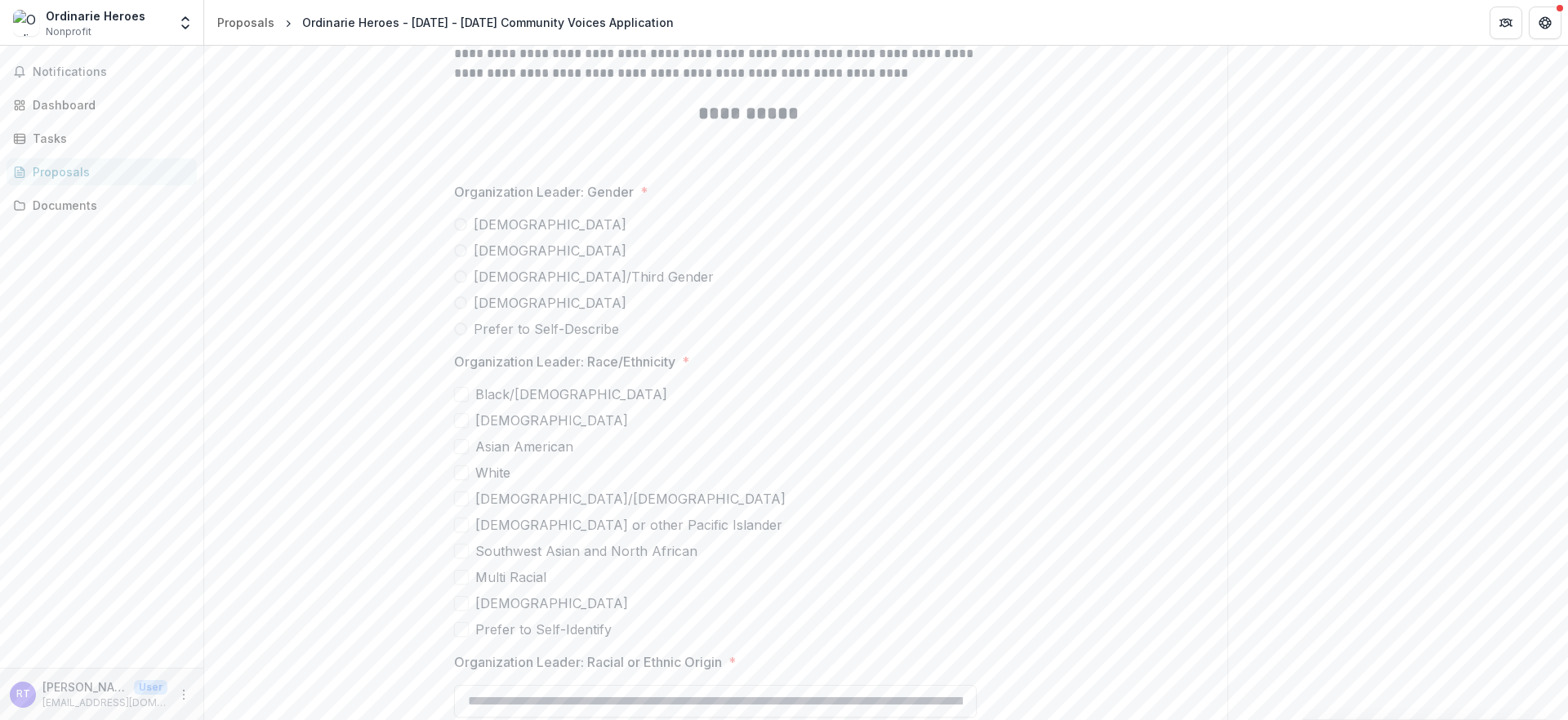
scroll to position [3143, 0]
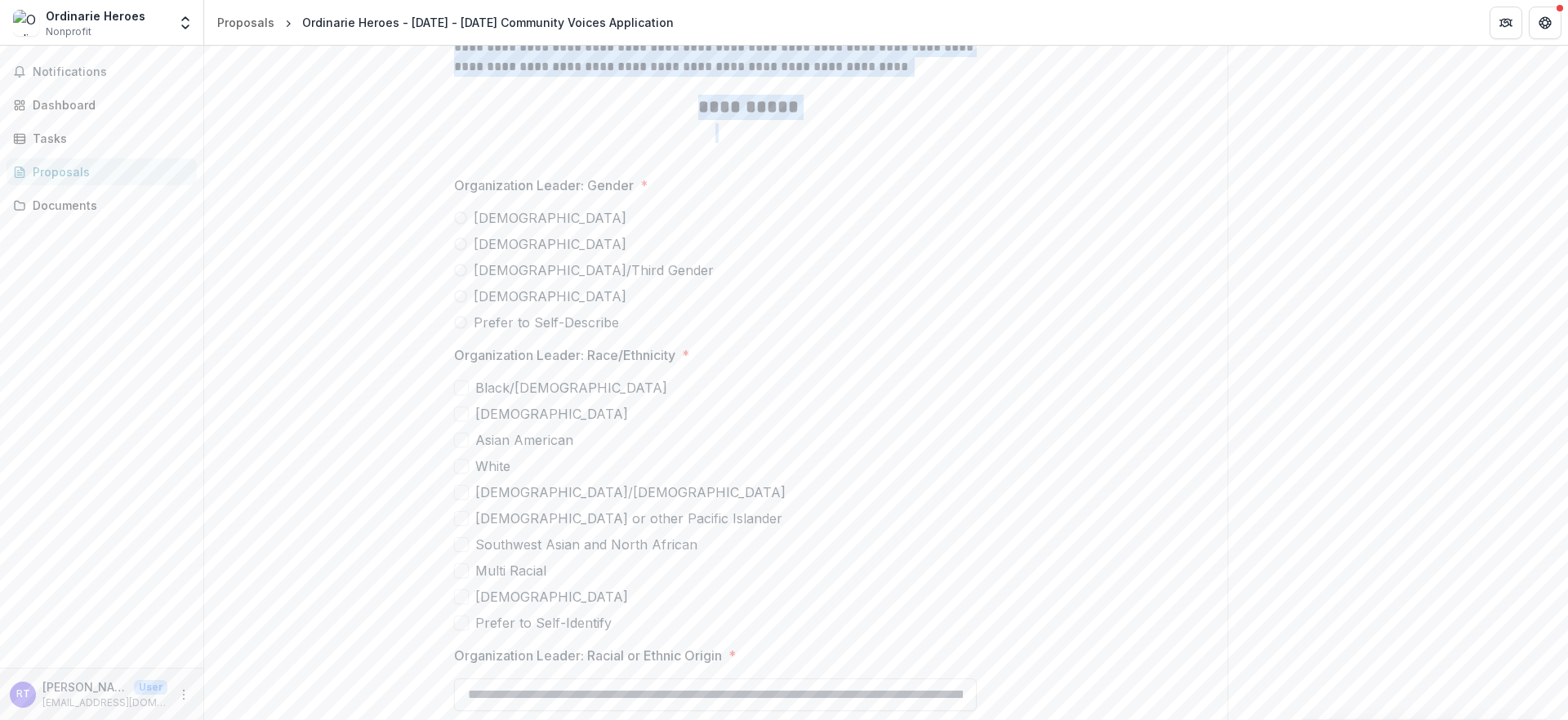
drag, startPoint x: 399, startPoint y: 367, endPoint x: 888, endPoint y: 448, distance: 495.7
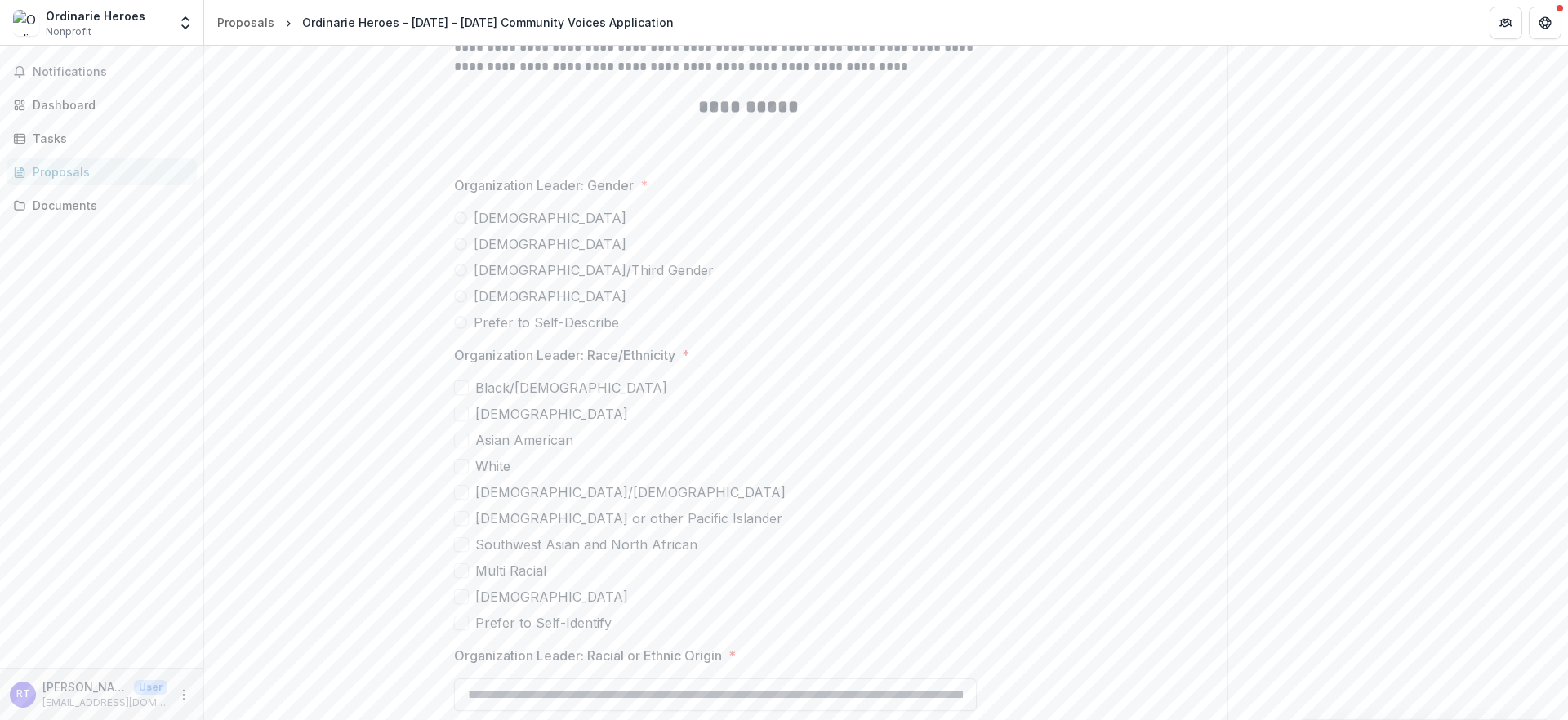
click at [941, 81] on p "**********" at bounding box center [747, 60] width 588 height 44
drag, startPoint x: 932, startPoint y: 394, endPoint x: 584, endPoint y: 385, distance: 348.1
click at [584, 81] on p "**********" at bounding box center [747, 60] width 588 height 44
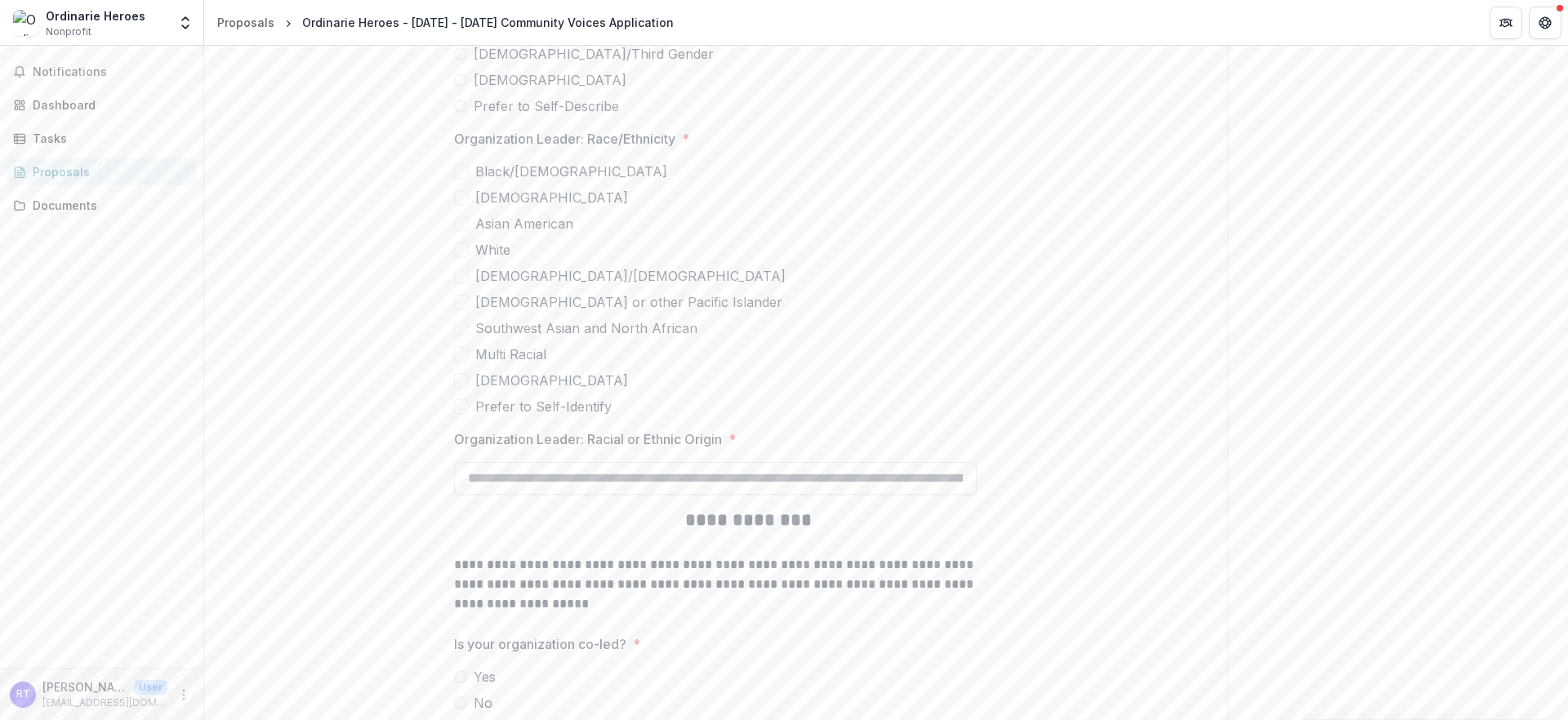
scroll to position [3415, 0]
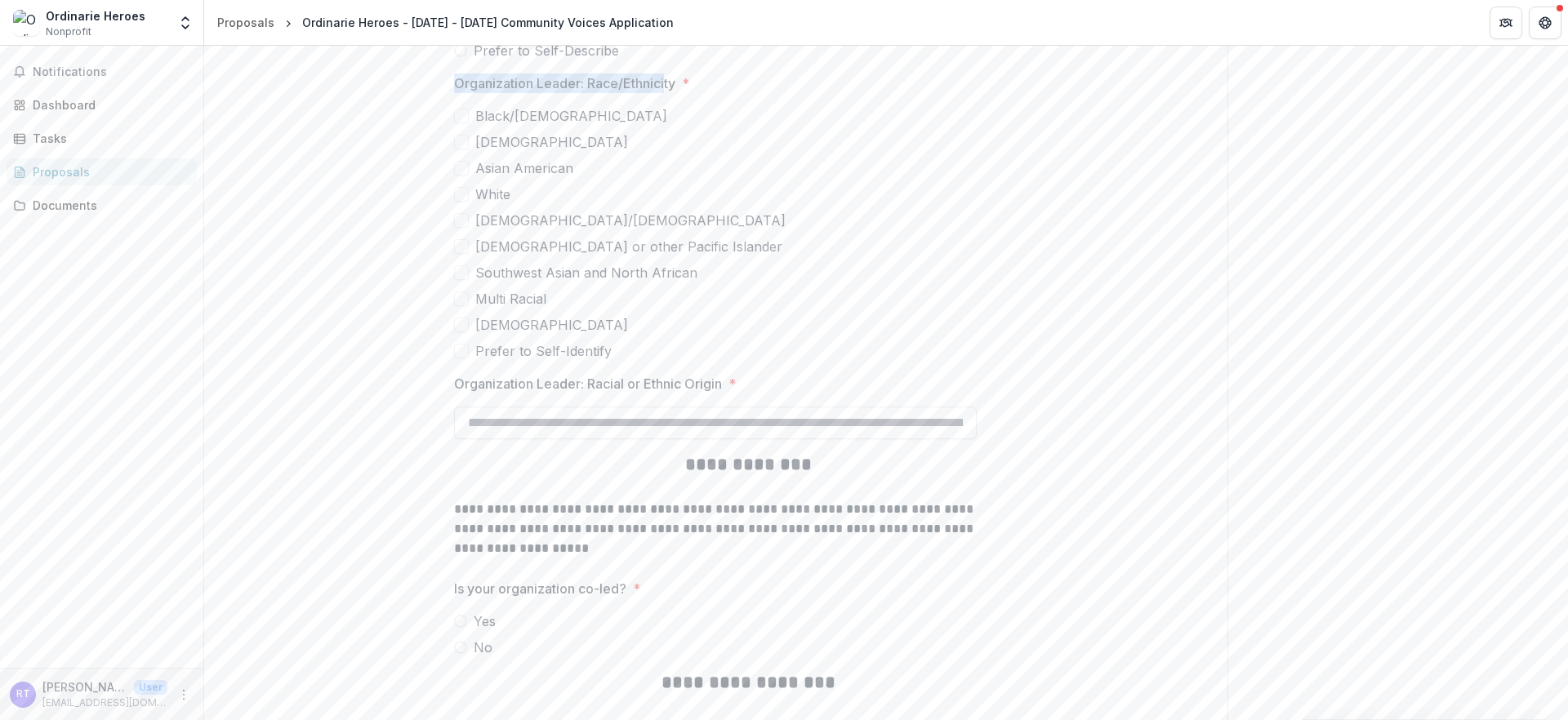
drag, startPoint x: 444, startPoint y: 241, endPoint x: 627, endPoint y: 403, distance: 244.4
click at [619, 60] on label "Prefer to Self-Describe" at bounding box center [715, 51] width 523 height 20
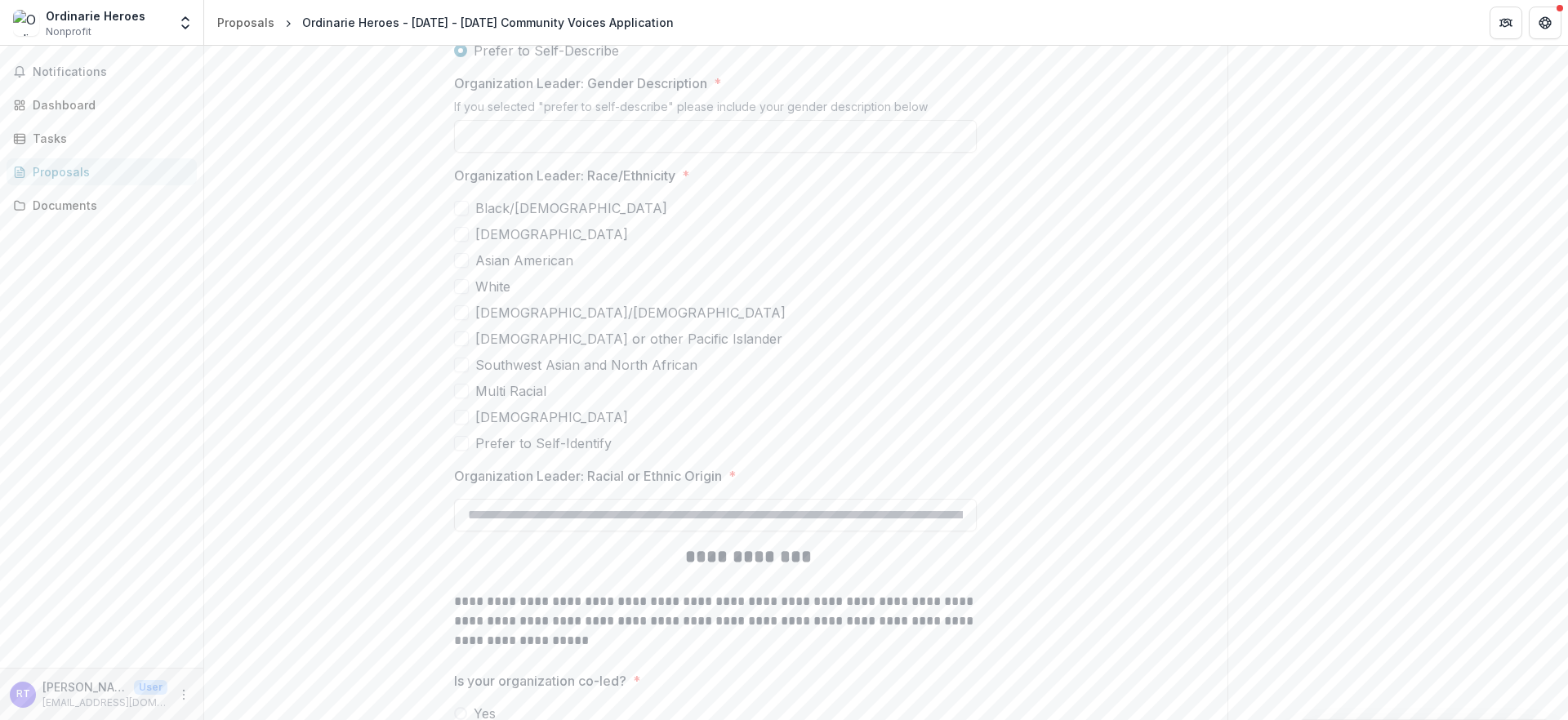
click at [454, 60] on label "Prefer to Self-Describe" at bounding box center [715, 51] width 523 height 20
click at [454, 31] on span at bounding box center [460, 24] width 13 height 13
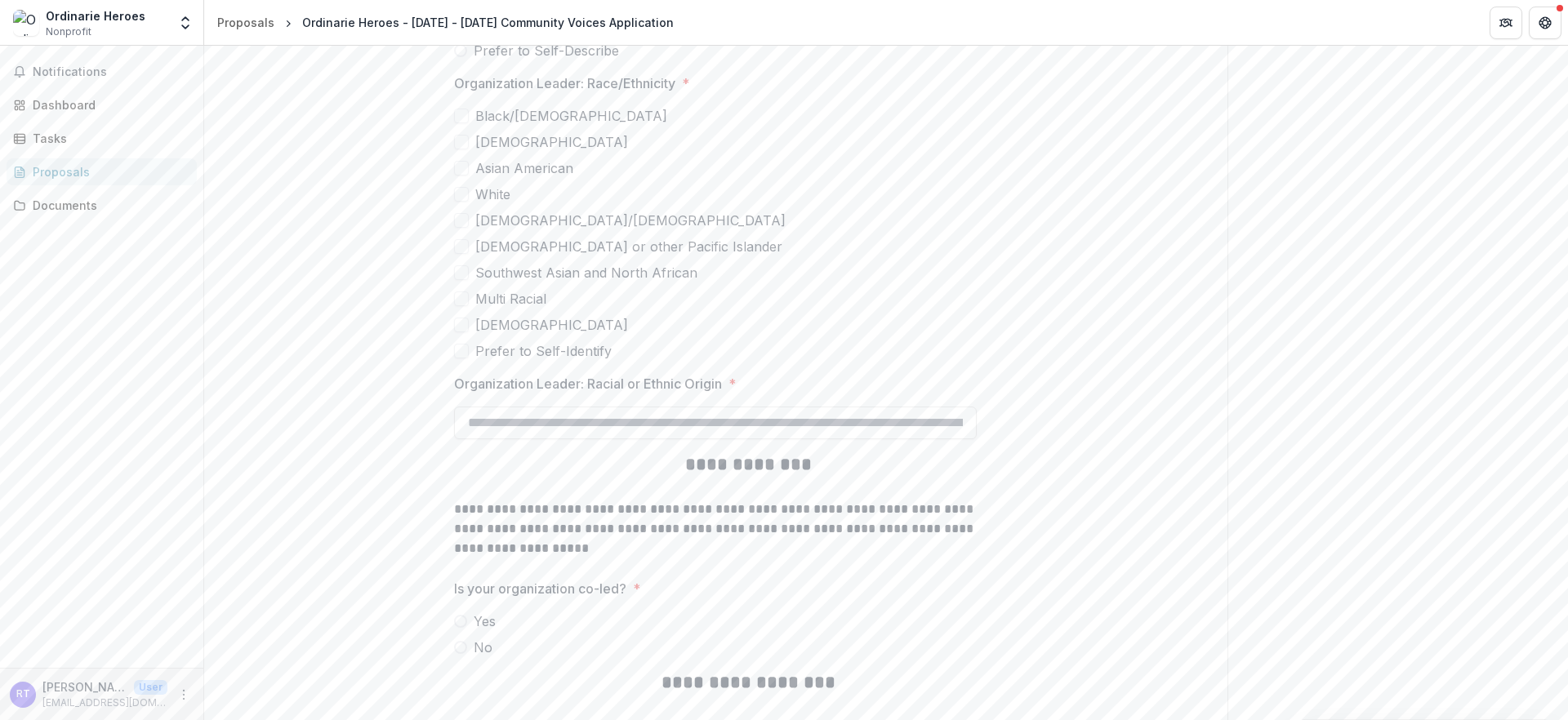
drag, startPoint x: 414, startPoint y: 245, endPoint x: 590, endPoint y: 338, distance: 199.1
drag, startPoint x: 623, startPoint y: 248, endPoint x: 403, endPoint y: 235, distance: 220.4
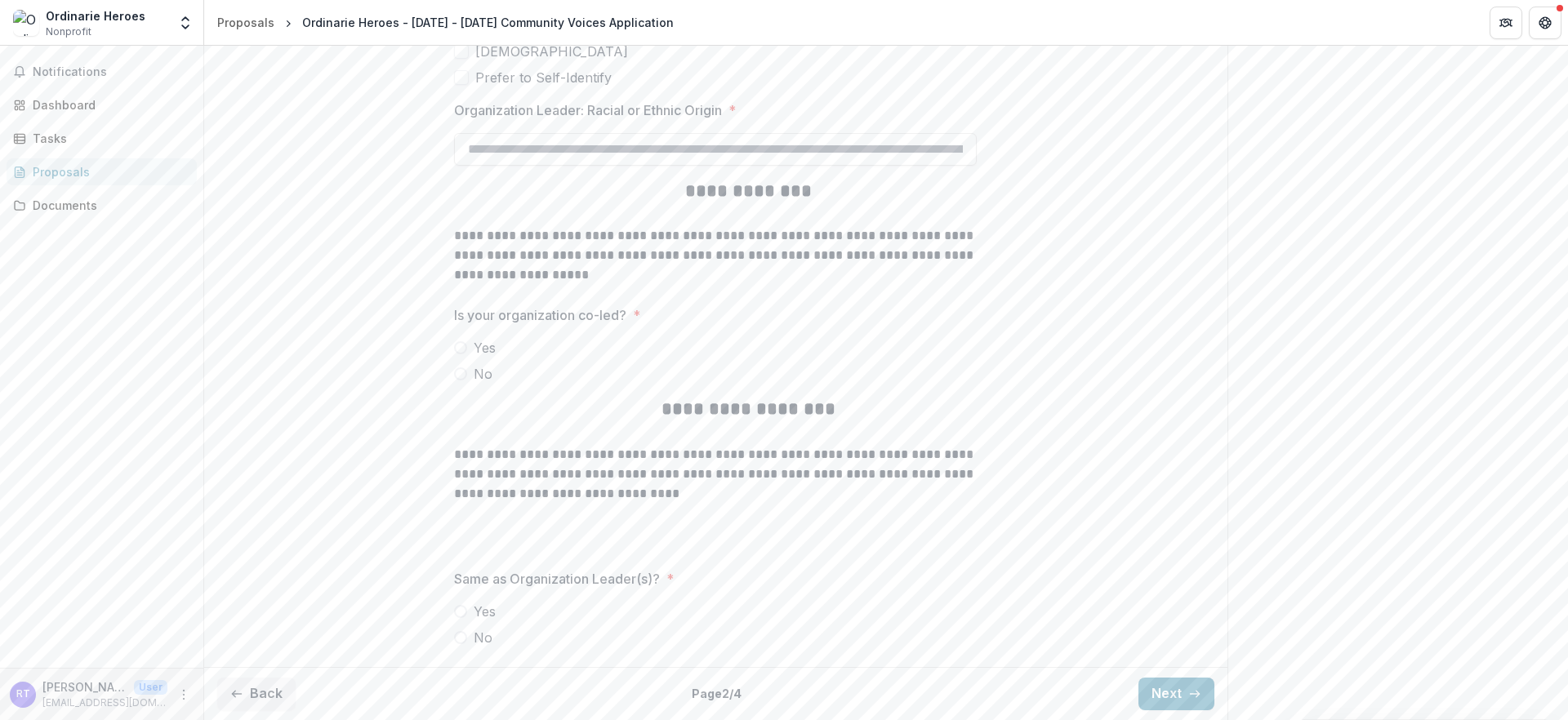
scroll to position [3647, 0]
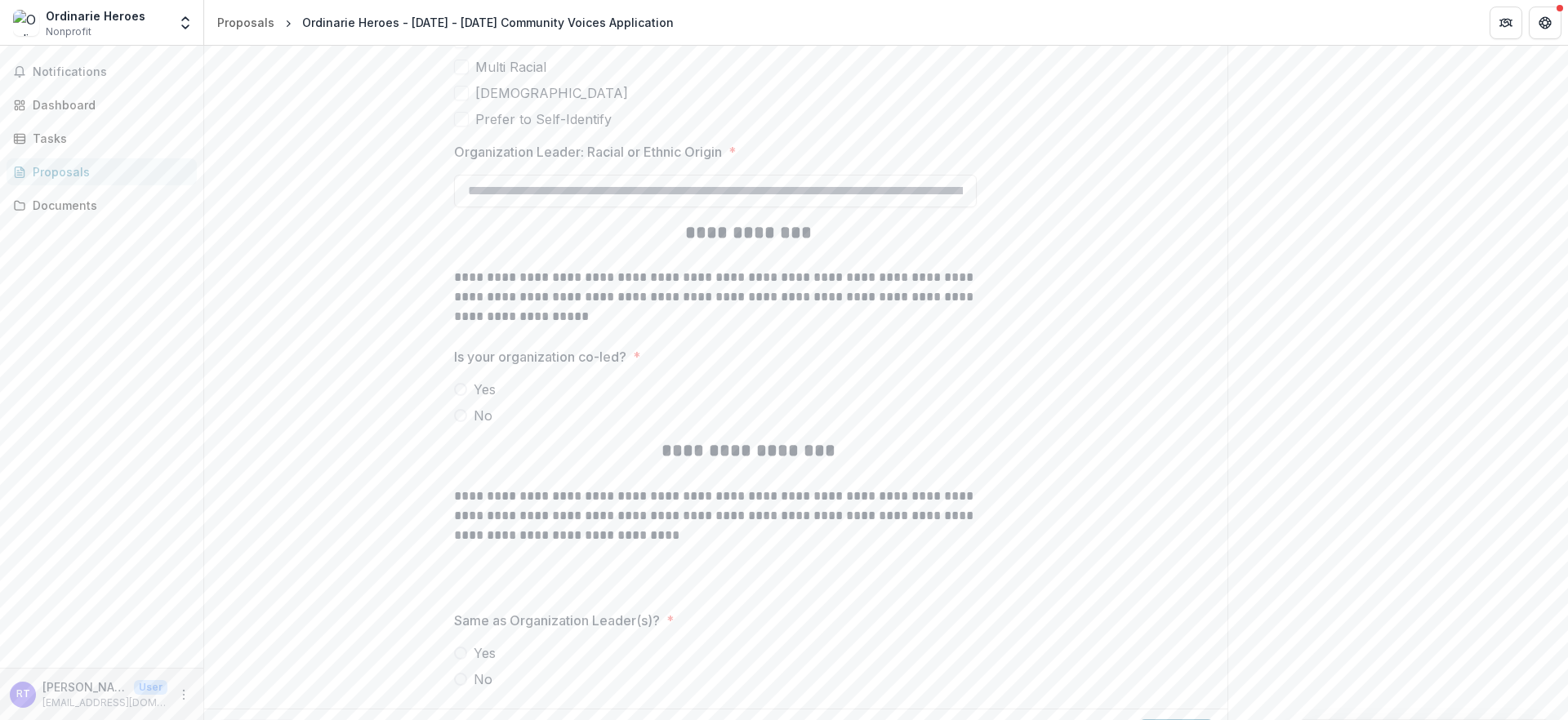
drag, startPoint x: 672, startPoint y: 200, endPoint x: 393, endPoint y: 190, distance: 279.2
click at [711, 162] on p "Organization Leader: Racial or Ethnic Origin" at bounding box center [588, 152] width 268 height 20
click at [711, 208] on input "Organization Leader: Racial or Ethnic Origin *" at bounding box center [715, 191] width 523 height 32
click at [721, 162] on p "Organization Leader: Racial or Ethnic Origin" at bounding box center [588, 152] width 268 height 20
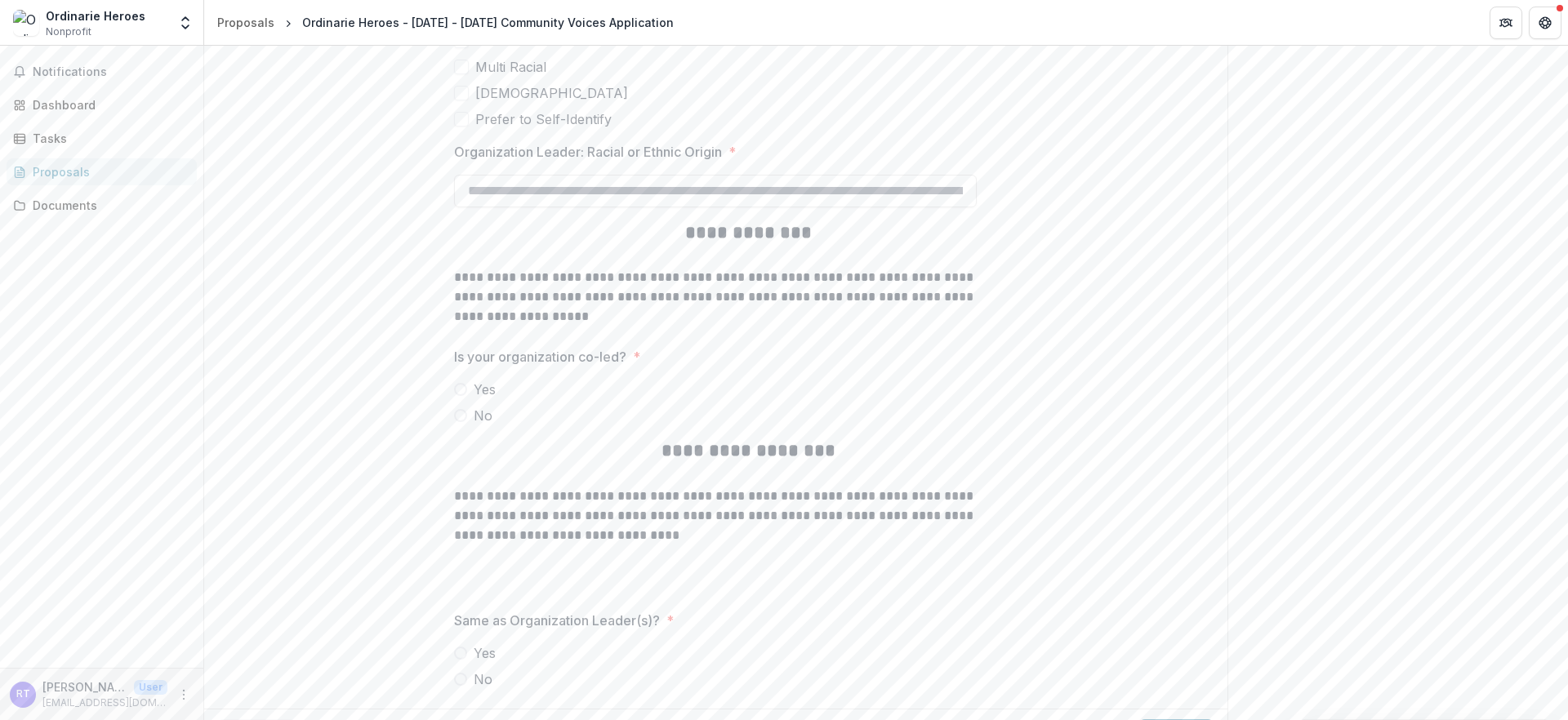
click at [721, 208] on input "Organization Leader: Racial or Ethnic Origin *" at bounding box center [715, 191] width 523 height 32
drag, startPoint x: 725, startPoint y: 545, endPoint x: 398, endPoint y: 550, distance: 327.0
click at [588, 208] on input "Organization Leader: Racial or Ethnic Origin *" at bounding box center [715, 191] width 523 height 32
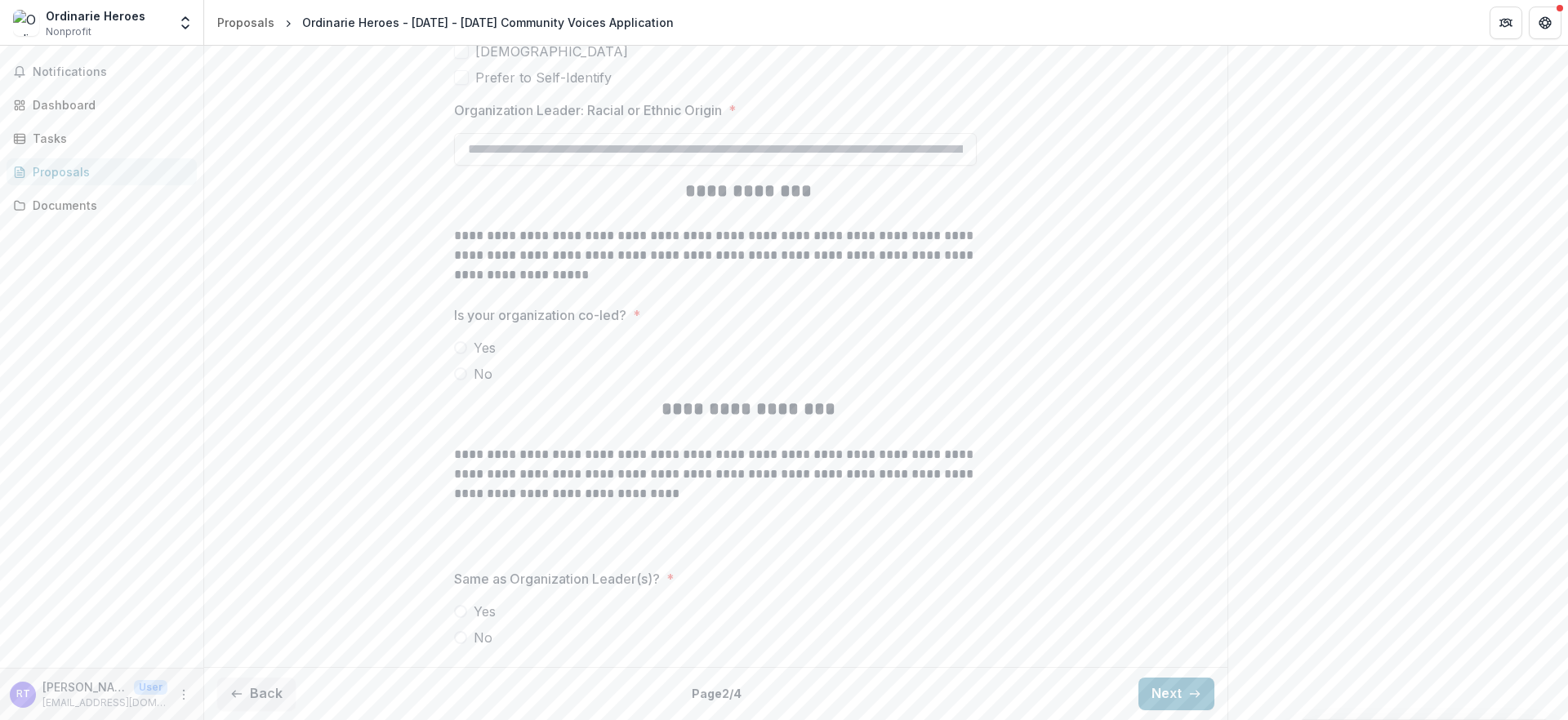
scroll to position [3918, 0]
click at [618, 226] on p at bounding box center [715, 217] width 523 height 20
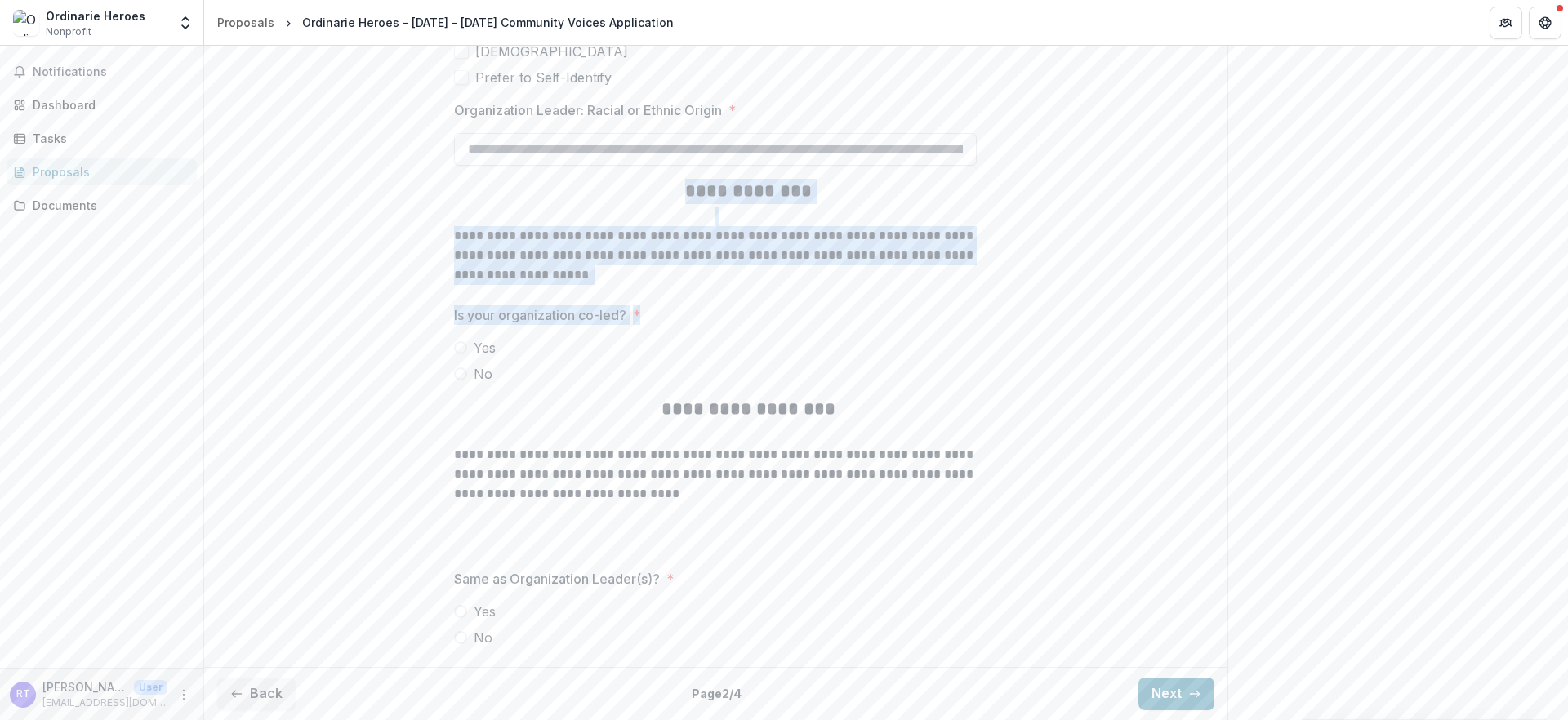
drag, startPoint x: 632, startPoint y: 358, endPoint x: 673, endPoint y: 491, distance: 139.2
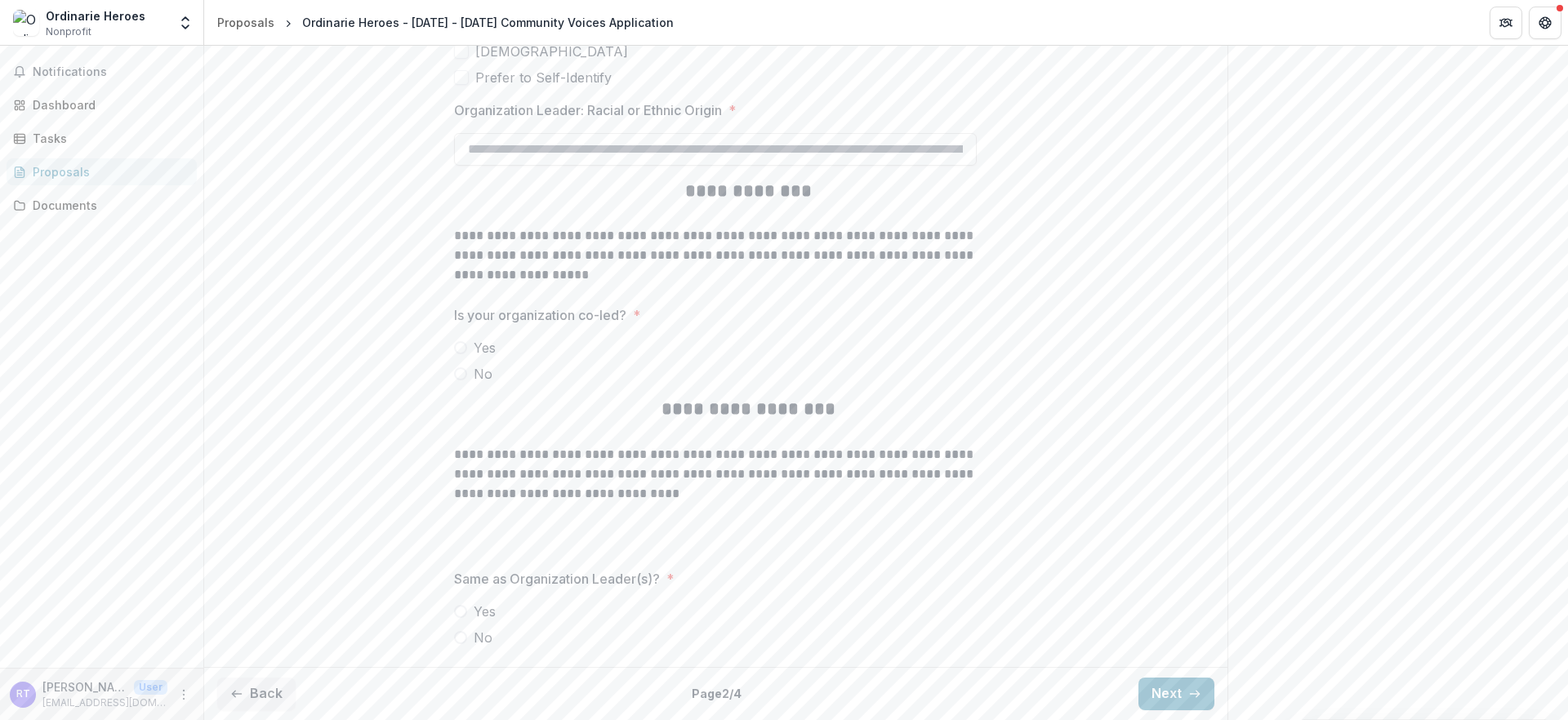
click at [619, 325] on span "Is your organization co-led? *" at bounding box center [710, 315] width 513 height 20
drag, startPoint x: 606, startPoint y: 485, endPoint x: 357, endPoint y: 483, distance: 249.0
click at [474, 364] on span "No" at bounding box center [483, 374] width 19 height 20
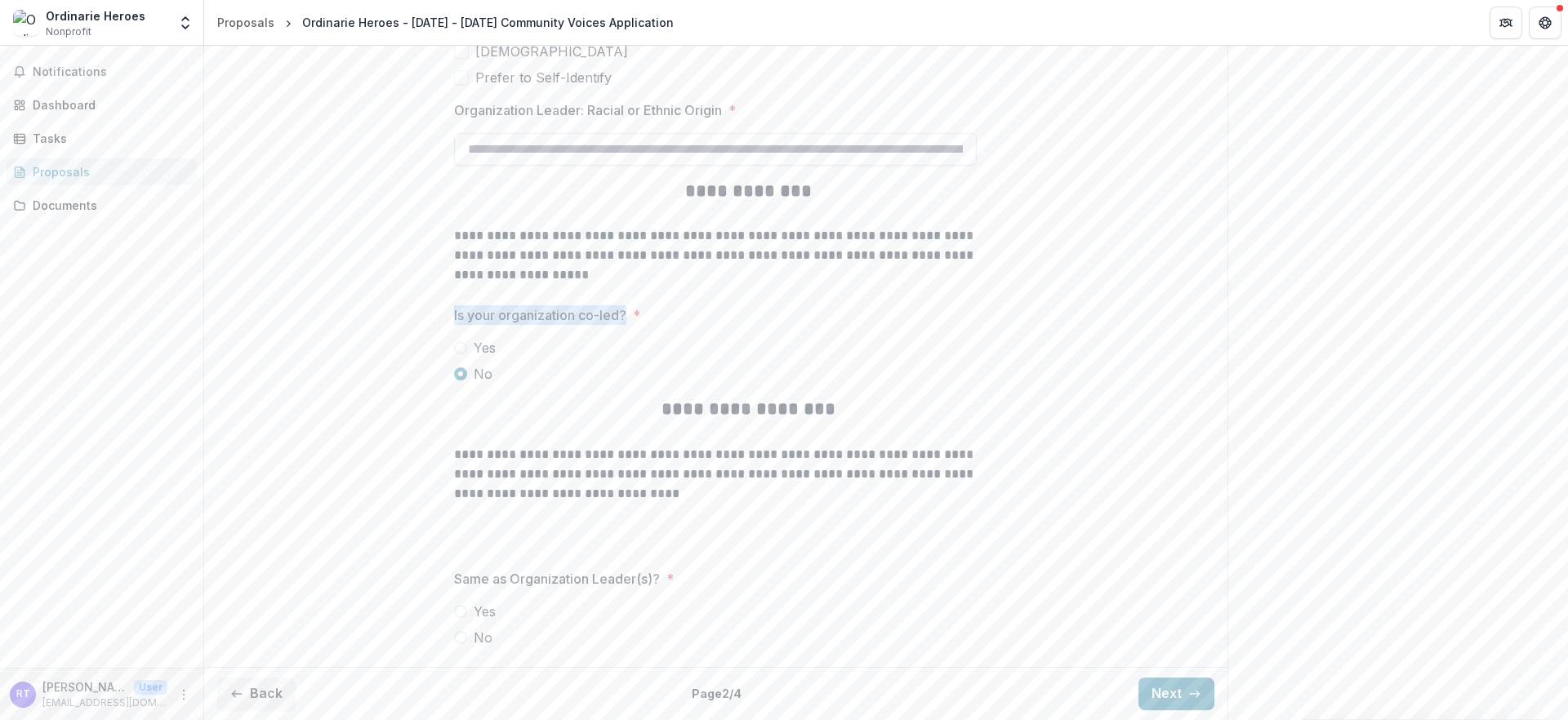
click at [474, 337] on span "Yes" at bounding box center [485, 347] width 22 height 20
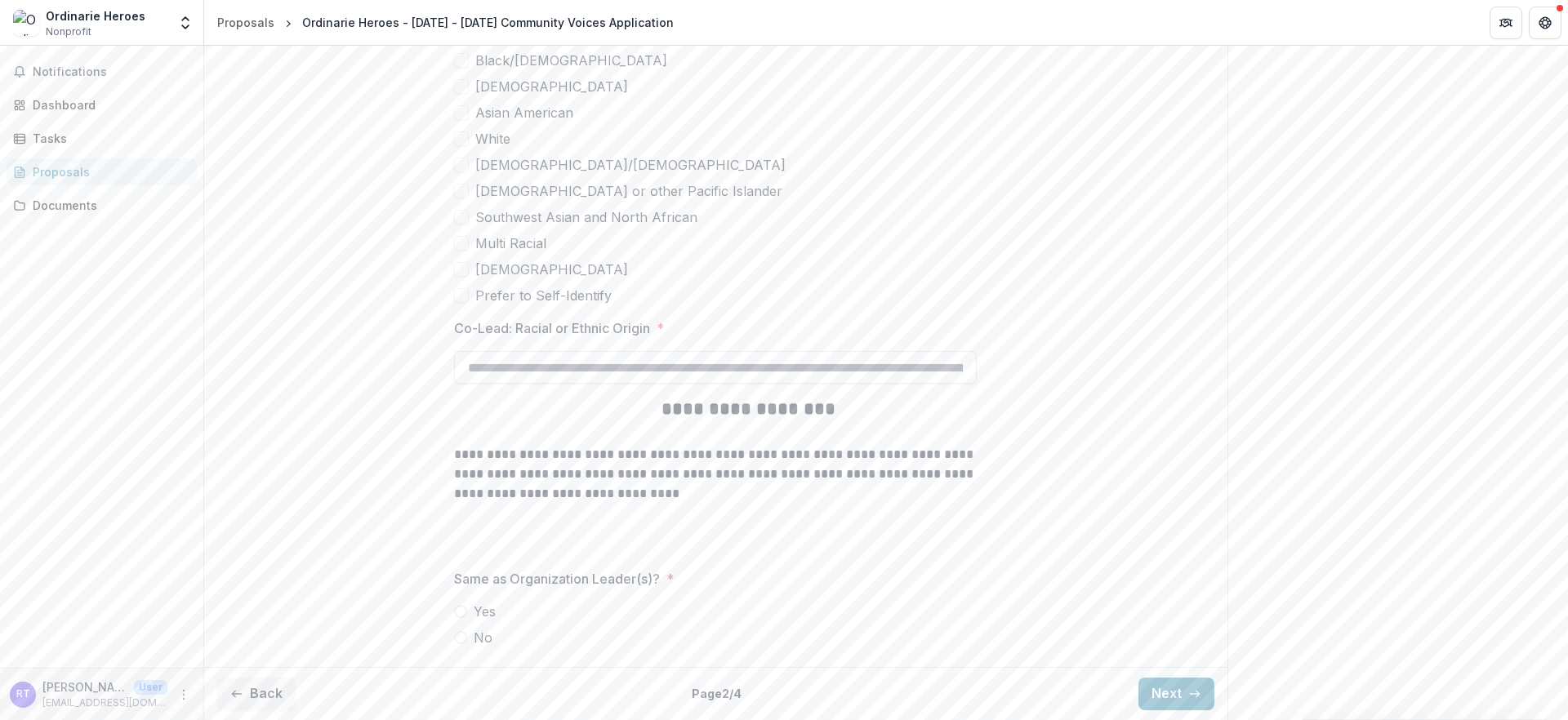
scroll to position [4153, 0]
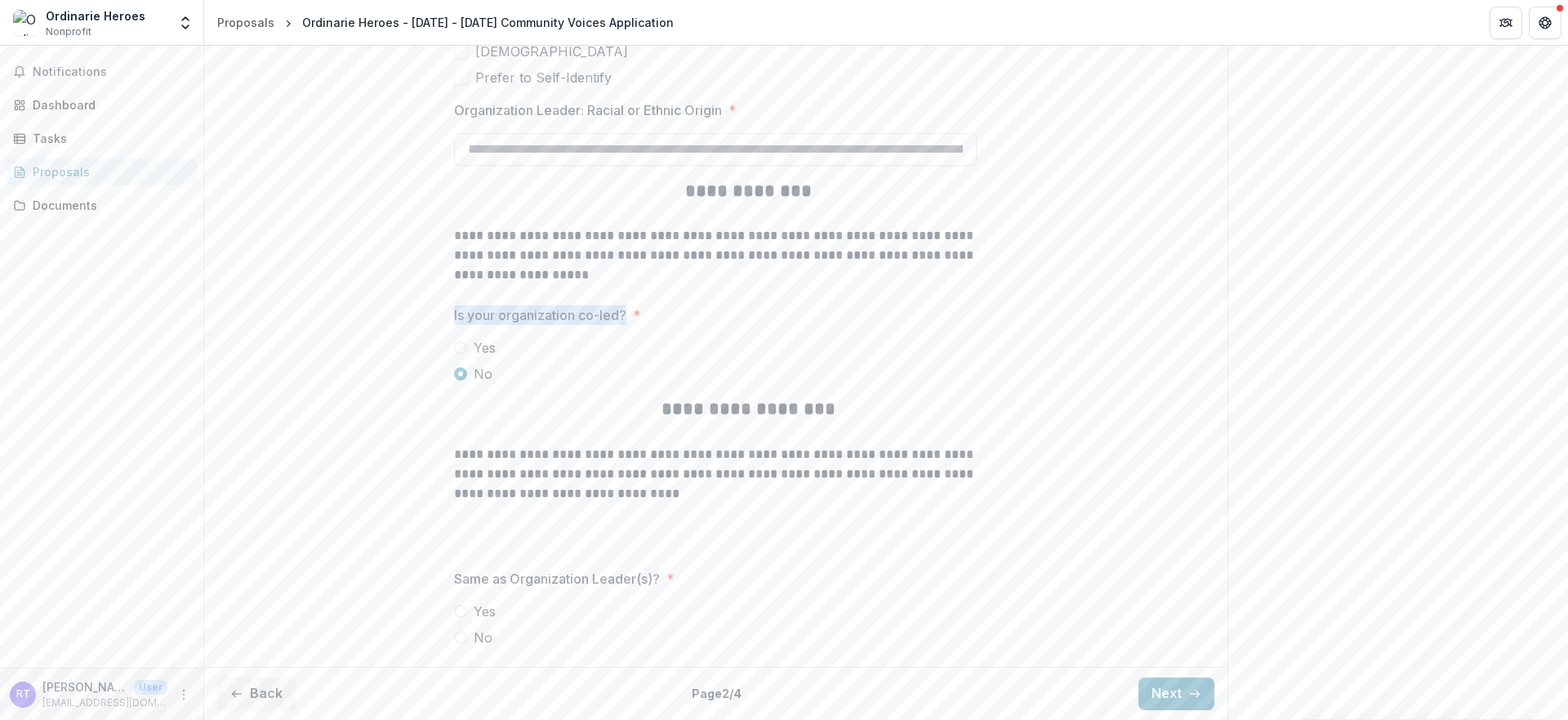
scroll to position [4131, 0]
click at [590, 397] on h2 "**********" at bounding box center [747, 411] width 588 height 29
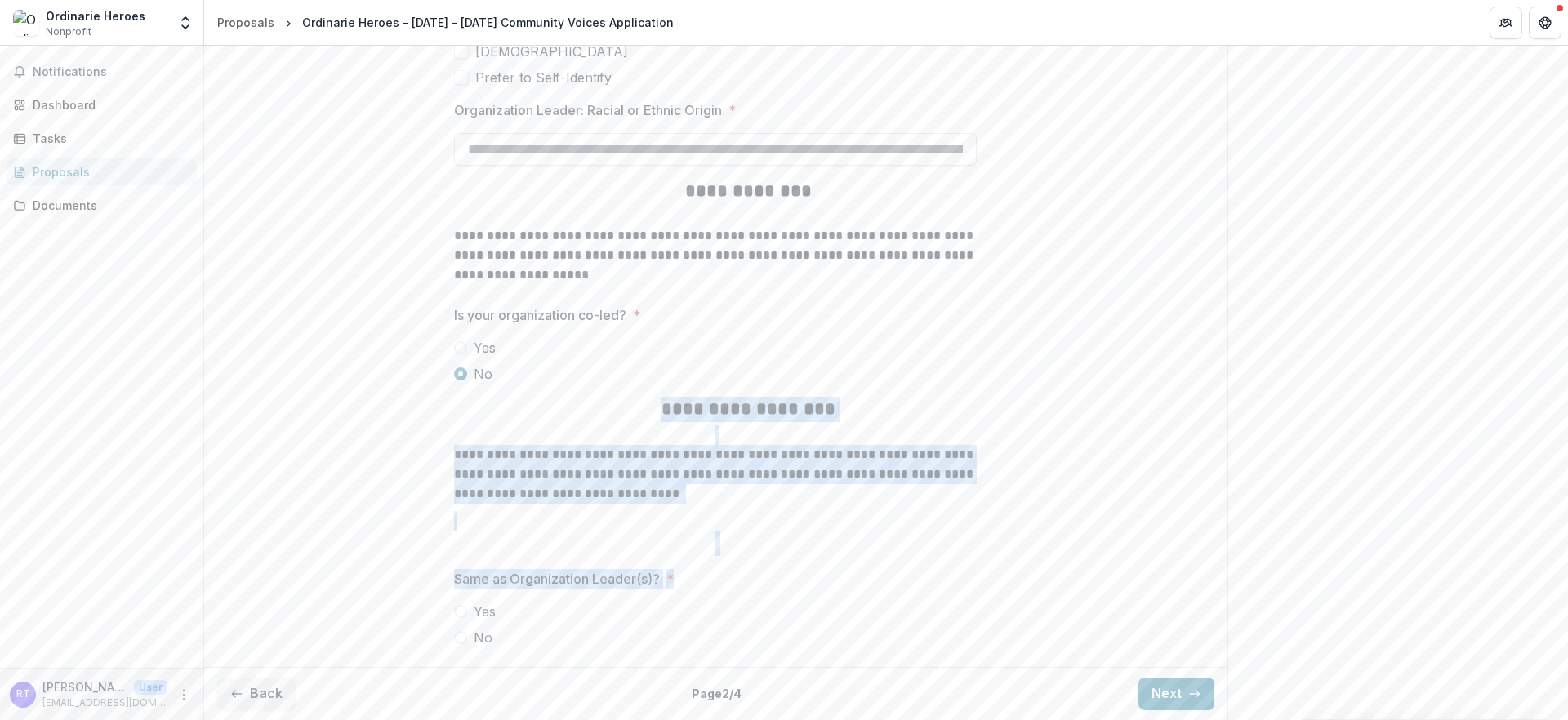
drag, startPoint x: 601, startPoint y: 380, endPoint x: 714, endPoint y: 564, distance: 215.9
click at [654, 568] on span "Same as Organization Leader(s)? *" at bounding box center [710, 578] width 513 height 20
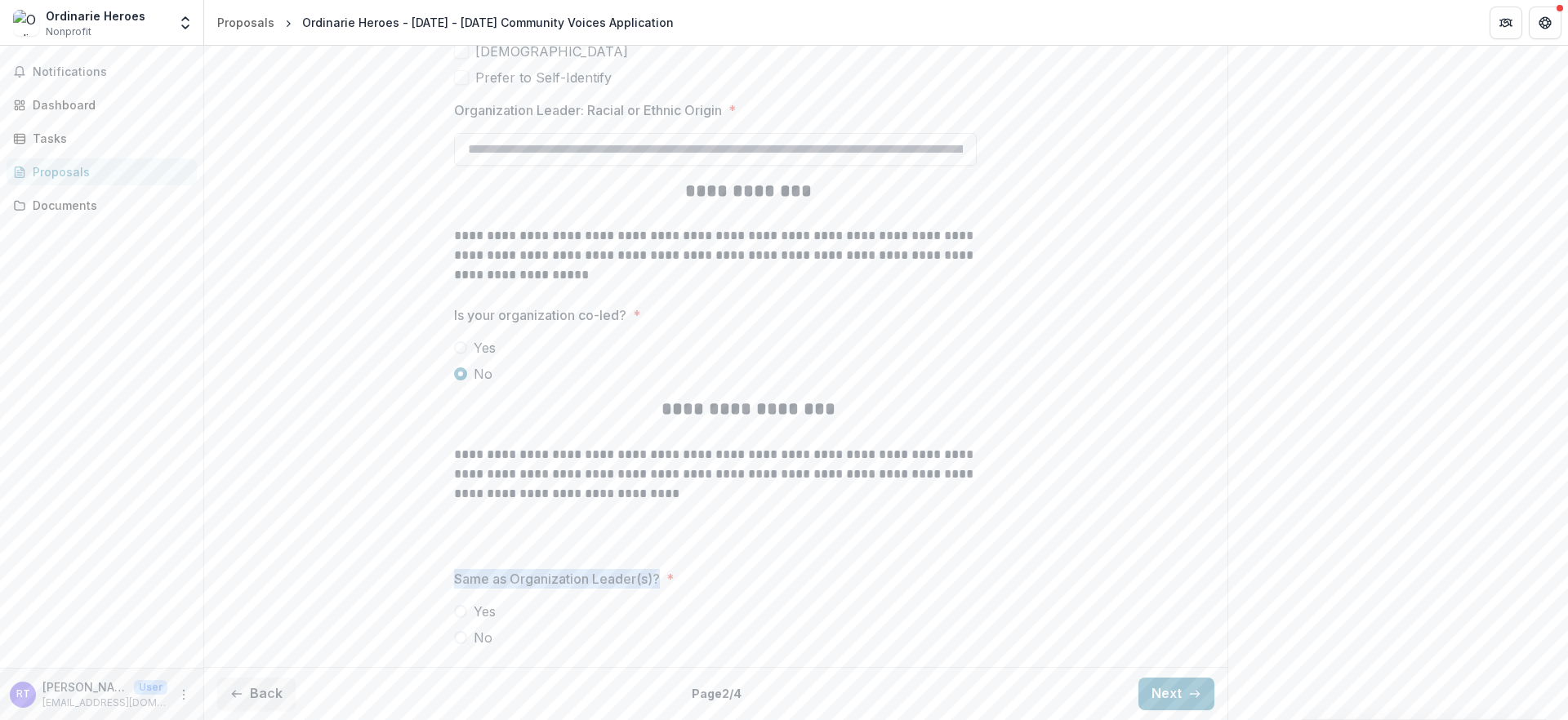
drag, startPoint x: 654, startPoint y: 559, endPoint x: 397, endPoint y: 561, distance: 257.0
click at [474, 628] on span "No" at bounding box center [483, 638] width 19 height 20
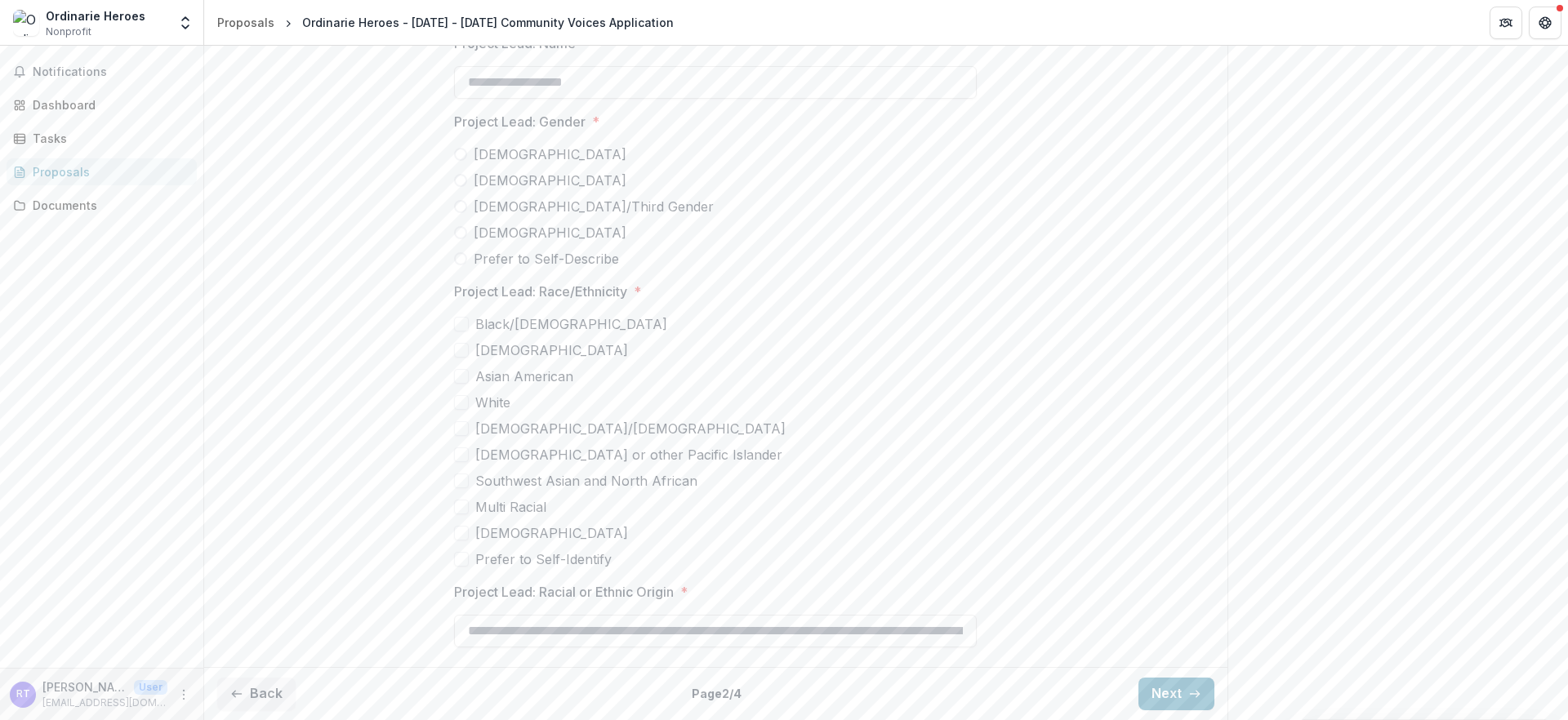
scroll to position [4581, 0]
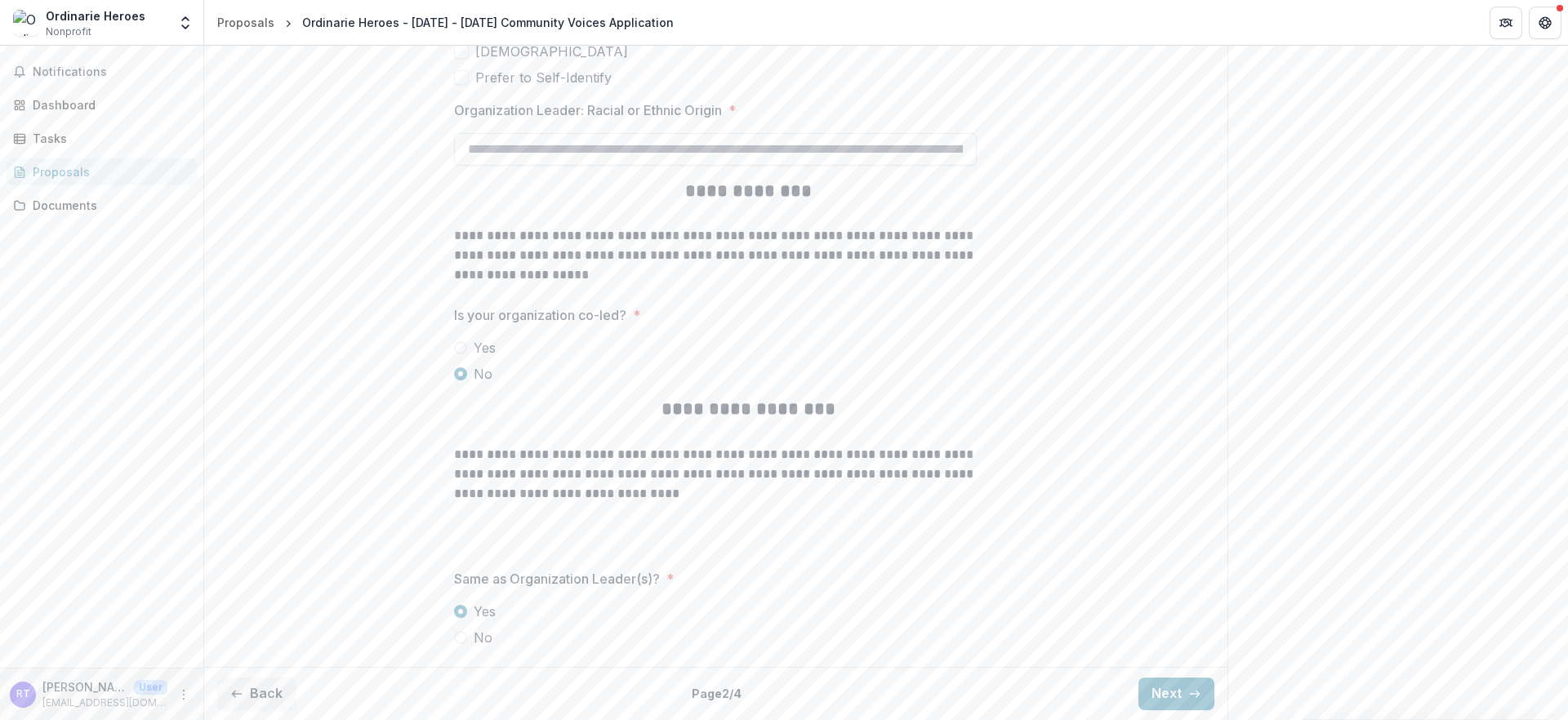
scroll to position [4131, 0]
click at [1180, 678] on button "Next" at bounding box center [1176, 694] width 76 height 32
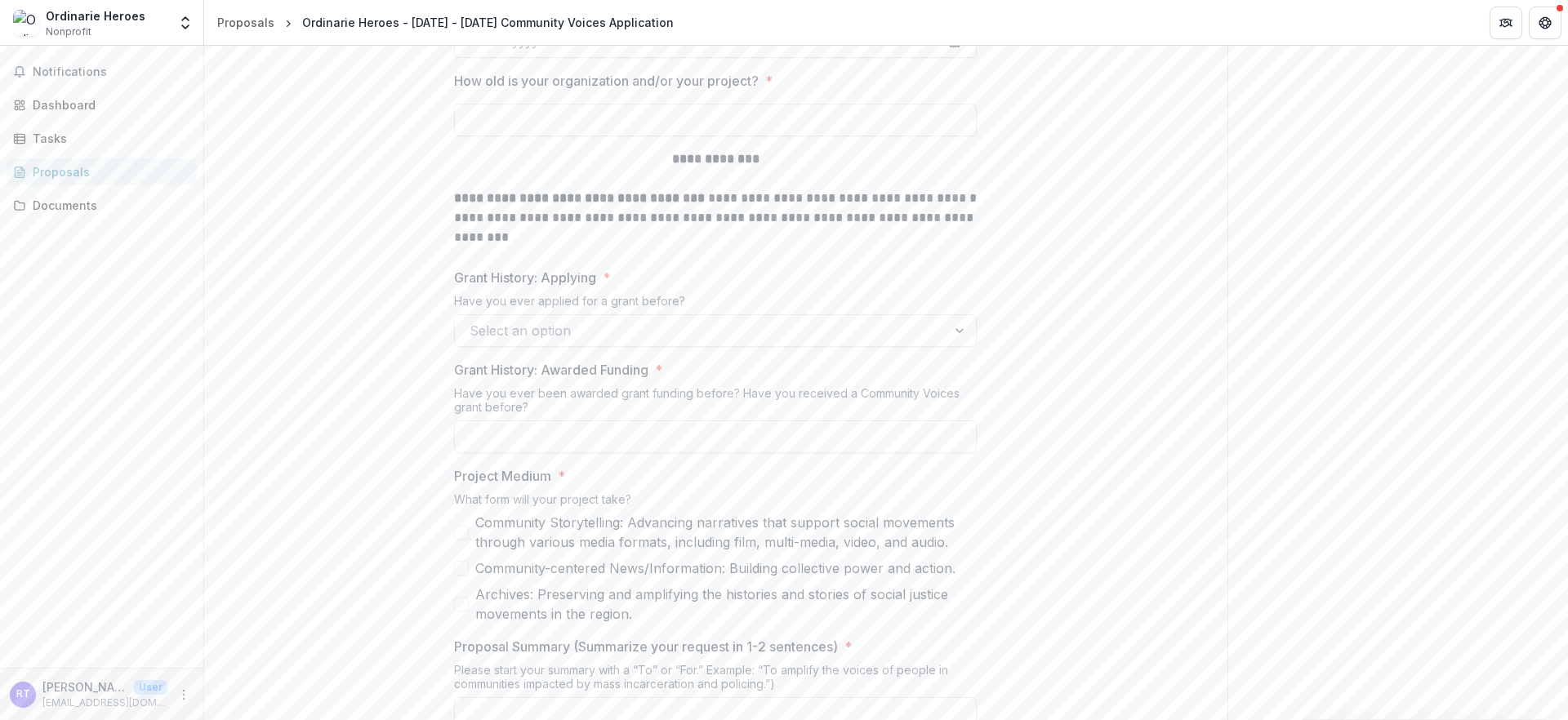
scroll to position [0, 0]
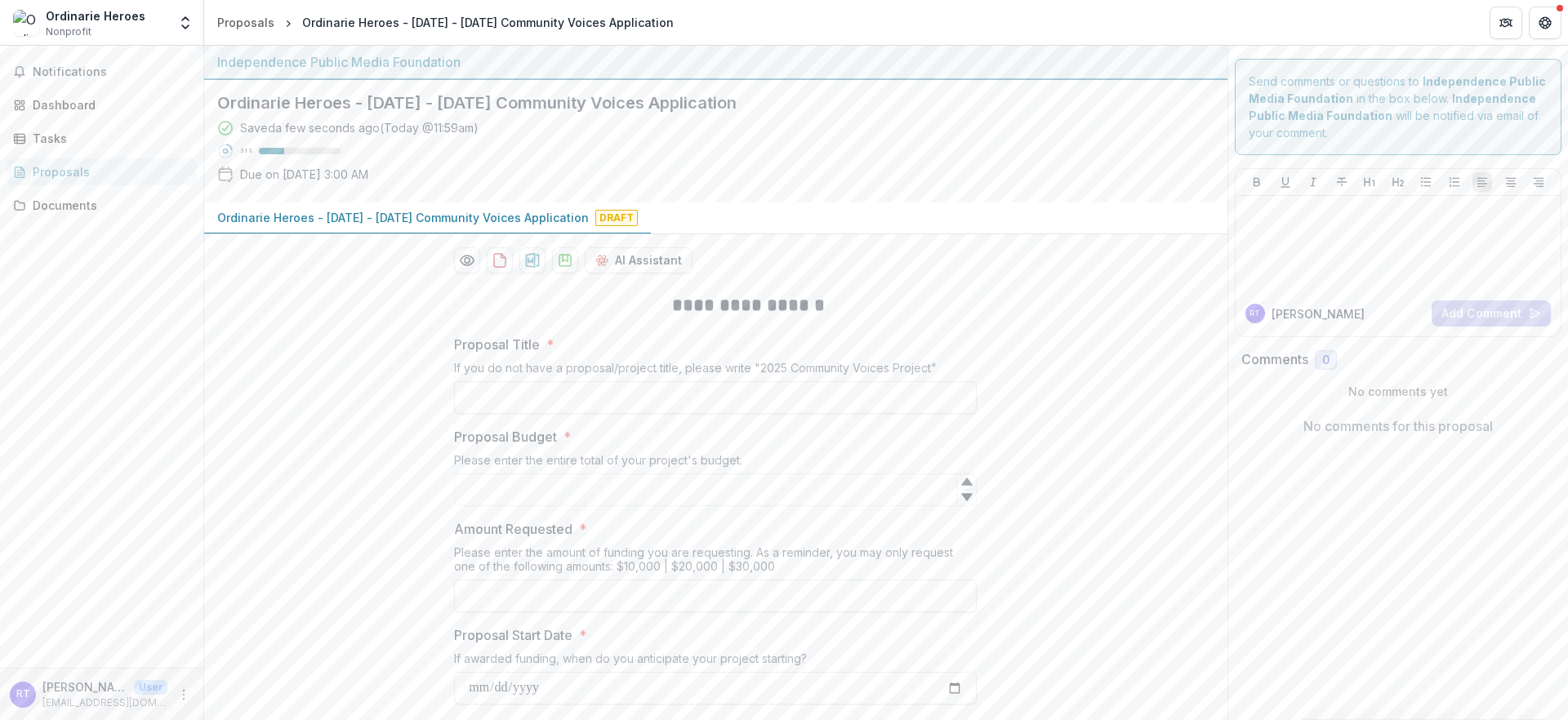
click at [626, 355] on label "Proposal Title *" at bounding box center [710, 345] width 513 height 20
click at [626, 381] on input "Proposal Title *" at bounding box center [715, 397] width 523 height 32
drag, startPoint x: 621, startPoint y: 317, endPoint x: 755, endPoint y: 331, distance: 134.7
click at [818, 321] on h2 "**********" at bounding box center [747, 308] width 588 height 29
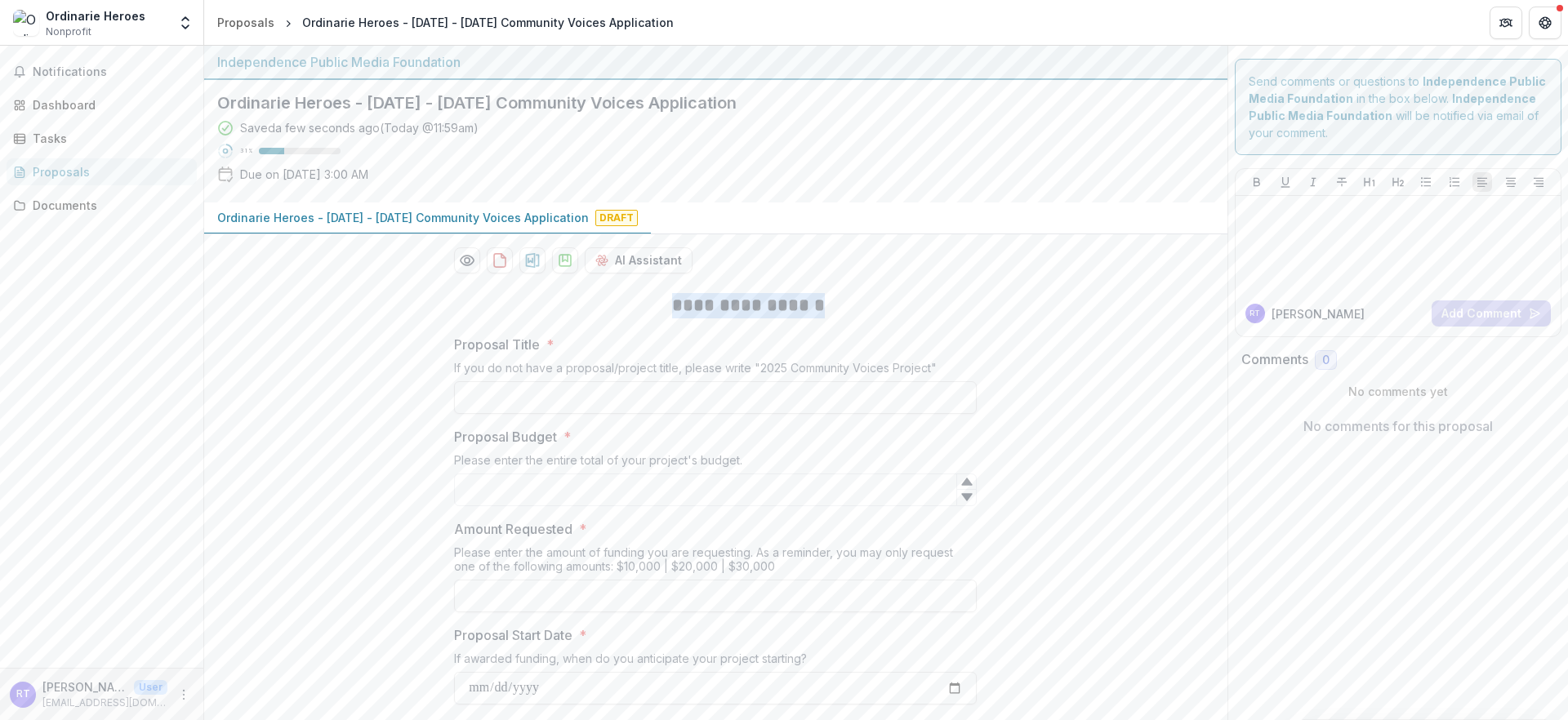
drag, startPoint x: 813, startPoint y: 340, endPoint x: 589, endPoint y: 342, distance: 224.0
click at [589, 321] on h2 "**********" at bounding box center [747, 308] width 588 height 29
drag, startPoint x: 427, startPoint y: 389, endPoint x: 982, endPoint y: 409, distance: 555.4
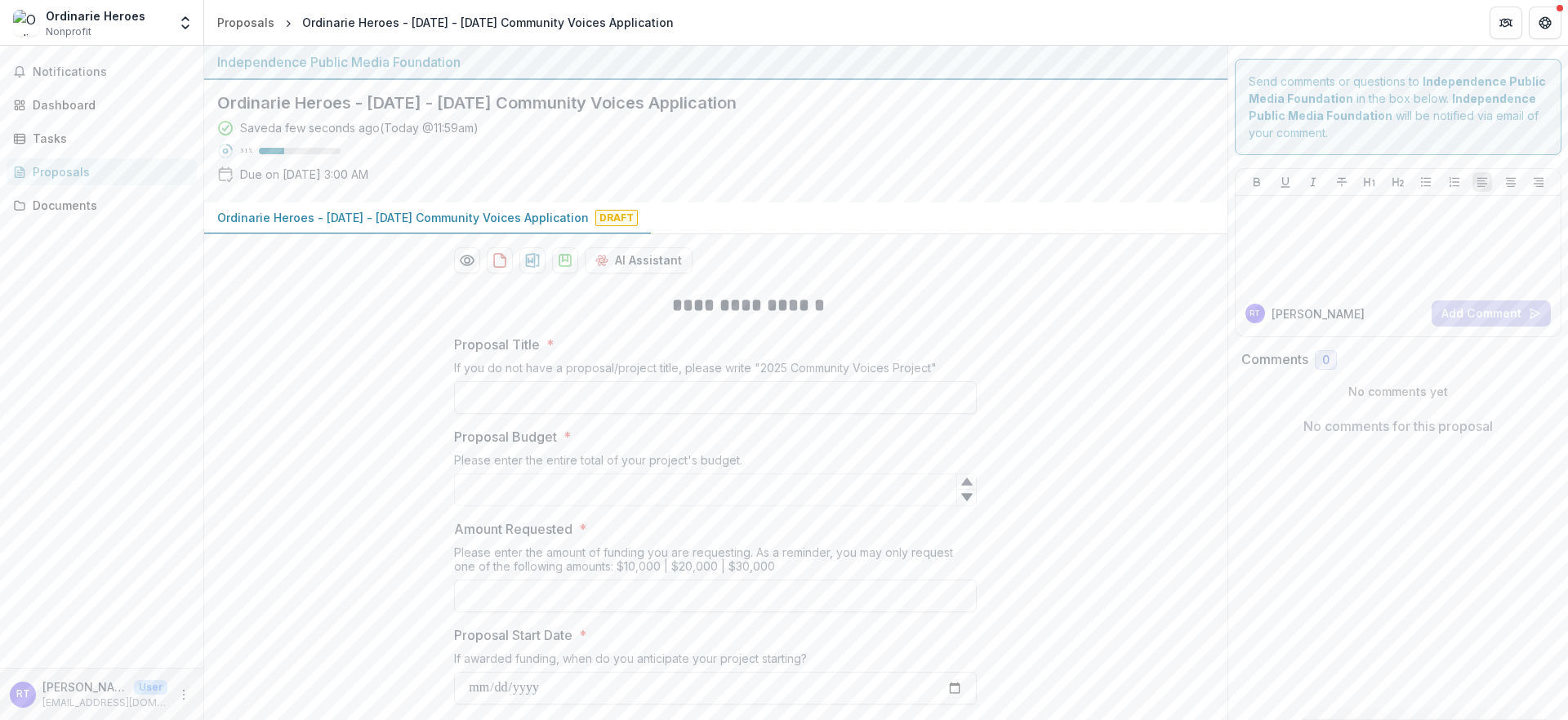
click at [731, 474] on div "Please enter the entire total of your project's budget." at bounding box center [715, 463] width 523 height 21
click at [738, 474] on div "Please enter the entire total of your project's budget." at bounding box center [715, 463] width 523 height 21
drag, startPoint x: 757, startPoint y: 511, endPoint x: 400, endPoint y: 488, distance: 357.7
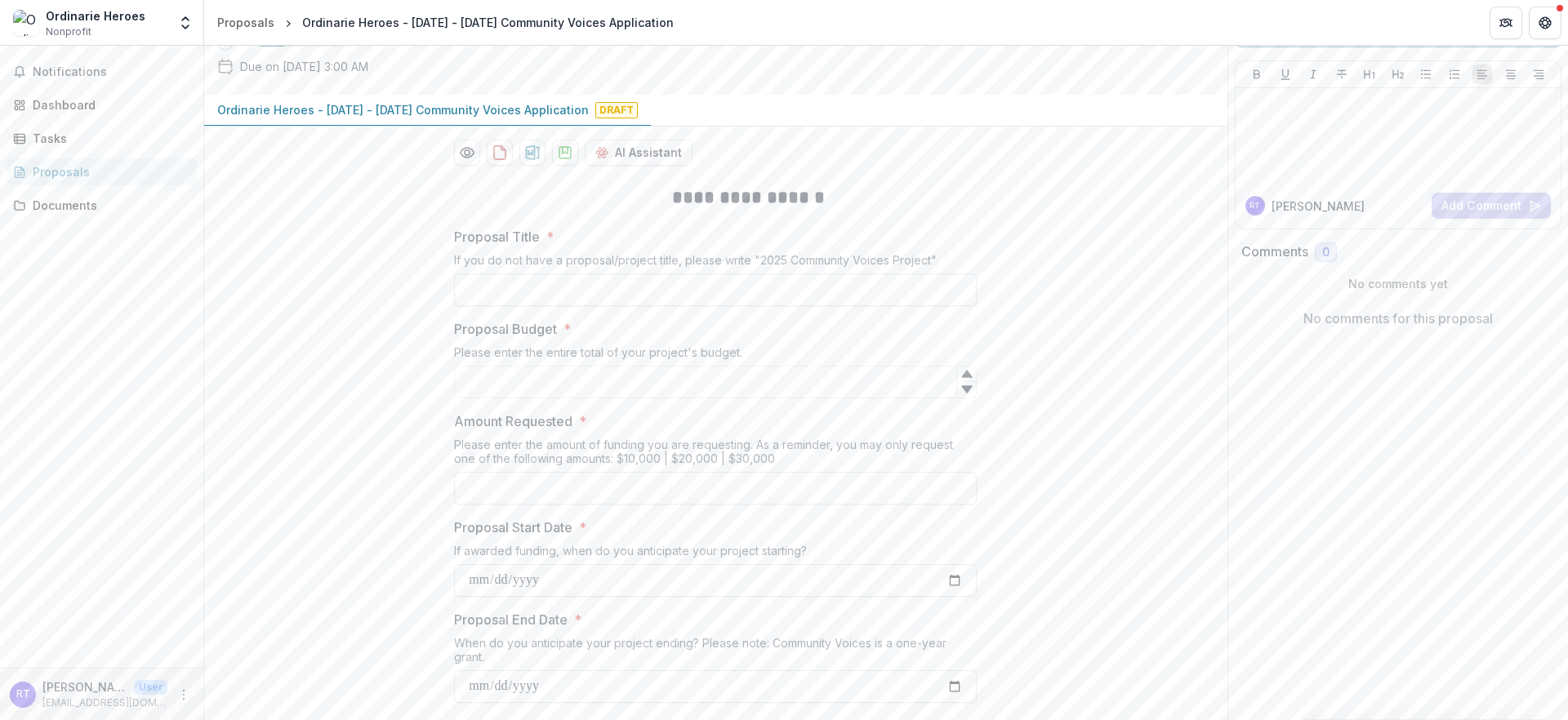
scroll to position [163, 0]
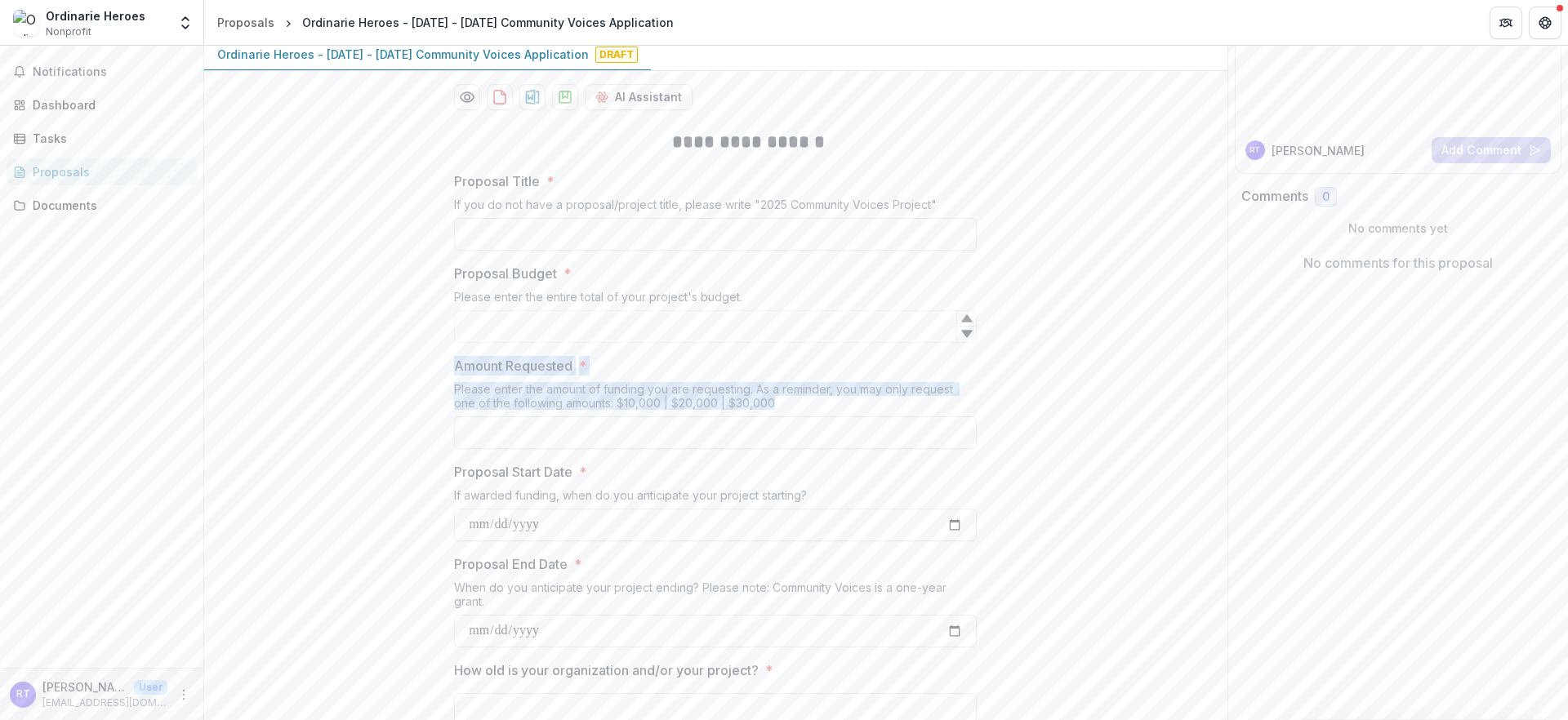
drag, startPoint x: 418, startPoint y: 425, endPoint x: 821, endPoint y: 467, distance: 405.2
click at [454, 482] on p "Proposal Start Date" at bounding box center [513, 472] width 118 height 20
click at [454, 536] on input "Proposal Start Date *" at bounding box center [715, 524] width 523 height 32
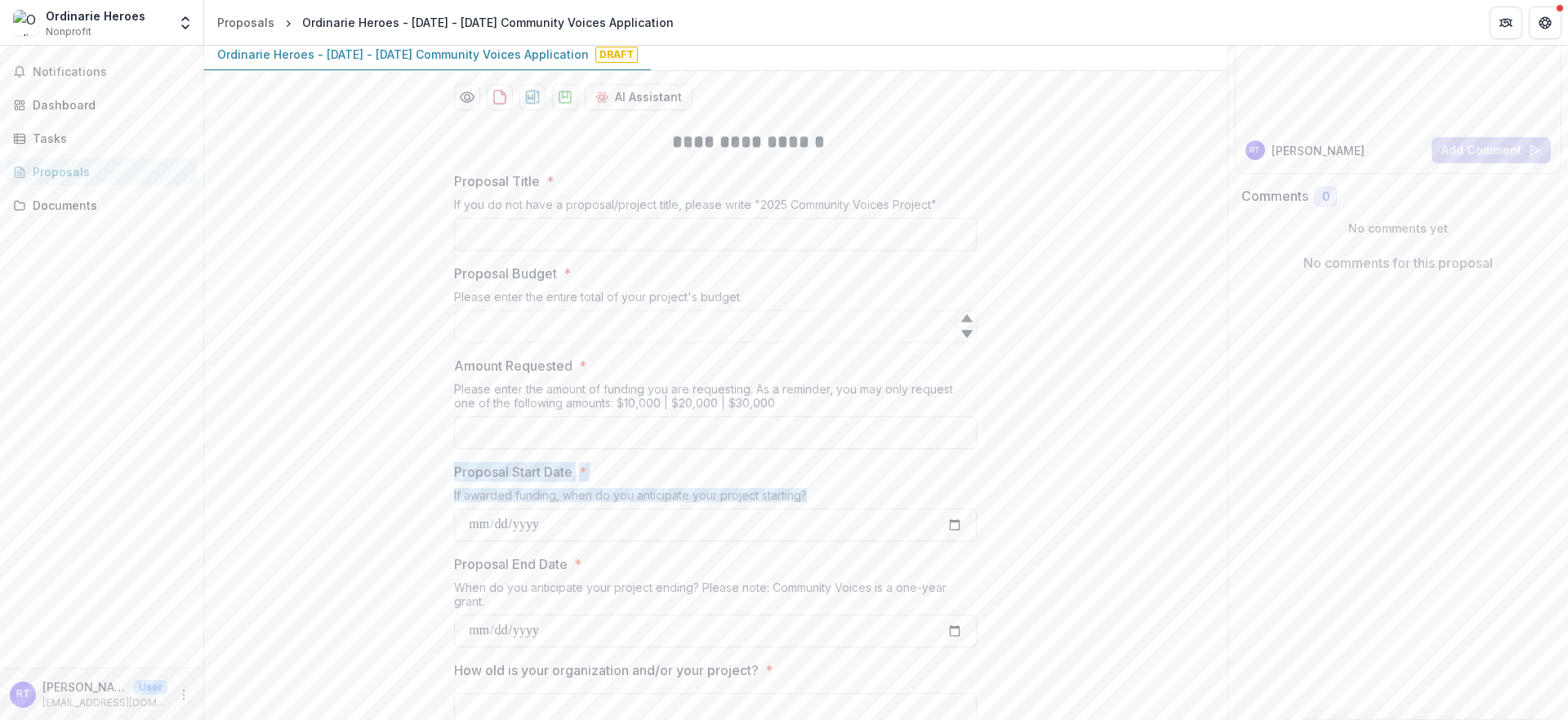
drag, startPoint x: 413, startPoint y: 536, endPoint x: 848, endPoint y: 568, distance: 436.2
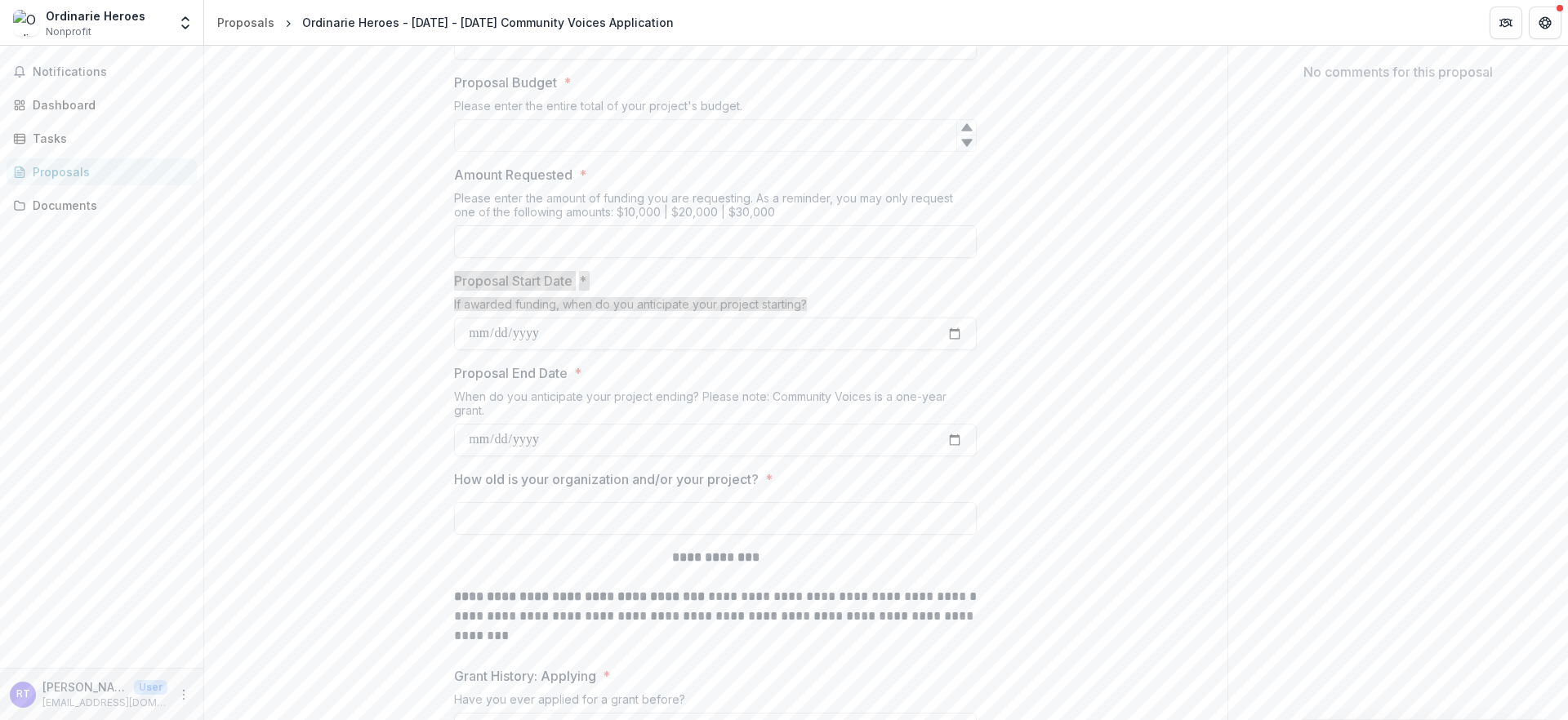
scroll to position [358, 0]
drag, startPoint x: 417, startPoint y: 448, endPoint x: 499, endPoint y: 494, distance: 94.0
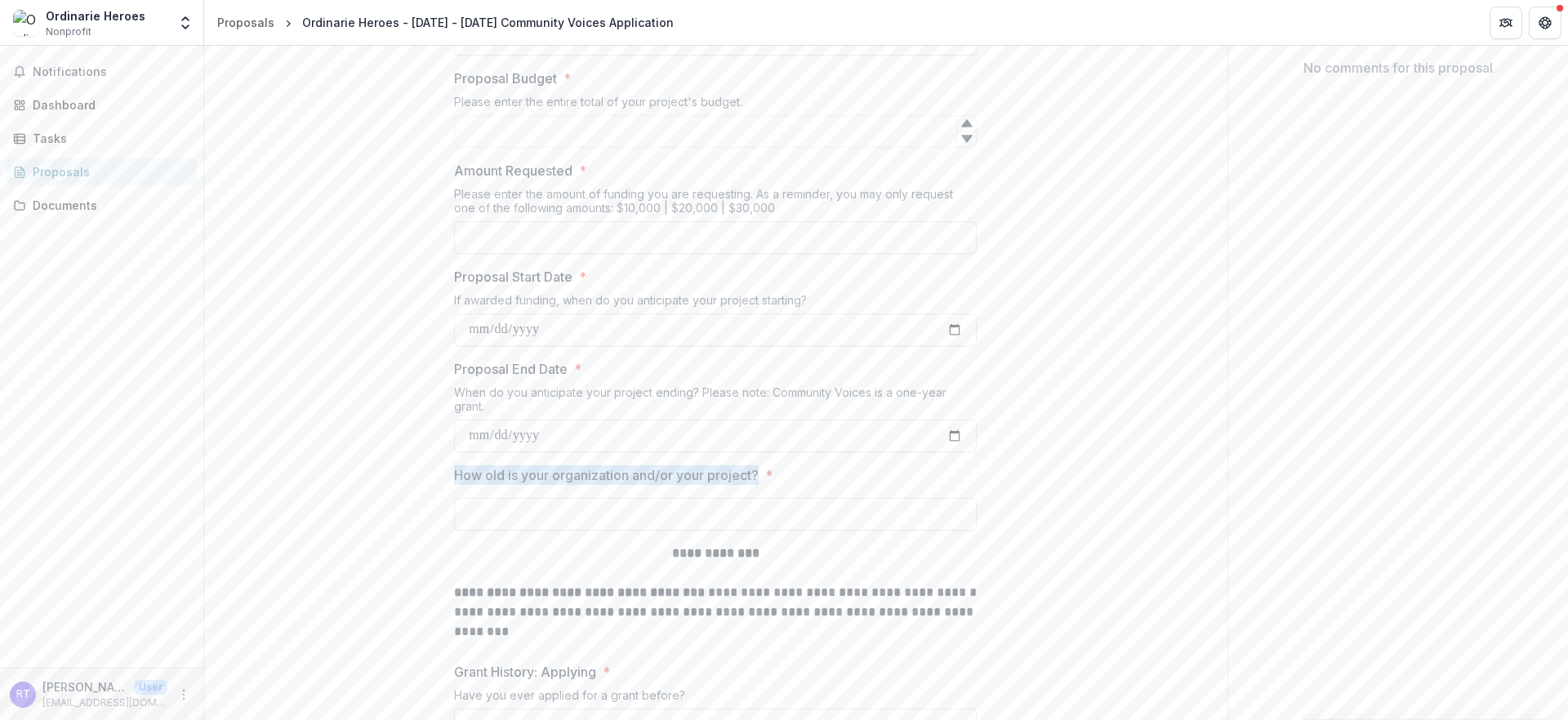
drag, startPoint x: 417, startPoint y: 568, endPoint x: 765, endPoint y: 576, distance: 348.1
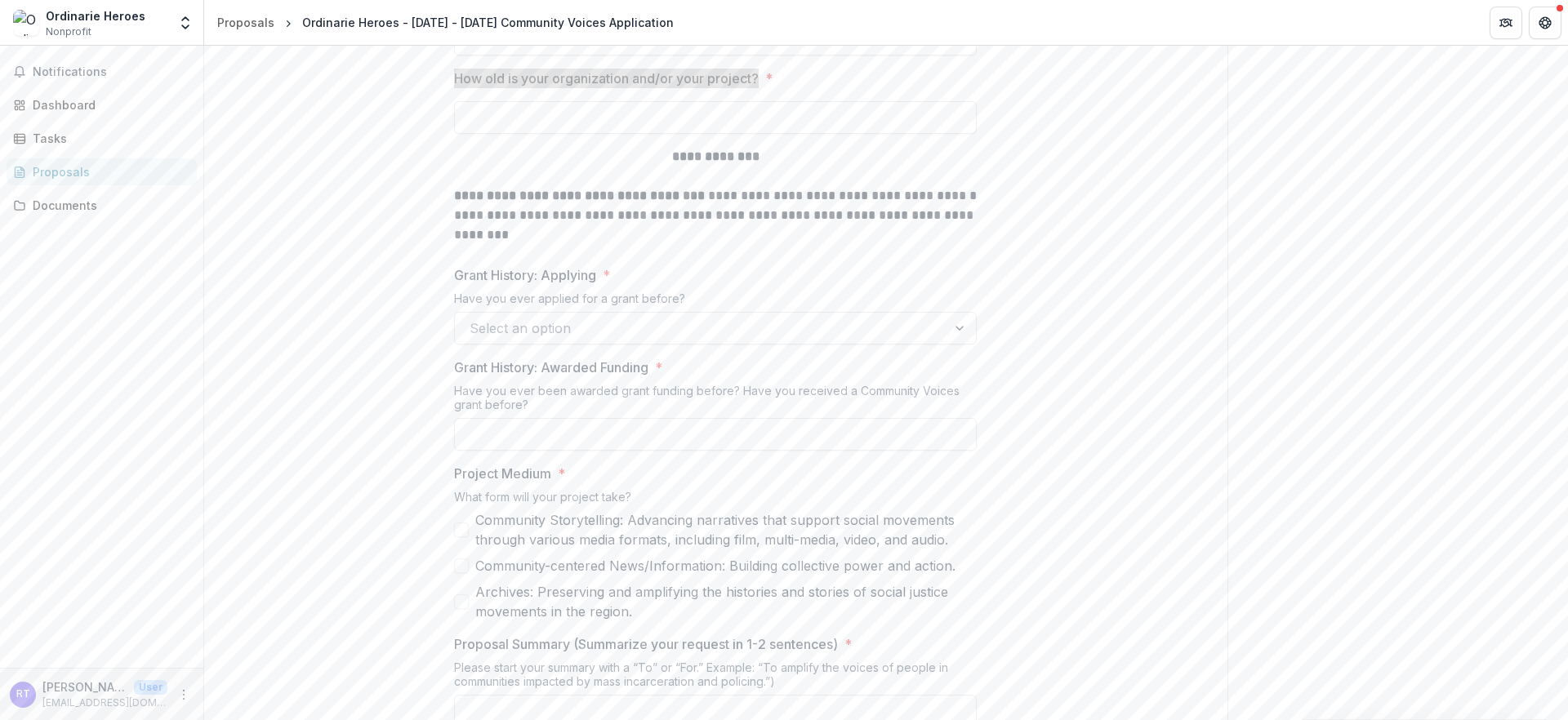
scroll to position [754, 0]
click at [653, 187] on p at bounding box center [715, 177] width 523 height 20
click at [662, 167] on p "**********" at bounding box center [715, 158] width 523 height 20
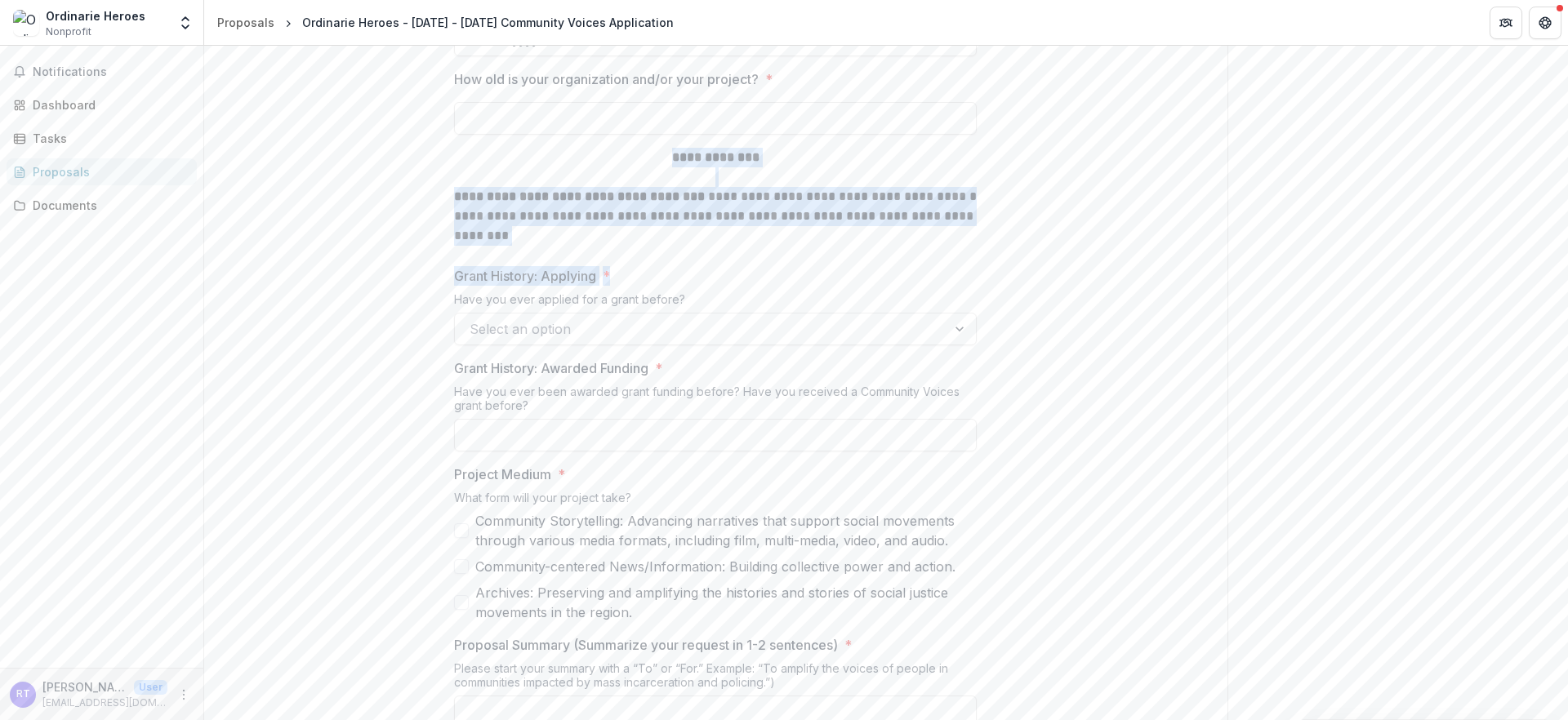
drag, startPoint x: 662, startPoint y: 261, endPoint x: 692, endPoint y: 391, distance: 133.4
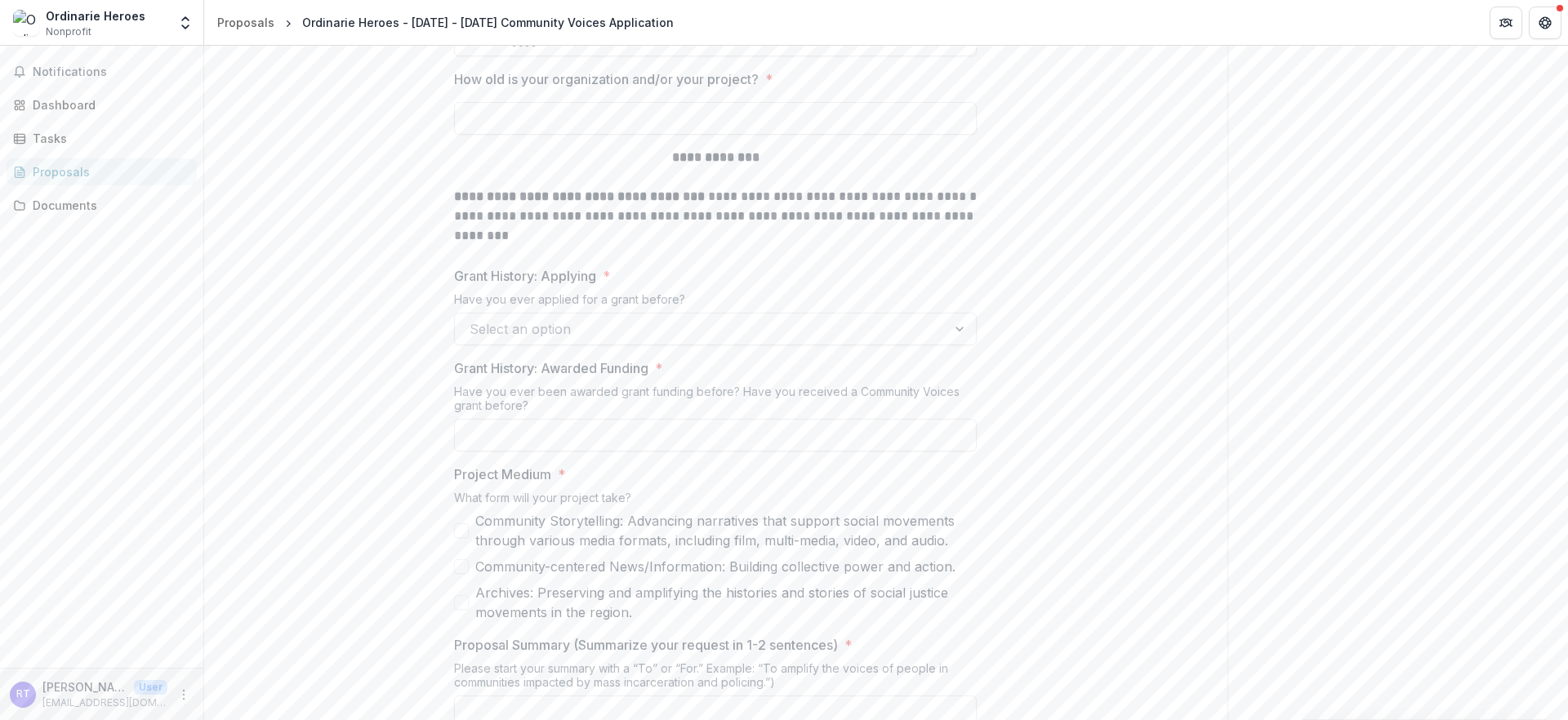
drag, startPoint x: 539, startPoint y: 374, endPoint x: 559, endPoint y: 384, distance: 22.4
click at [539, 286] on p "Grant History: Applying" at bounding box center [524, 276] width 142 height 20
click at [474, 338] on input "Grant History: Applying *" at bounding box center [471, 329] width 5 height 20
drag, startPoint x: 586, startPoint y: 390, endPoint x: 413, endPoint y: 383, distance: 173.1
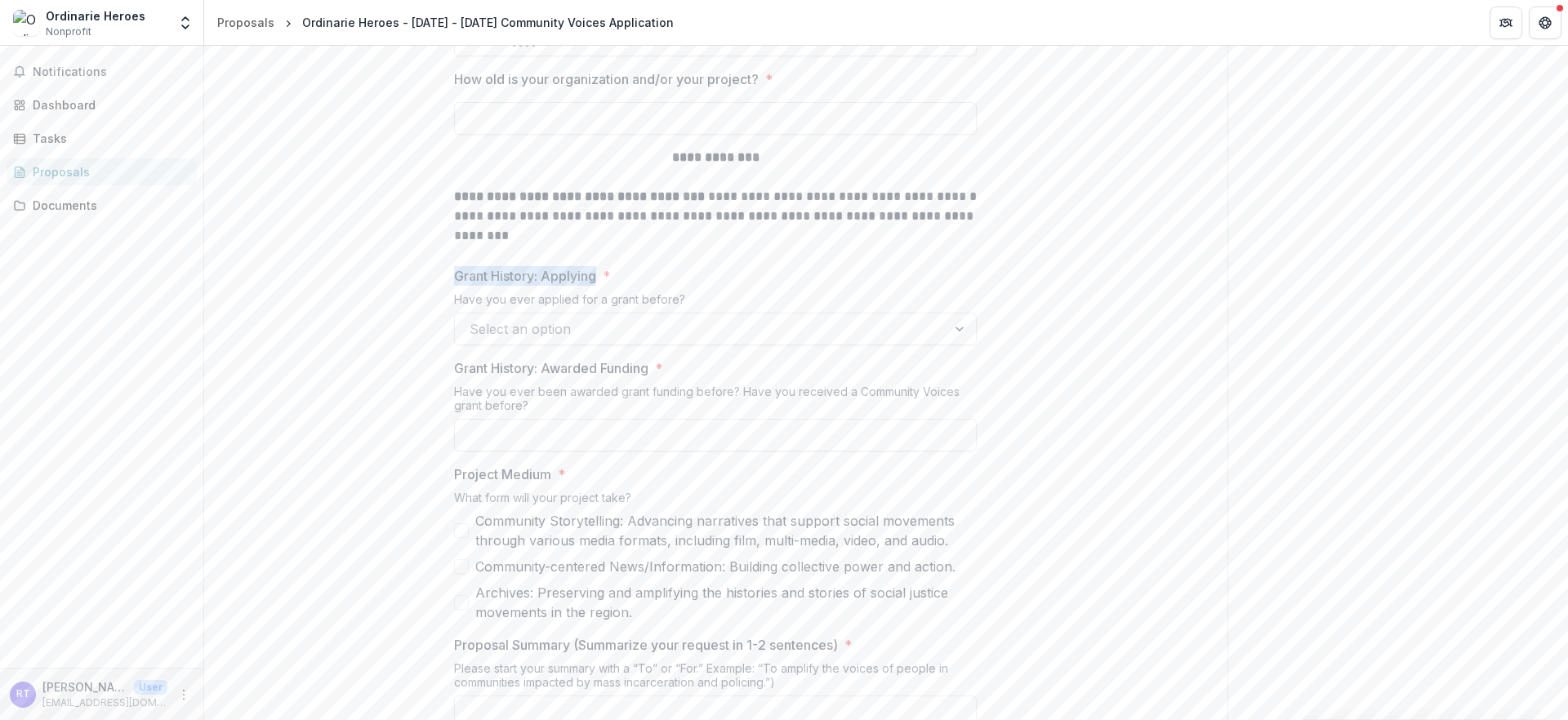
click at [820, 340] on div at bounding box center [700, 328] width 462 height 23
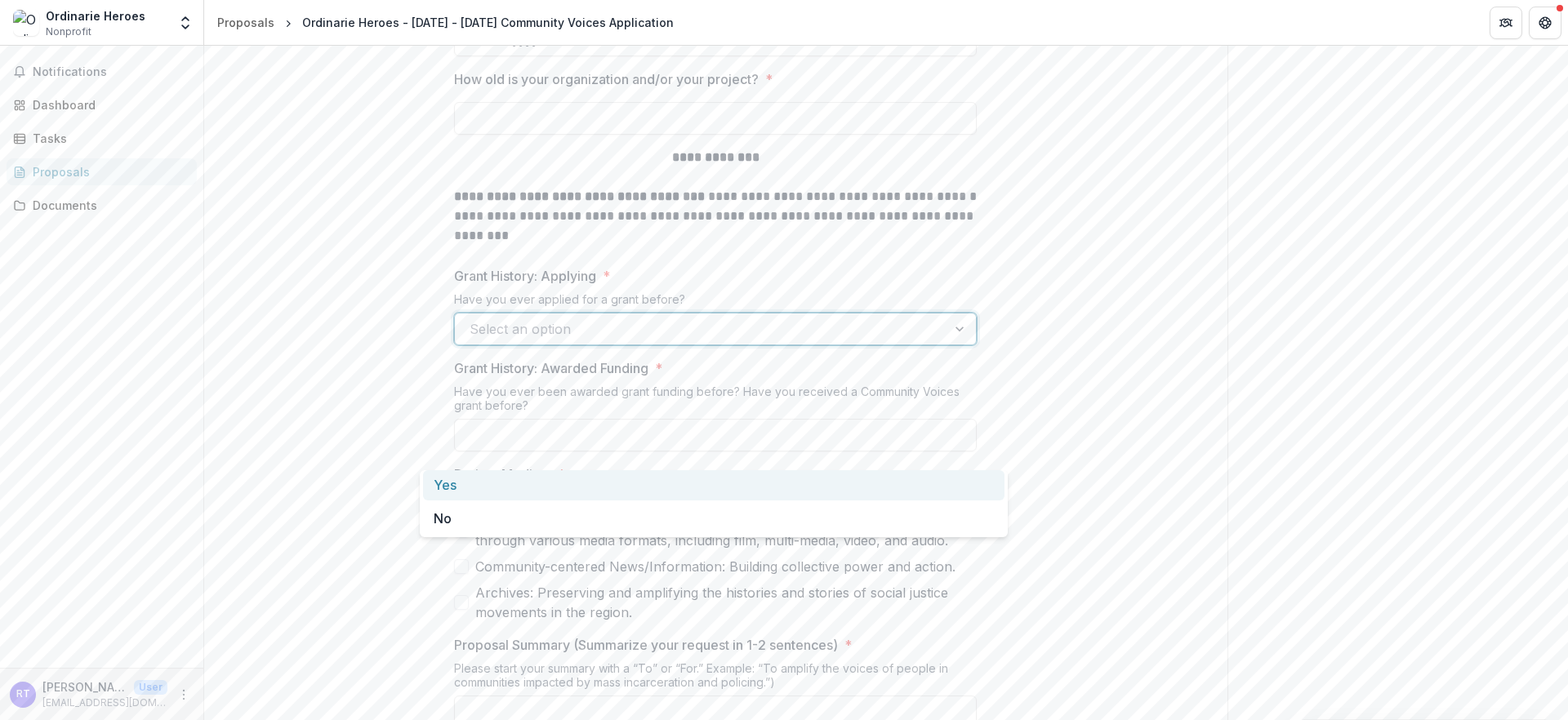
click at [760, 491] on div "Yes" at bounding box center [714, 485] width 581 height 30
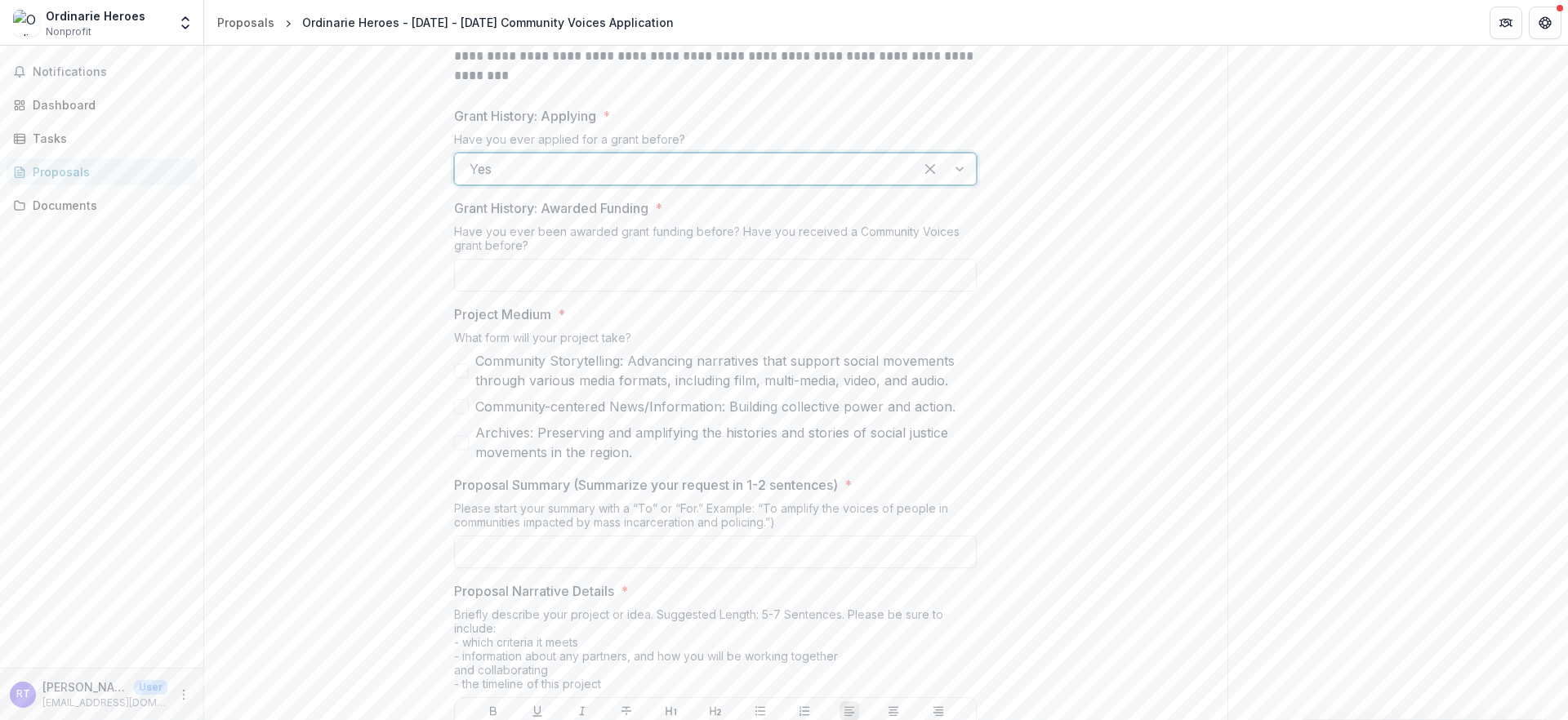
scroll to position [901, 0]
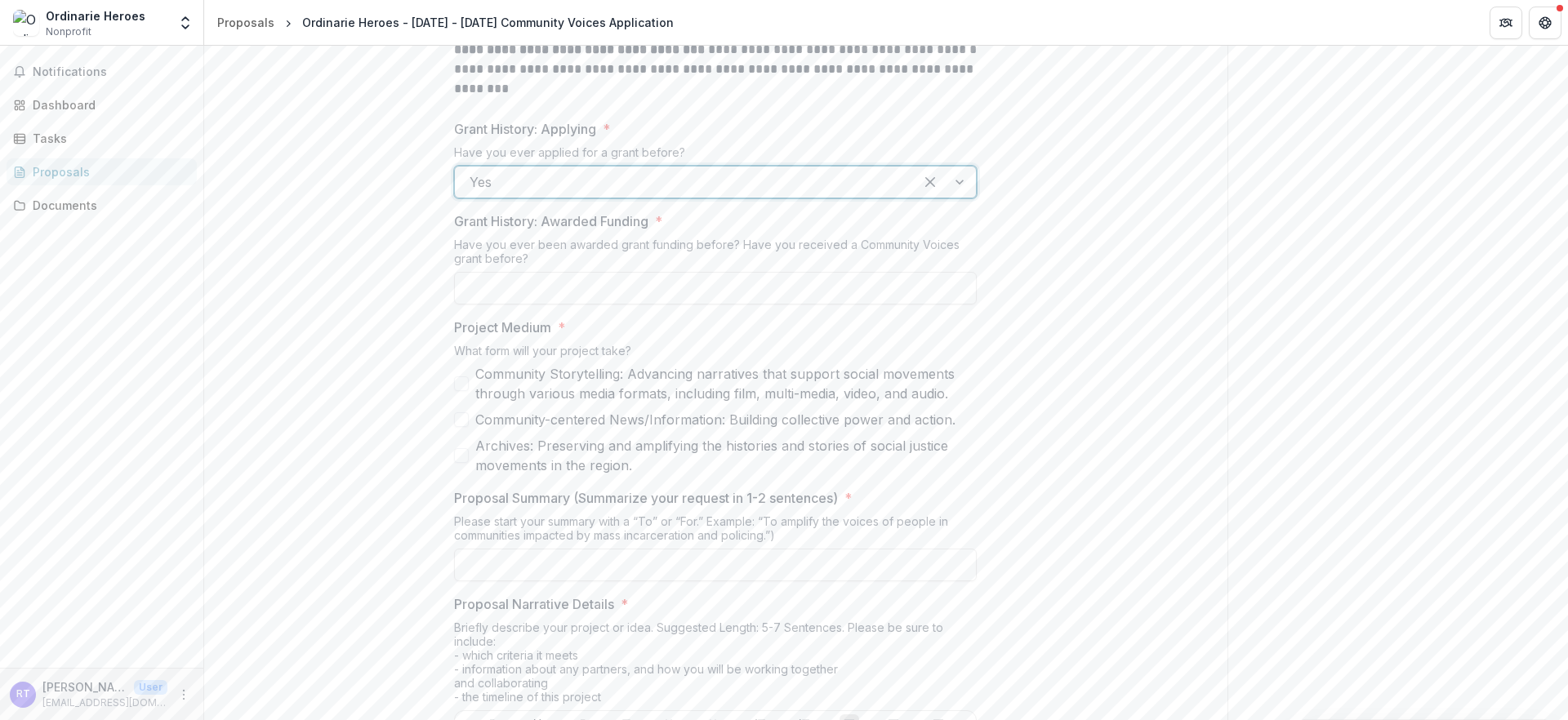
click at [587, 193] on div at bounding box center [684, 181] width 430 height 23
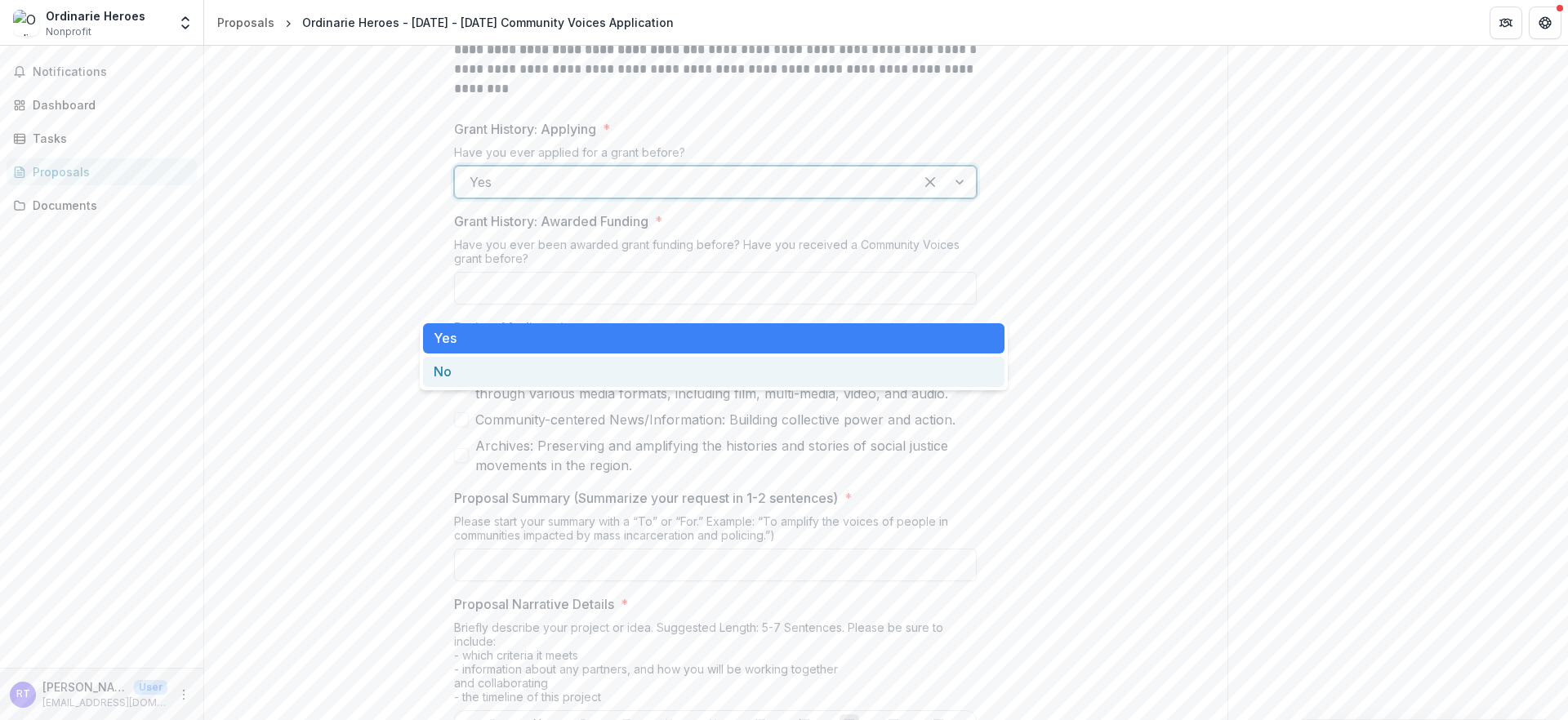
click at [540, 370] on div "No" at bounding box center [714, 371] width 581 height 30
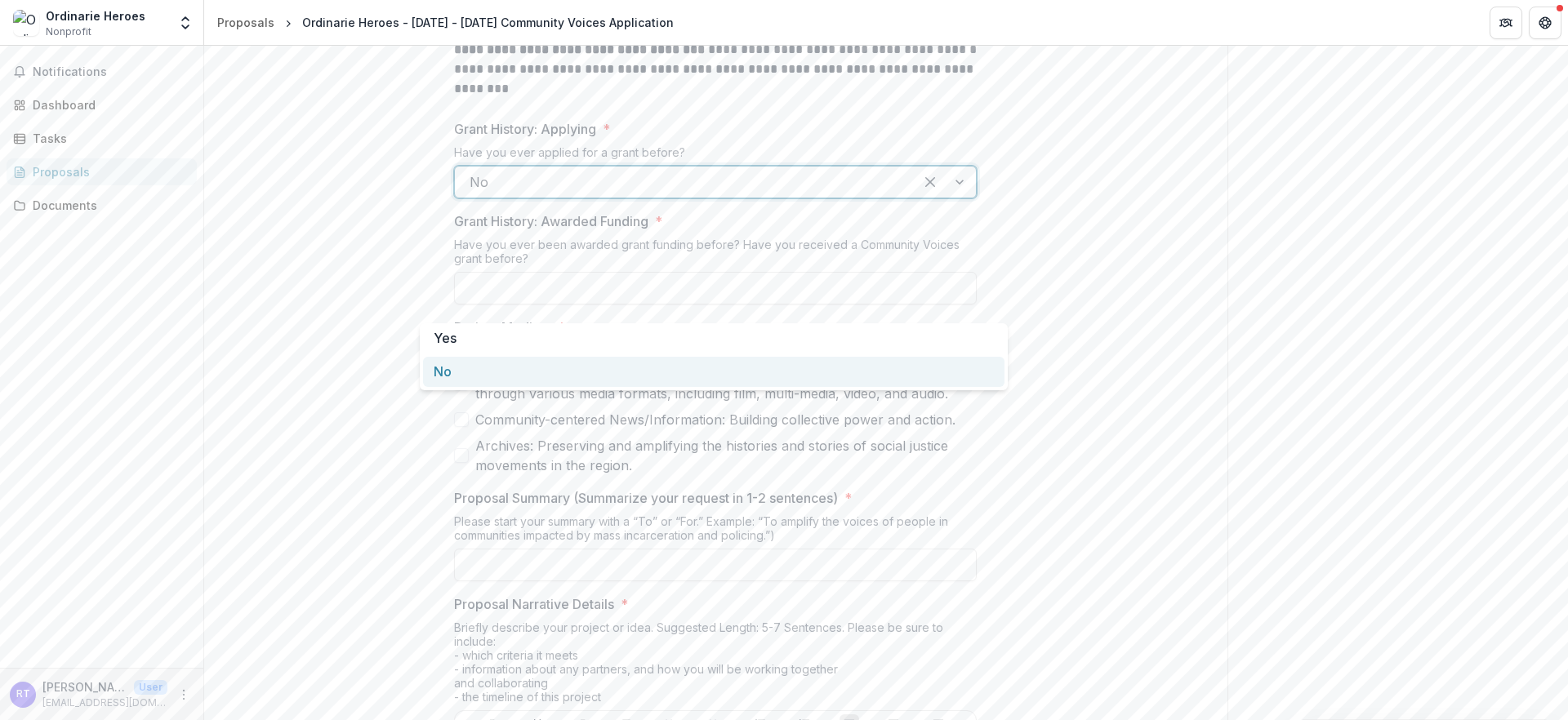
click at [561, 193] on div at bounding box center [684, 181] width 430 height 23
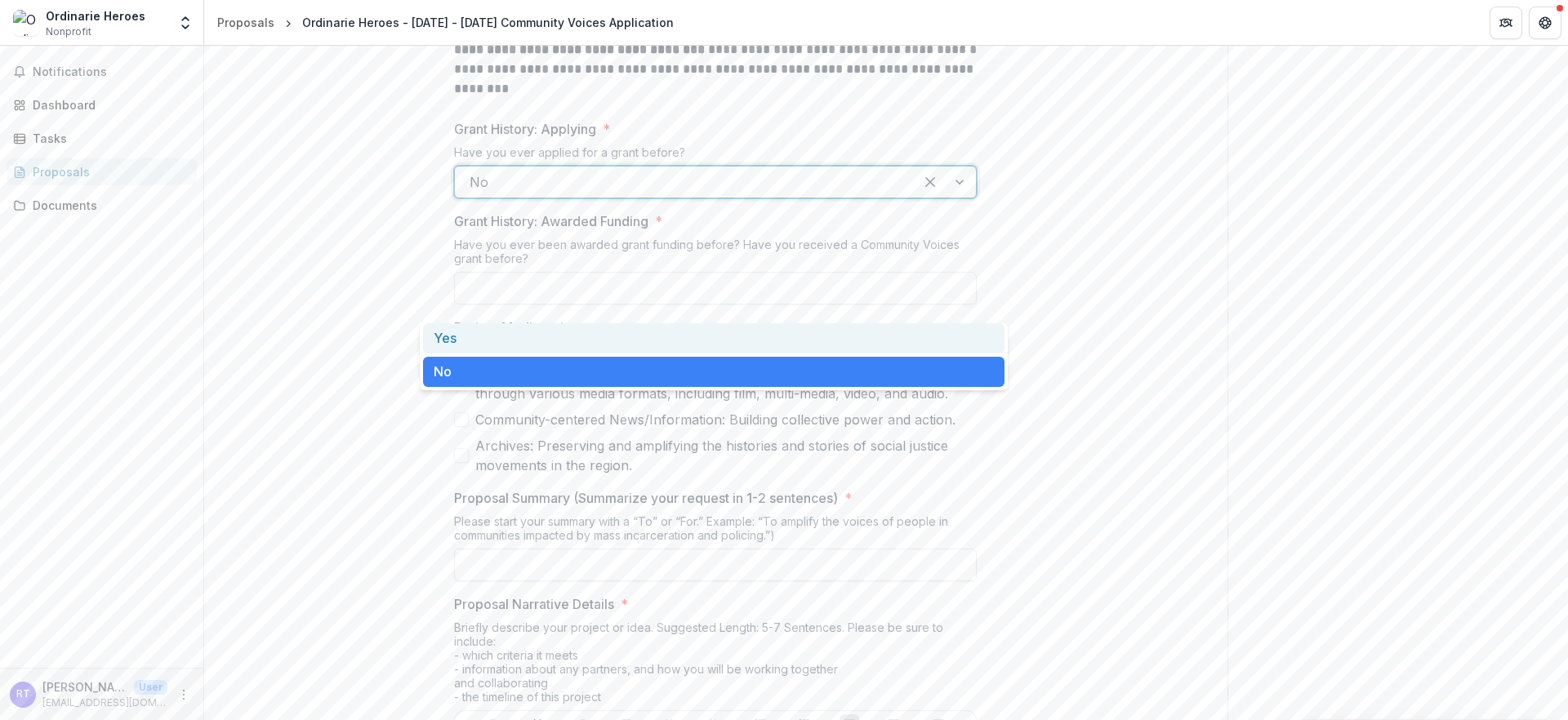
click at [544, 337] on div "Yes" at bounding box center [714, 337] width 581 height 30
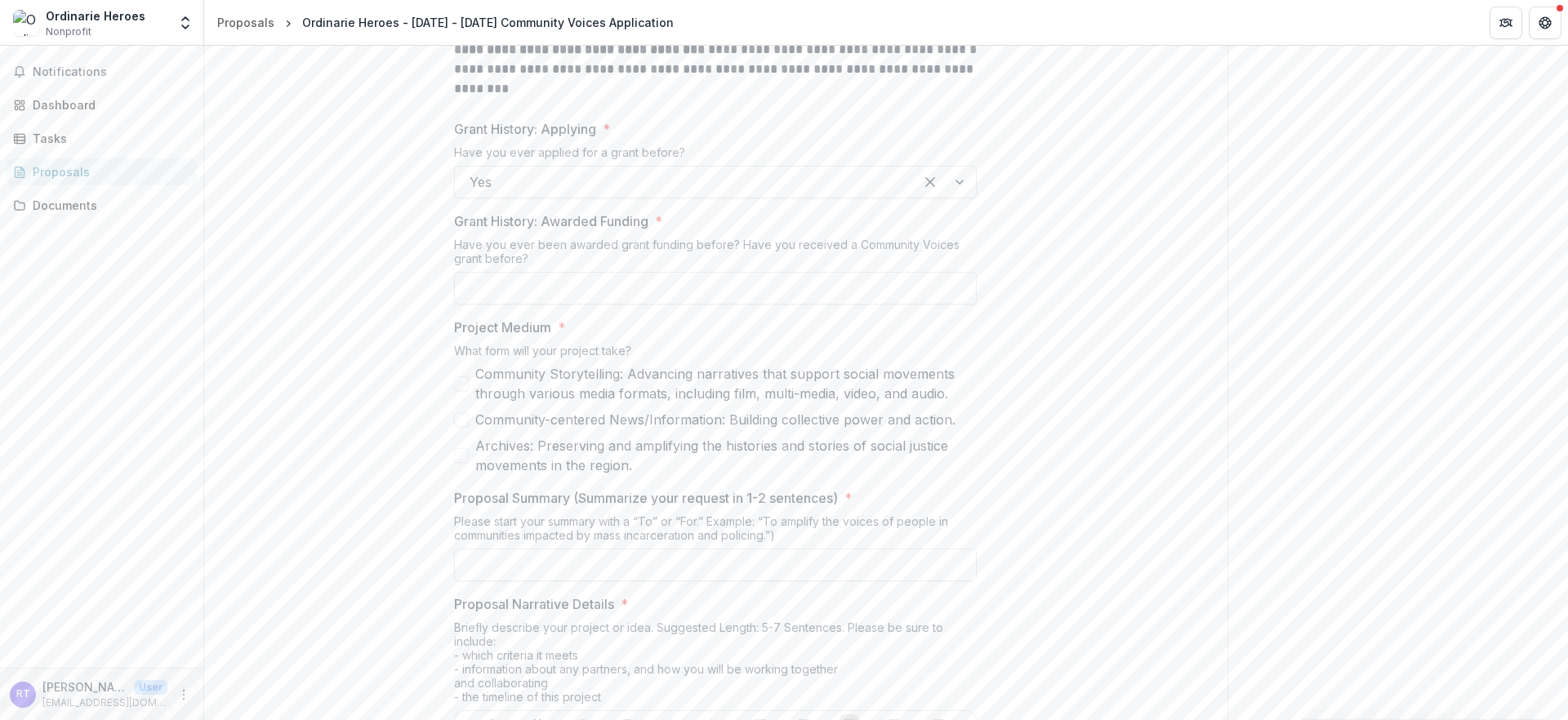
drag, startPoint x: 416, startPoint y: 345, endPoint x: 513, endPoint y: 382, distance: 103.8
drag, startPoint x: 410, startPoint y: 462, endPoint x: 611, endPoint y: 624, distance: 258.2
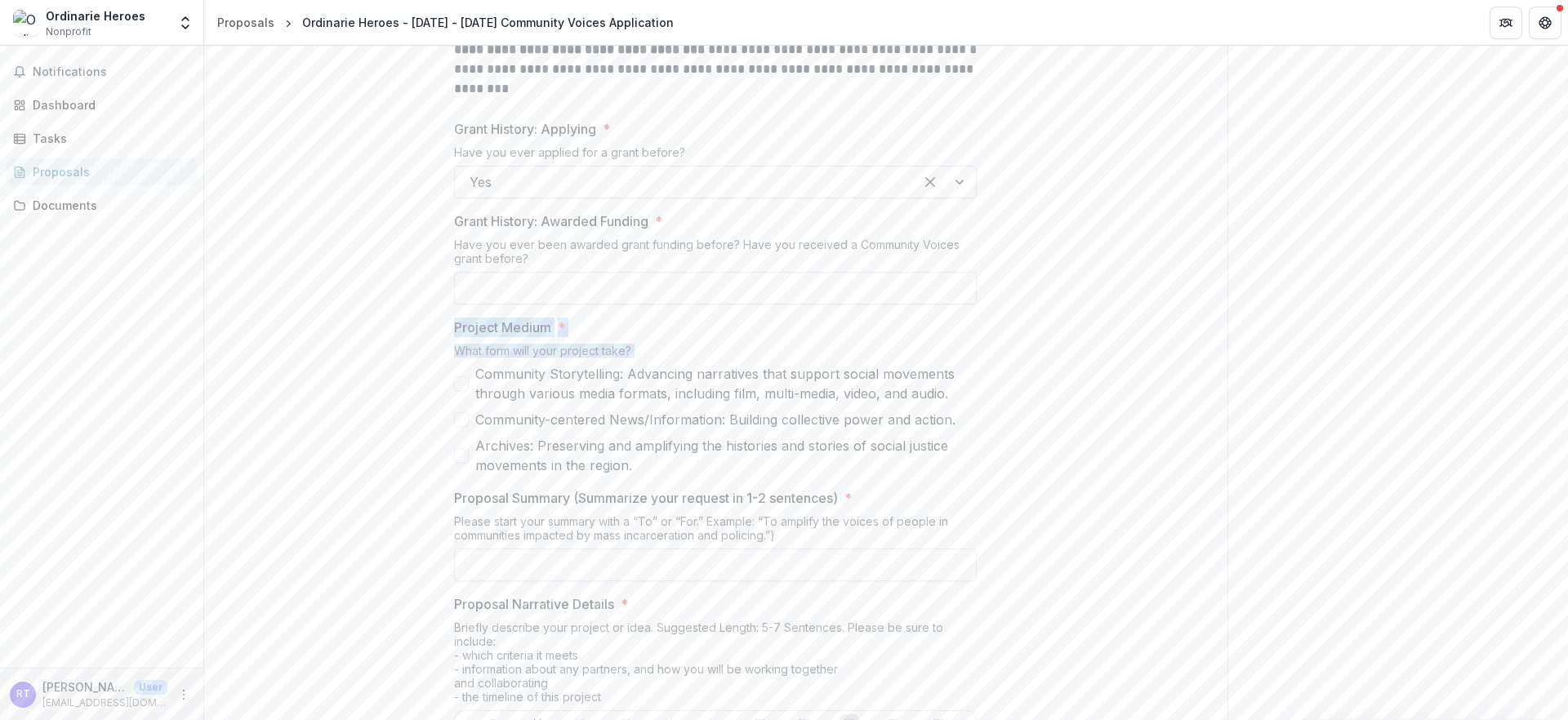
scroll to position [1288, 0]
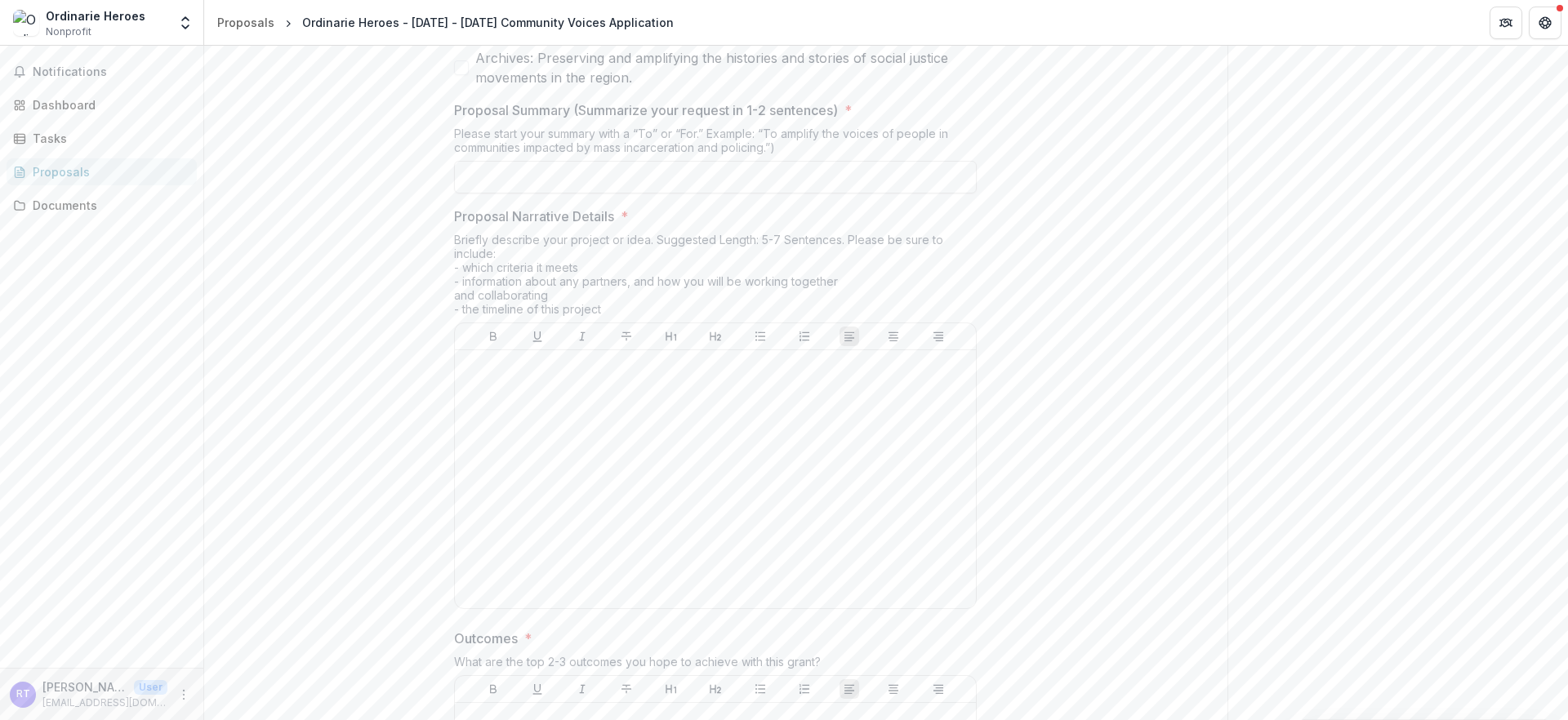
click at [454, 120] on p "Proposal Summary (Summarize your request in 1-2 sentences)" at bounding box center [645, 110] width 384 height 20
click at [454, 193] on input "Proposal Summary (Summarize your request in 1-2 sentences) *" at bounding box center [715, 177] width 523 height 32
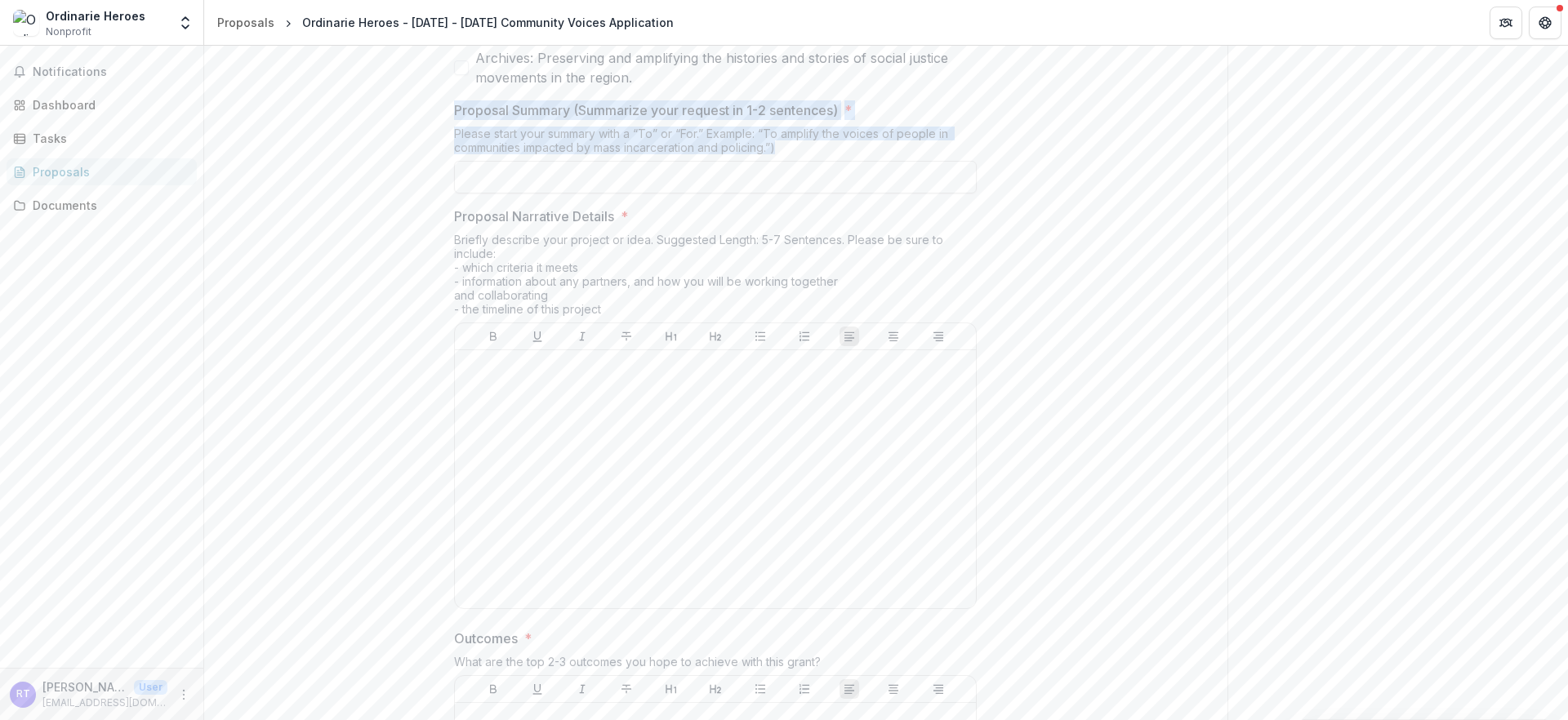
drag, startPoint x: 397, startPoint y: 260, endPoint x: 806, endPoint y: 314, distance: 412.5
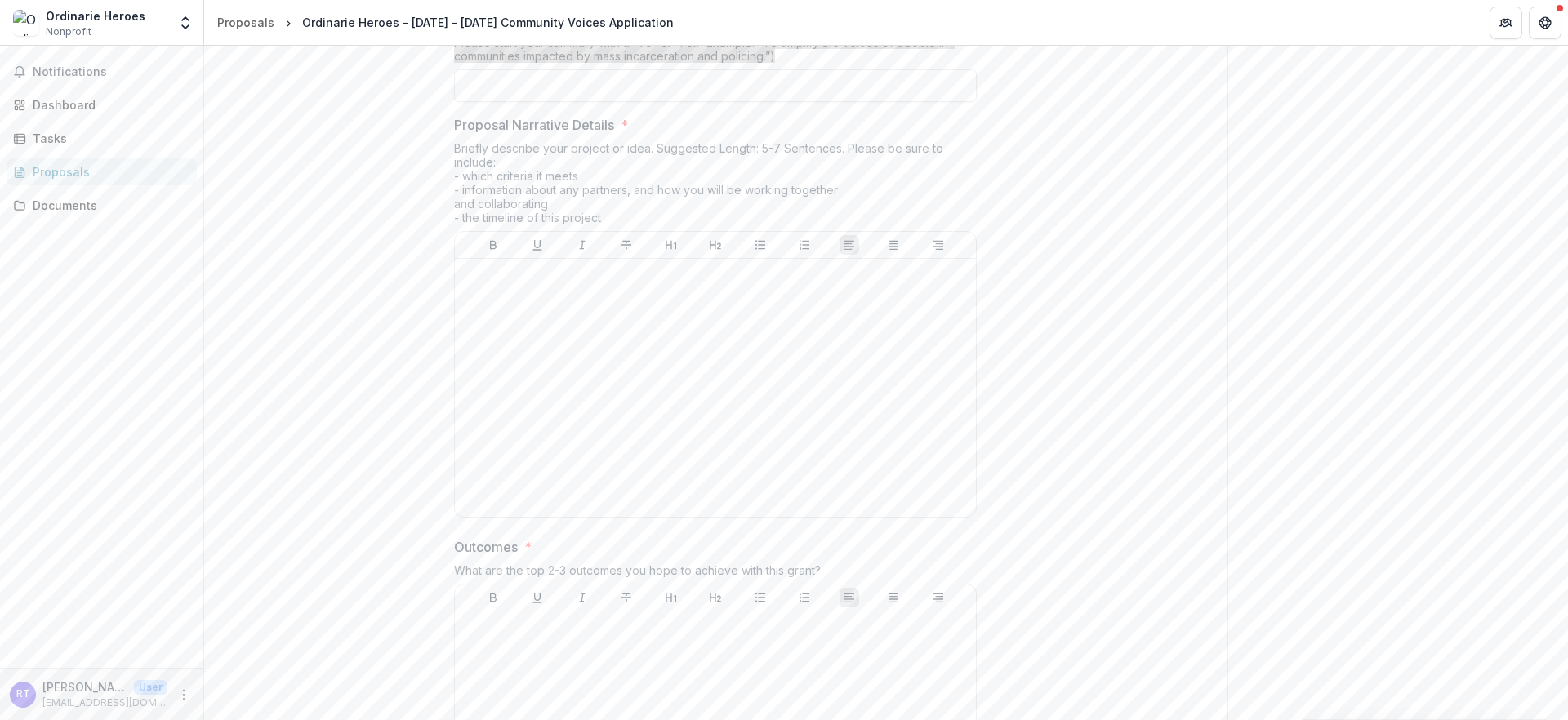
scroll to position [1425, 0]
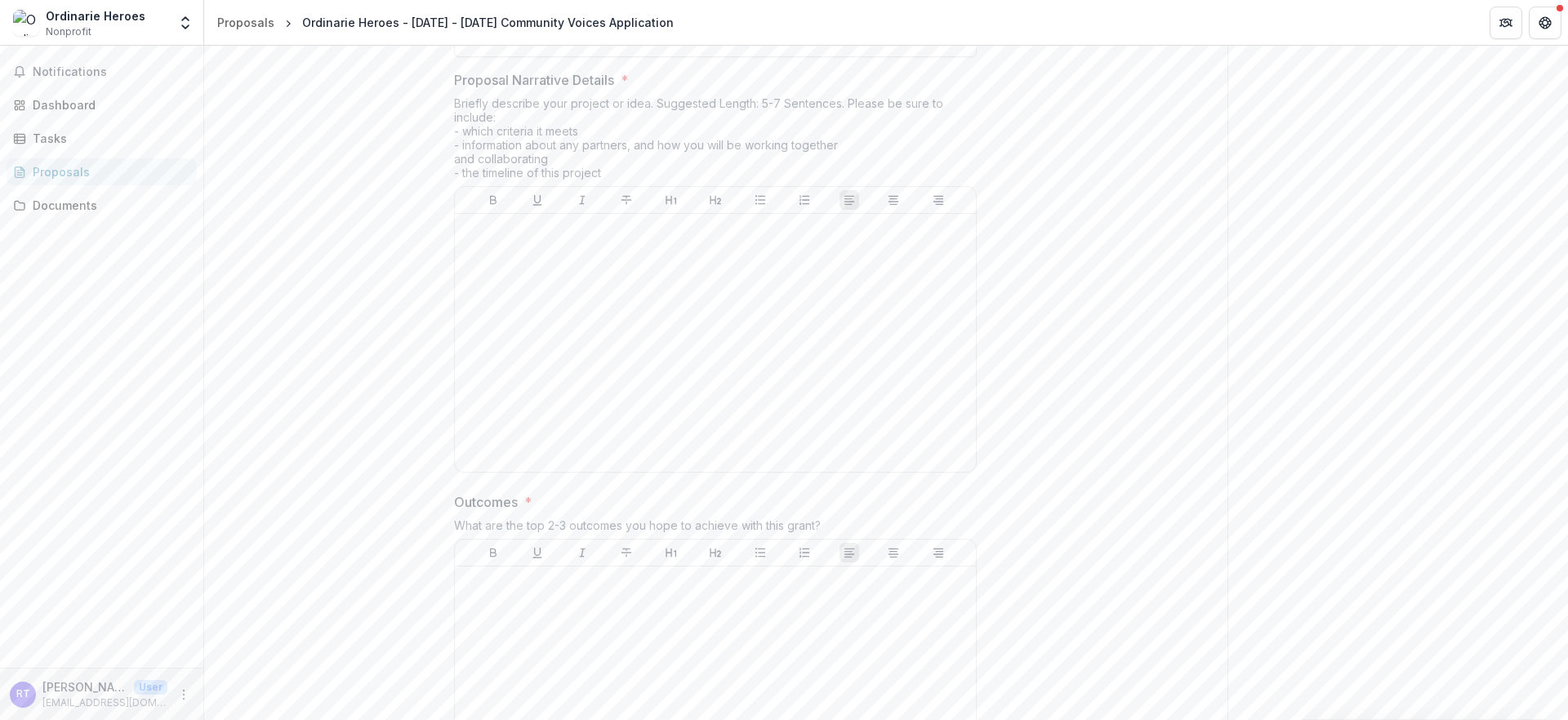
click at [454, 89] on p "Proposal Narrative Details" at bounding box center [533, 80] width 160 height 20
drag, startPoint x: 418, startPoint y: 244, endPoint x: 630, endPoint y: 347, distance: 235.7
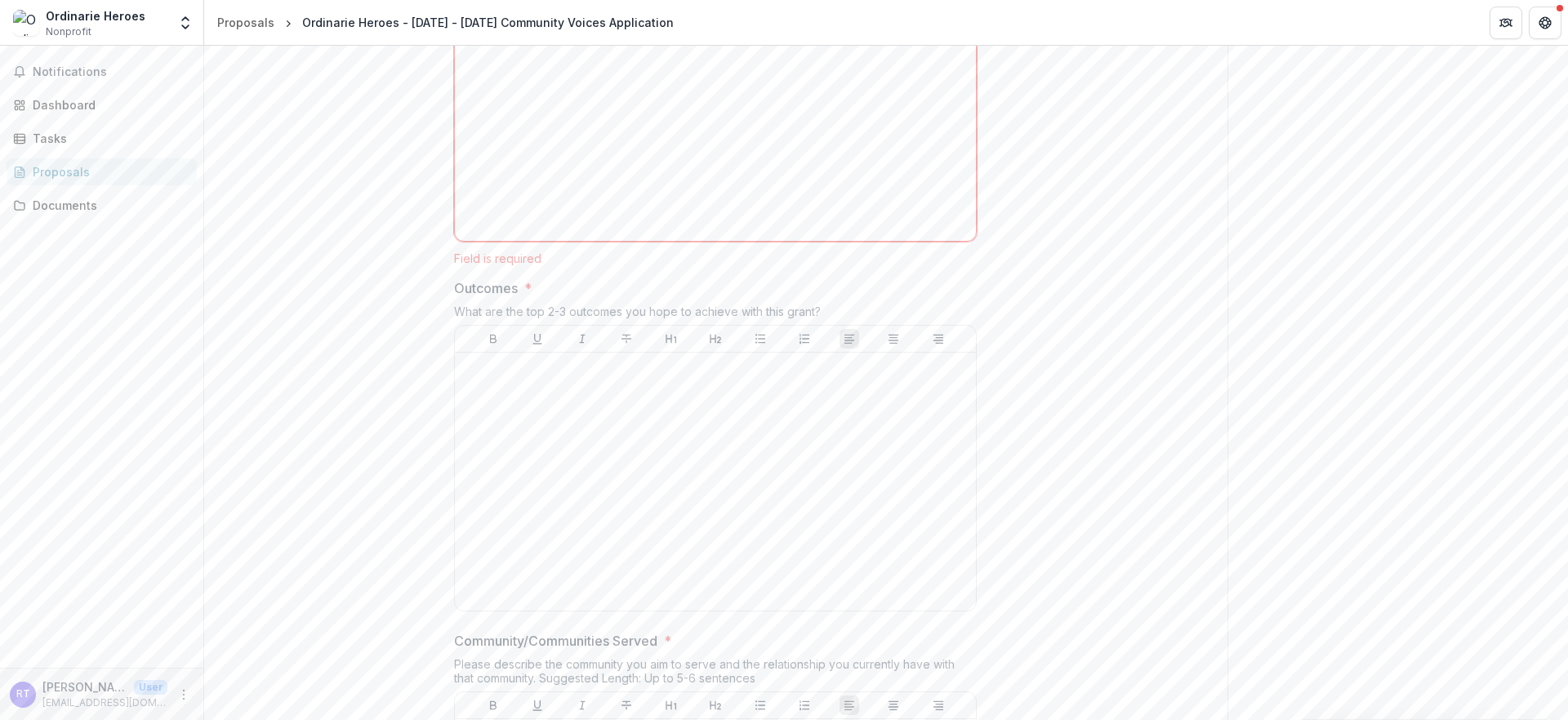
scroll to position [1664, 0]
drag, startPoint x: 426, startPoint y: 473, endPoint x: 951, endPoint y: 512, distance: 526.4
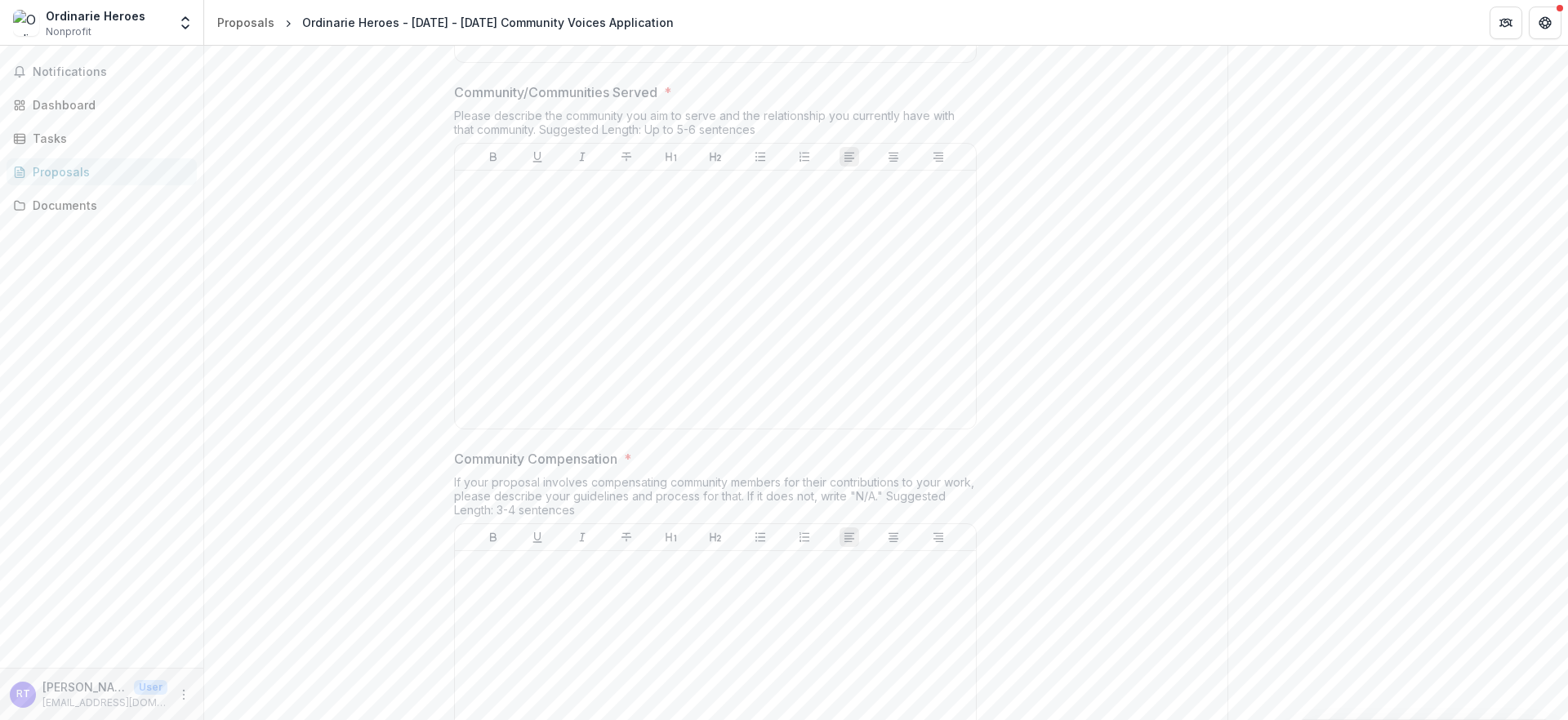
scroll to position [2225, 0]
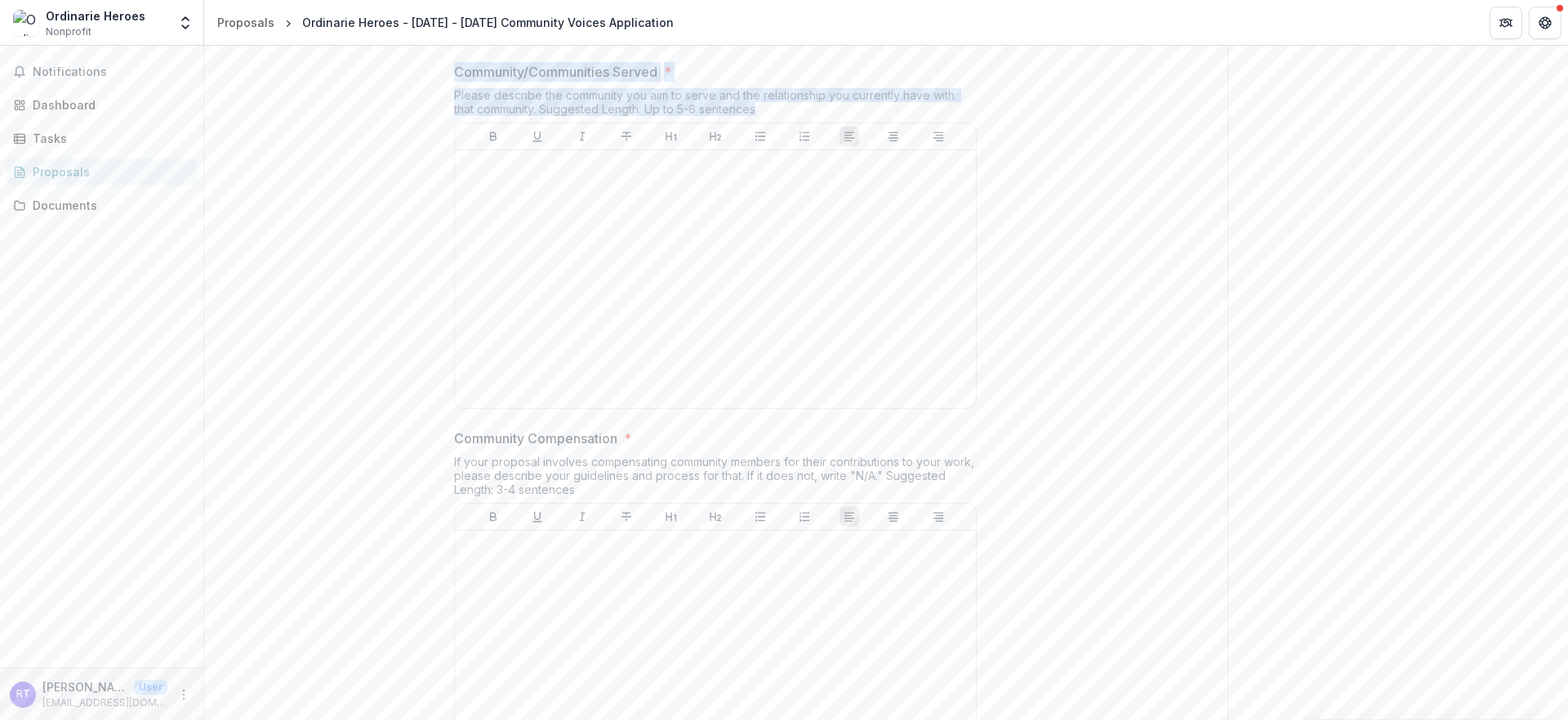
drag, startPoint x: 766, startPoint y: 318, endPoint x: 409, endPoint y: 278, distance: 359.2
click at [441, 278] on div "**********" at bounding box center [715, 441] width 549 height 4771
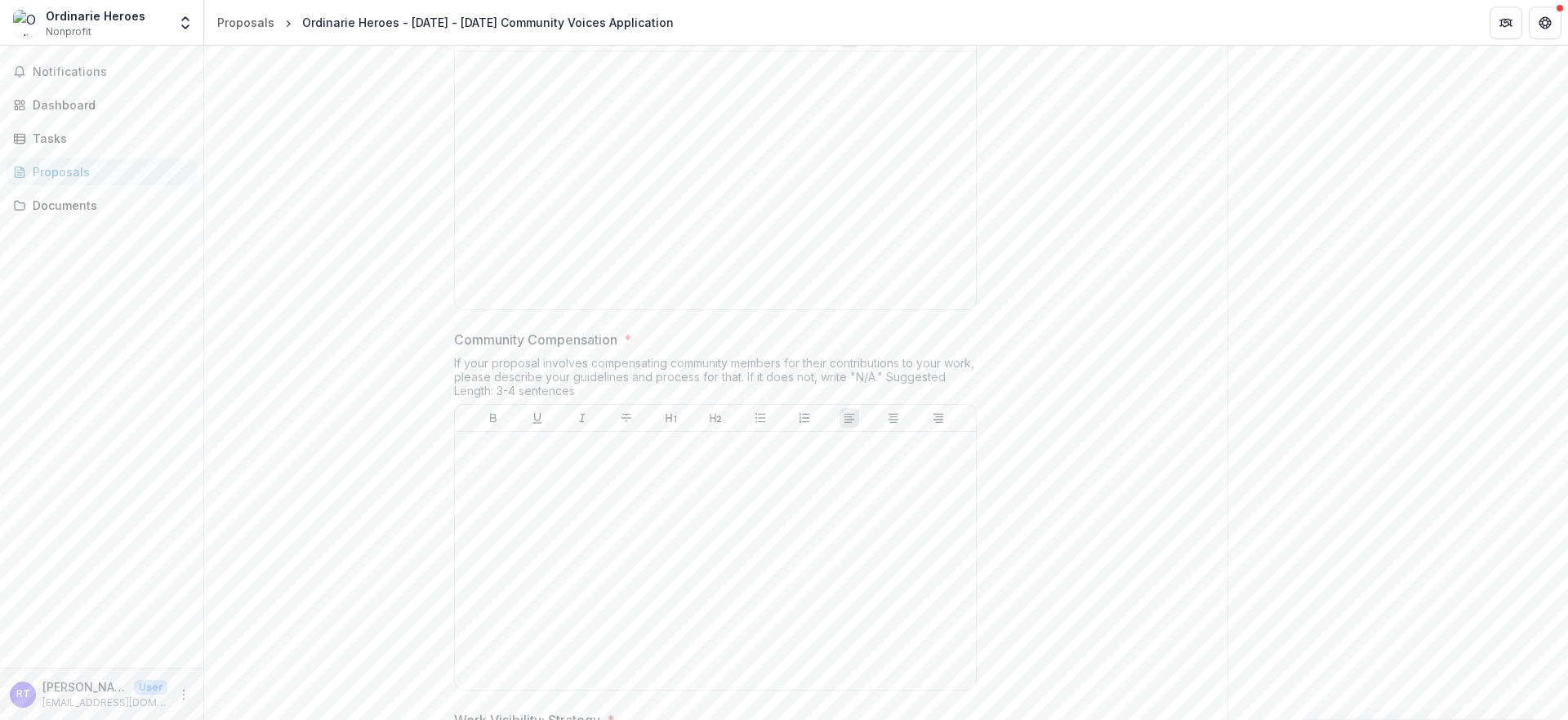
scroll to position [2389, 0]
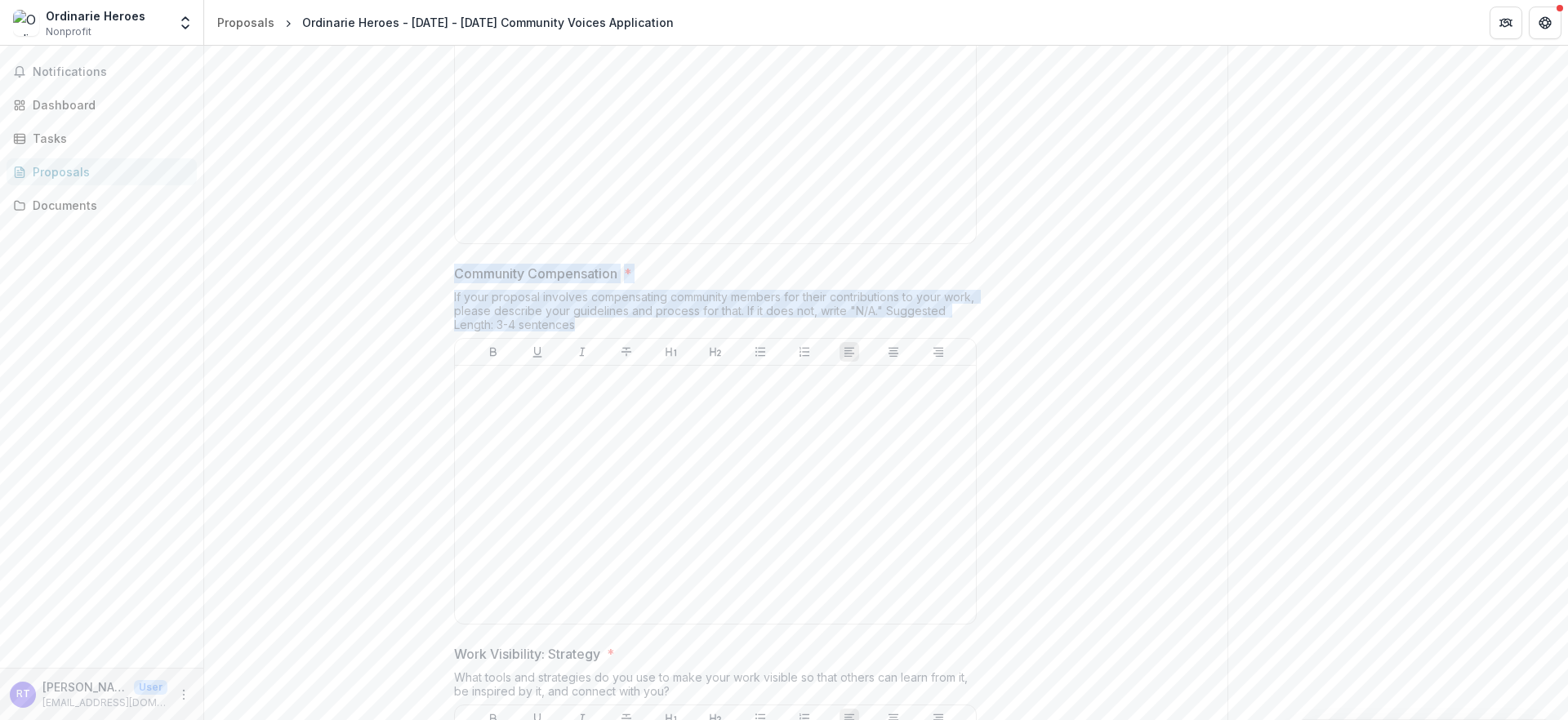
drag, startPoint x: 423, startPoint y: 494, endPoint x: 621, endPoint y: 551, distance: 206.0
click at [621, 551] on div "Community Compensation * If your proposal involves compensating community membe…" at bounding box center [715, 447] width 523 height 367
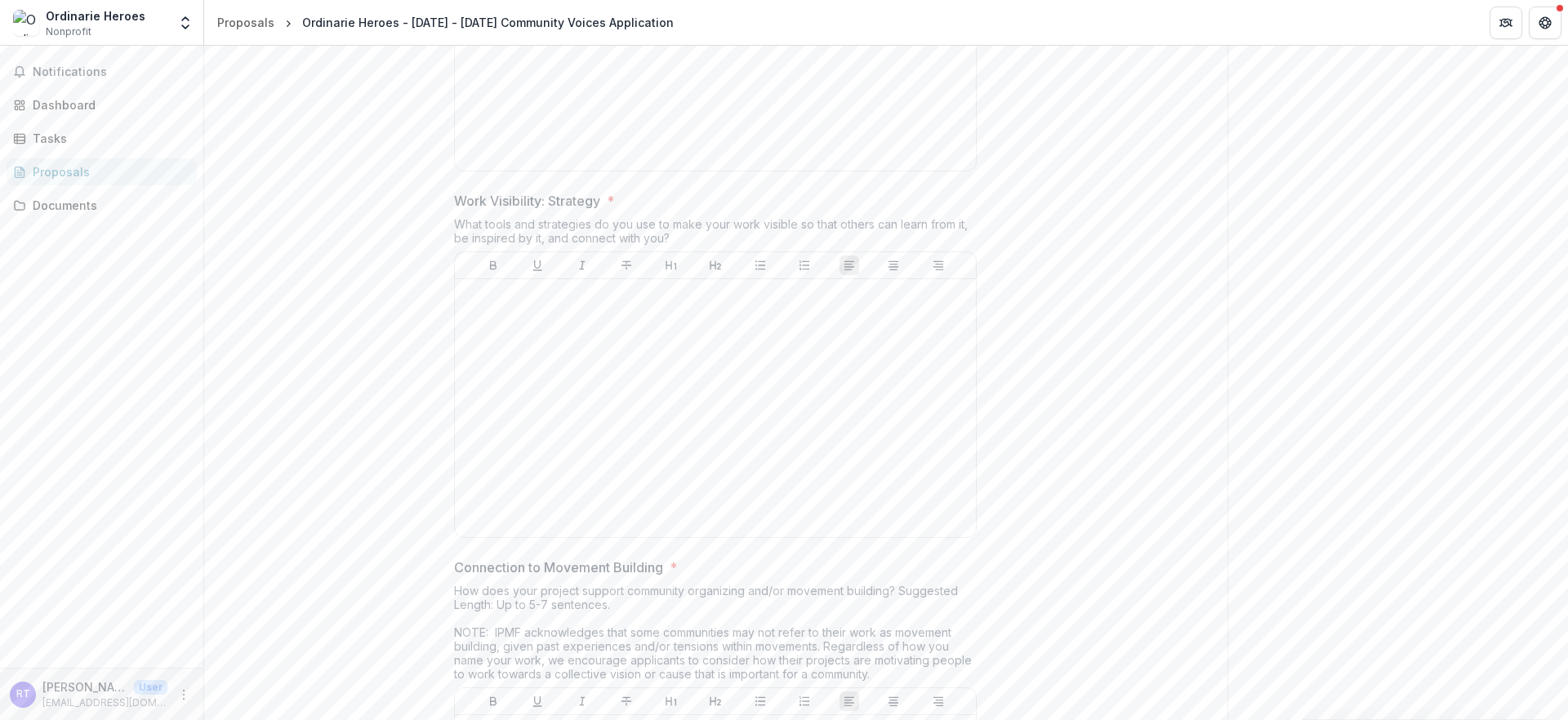
scroll to position [2906, 0]
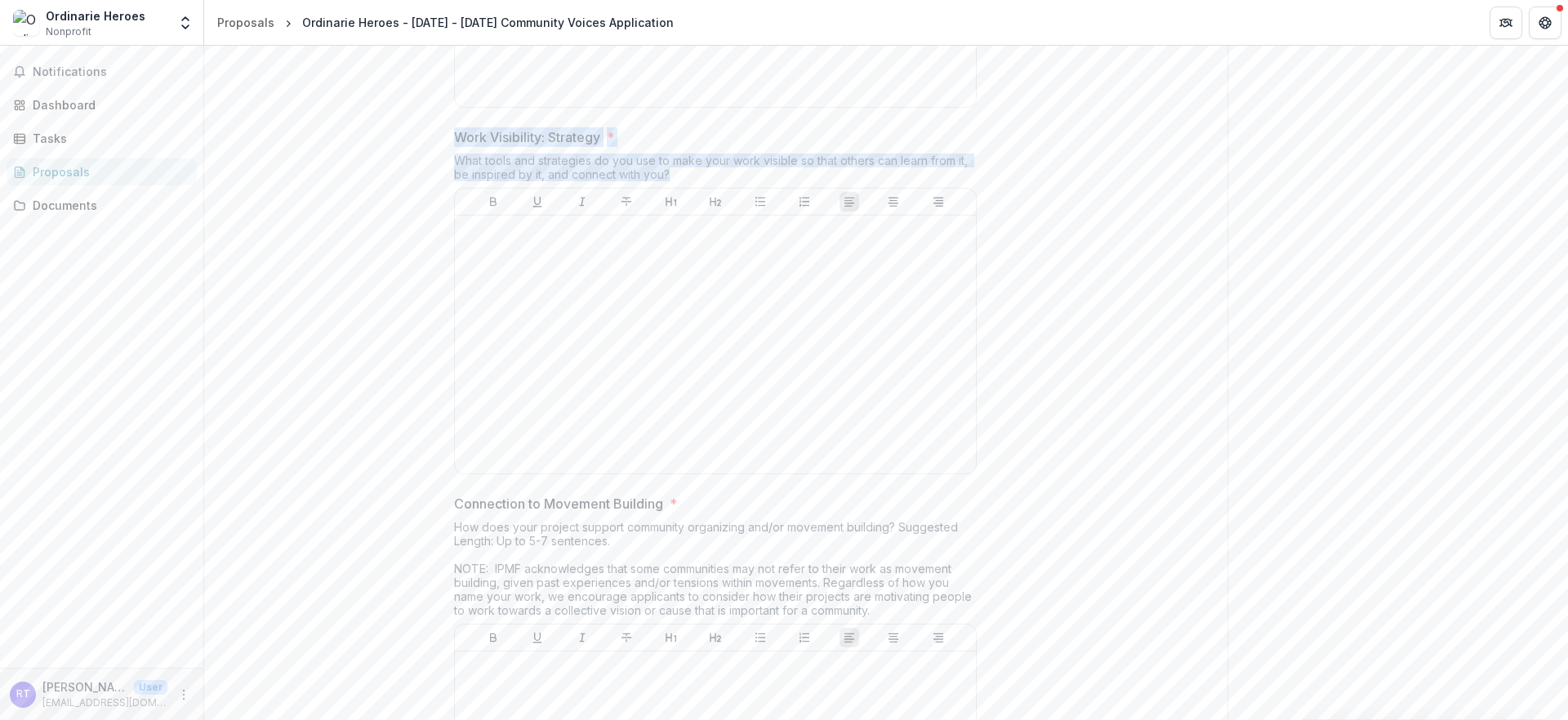
drag, startPoint x: 671, startPoint y: 411, endPoint x: 543, endPoint y: 373, distance: 133.5
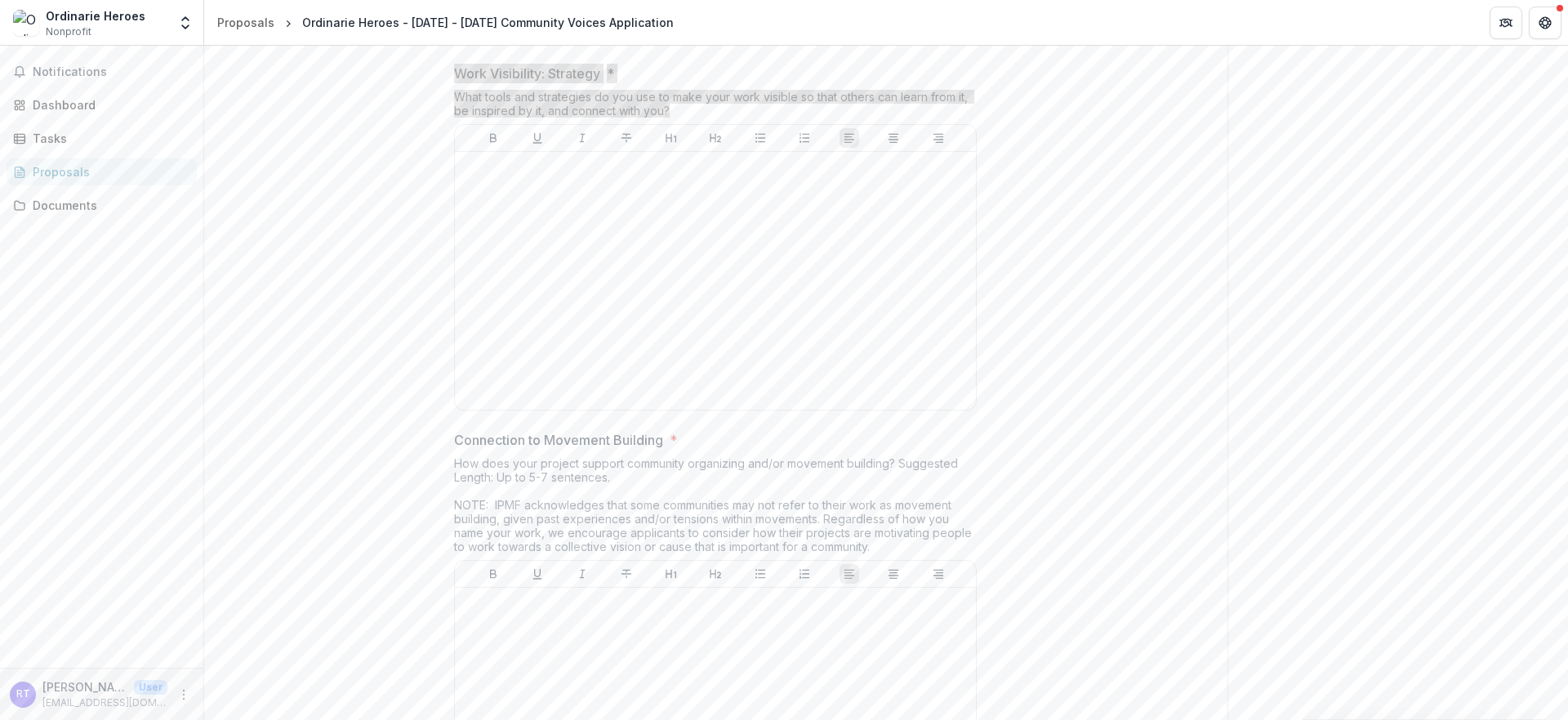
scroll to position [3258, 0]
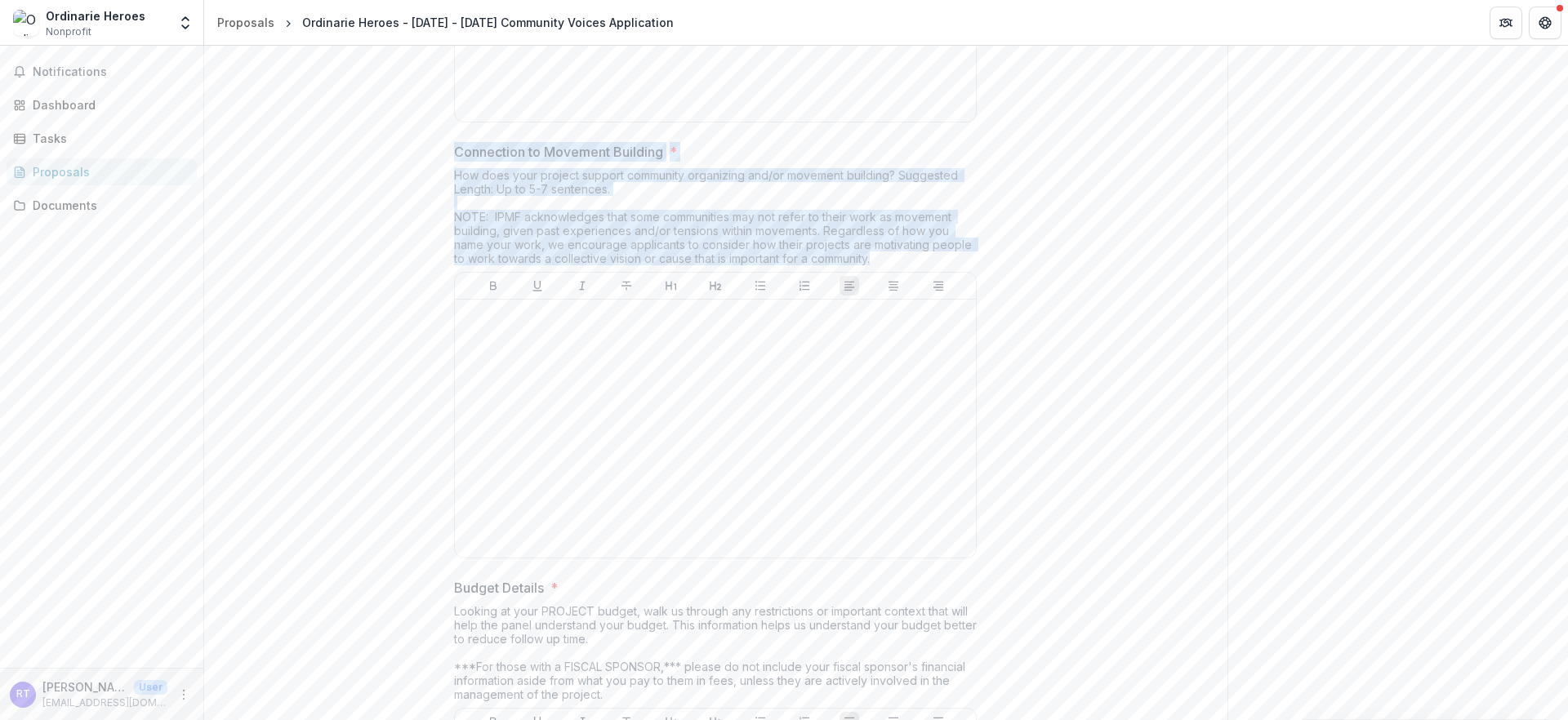
drag, startPoint x: 426, startPoint y: 406, endPoint x: 935, endPoint y: 524, distance: 522.5
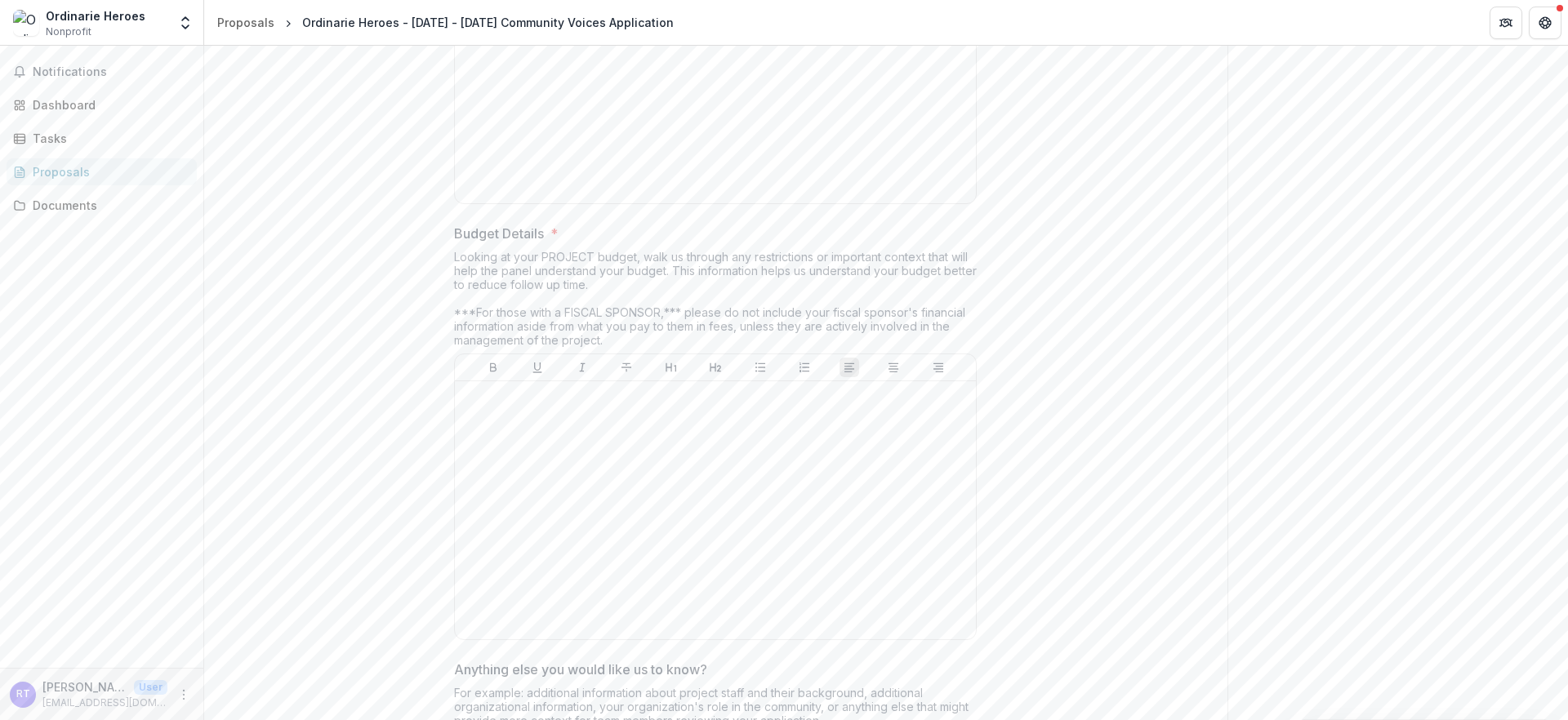
scroll to position [3794, 0]
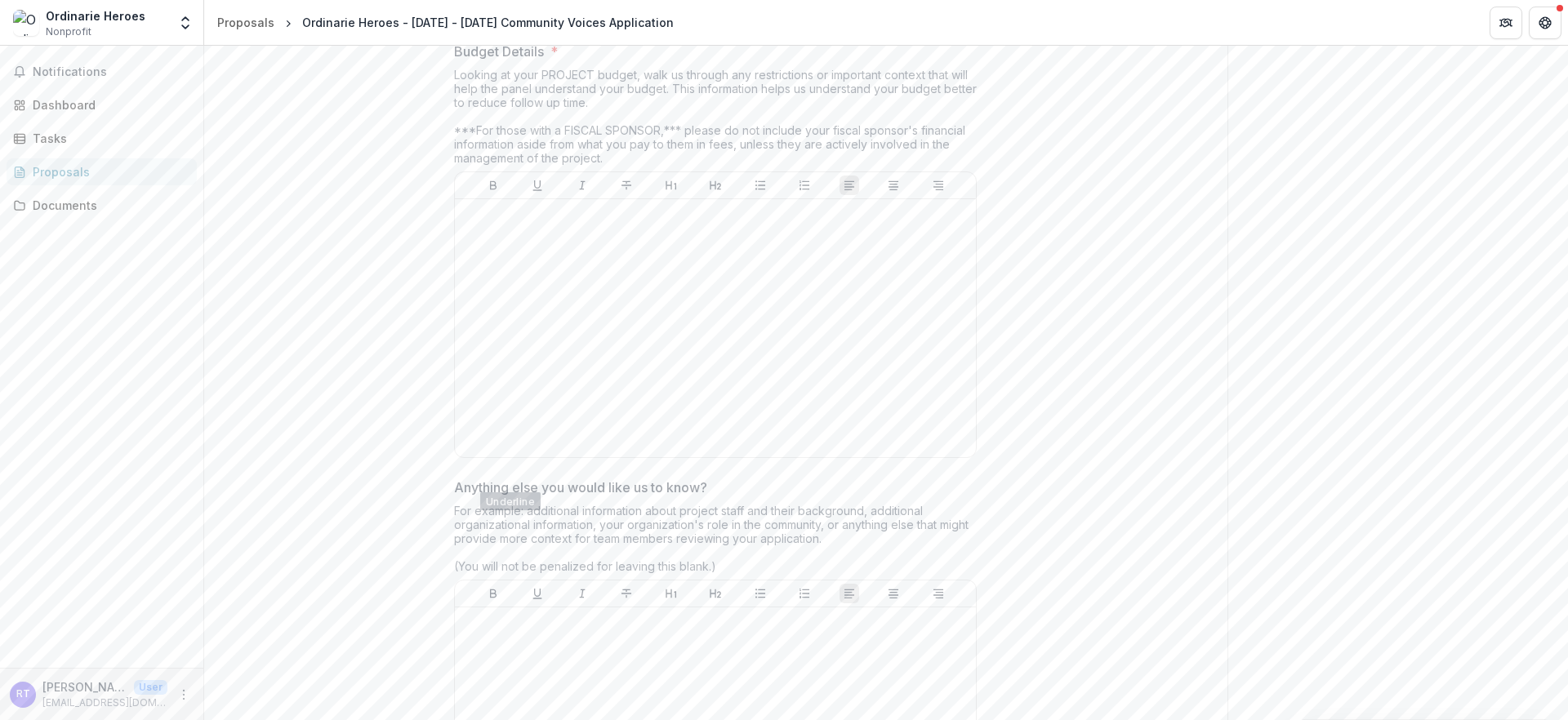
click at [468, 171] on div "Looking at your PROJECT budget, walk us through any restrictions or important c…" at bounding box center [715, 119] width 523 height 104
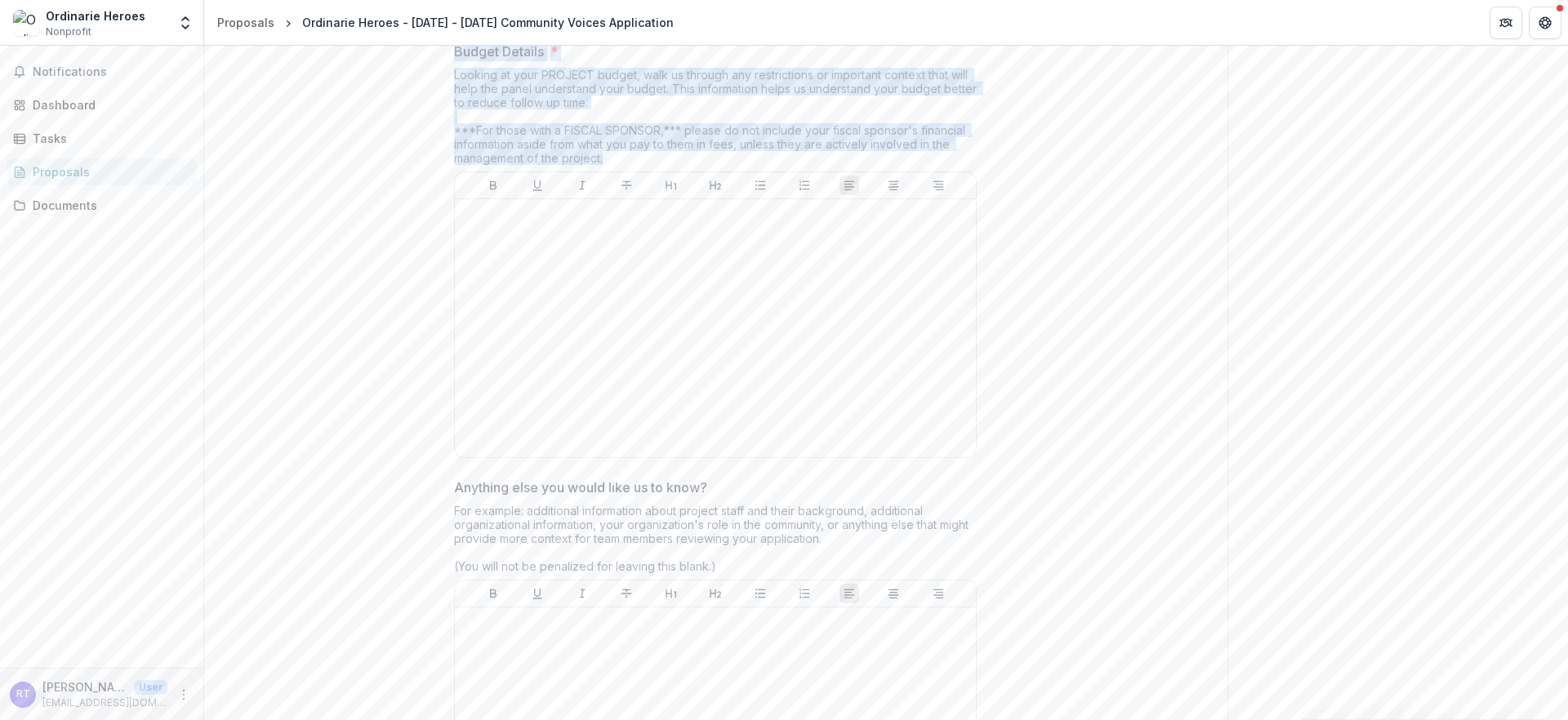
drag, startPoint x: 455, startPoint y: 333, endPoint x: 613, endPoint y: 441, distance: 191.4
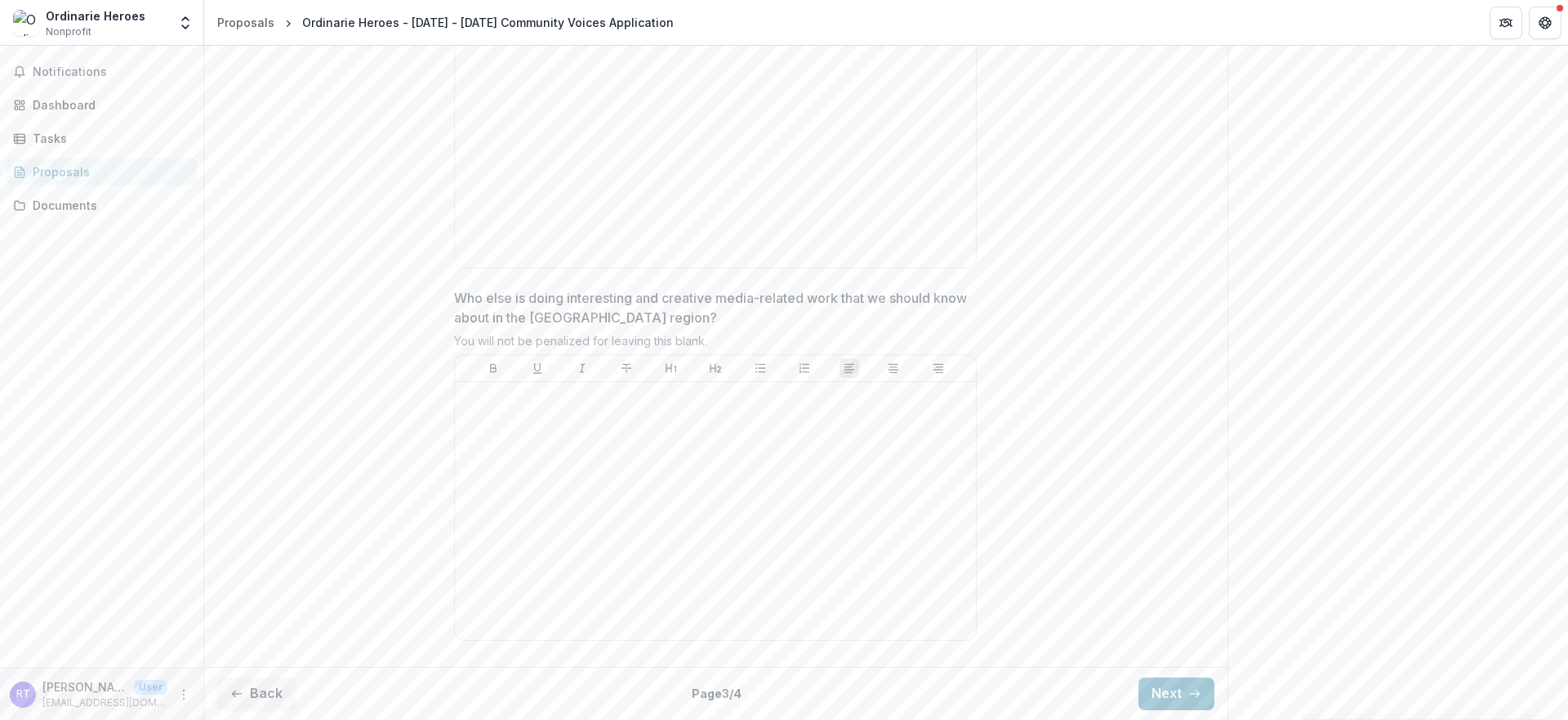
scroll to position [4417, 0]
drag, startPoint x: 421, startPoint y: 162, endPoint x: 728, endPoint y: 248, distance: 318.8
click at [728, 248] on div "Anything else you would like us to know? For example: additional information ab…" at bounding box center [715, 78] width 523 height 395
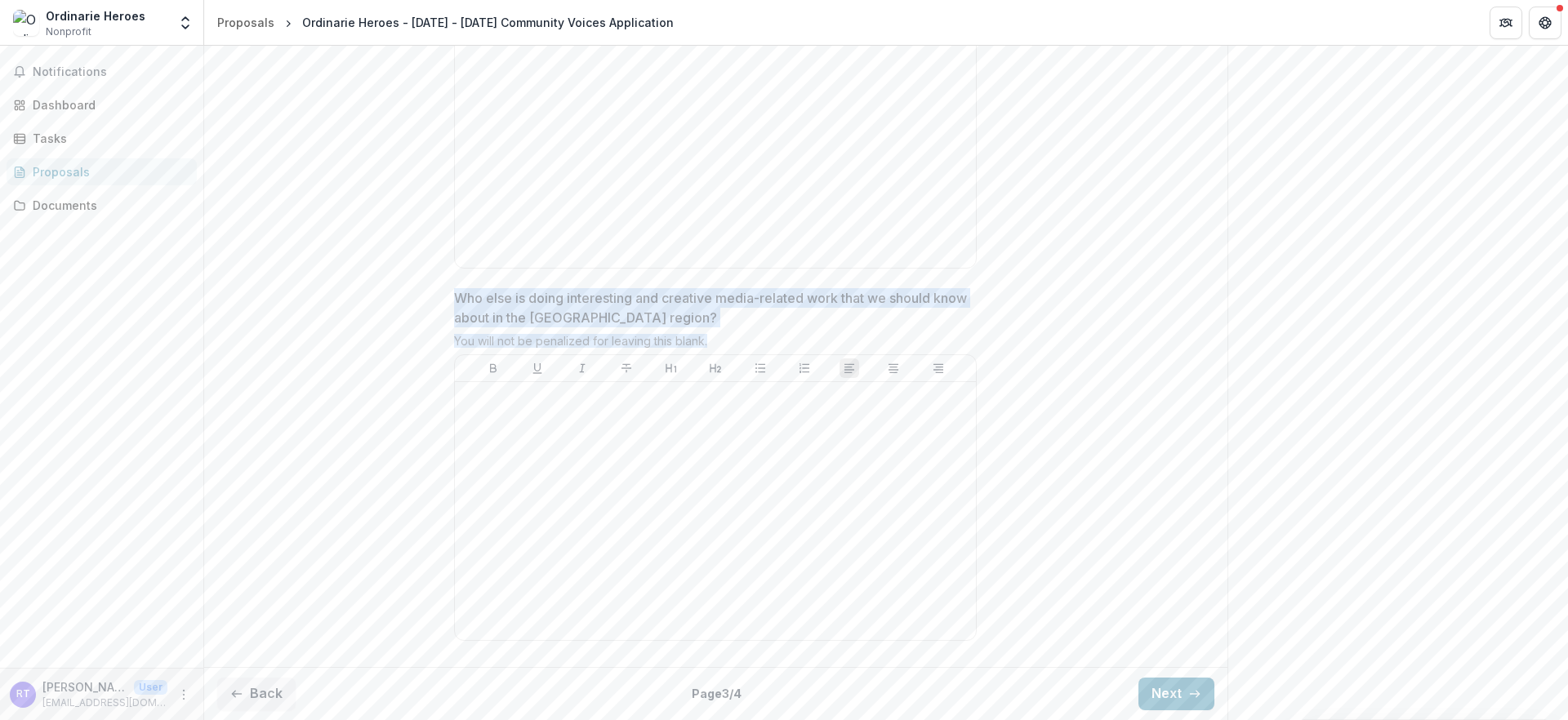
drag, startPoint x: 415, startPoint y: 281, endPoint x: 770, endPoint y: 332, distance: 358.6
click at [1165, 679] on button "Next" at bounding box center [1176, 694] width 76 height 32
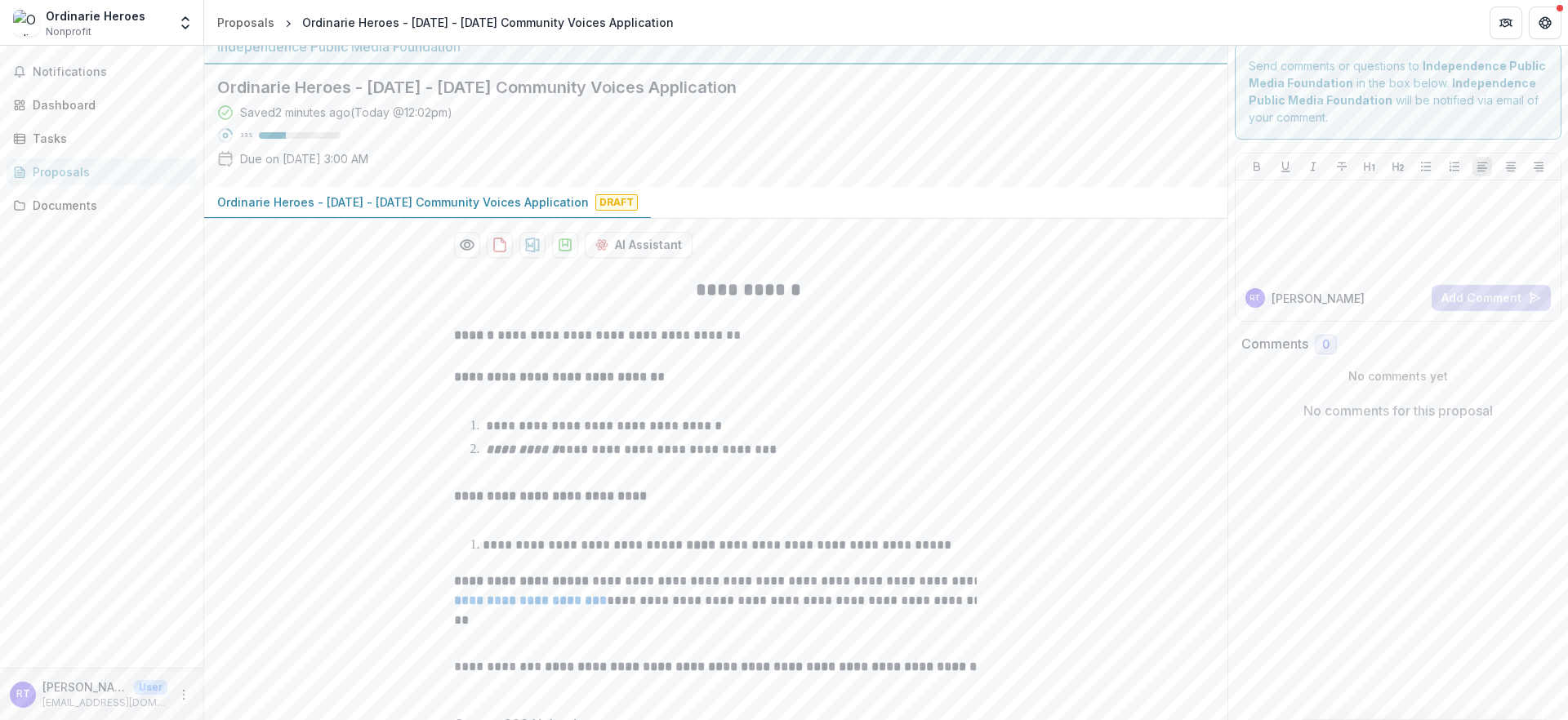
scroll to position [185, 0]
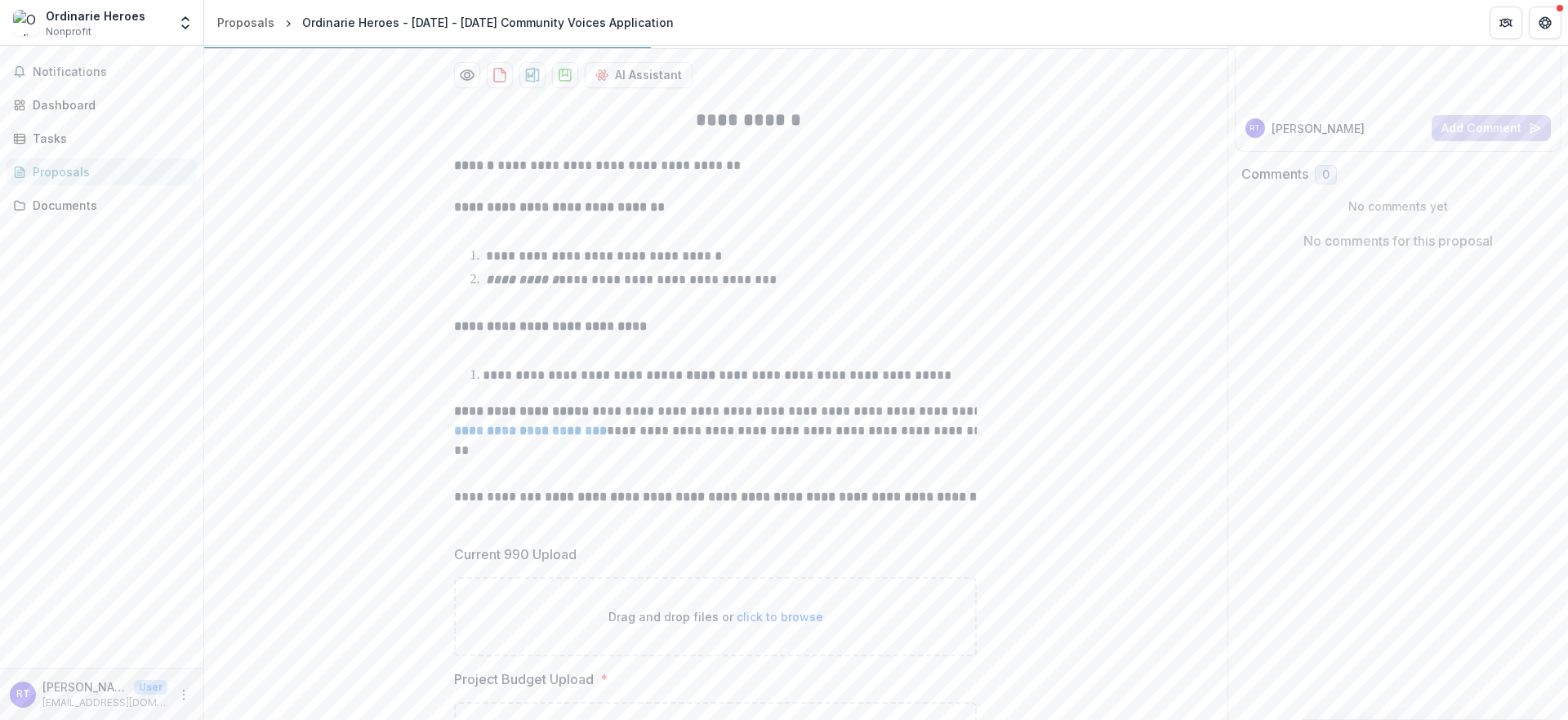
click at [457, 198] on p at bounding box center [715, 188] width 523 height 20
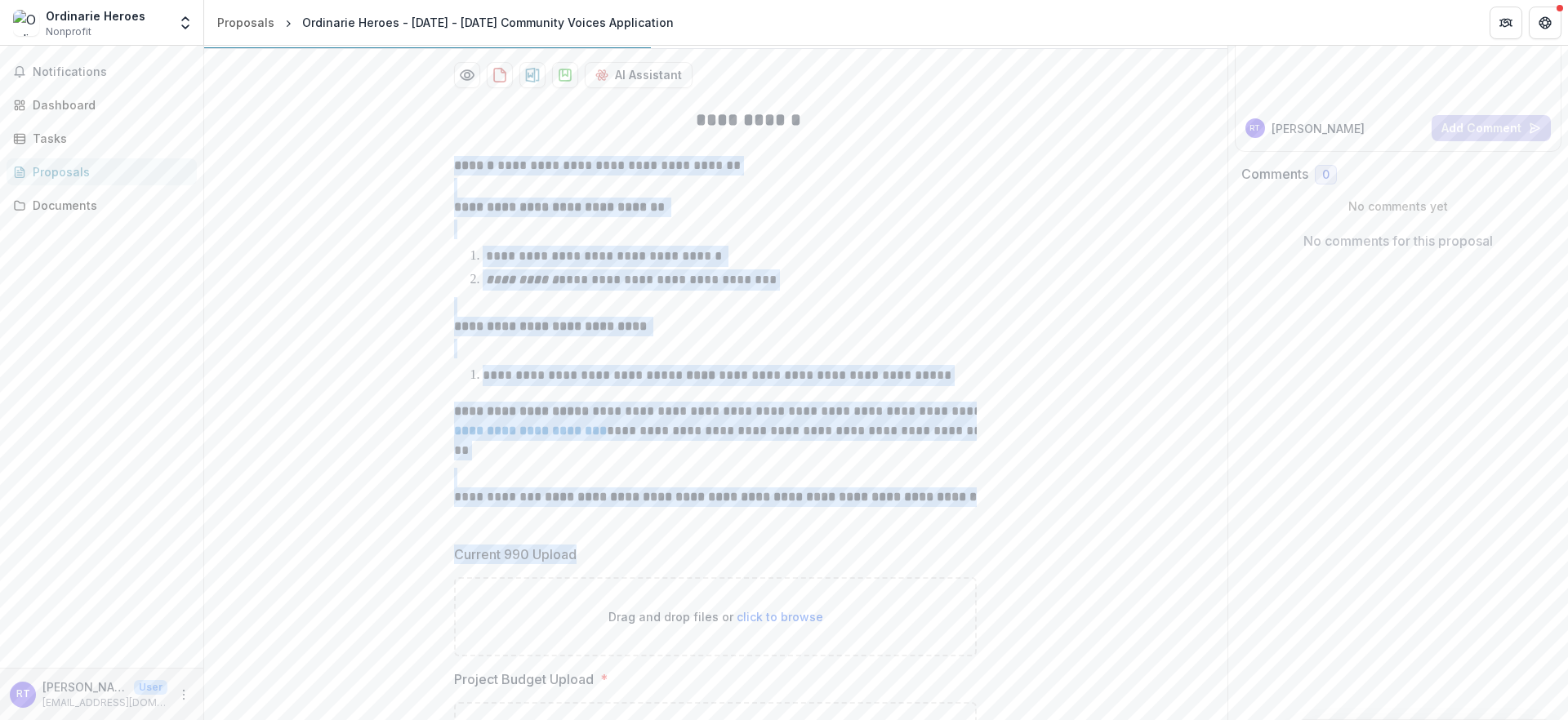
drag, startPoint x: 411, startPoint y: 198, endPoint x: 617, endPoint y: 611, distance: 461.5
click at [617, 611] on div "**********" at bounding box center [715, 444] width 549 height 699
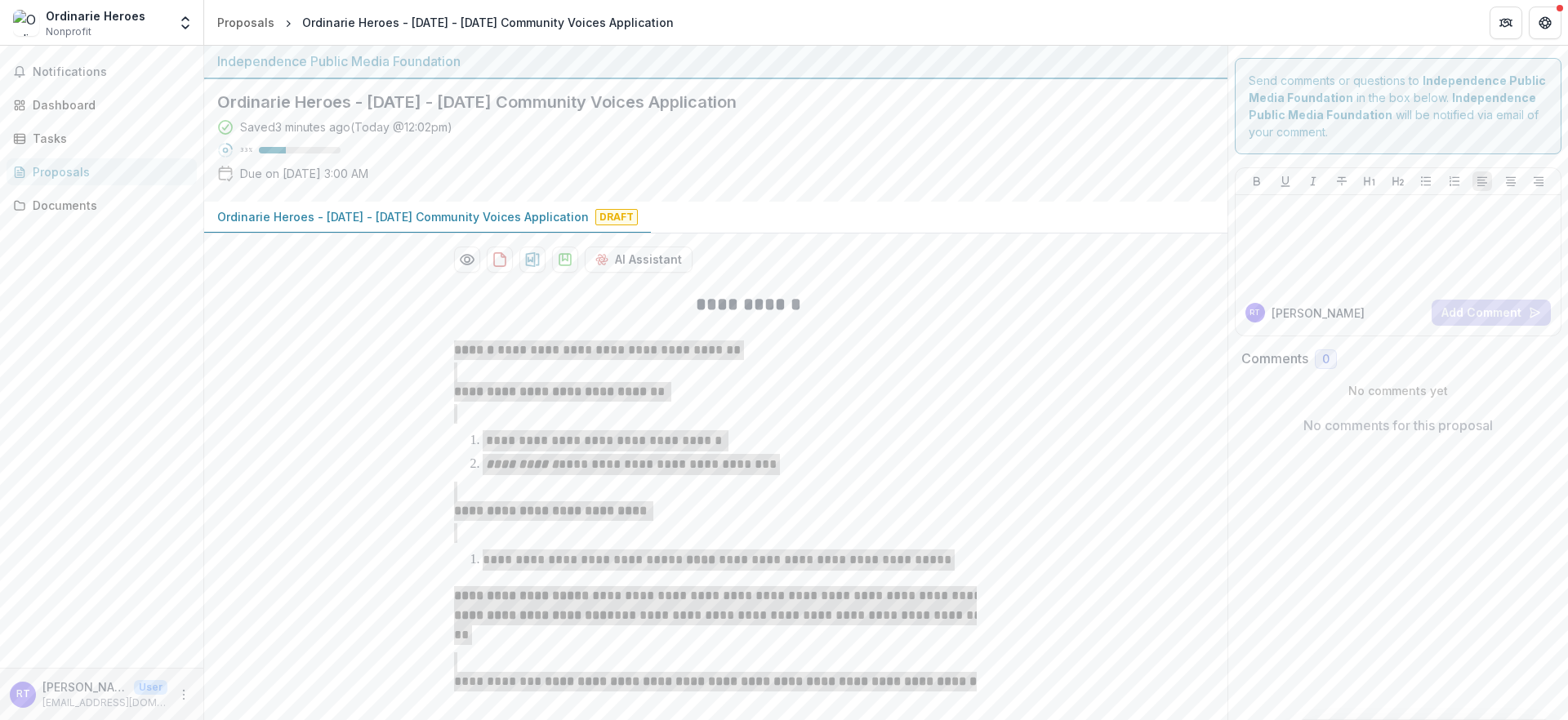
scroll to position [0, 0]
